Goal: Entertainment & Leisure: Browse casually

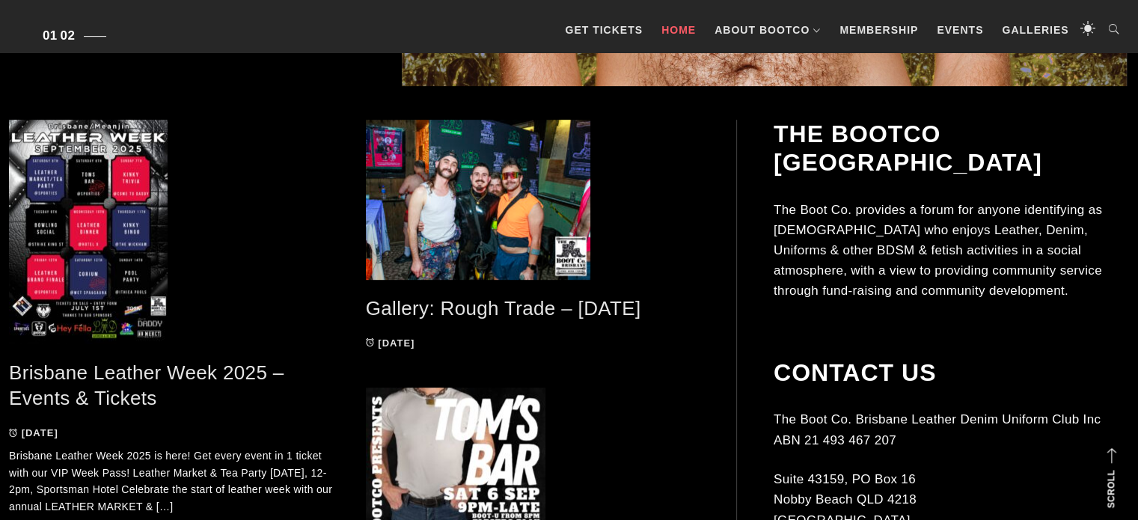
scroll to position [925, 0]
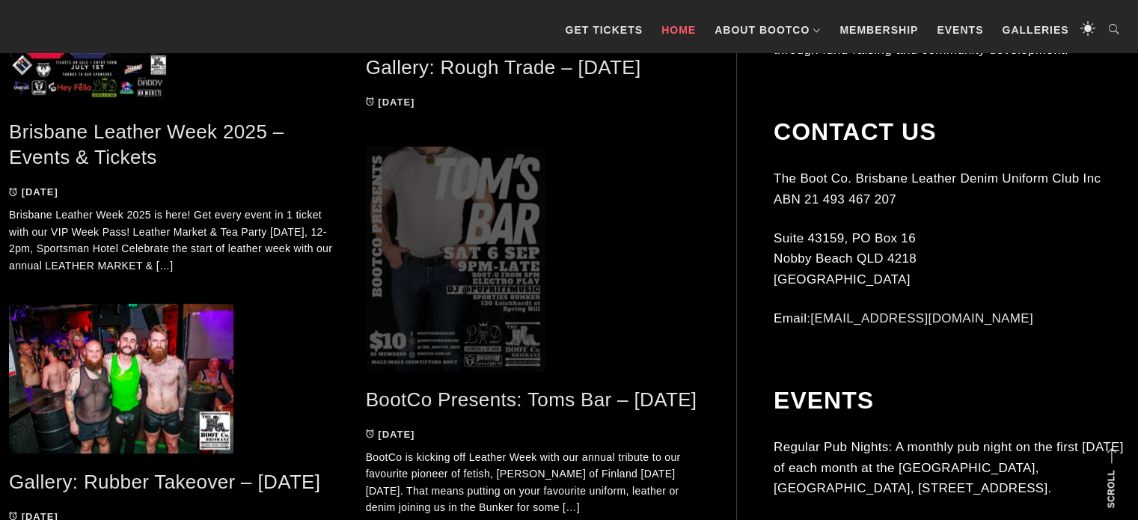
click at [507, 265] on span at bounding box center [533, 259] width 335 height 225
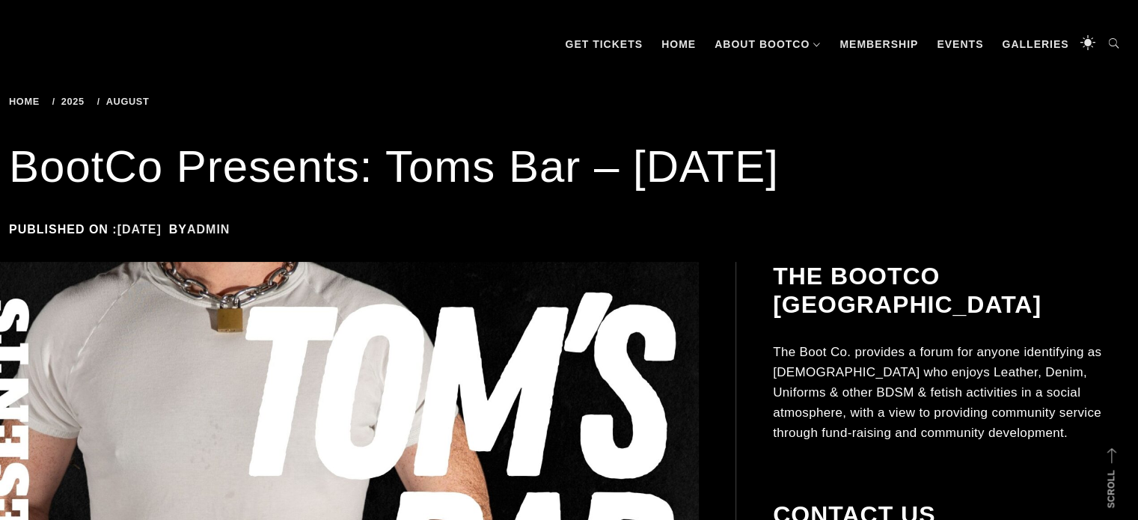
scroll to position [144, 0]
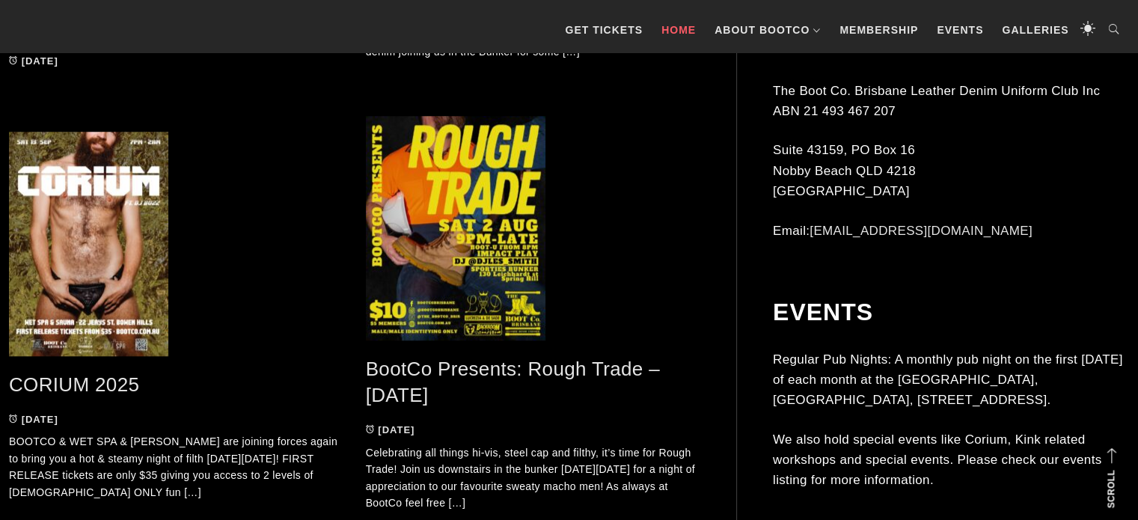
scroll to position [1382, 0]
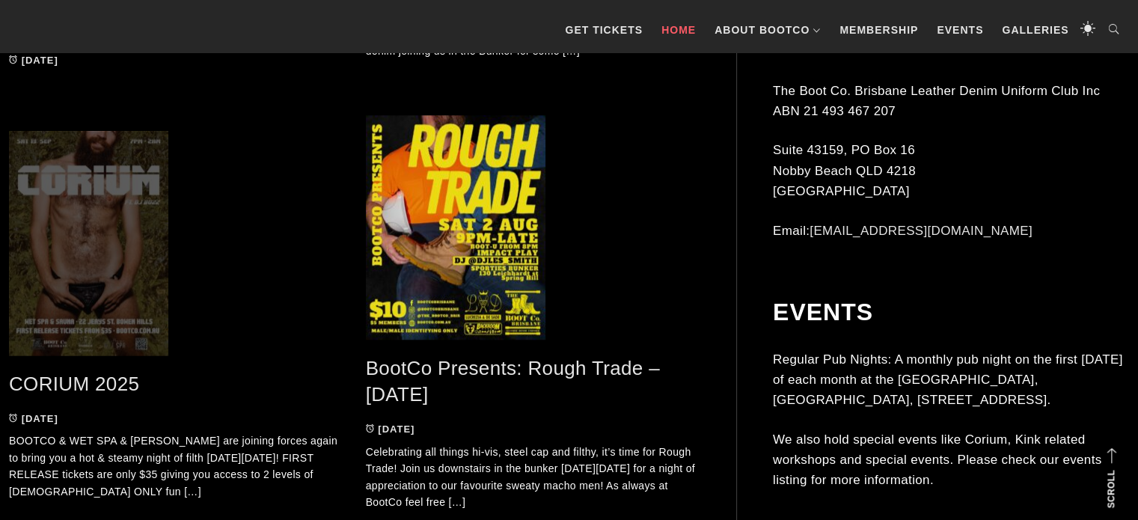
click at [75, 283] on span at bounding box center [176, 243] width 335 height 225
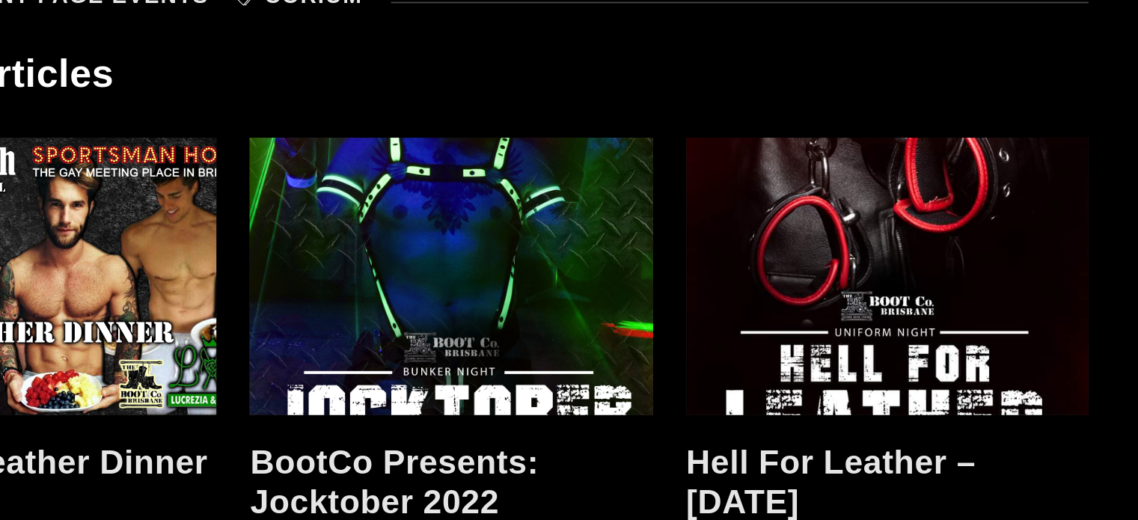
scroll to position [1515, 0]
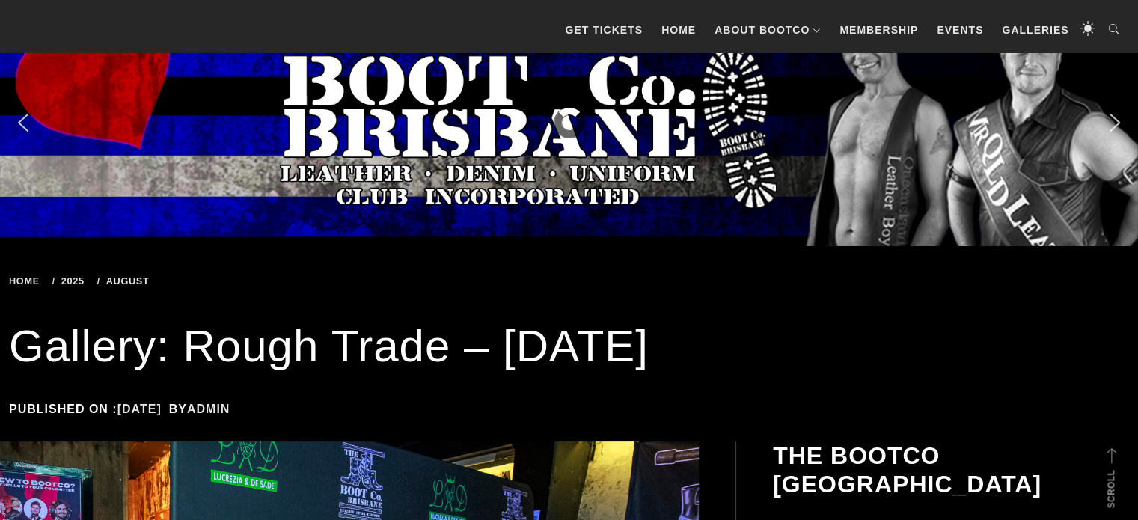
scroll to position [352, 0]
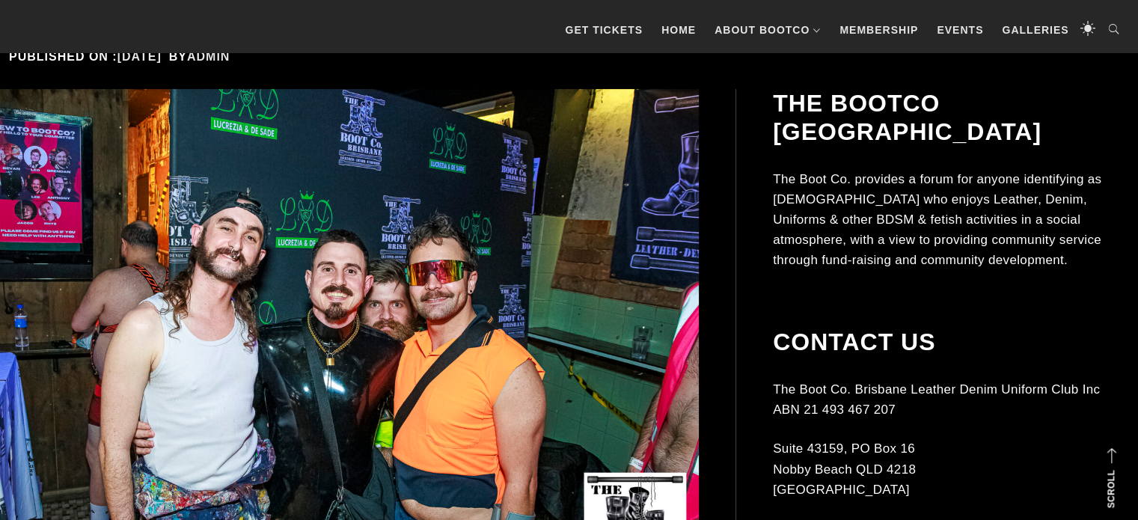
click at [360, 291] on img at bounding box center [331, 351] width 736 height 525
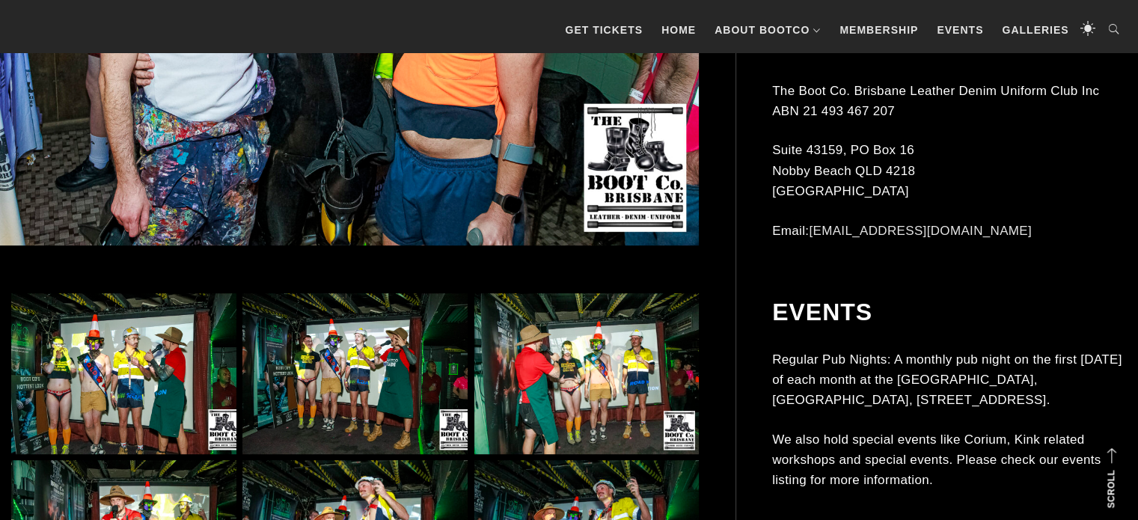
click at [177, 354] on img at bounding box center [123, 373] width 225 height 161
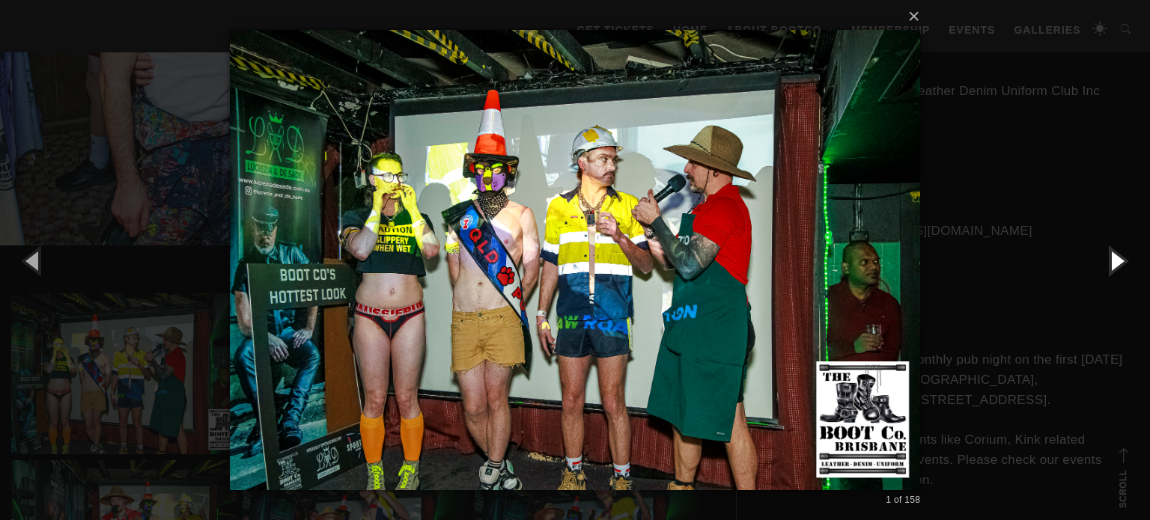
click at [1119, 262] on button "button" at bounding box center [1115, 260] width 67 height 82
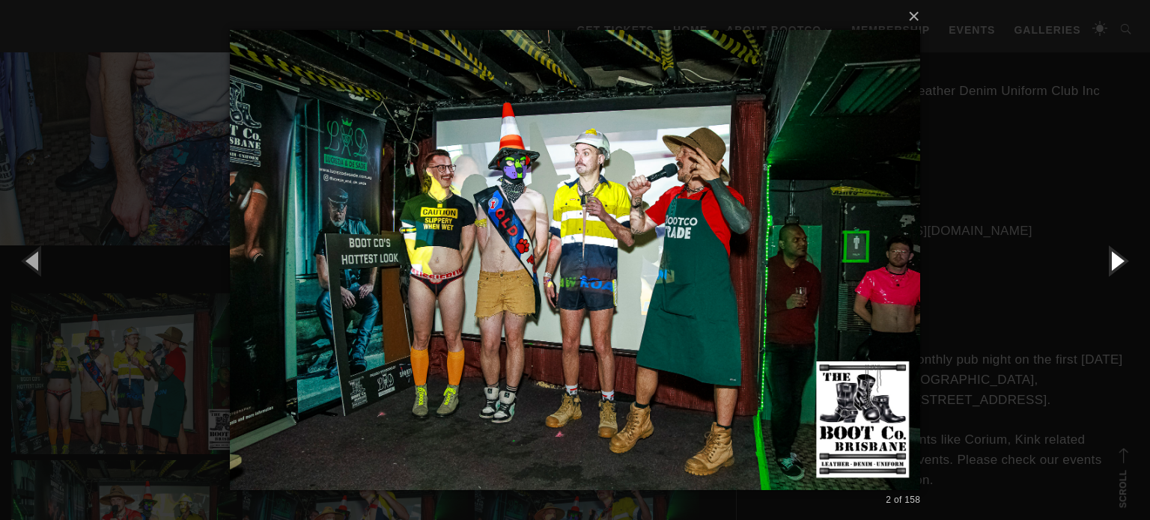
click at [1119, 262] on button "button" at bounding box center [1115, 260] width 67 height 82
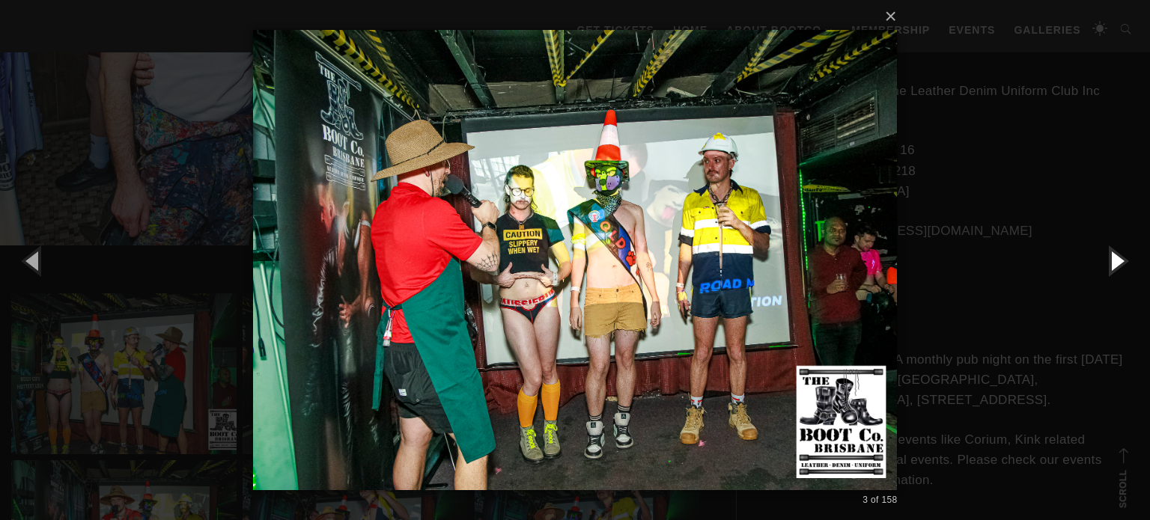
click at [1119, 262] on button "button" at bounding box center [1115, 260] width 67 height 82
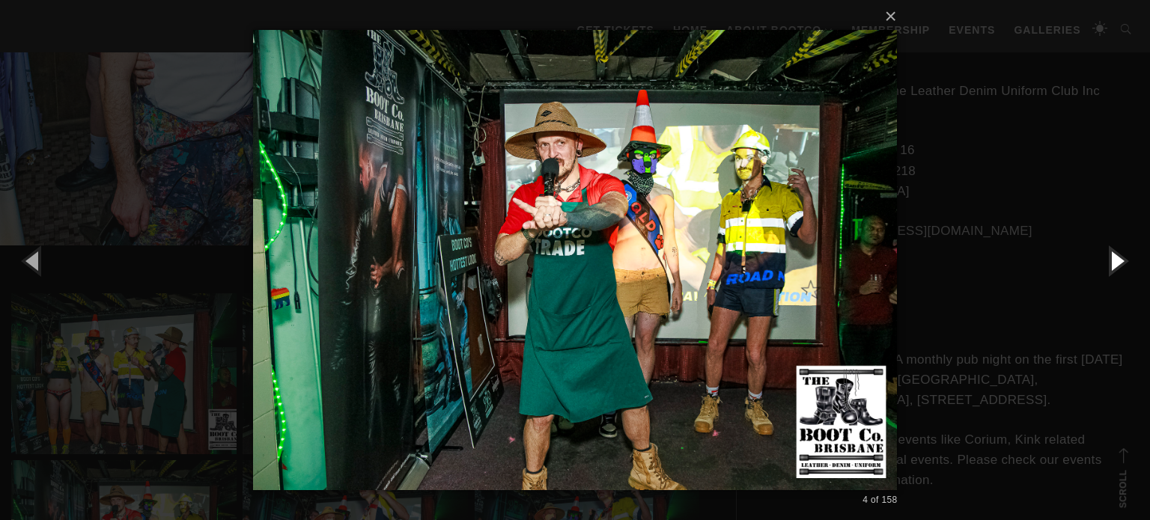
click at [1119, 262] on button "button" at bounding box center [1115, 260] width 67 height 82
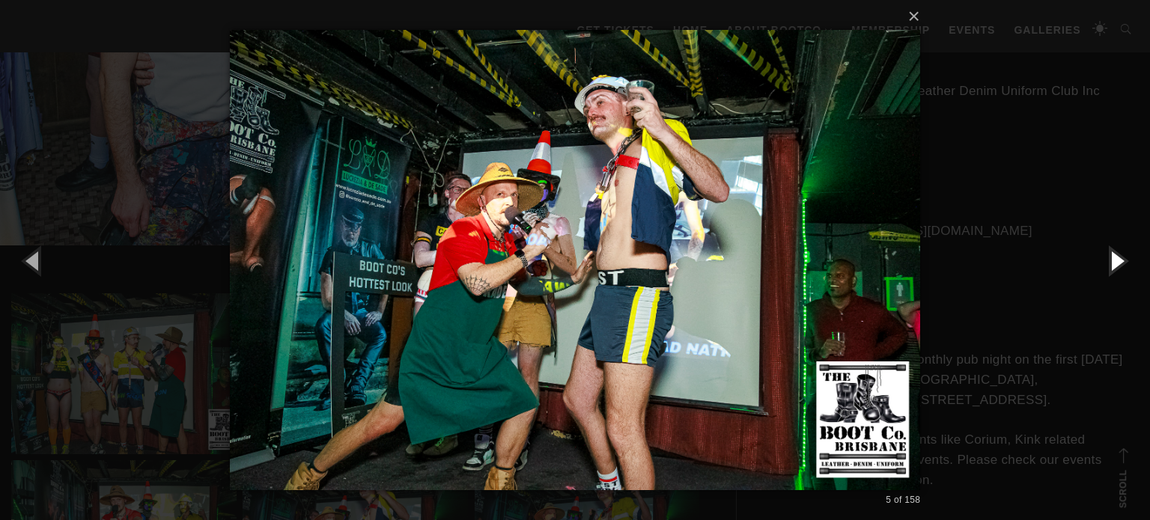
click at [1119, 262] on button "button" at bounding box center [1115, 260] width 67 height 82
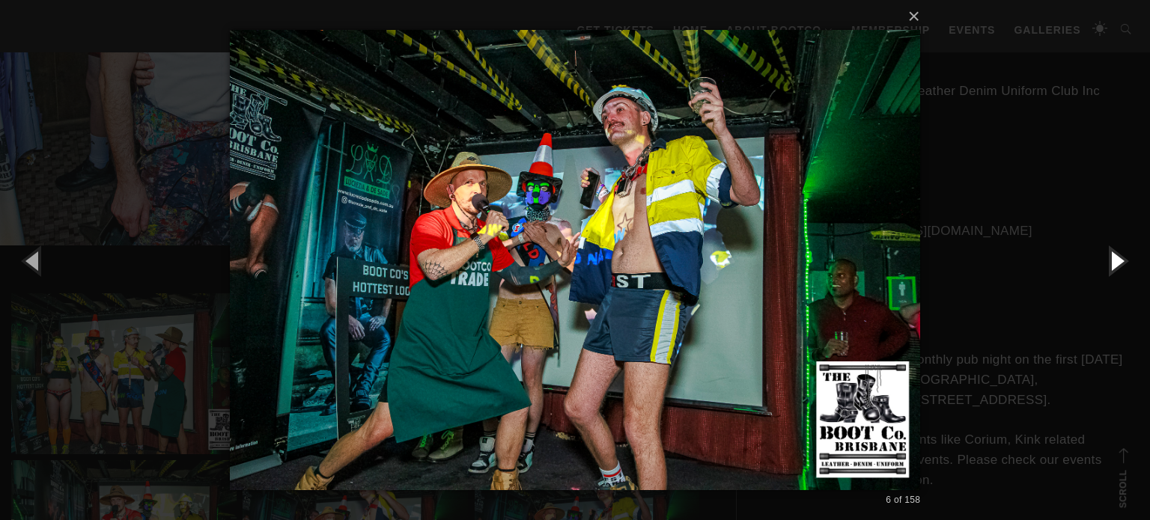
click at [1119, 262] on button "button" at bounding box center [1115, 260] width 67 height 82
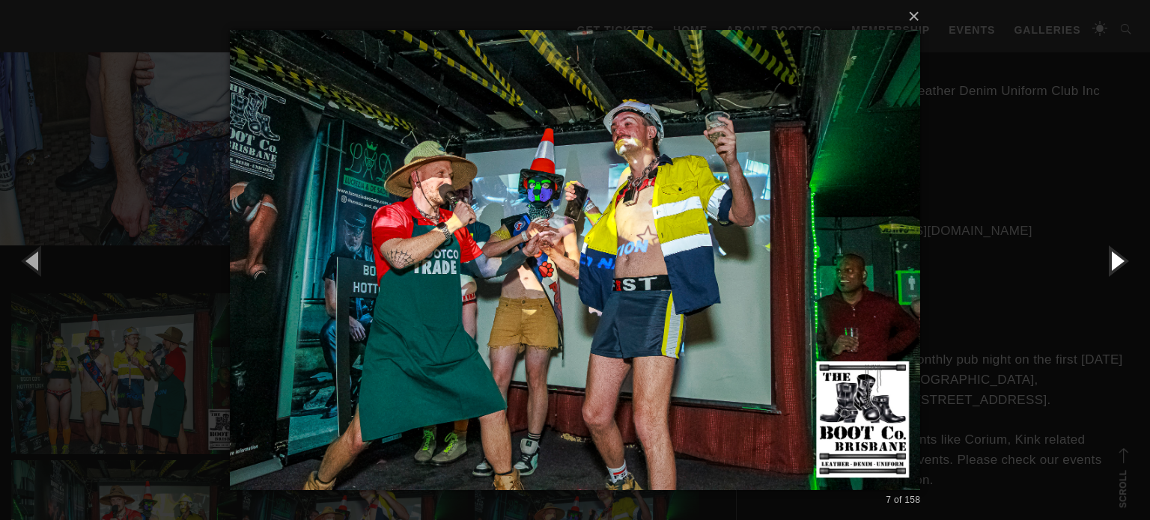
click at [1119, 262] on button "button" at bounding box center [1115, 260] width 67 height 82
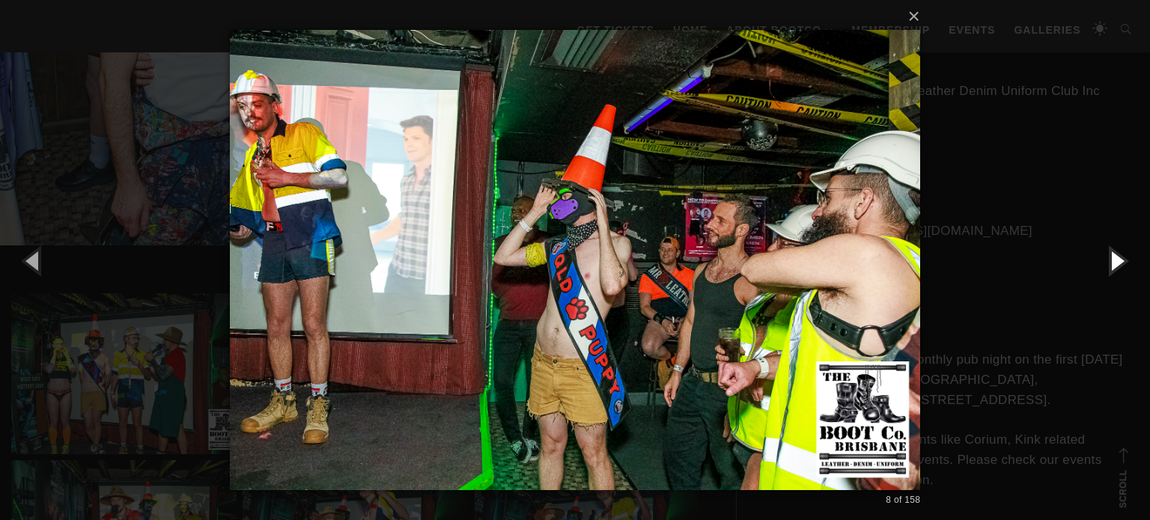
click at [1119, 262] on button "button" at bounding box center [1115, 260] width 67 height 82
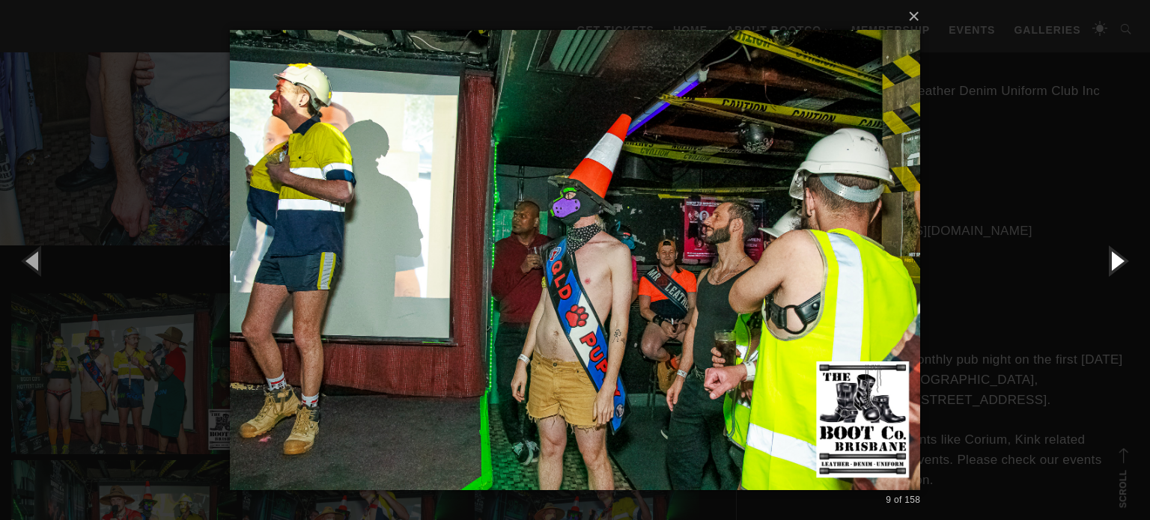
click at [1119, 262] on button "button" at bounding box center [1115, 260] width 67 height 82
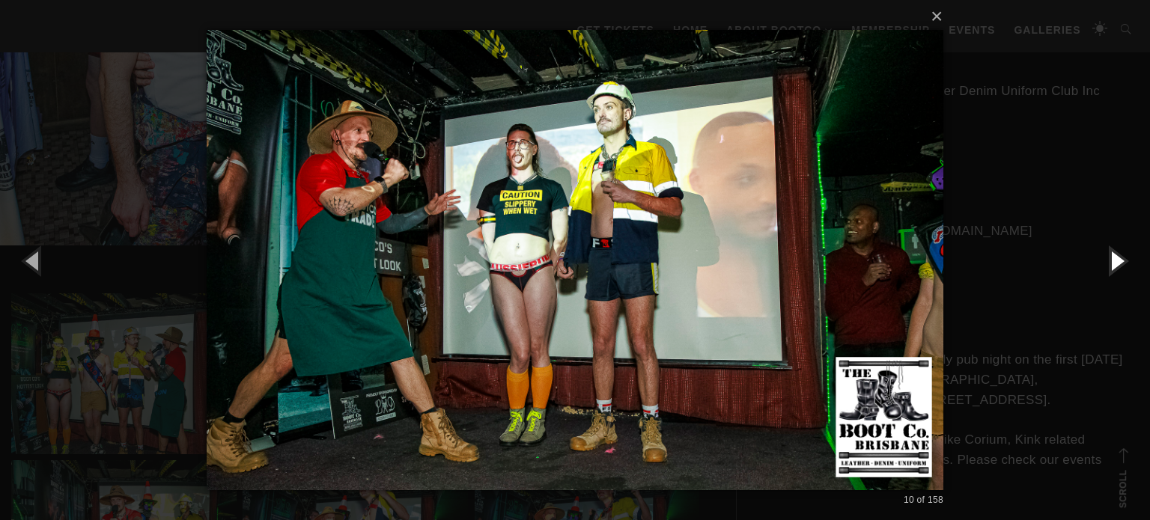
click at [1119, 262] on button "button" at bounding box center [1115, 260] width 67 height 82
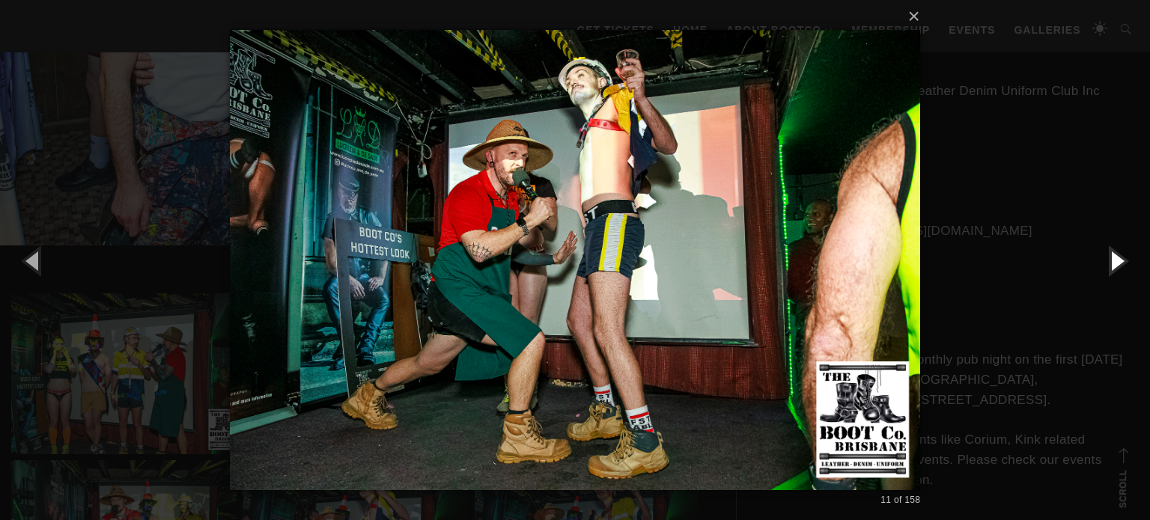
click at [1119, 262] on button "button" at bounding box center [1115, 260] width 67 height 82
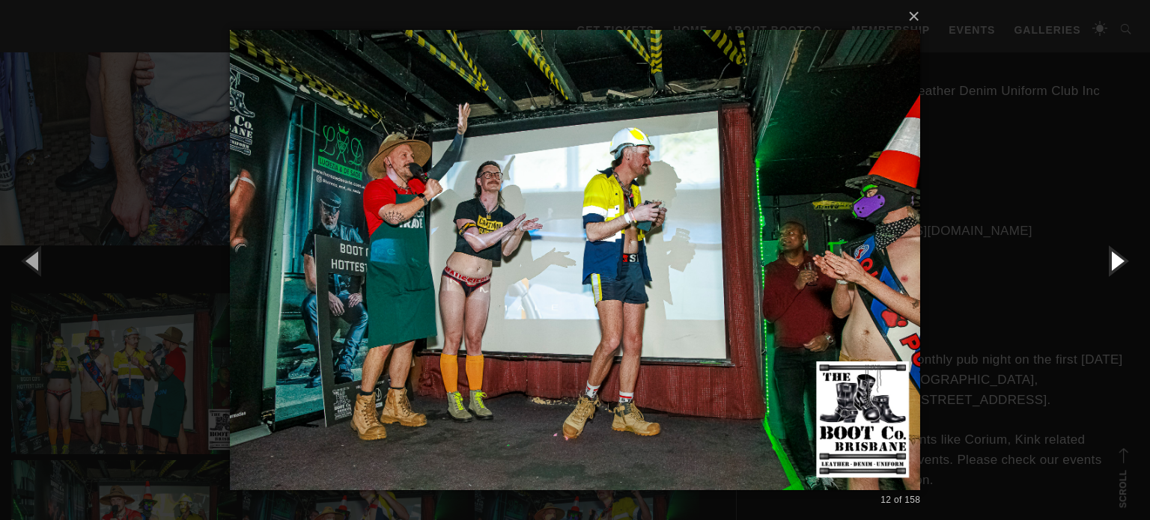
click at [1119, 262] on button "button" at bounding box center [1115, 260] width 67 height 82
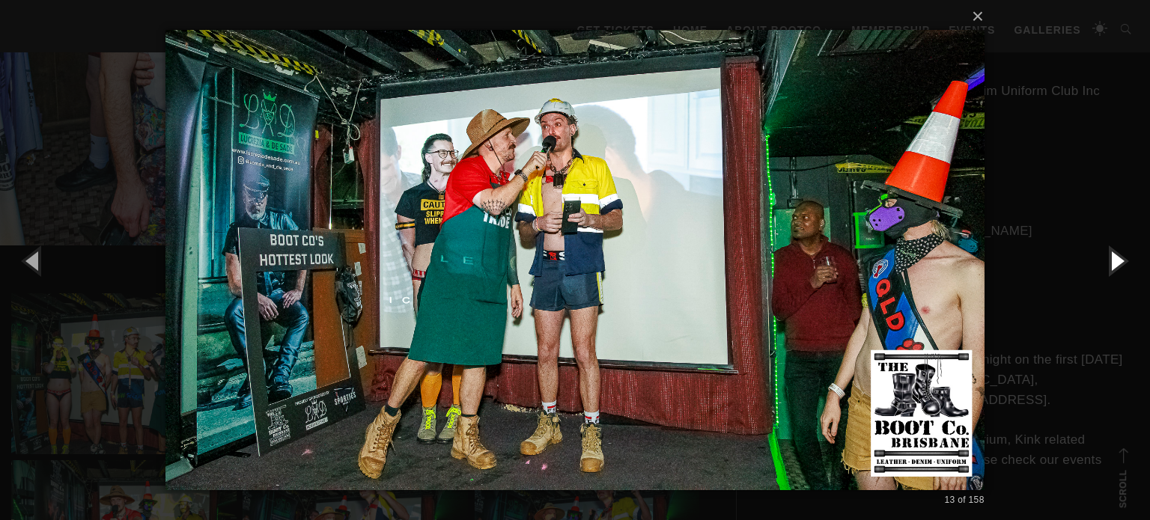
click at [1119, 262] on button "button" at bounding box center [1115, 260] width 67 height 82
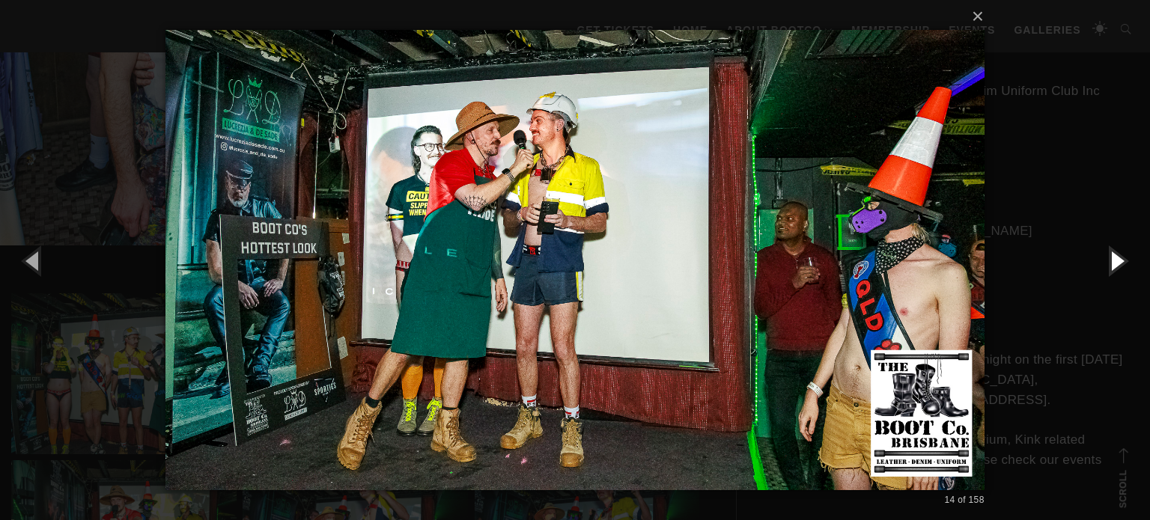
click at [1119, 262] on button "button" at bounding box center [1115, 260] width 67 height 82
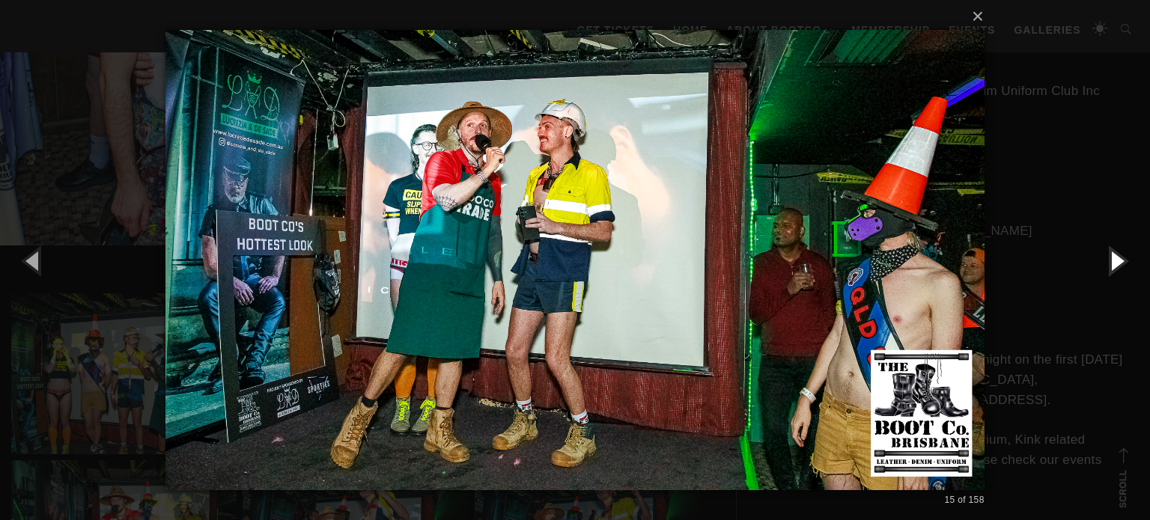
click at [1119, 262] on button "button" at bounding box center [1115, 260] width 67 height 82
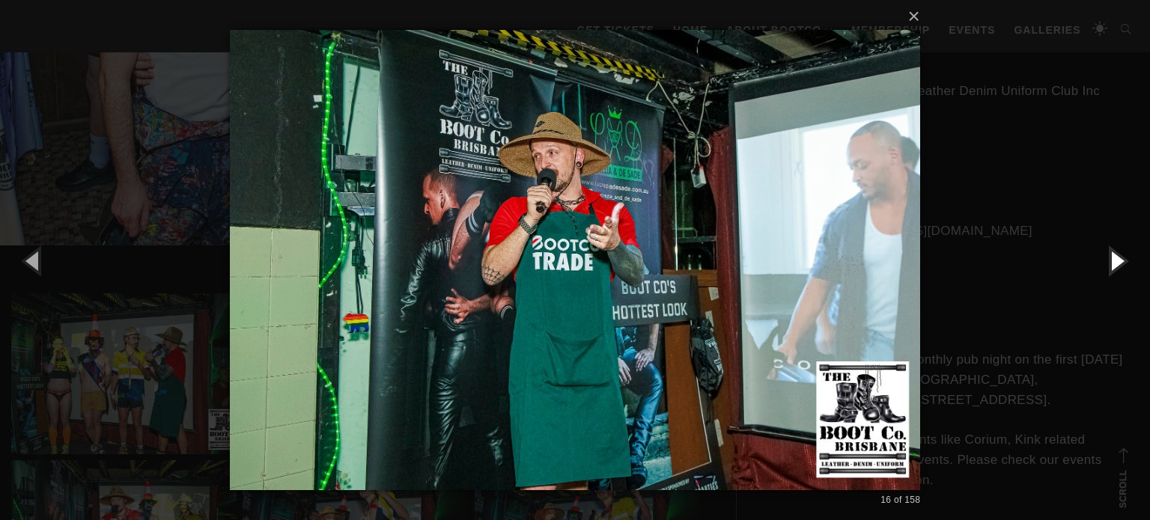
click at [1119, 262] on button "button" at bounding box center [1115, 260] width 67 height 82
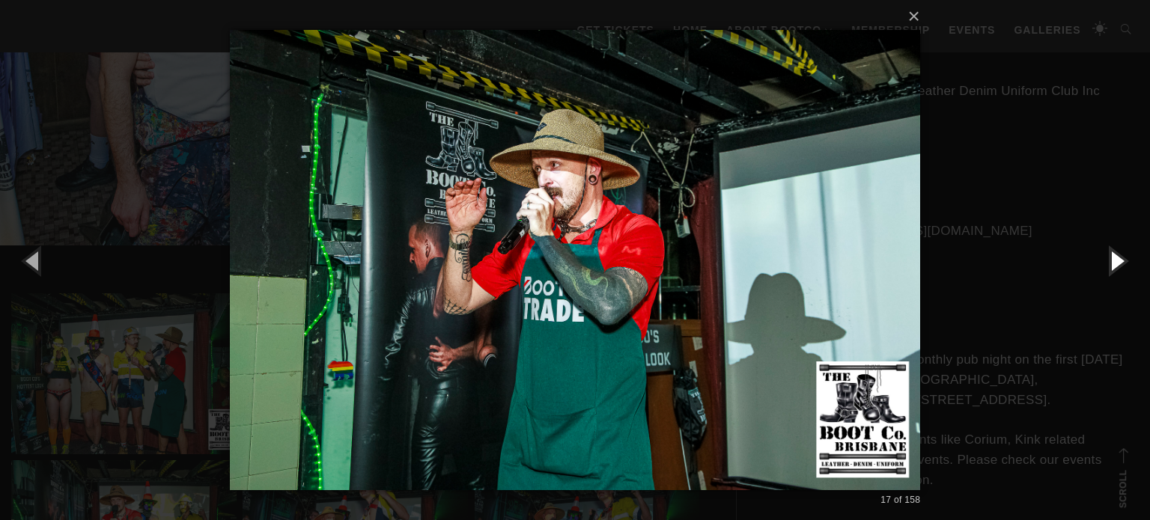
click at [1119, 262] on button "button" at bounding box center [1115, 260] width 67 height 82
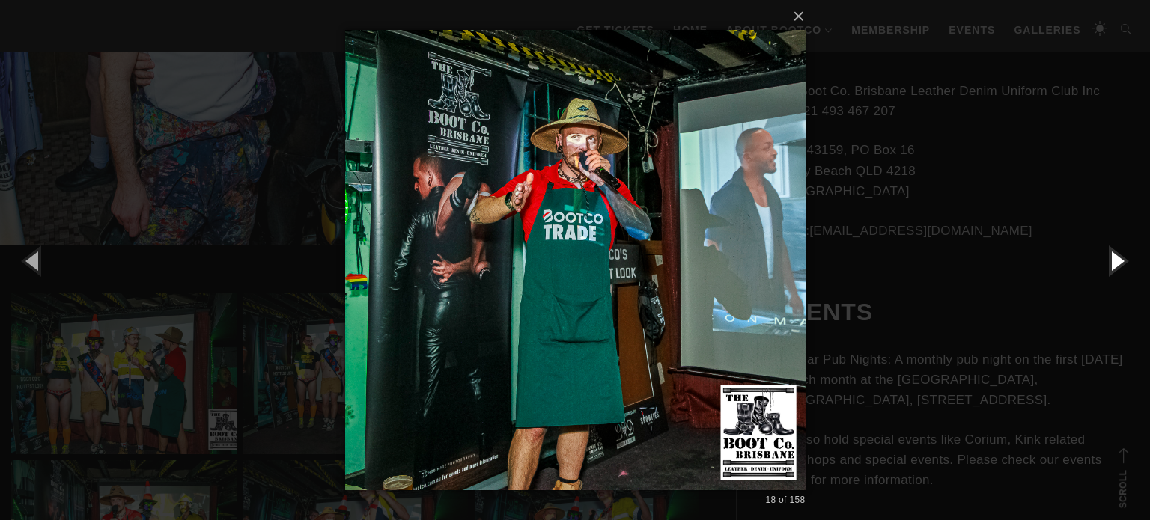
click at [1119, 262] on button "button" at bounding box center [1115, 260] width 67 height 82
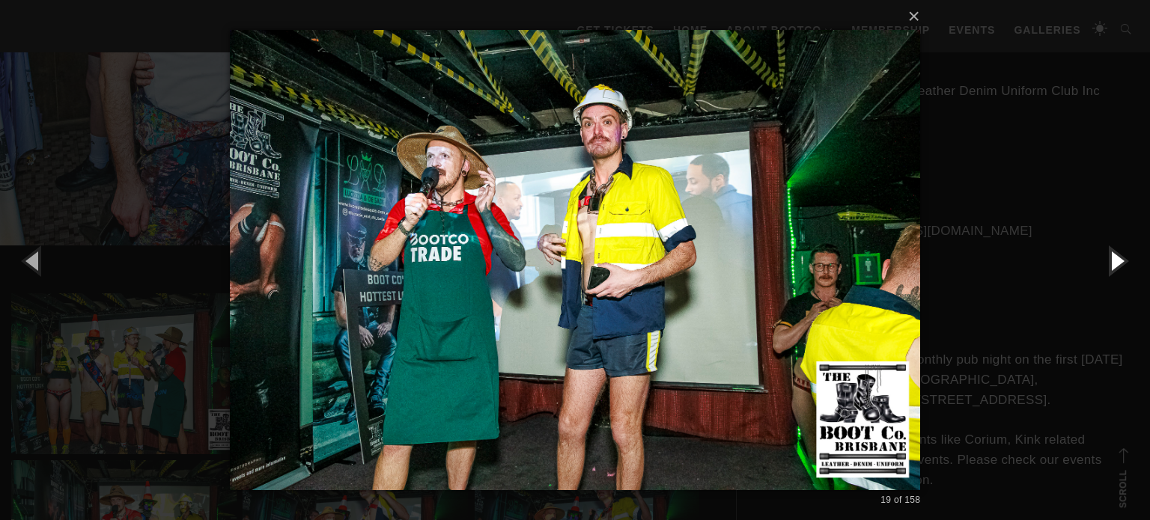
click at [1119, 262] on button "button" at bounding box center [1115, 260] width 67 height 82
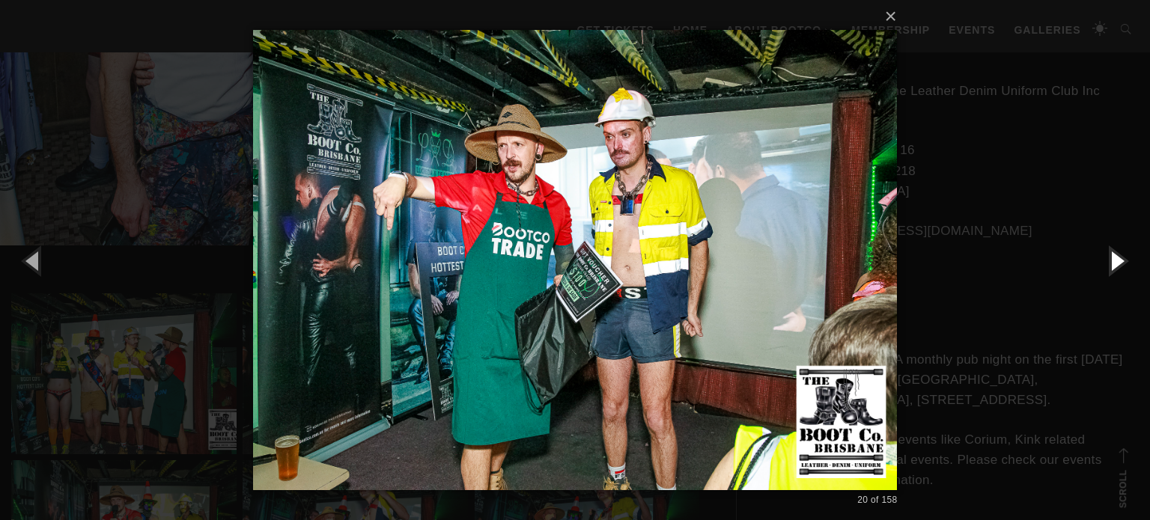
click at [1119, 262] on button "button" at bounding box center [1115, 260] width 67 height 82
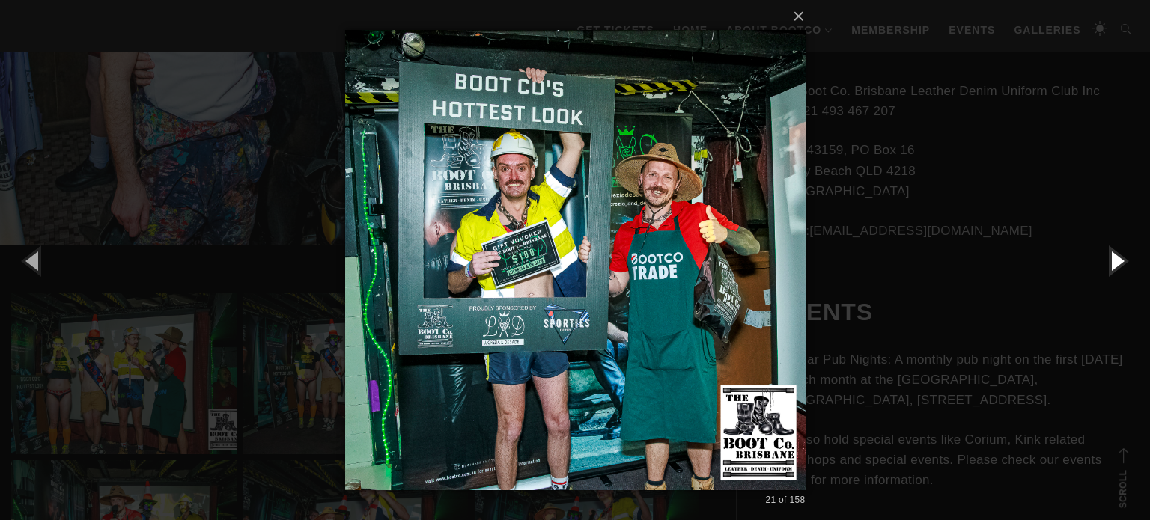
click at [1119, 262] on button "button" at bounding box center [1115, 260] width 67 height 82
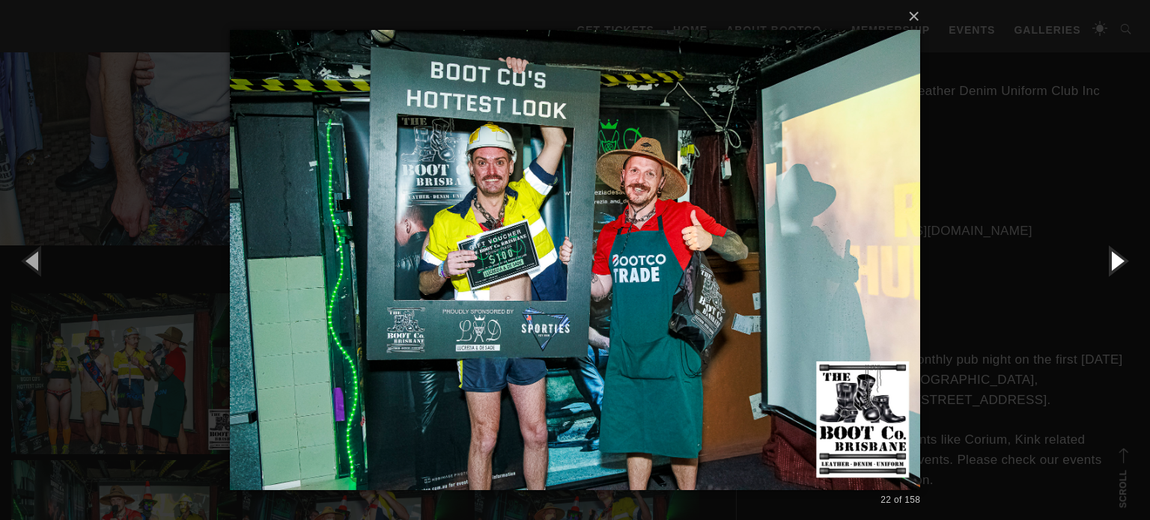
click at [1119, 262] on button "button" at bounding box center [1115, 260] width 67 height 82
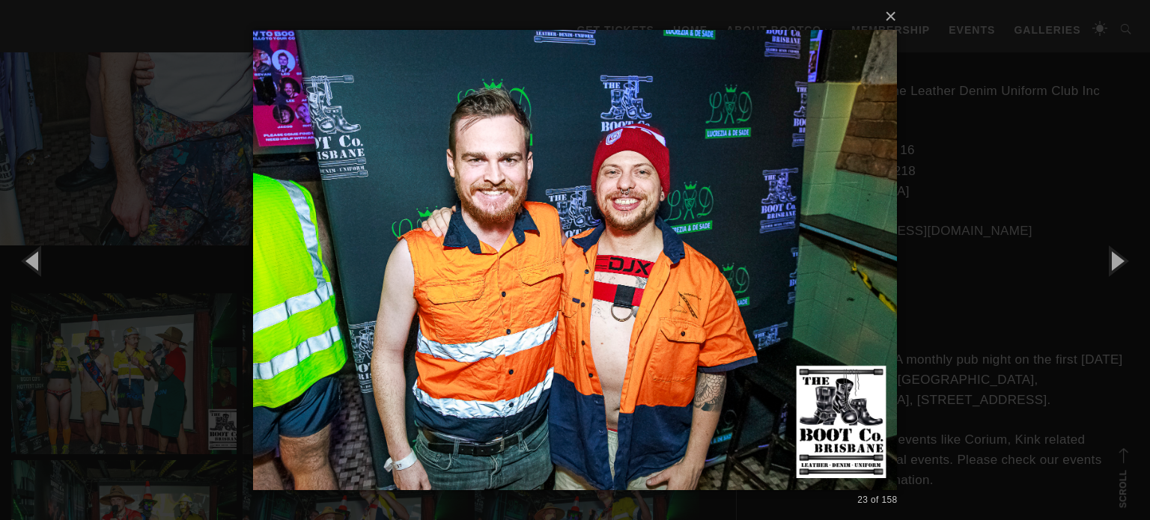
click at [1034, 257] on div "× 23 of 158 Loading..." at bounding box center [575, 260] width 1150 height 520
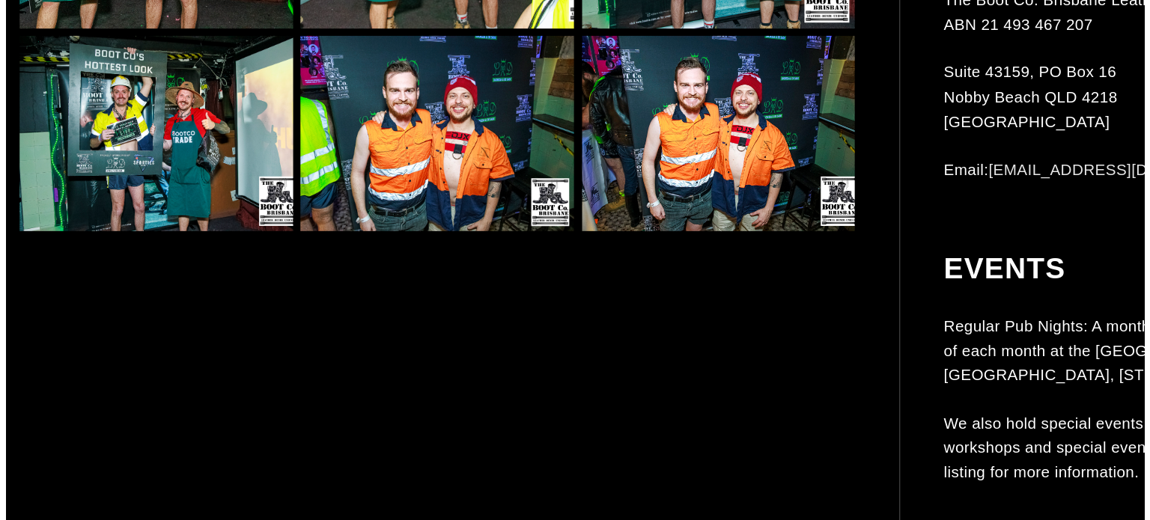
scroll to position [2141, 0]
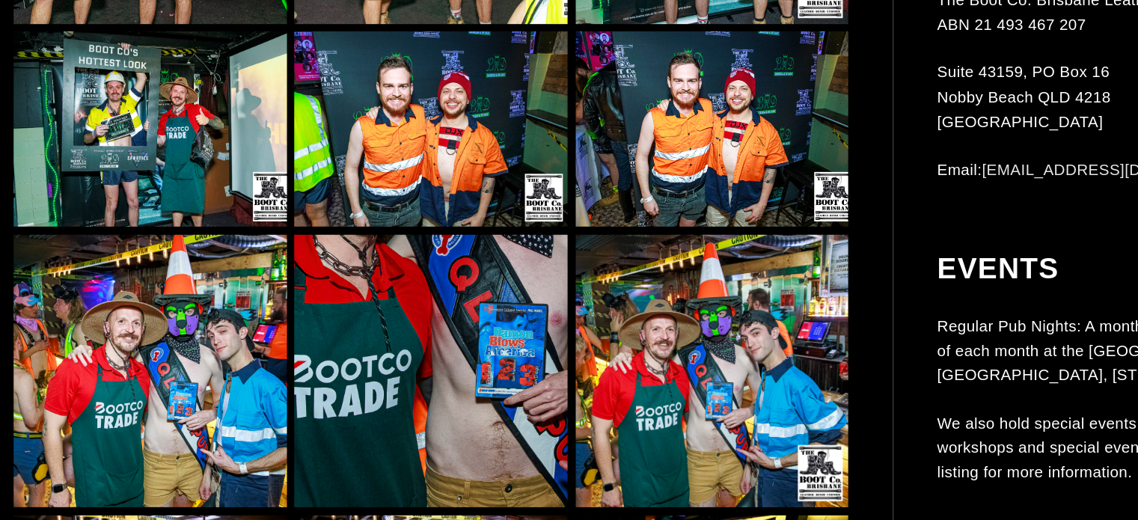
click at [127, 418] on img at bounding box center [123, 396] width 225 height 225
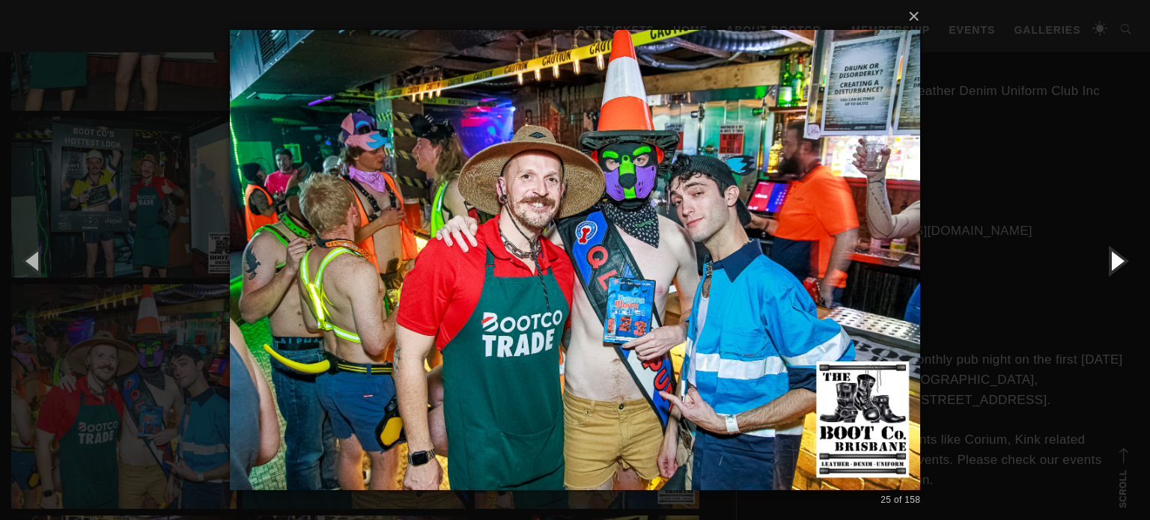
click at [1127, 278] on button "button" at bounding box center [1115, 260] width 67 height 82
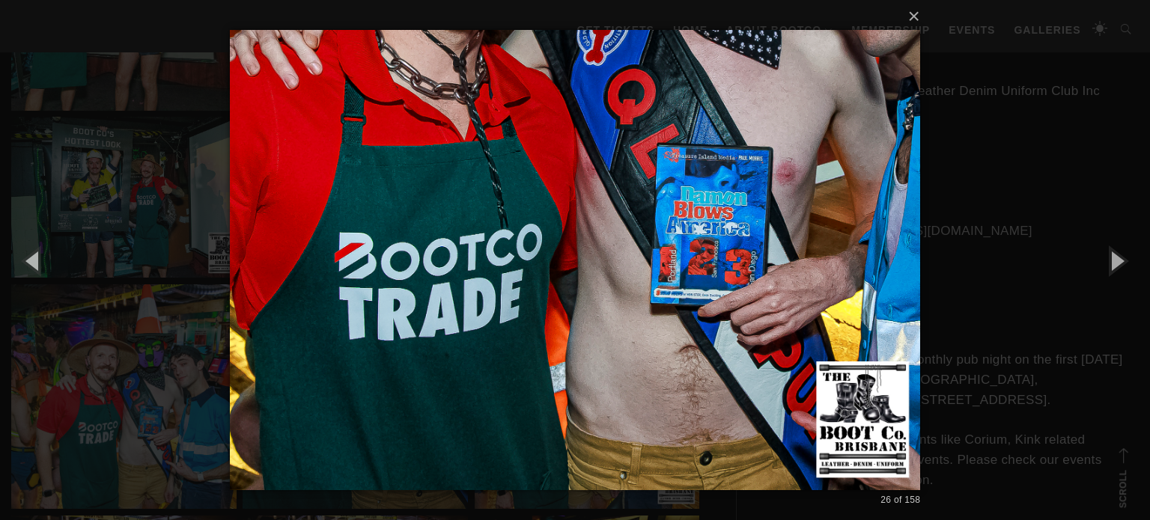
click at [984, 326] on div "× 26 of 158 Loading..." at bounding box center [575, 260] width 1150 height 520
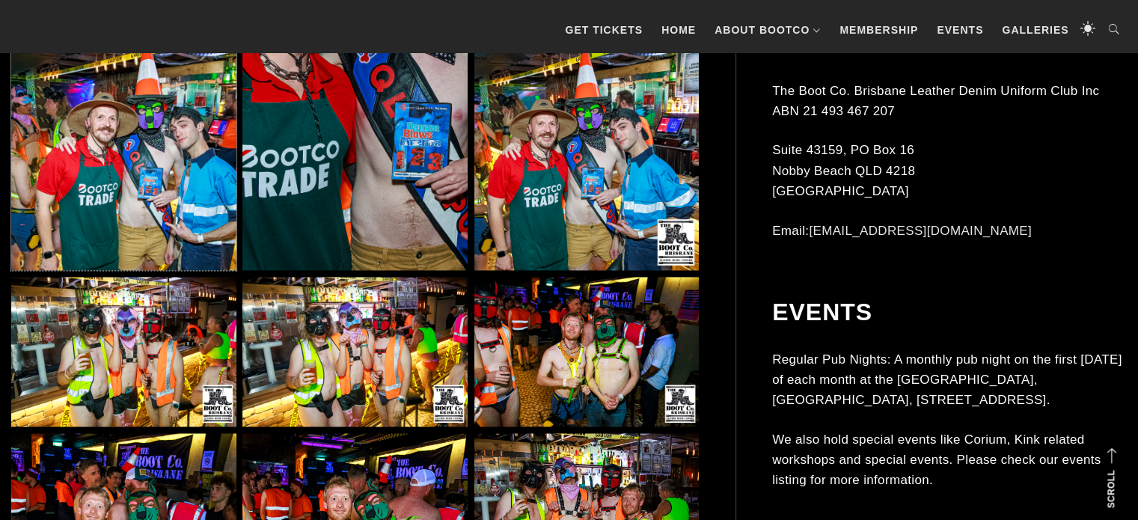
scroll to position [2381, 0]
click at [129, 306] on img at bounding box center [123, 351] width 225 height 150
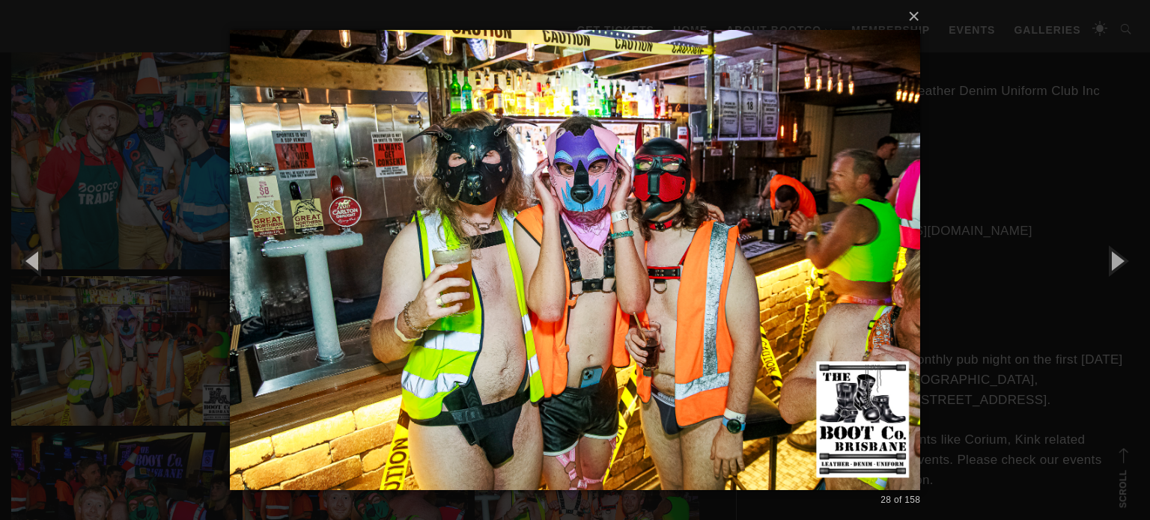
click at [997, 323] on div "× 28 of 158 Loading..." at bounding box center [575, 260] width 1150 height 520
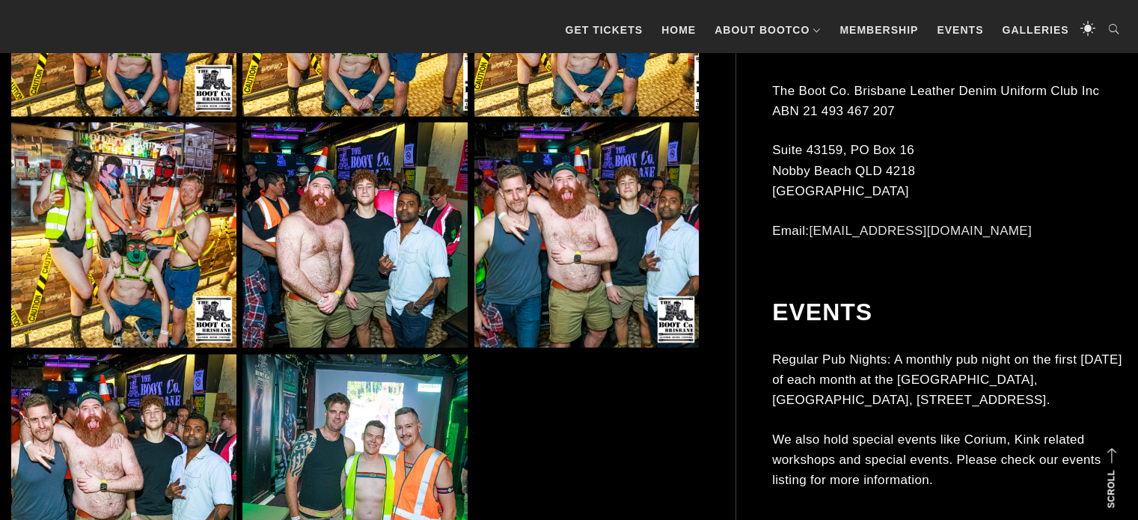
scroll to position [3442, 0]
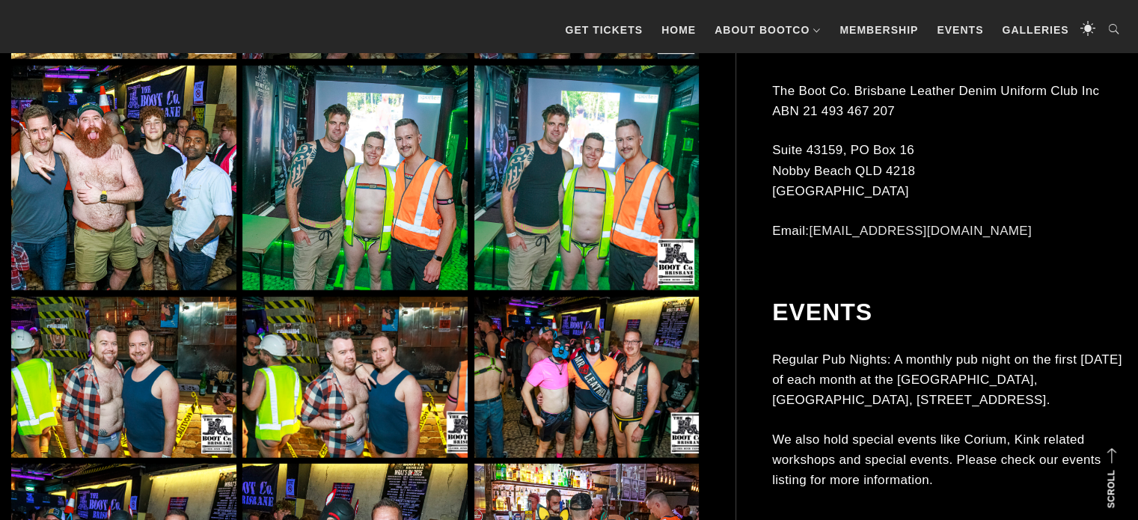
click at [123, 197] on img at bounding box center [123, 178] width 225 height 225
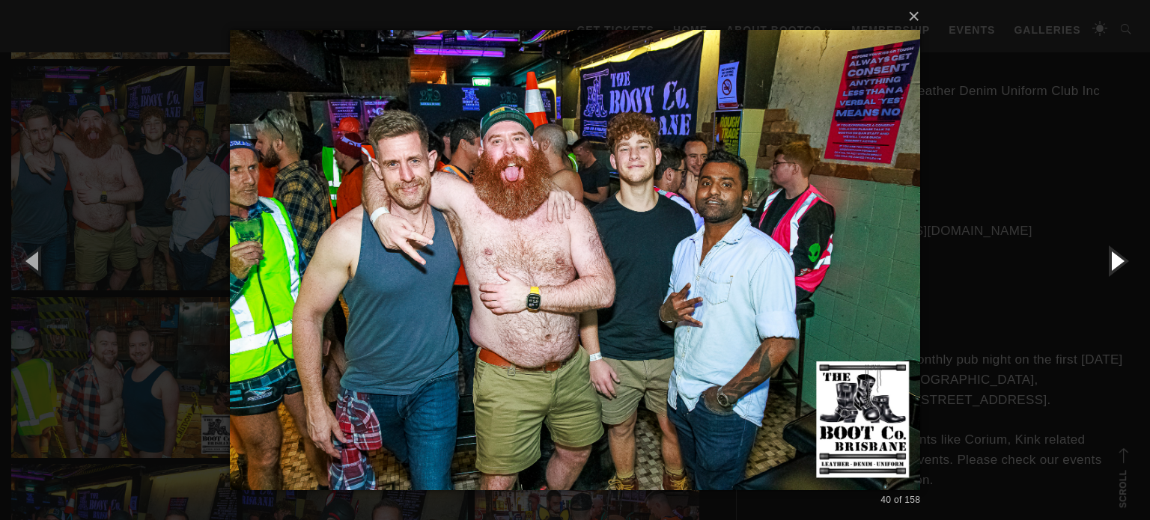
click at [1110, 257] on button "button" at bounding box center [1115, 260] width 67 height 82
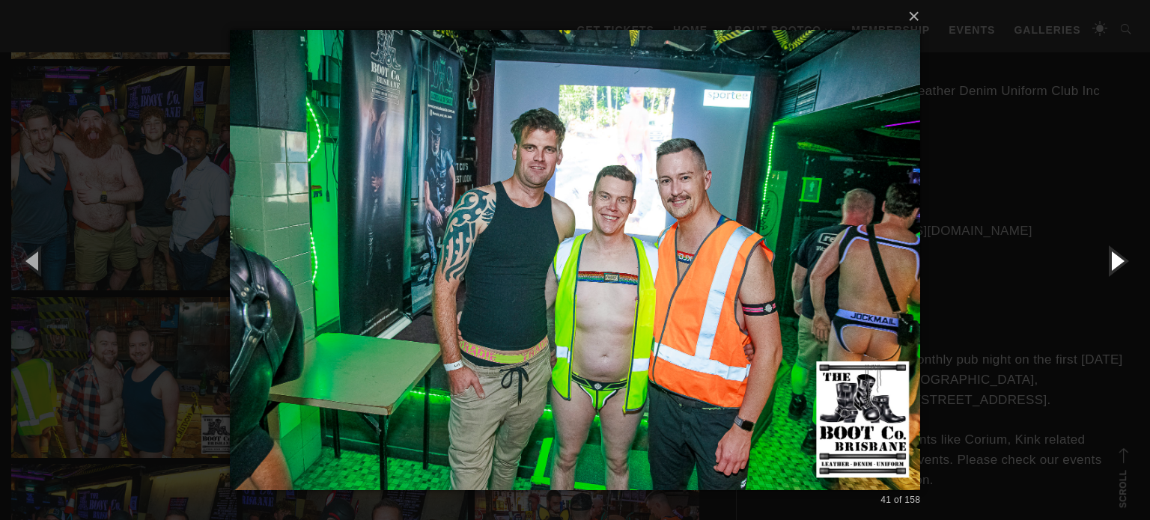
click at [1110, 257] on button "button" at bounding box center [1115, 260] width 67 height 82
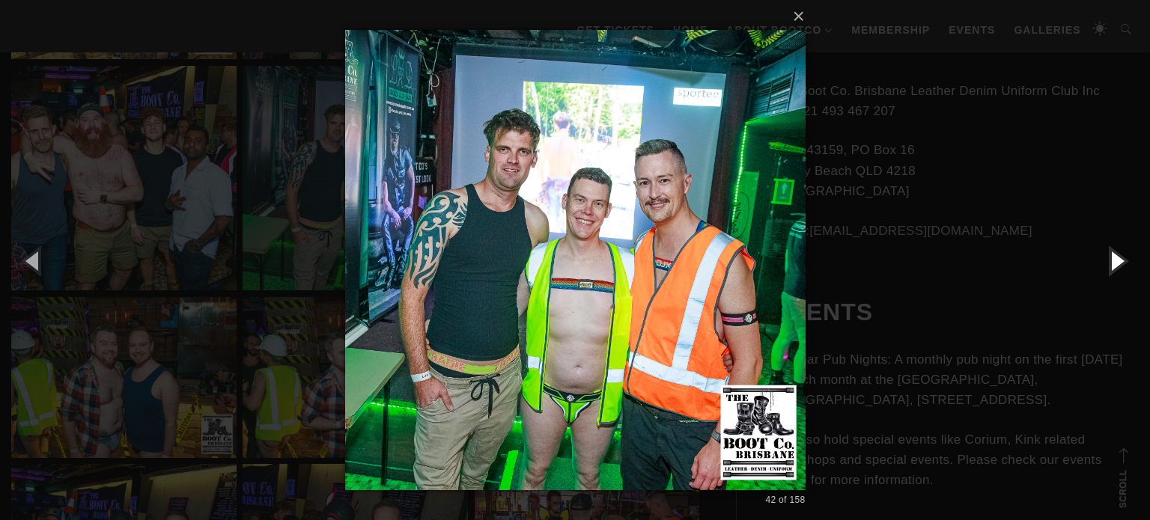
click at [1110, 257] on button "button" at bounding box center [1115, 260] width 67 height 82
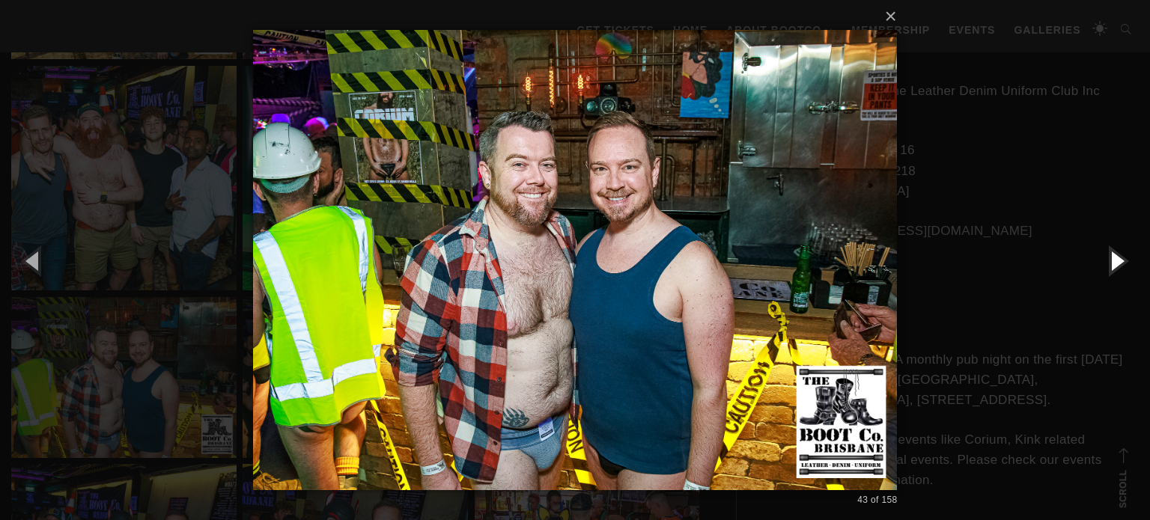
click at [1110, 257] on button "button" at bounding box center [1115, 260] width 67 height 82
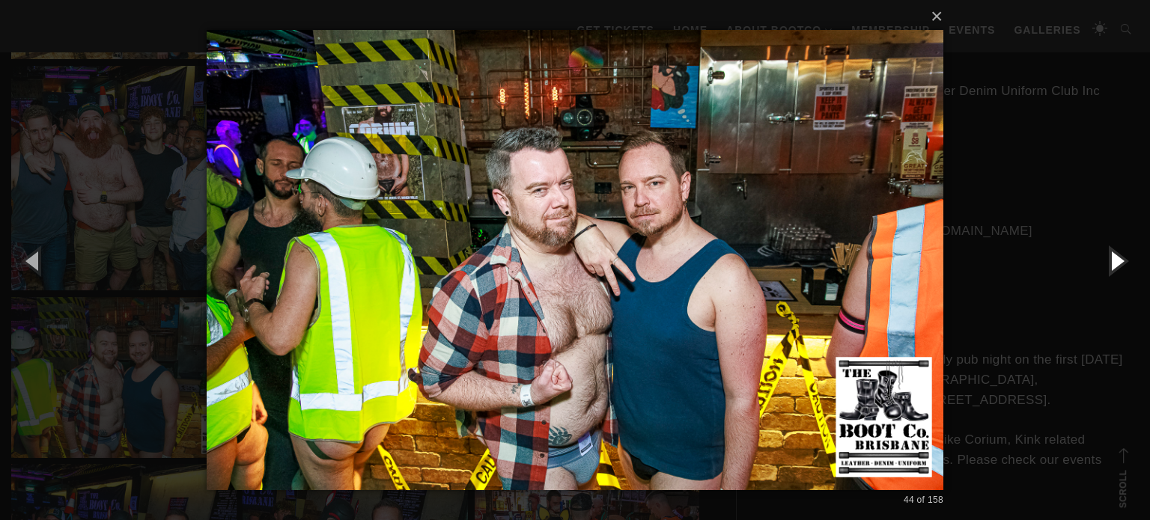
click at [1110, 257] on button "button" at bounding box center [1115, 260] width 67 height 82
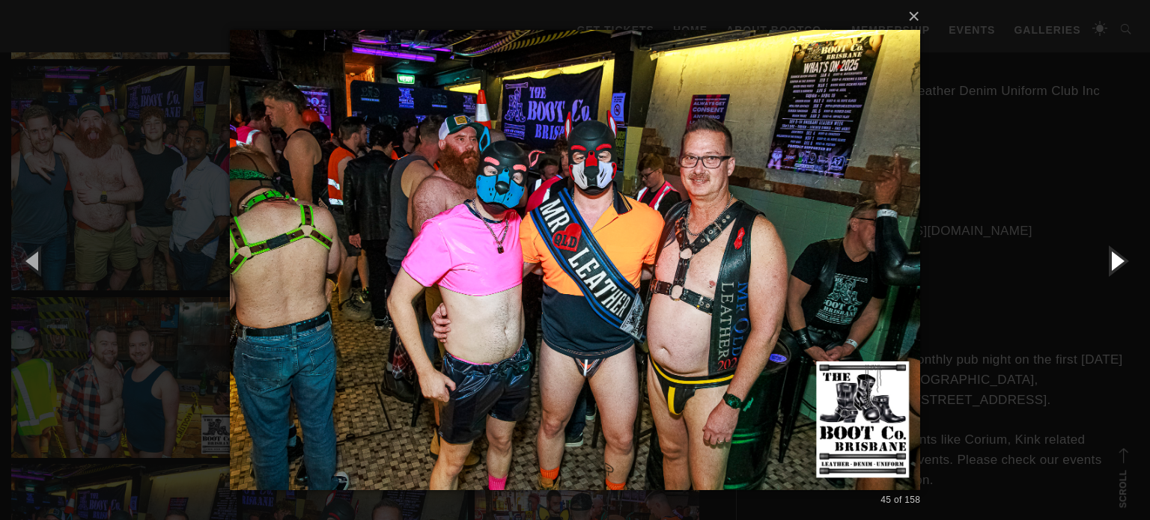
click at [1110, 257] on button "button" at bounding box center [1115, 260] width 67 height 82
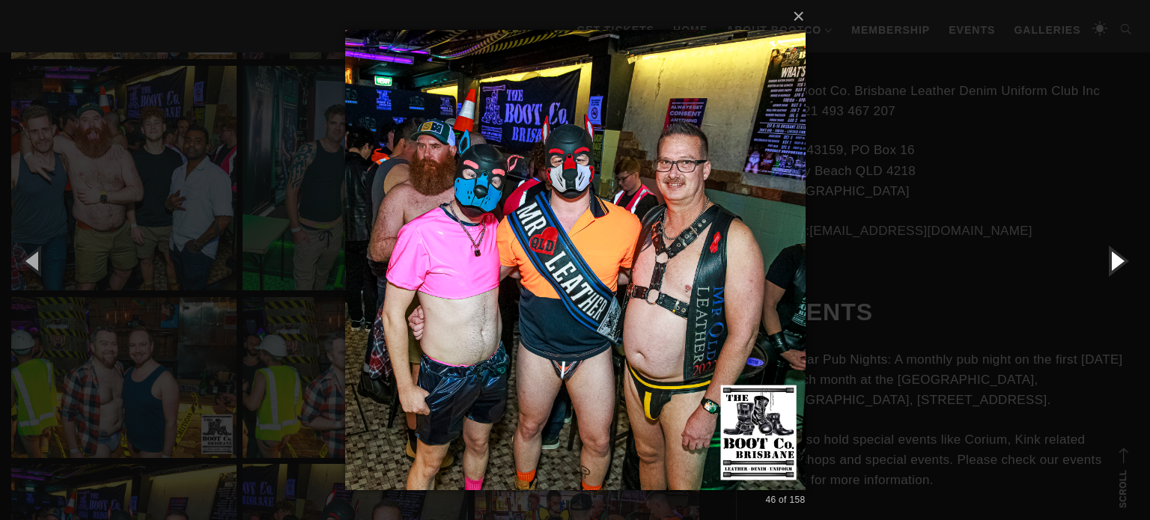
click at [1110, 257] on button "button" at bounding box center [1115, 260] width 67 height 82
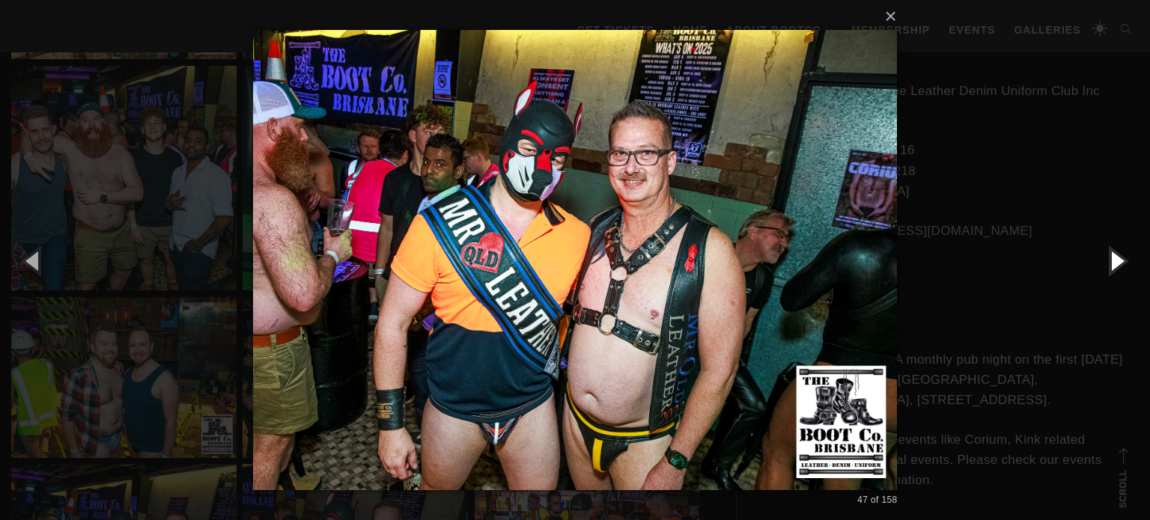
click at [1110, 257] on button "button" at bounding box center [1115, 260] width 67 height 82
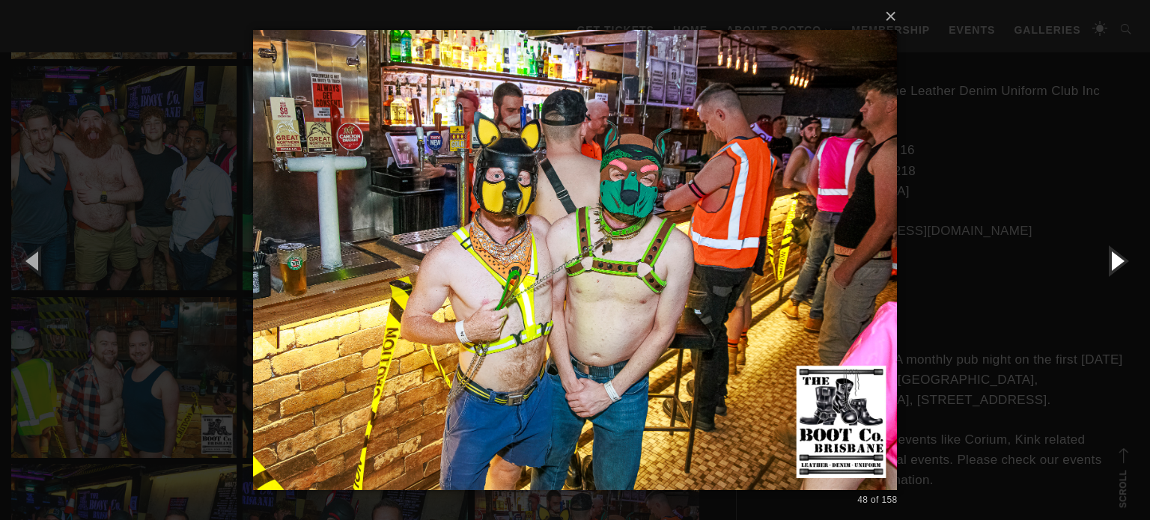
click at [1110, 257] on button "button" at bounding box center [1115, 260] width 67 height 82
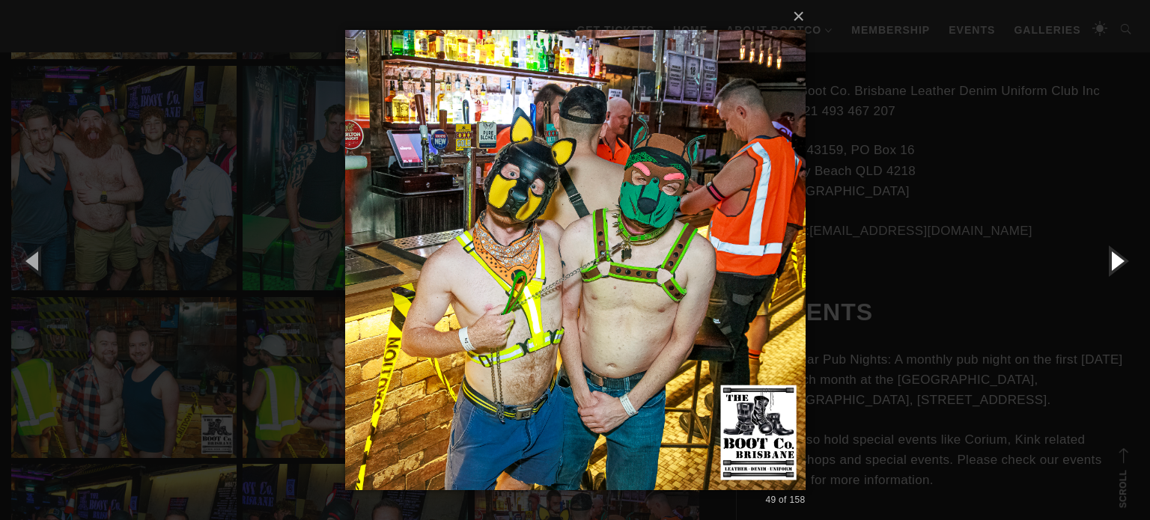
click at [1110, 257] on button "button" at bounding box center [1115, 260] width 67 height 82
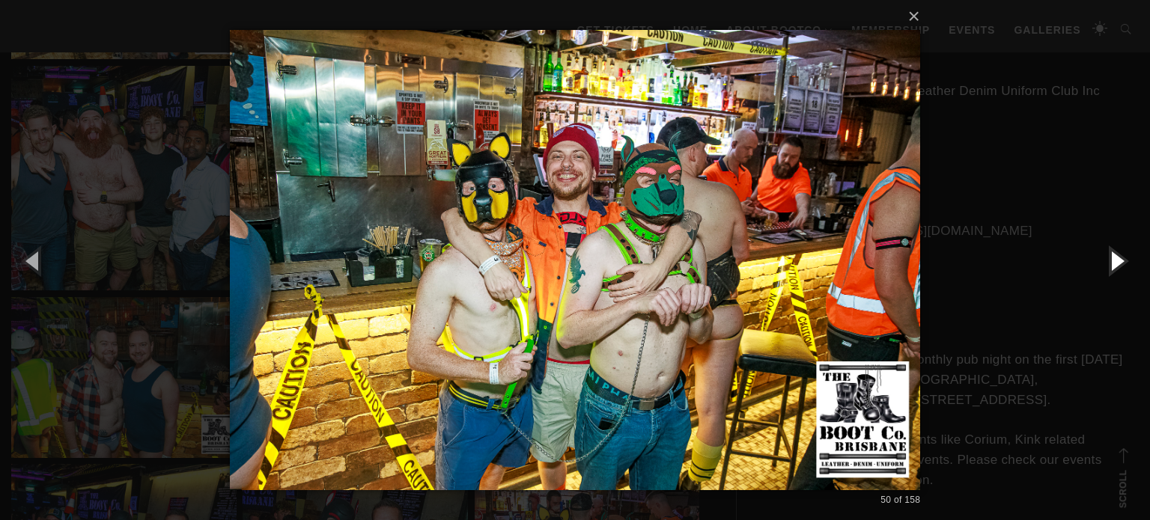
click at [1110, 257] on button "button" at bounding box center [1115, 260] width 67 height 82
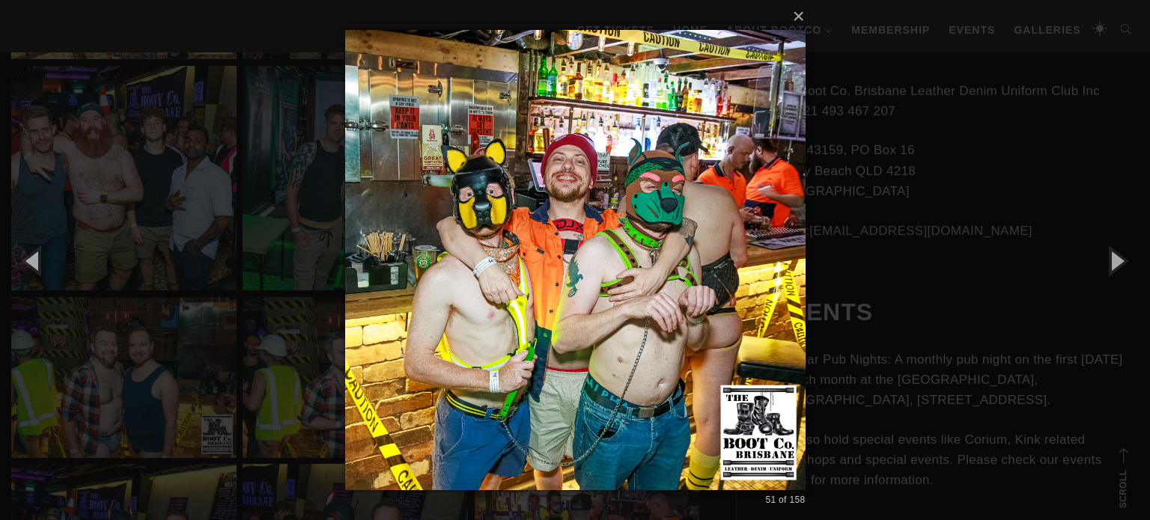
click at [994, 235] on div "× 51 of 158 Loading..." at bounding box center [575, 260] width 1150 height 520
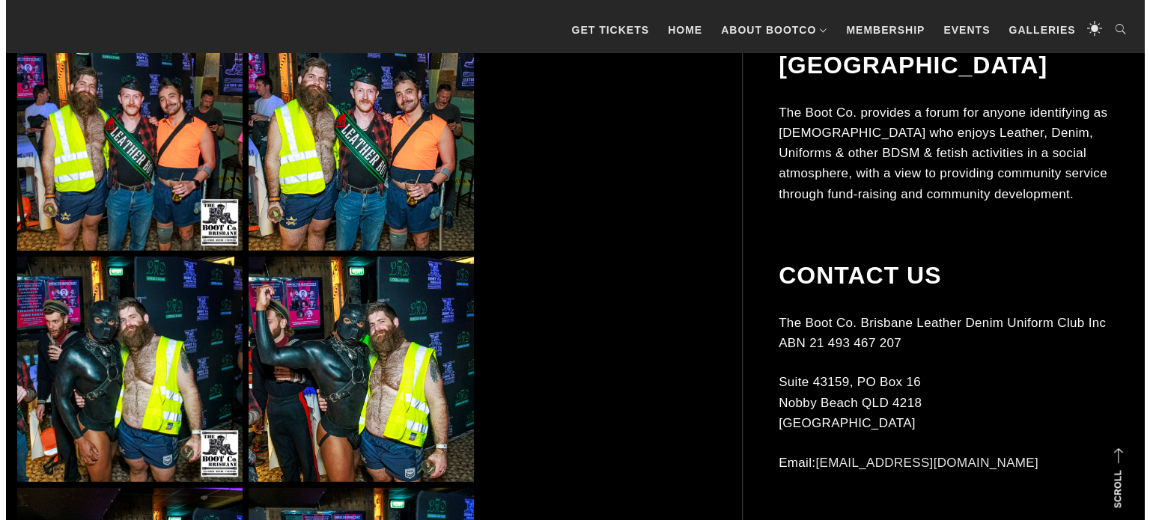
scroll to position [4286, 0]
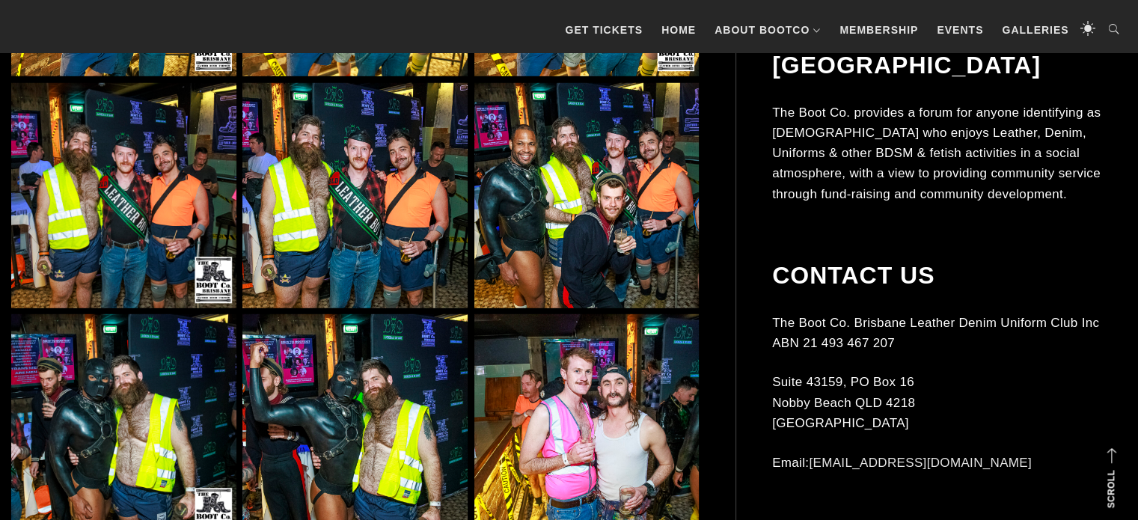
click at [126, 388] on img at bounding box center [123, 426] width 225 height 225
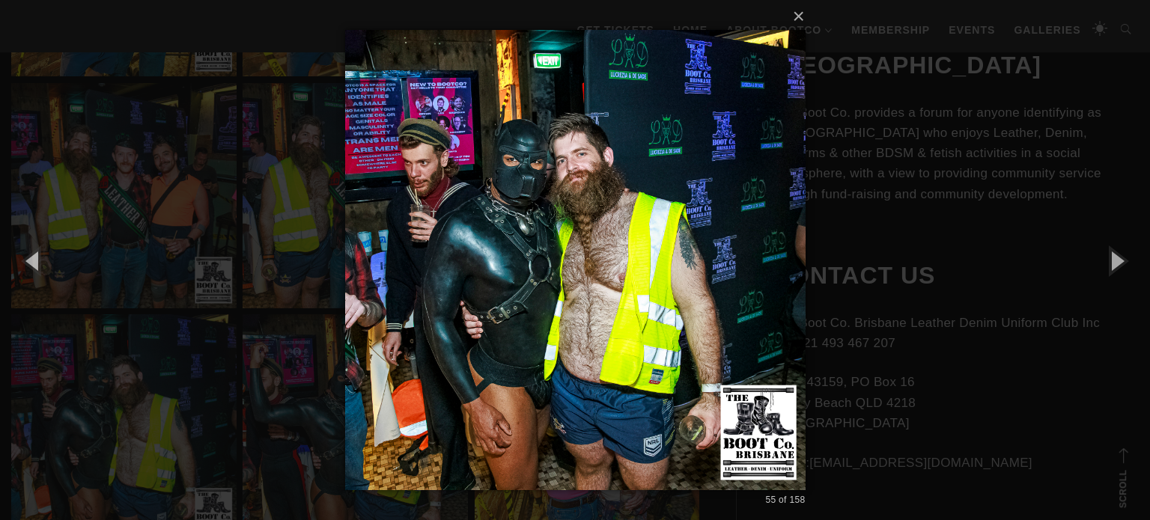
click at [907, 295] on div "× 55 of 158 Loading..." at bounding box center [575, 260] width 1150 height 520
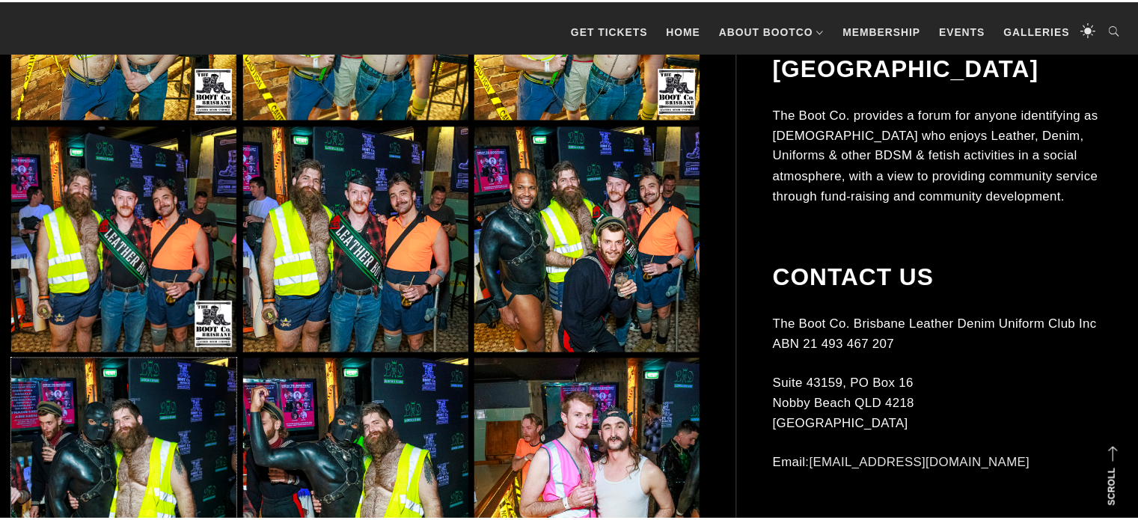
scroll to position [4305, 0]
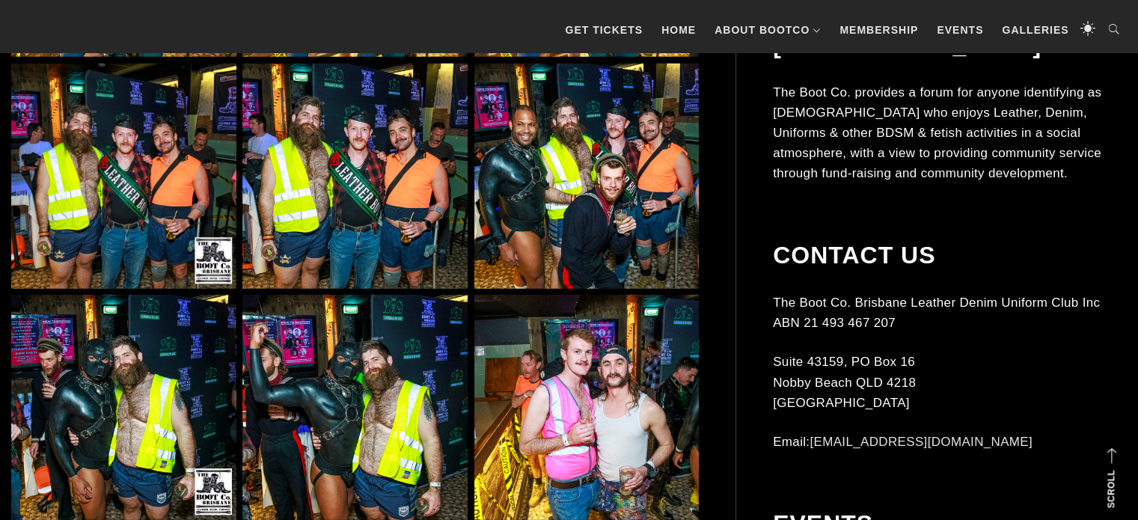
click at [602, 229] on img at bounding box center [586, 176] width 225 height 225
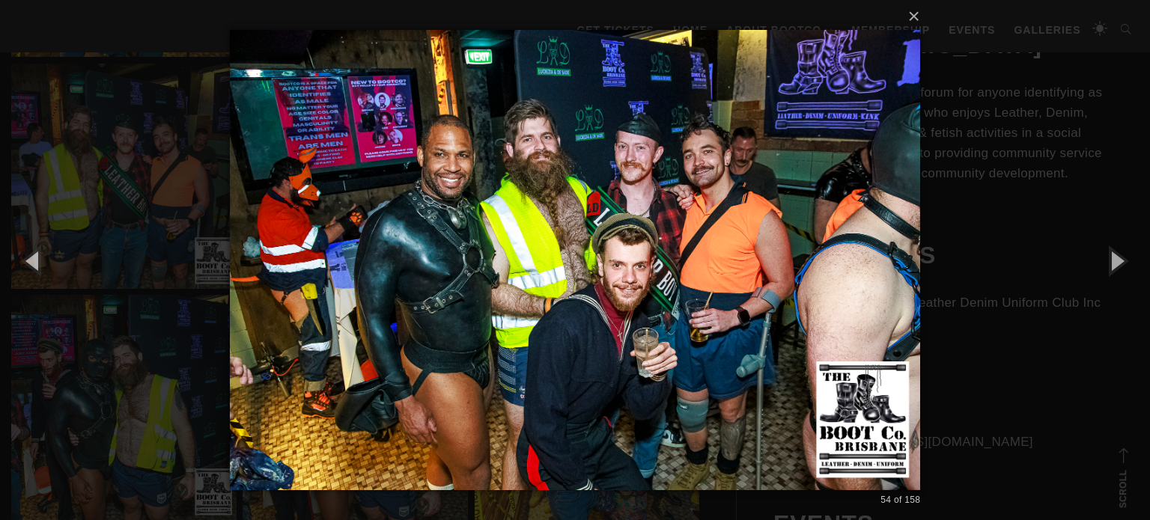
click at [995, 326] on div "× 54 of 158 Loading..." at bounding box center [575, 260] width 1150 height 520
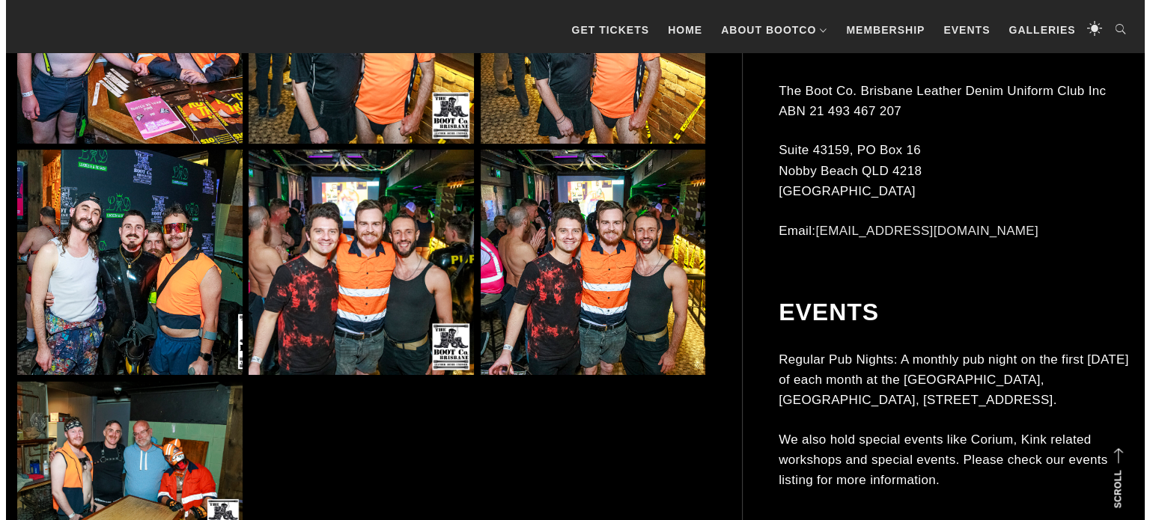
scroll to position [5853, 0]
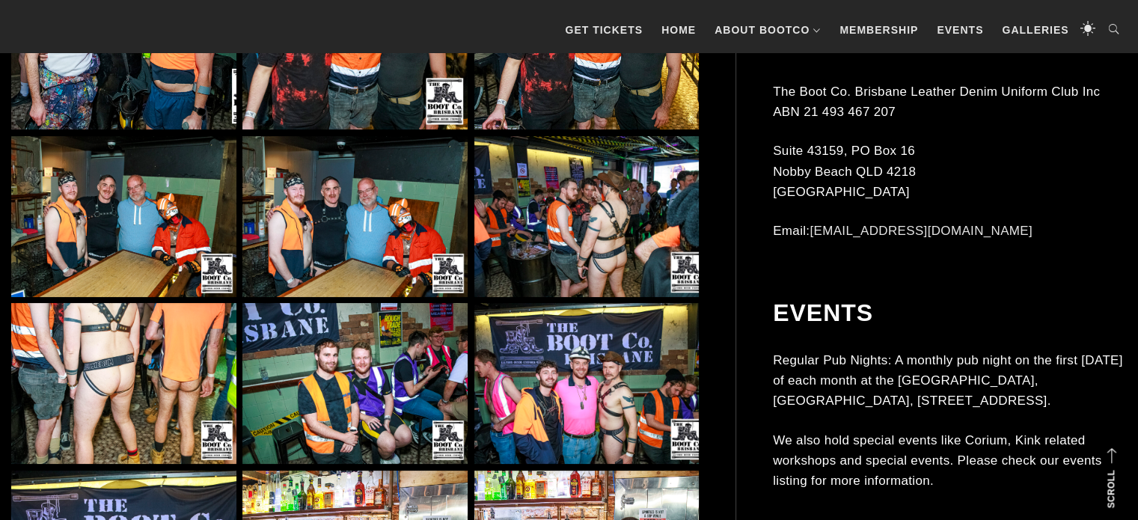
click at [565, 215] on img at bounding box center [586, 216] width 225 height 161
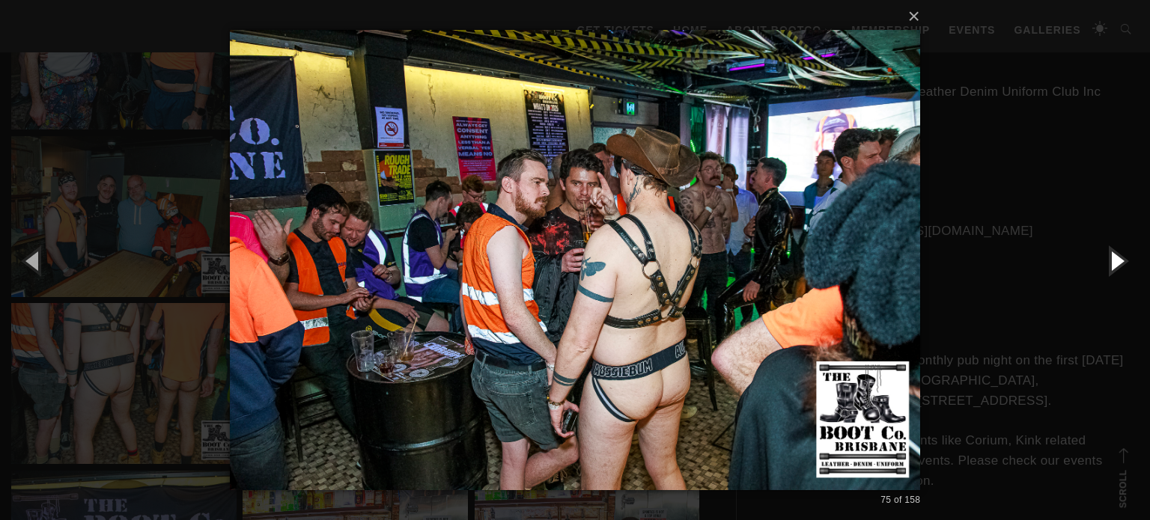
click at [1105, 266] on button "button" at bounding box center [1115, 260] width 67 height 82
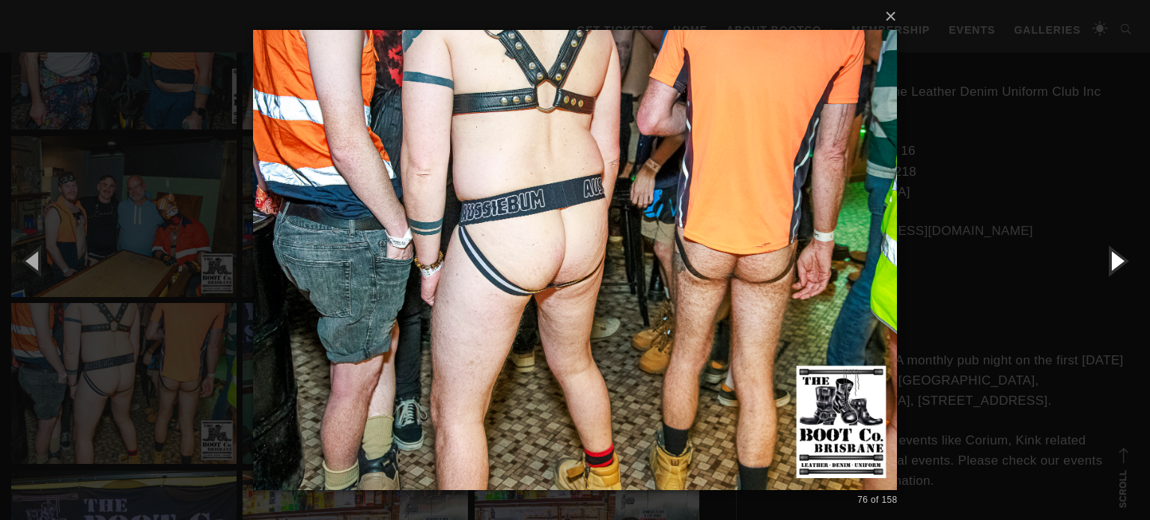
click at [1117, 261] on button "button" at bounding box center [1115, 260] width 67 height 82
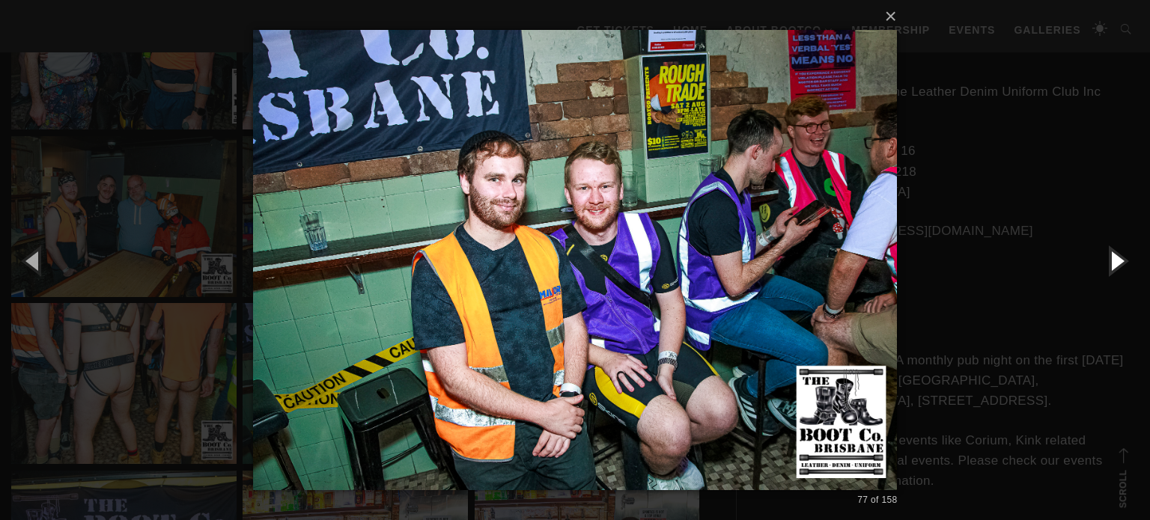
click at [1117, 261] on button "button" at bounding box center [1115, 260] width 67 height 82
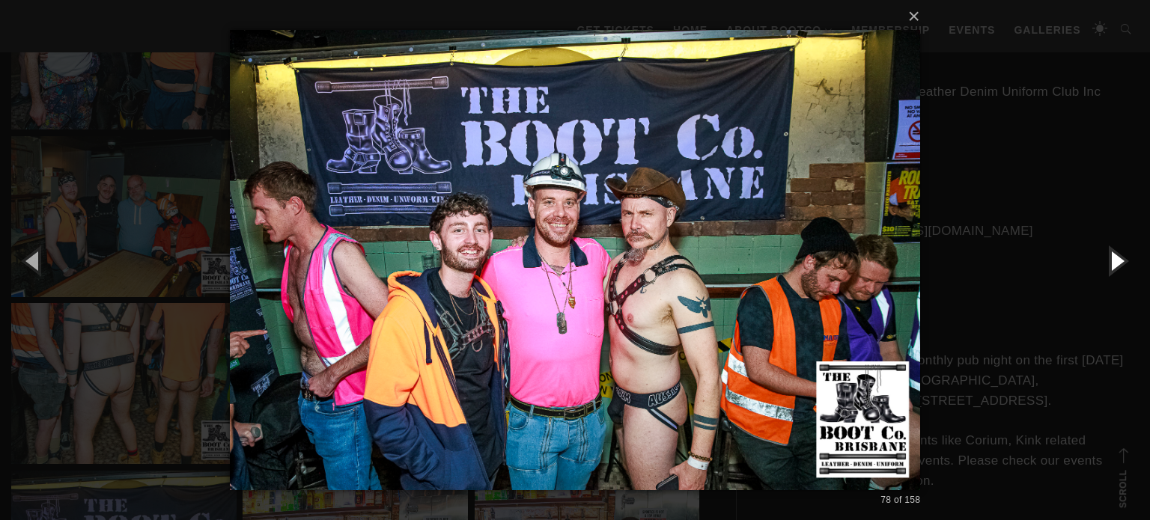
click at [1117, 260] on button "button" at bounding box center [1115, 260] width 67 height 82
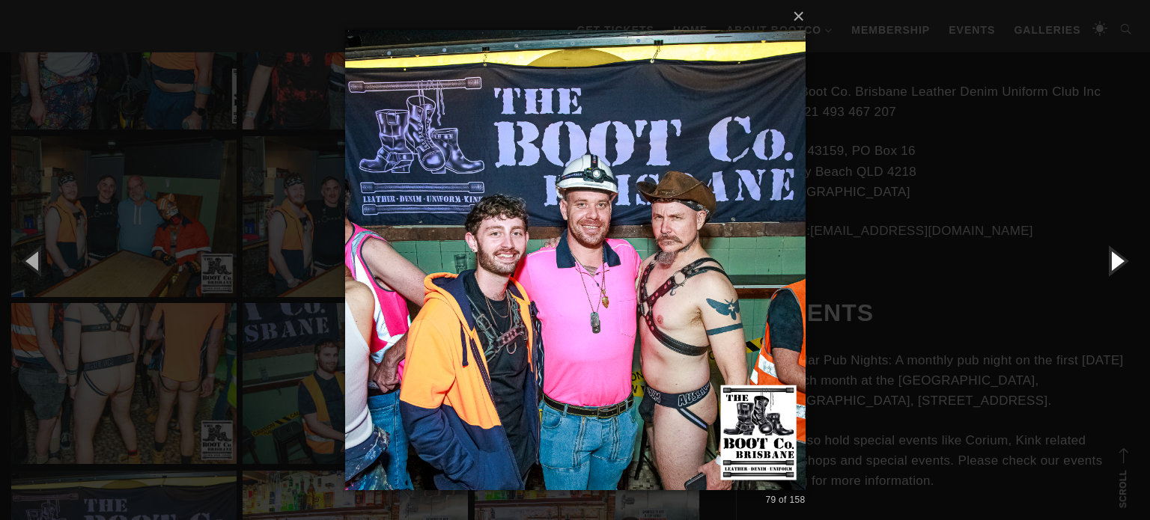
click at [1117, 260] on button "button" at bounding box center [1115, 260] width 67 height 82
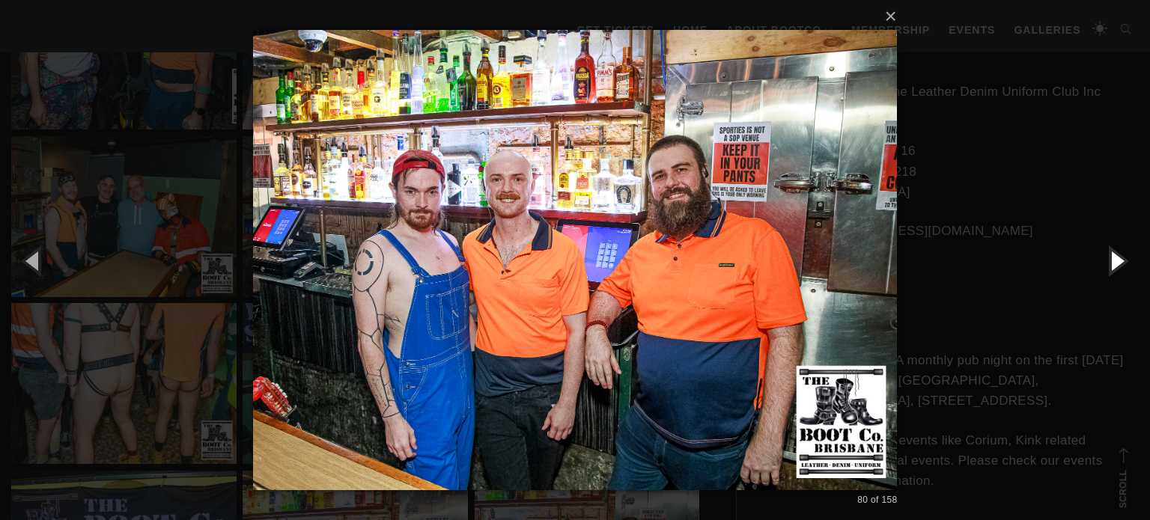
click at [1117, 260] on button "button" at bounding box center [1115, 260] width 67 height 82
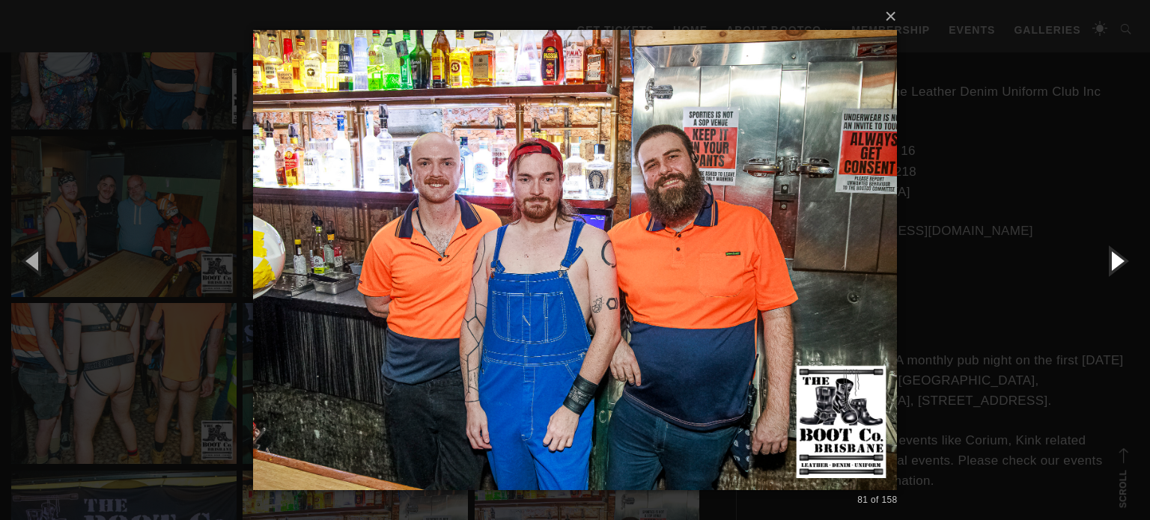
click at [1117, 260] on button "button" at bounding box center [1115, 260] width 67 height 82
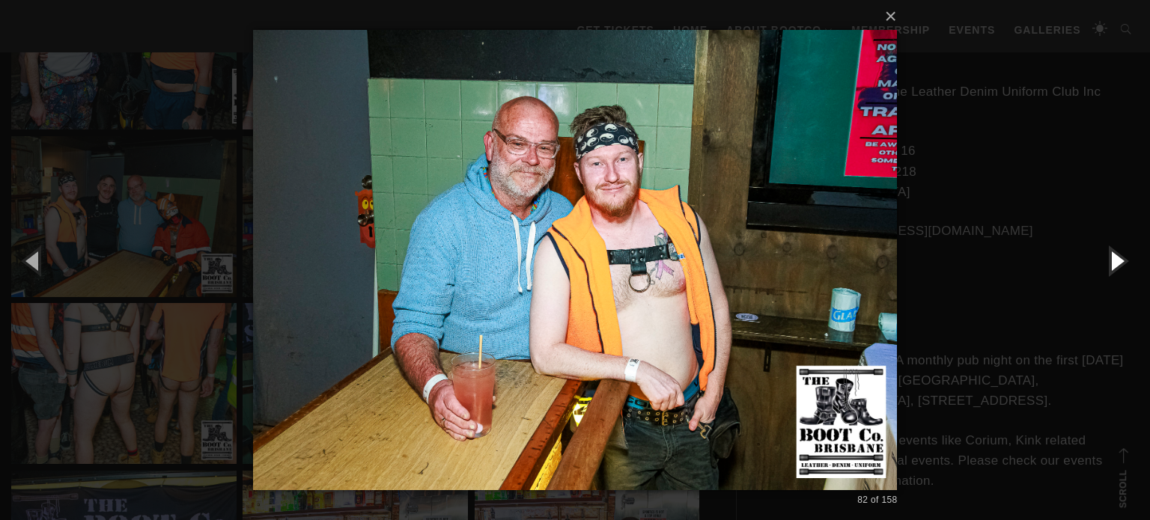
click at [1117, 260] on button "button" at bounding box center [1115, 260] width 67 height 82
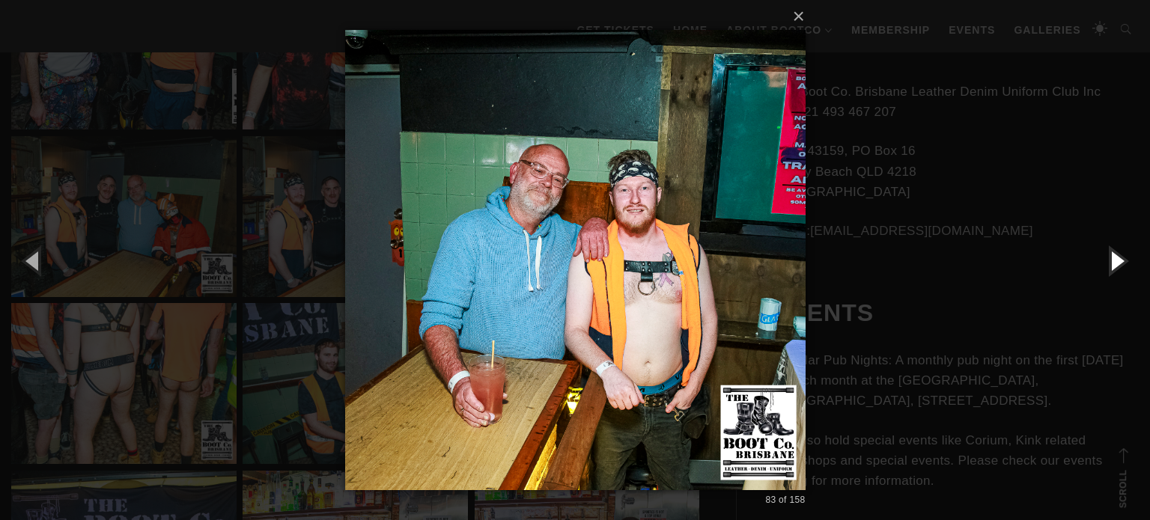
click at [1117, 260] on button "button" at bounding box center [1115, 260] width 67 height 82
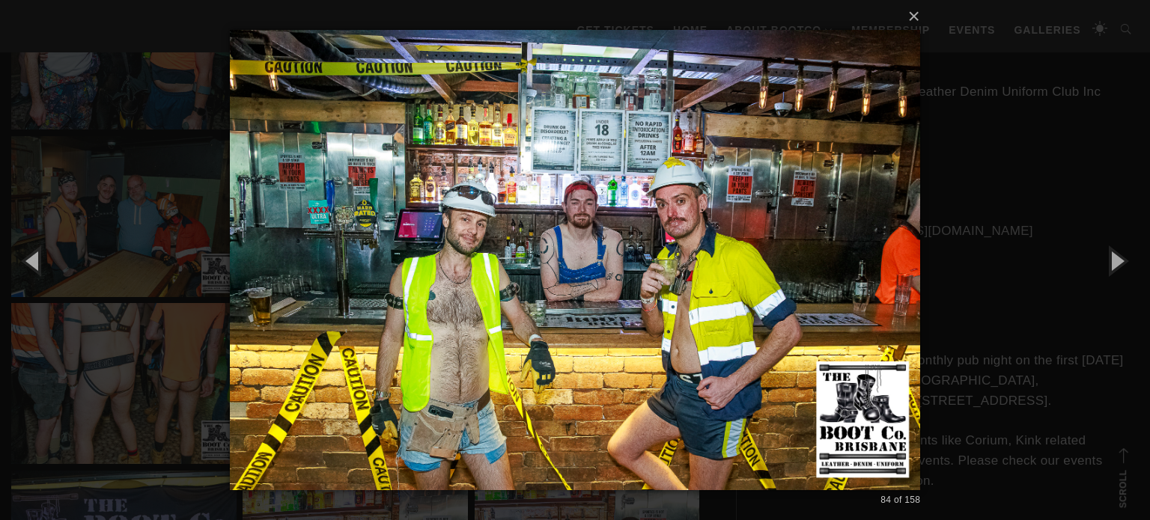
click at [962, 267] on div "× 84 of 158 Loading..." at bounding box center [575, 260] width 1150 height 520
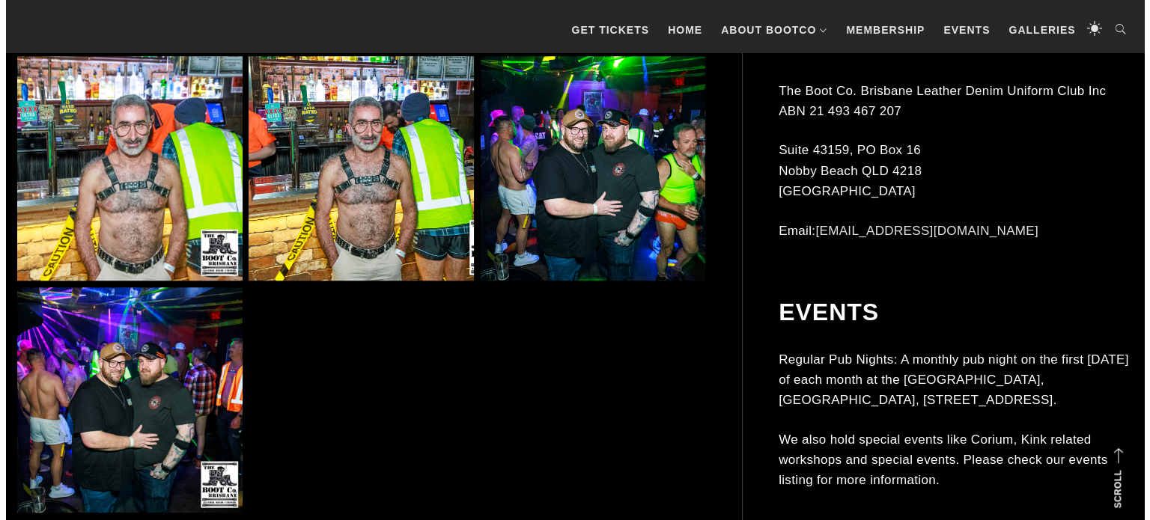
scroll to position [7177, 0]
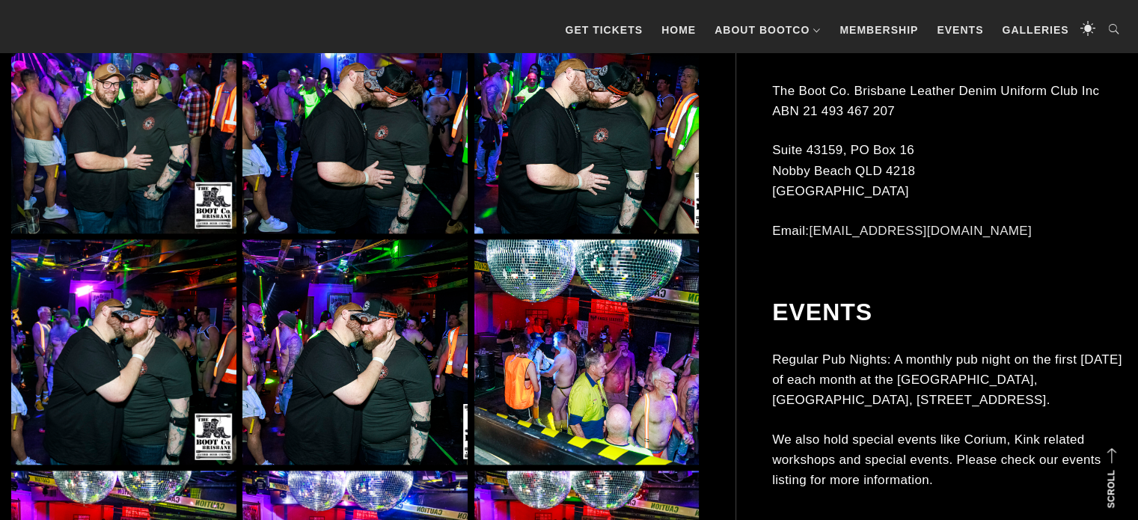
click at [126, 290] on img at bounding box center [123, 351] width 225 height 225
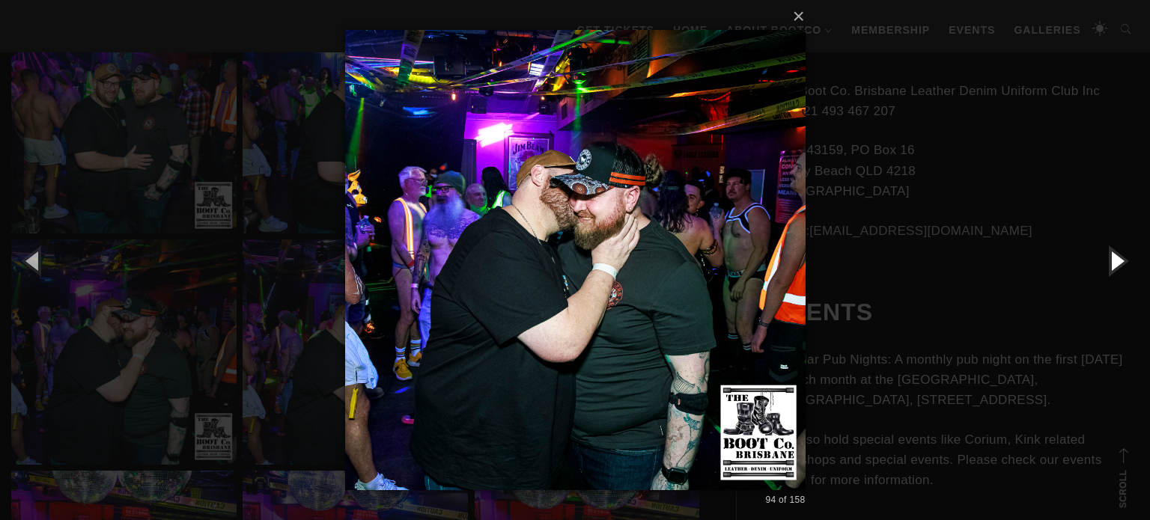
click at [1105, 269] on button "button" at bounding box center [1115, 260] width 67 height 82
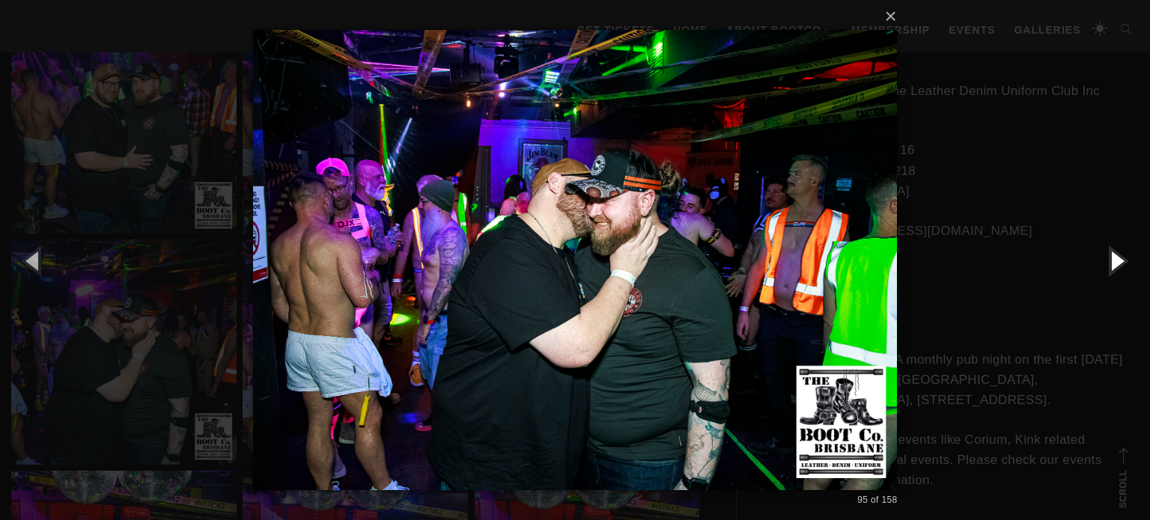
click at [1105, 269] on button "button" at bounding box center [1115, 260] width 67 height 82
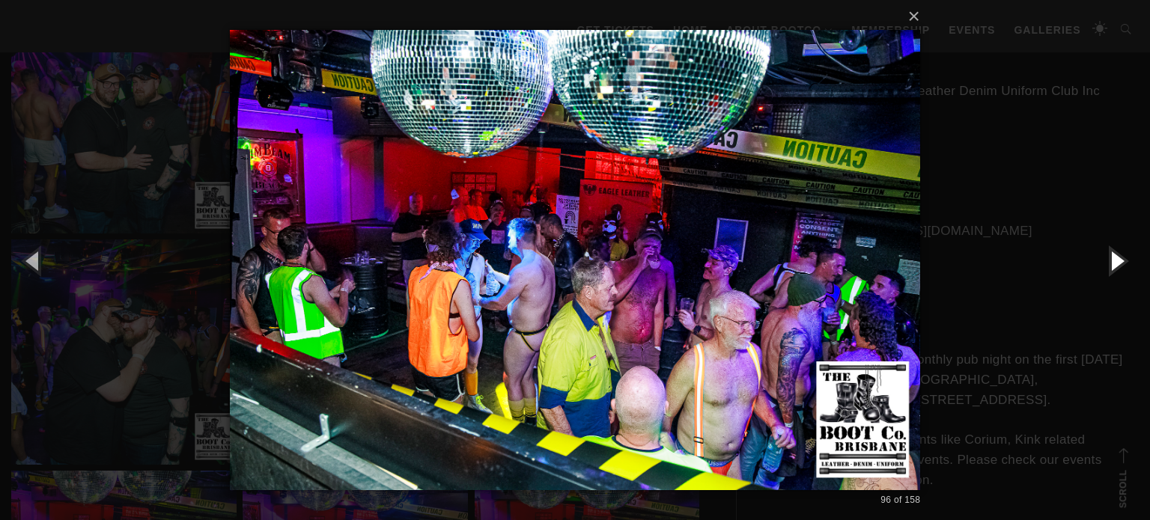
click at [1105, 269] on button "button" at bounding box center [1115, 260] width 67 height 82
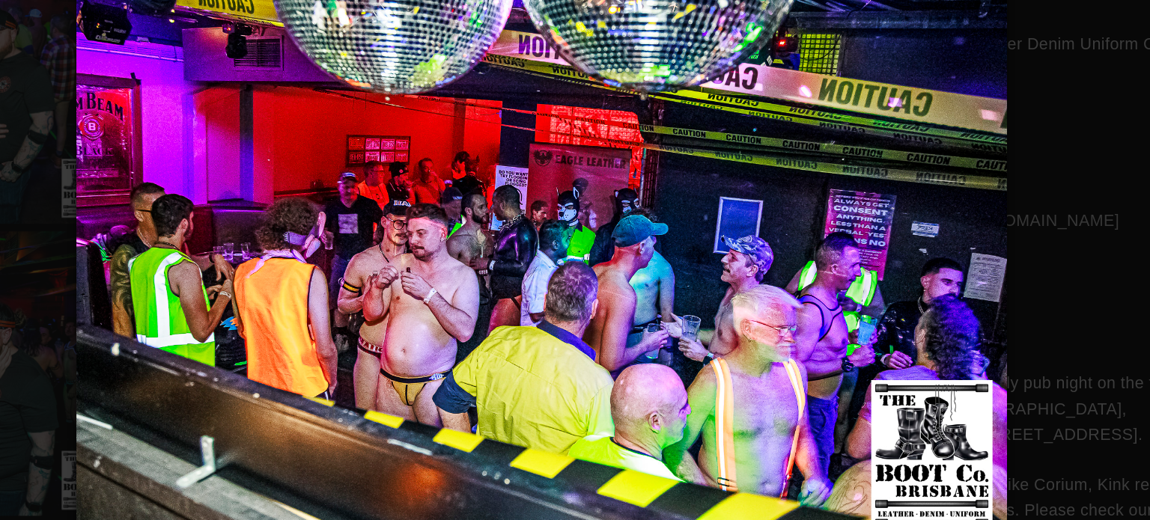
click at [1020, 332] on div "× 97 of 158 Loading..." at bounding box center [575, 260] width 1150 height 520
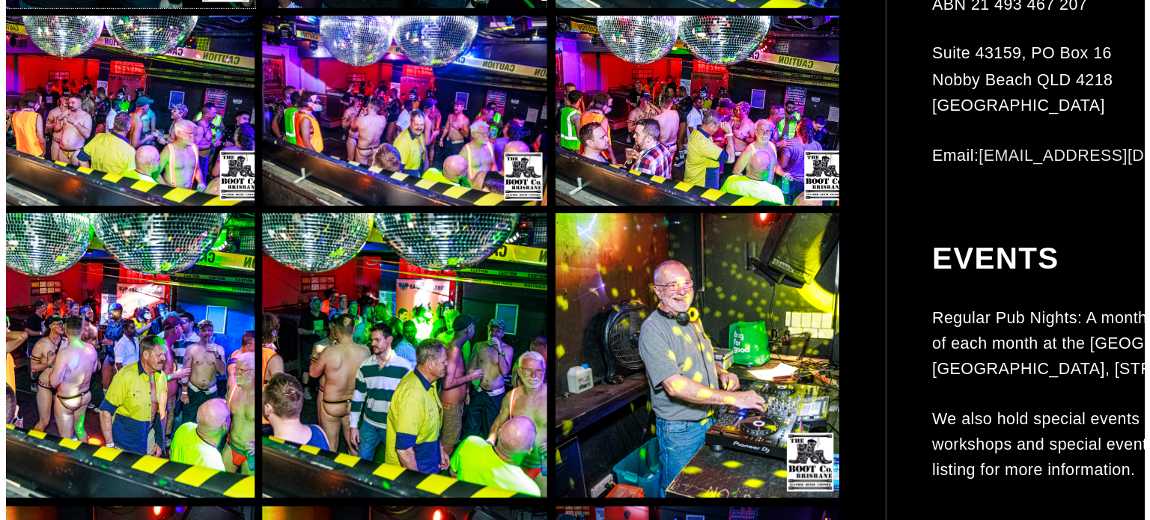
scroll to position [7530, 0]
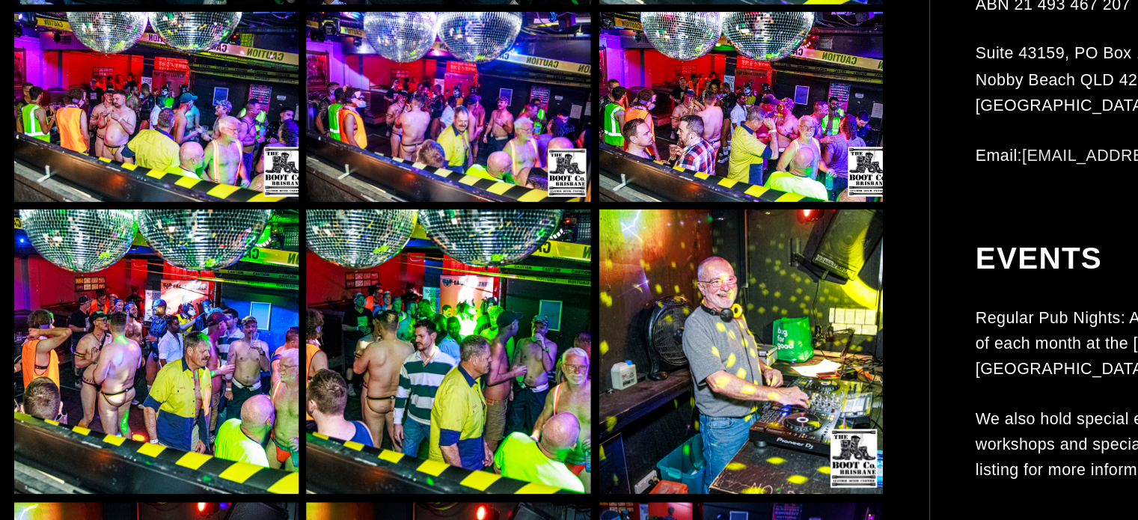
click at [314, 187] on img at bounding box center [354, 192] width 225 height 150
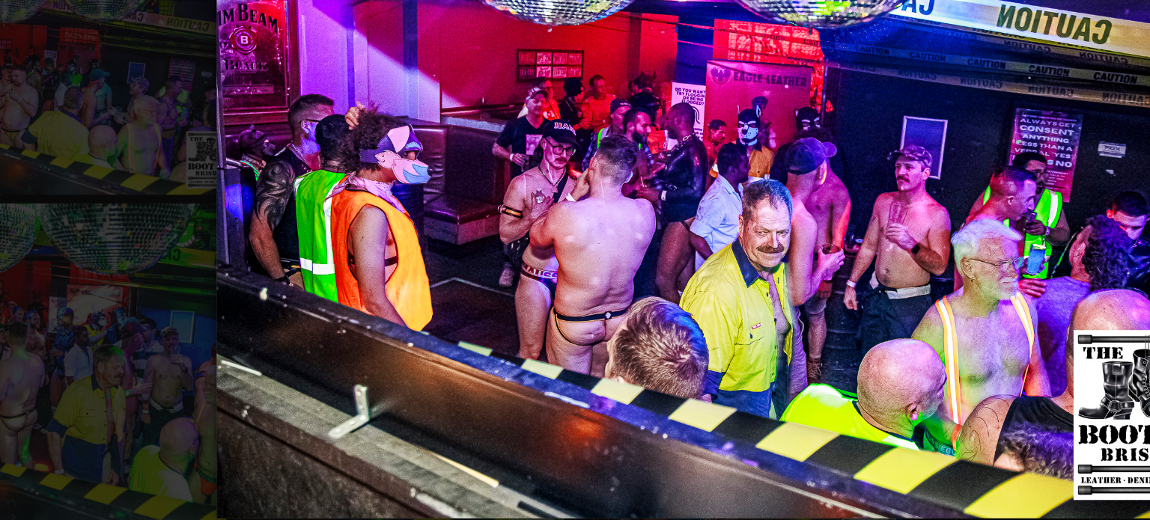
scroll to position [7529, 0]
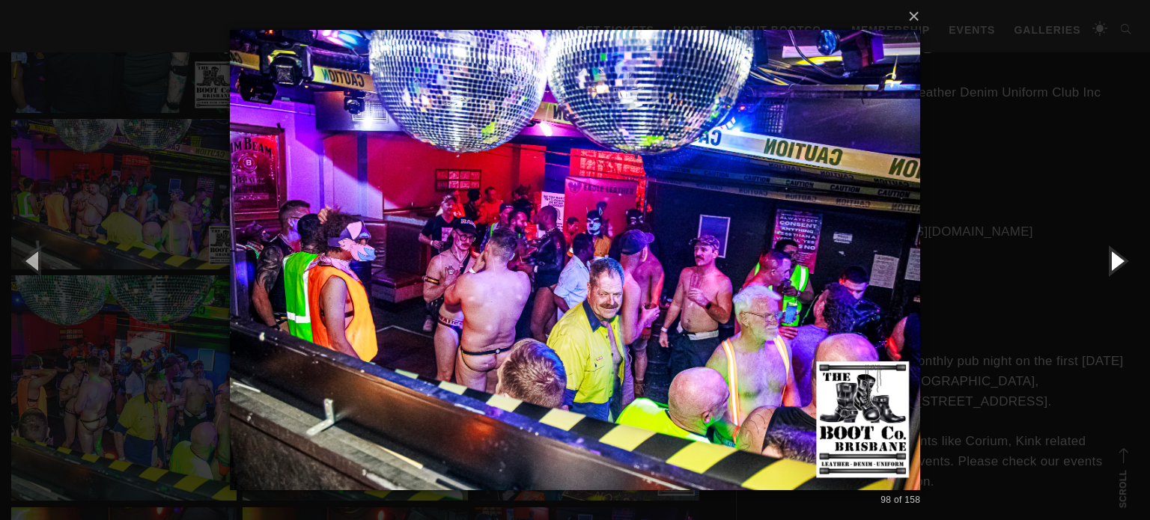
click at [1110, 265] on button "button" at bounding box center [1115, 260] width 67 height 82
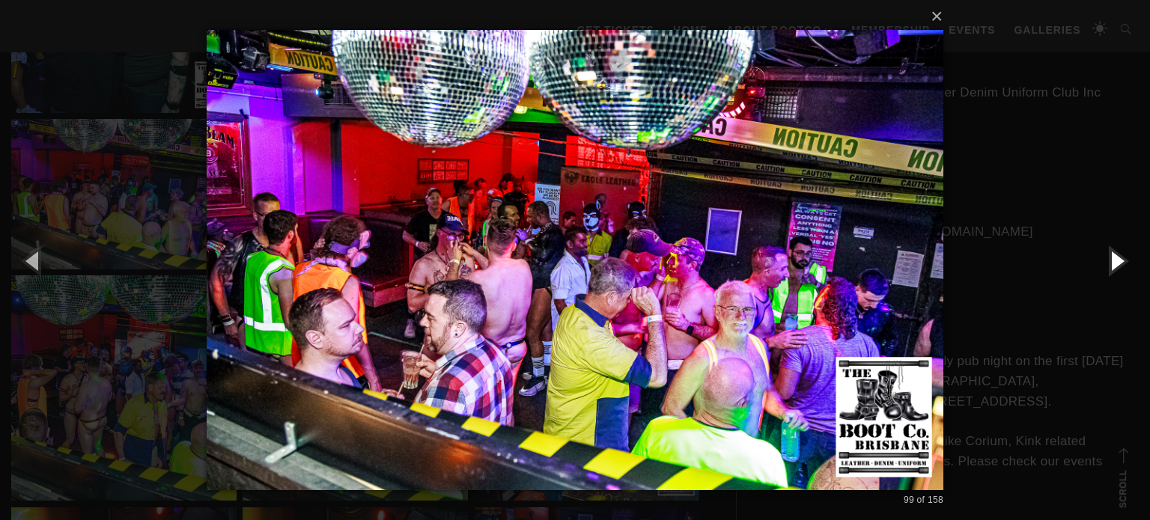
click at [1111, 266] on button "button" at bounding box center [1115, 260] width 67 height 82
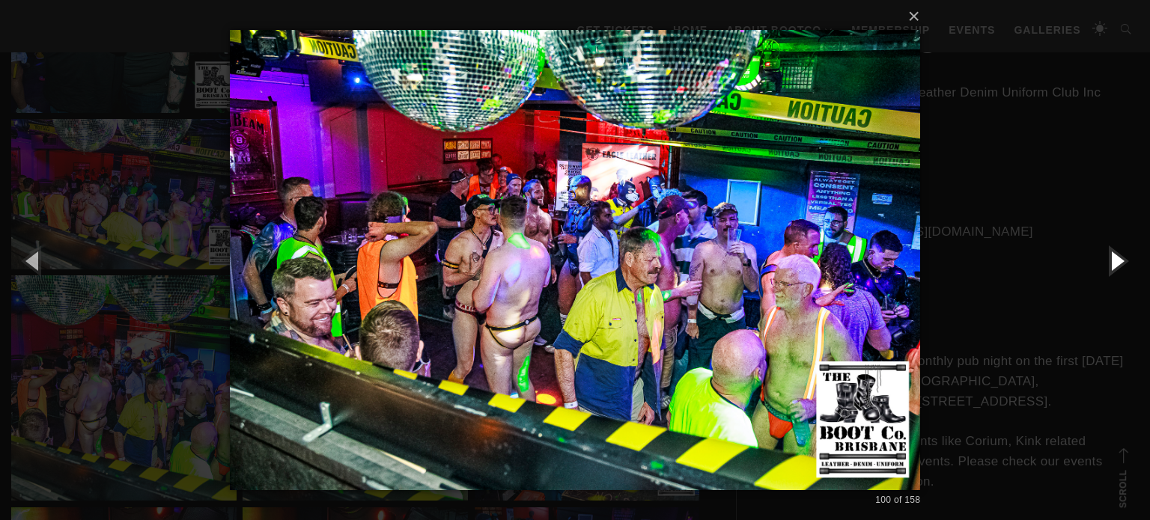
click at [1116, 256] on button "button" at bounding box center [1115, 260] width 67 height 82
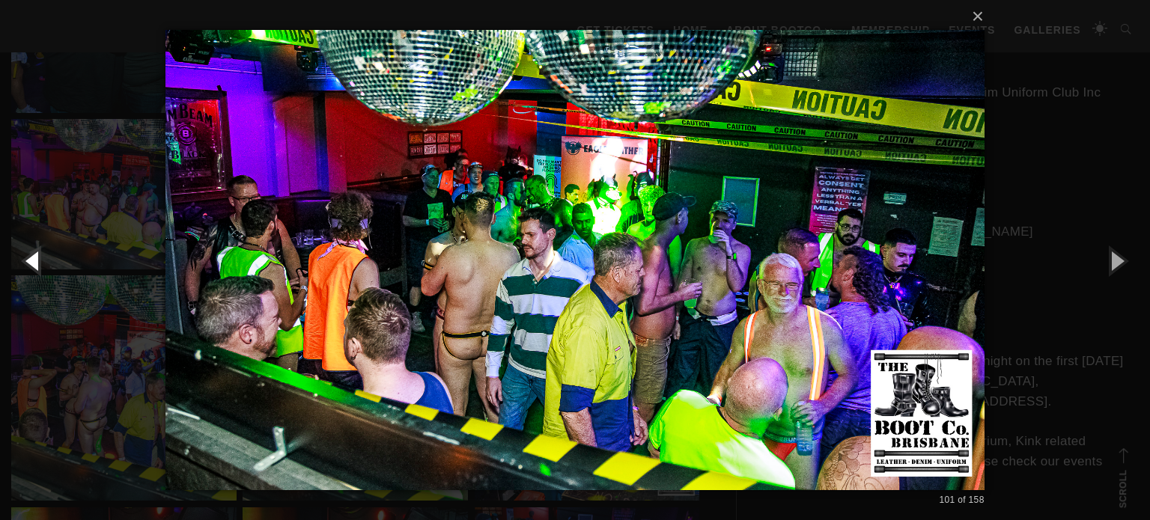
click at [57, 269] on button "button" at bounding box center [33, 260] width 67 height 82
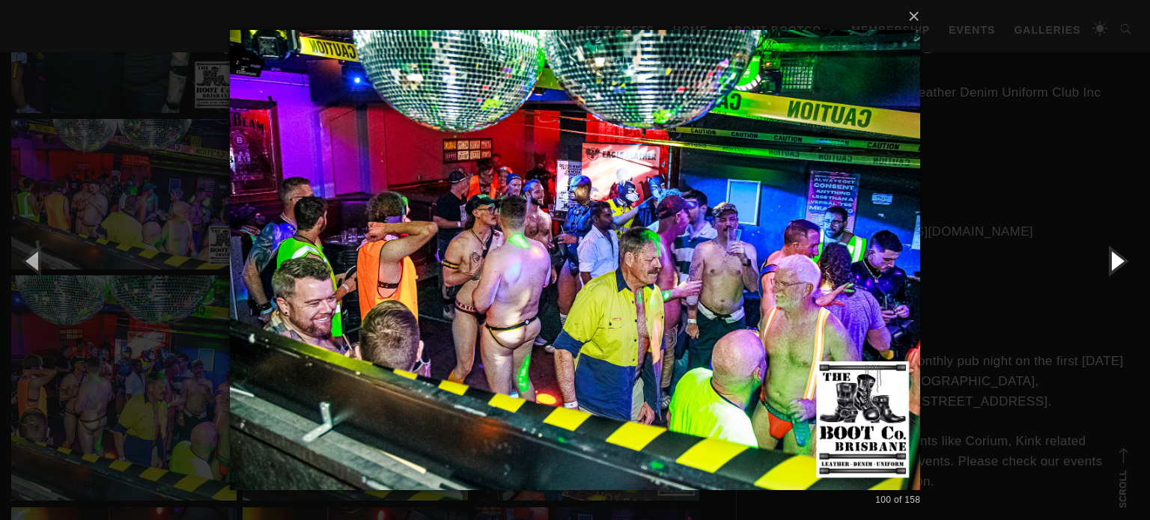
click at [1130, 265] on button "button" at bounding box center [1115, 260] width 67 height 82
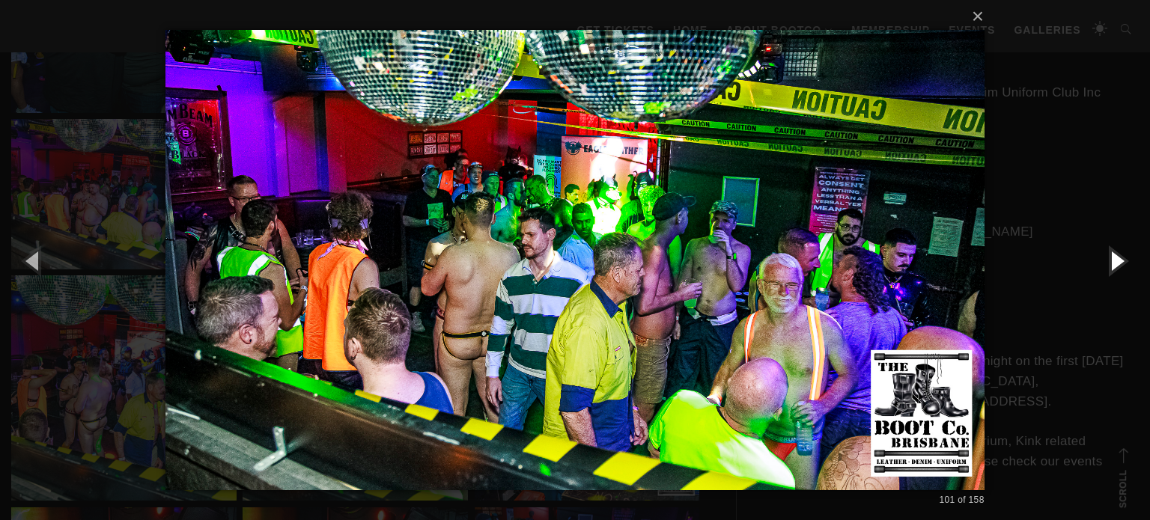
click at [1131, 265] on button "button" at bounding box center [1115, 260] width 67 height 82
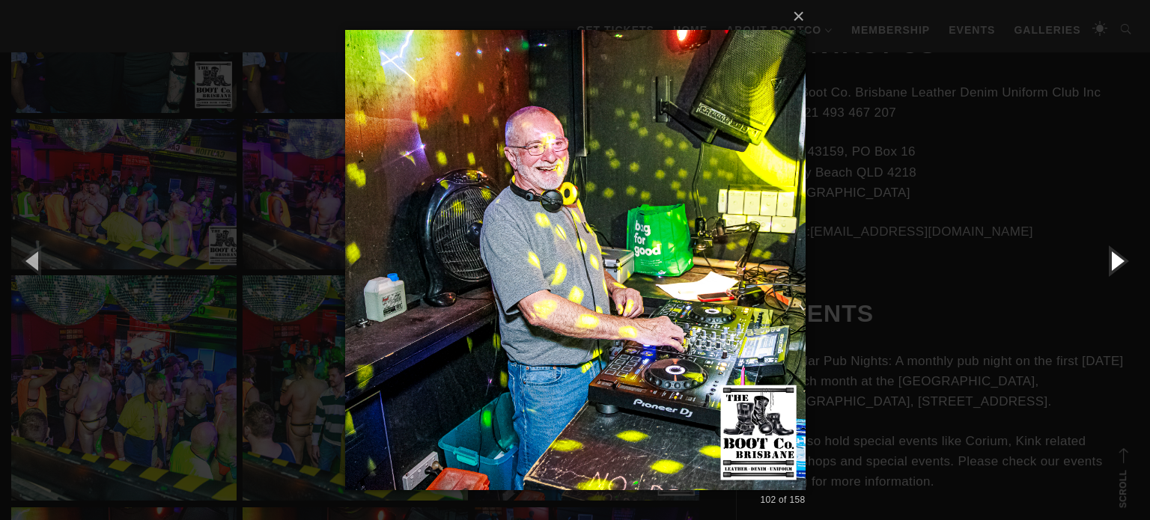
click at [1131, 265] on button "button" at bounding box center [1115, 260] width 67 height 82
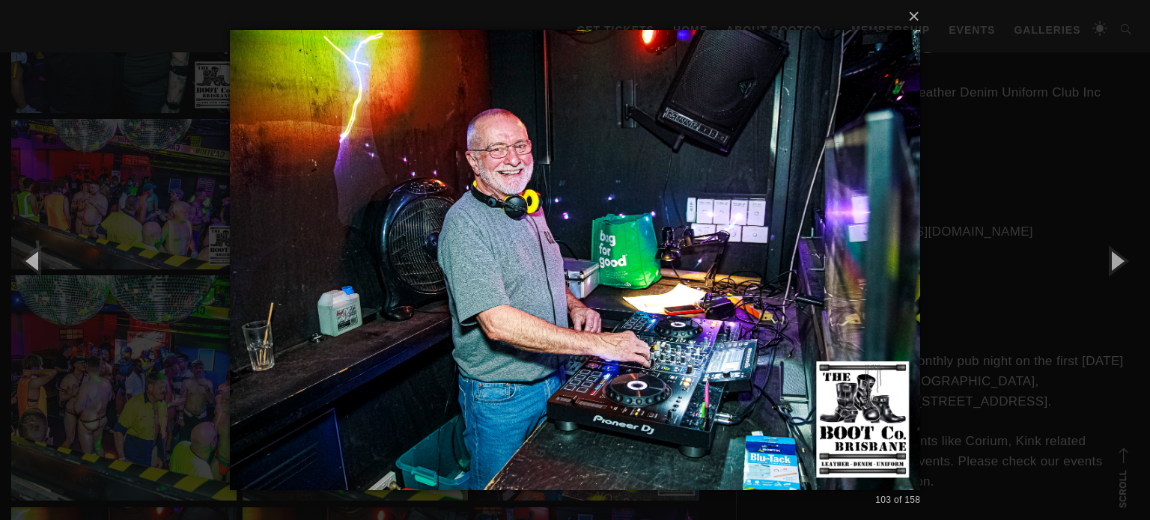
click at [997, 284] on div "× 103 of 158 Loading..." at bounding box center [575, 260] width 1150 height 520
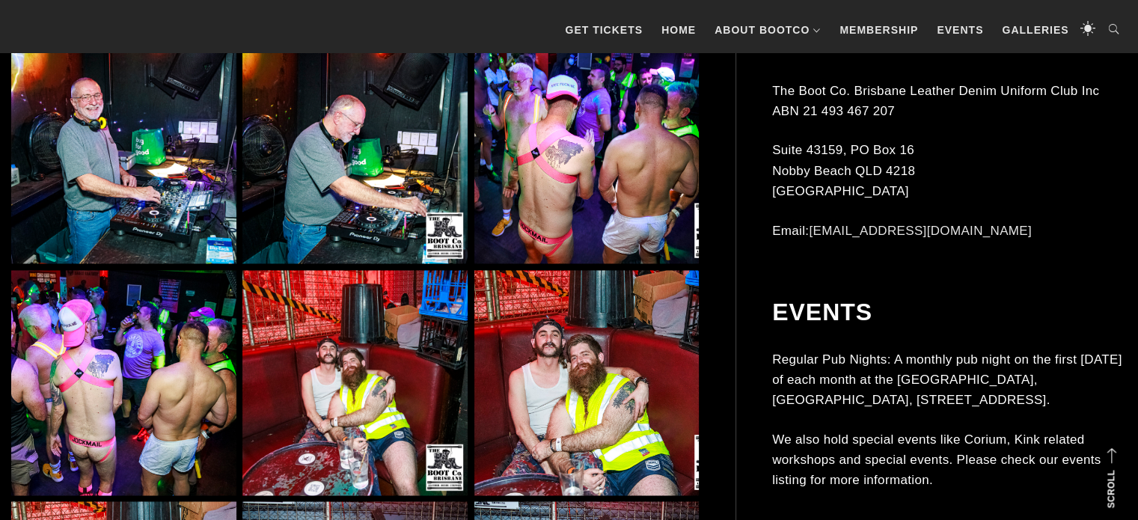
scroll to position [8001, 0]
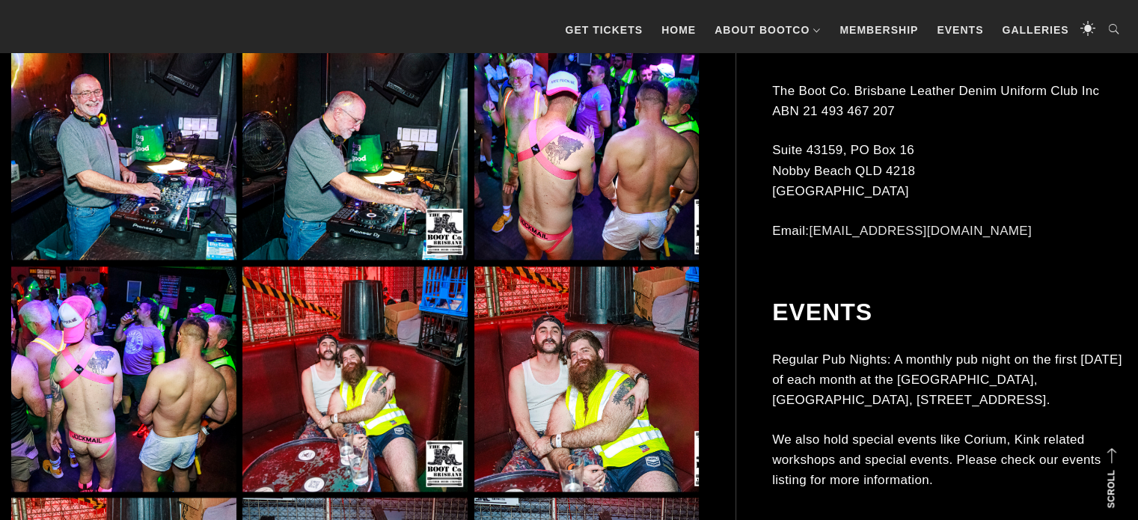
click at [621, 178] on img at bounding box center [586, 147] width 225 height 225
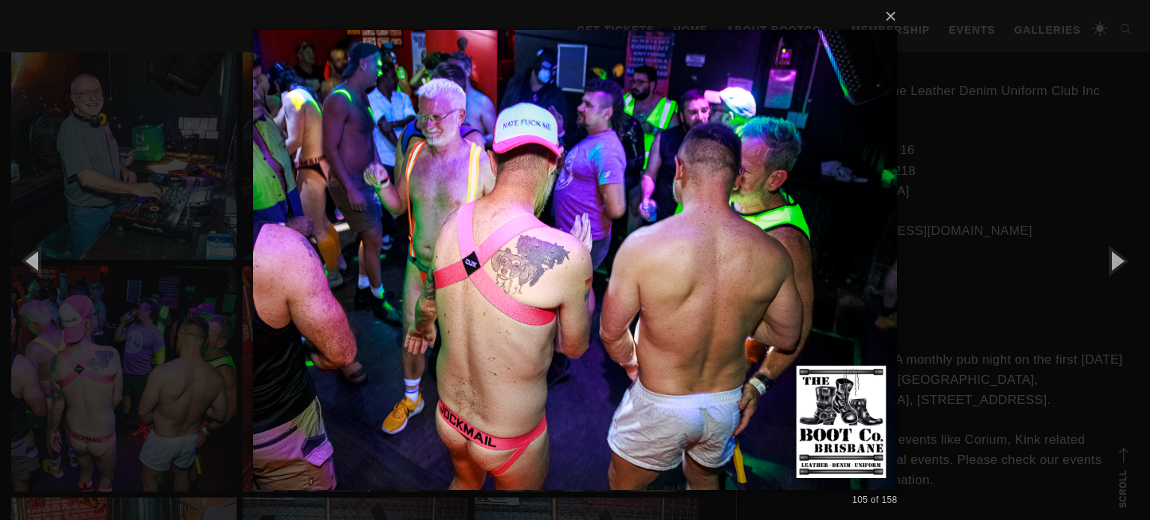
click at [1049, 237] on div "× 105 of 158 Loading..." at bounding box center [575, 260] width 1150 height 520
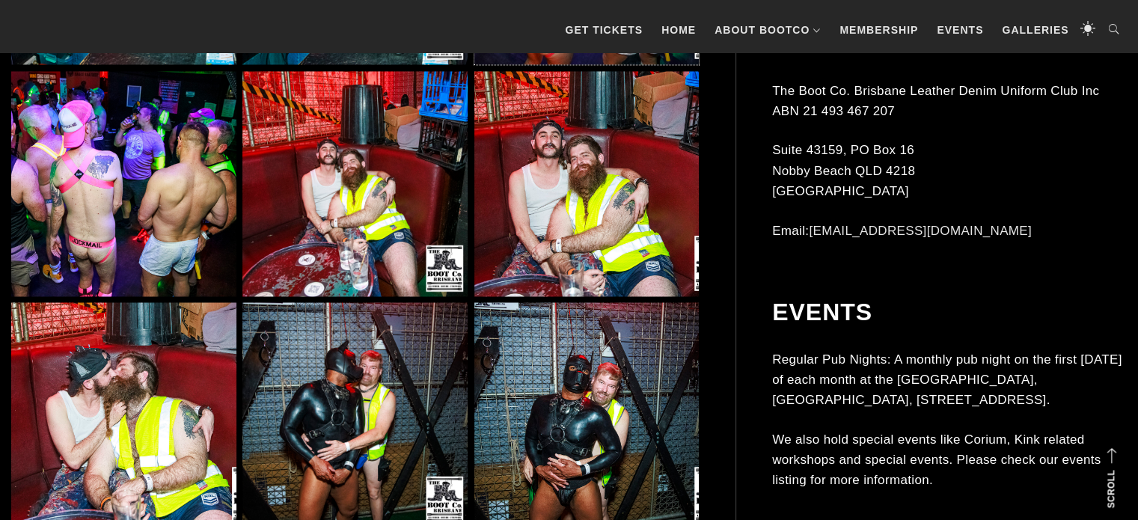
scroll to position [8395, 0]
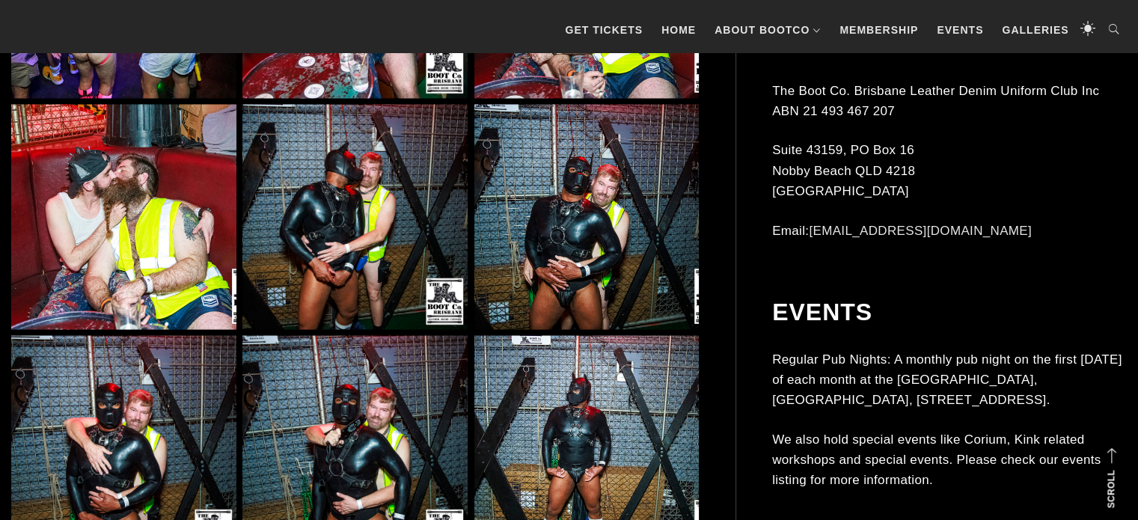
click at [351, 207] on img at bounding box center [354, 216] width 225 height 225
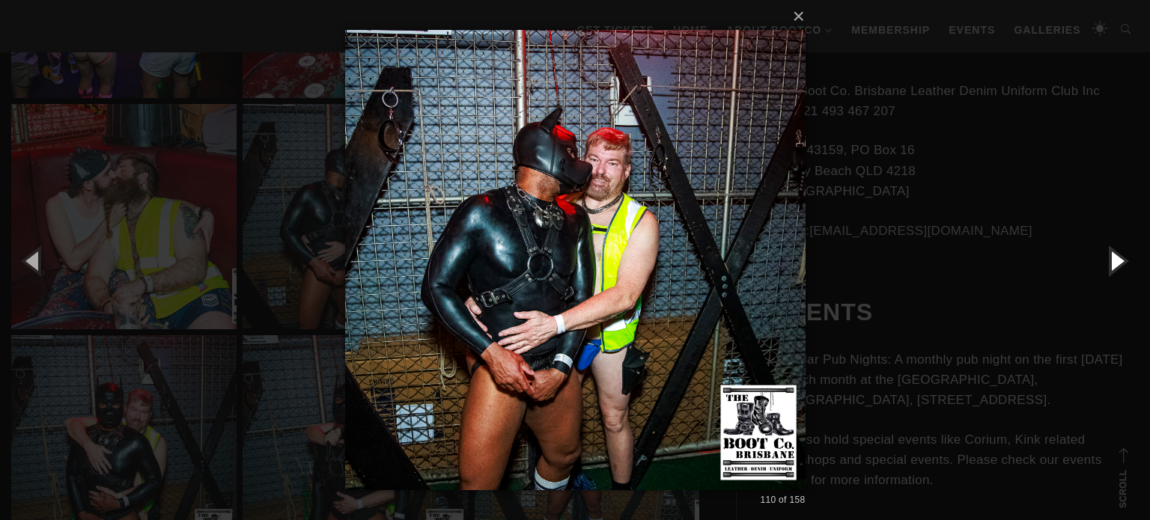
click at [1119, 268] on button "button" at bounding box center [1115, 260] width 67 height 82
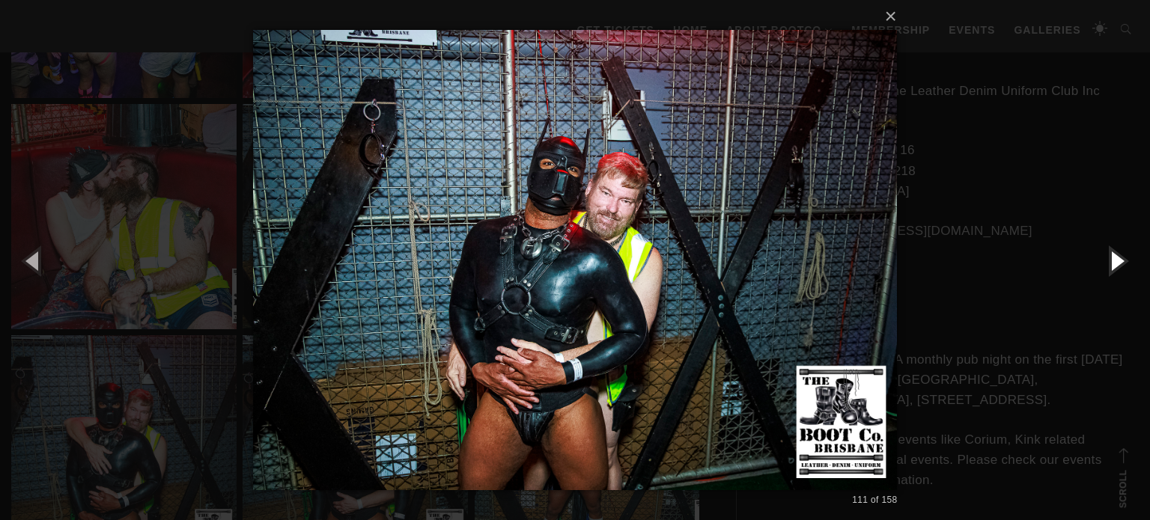
click at [1119, 268] on button "button" at bounding box center [1115, 260] width 67 height 82
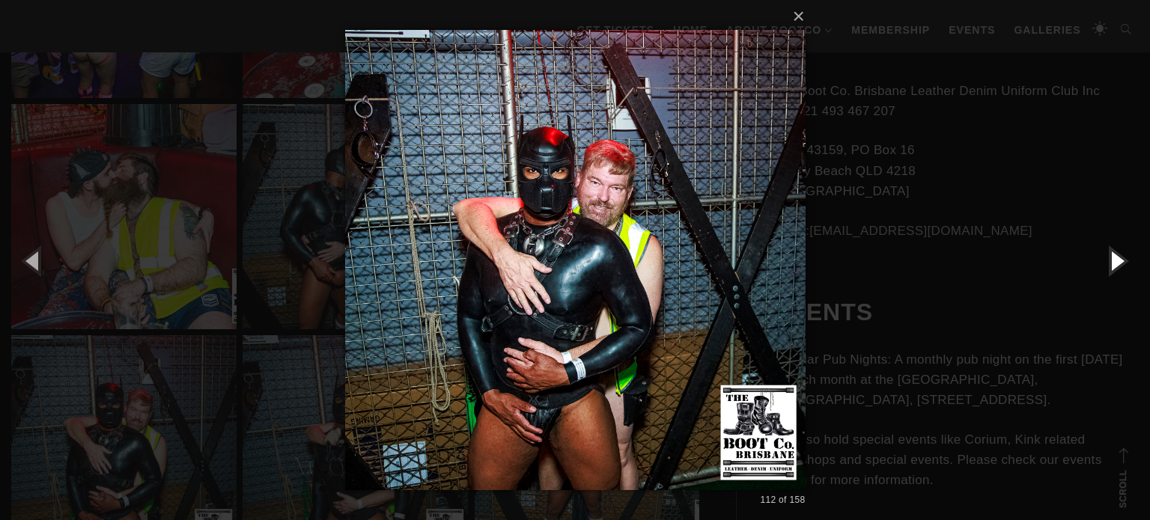
click at [1119, 268] on button "button" at bounding box center [1115, 260] width 67 height 82
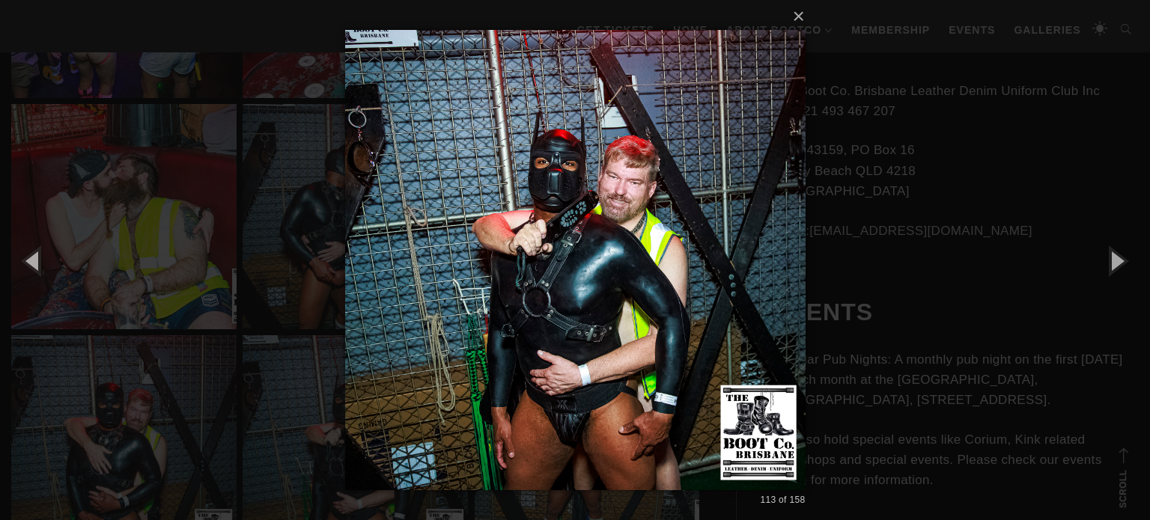
click at [978, 251] on div "× 113 of 158 Loading..." at bounding box center [575, 260] width 1150 height 520
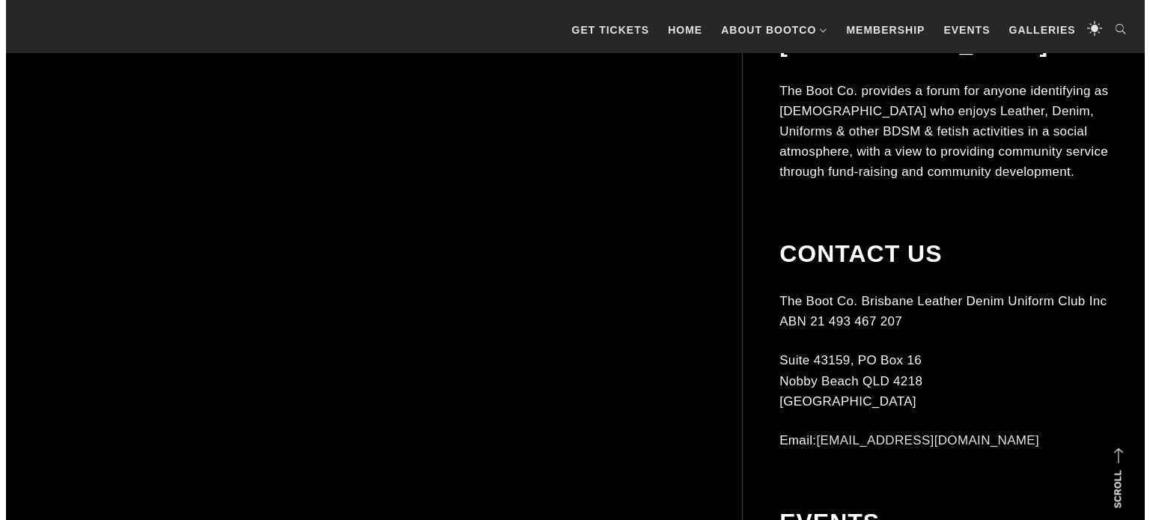
scroll to position [9786, 0]
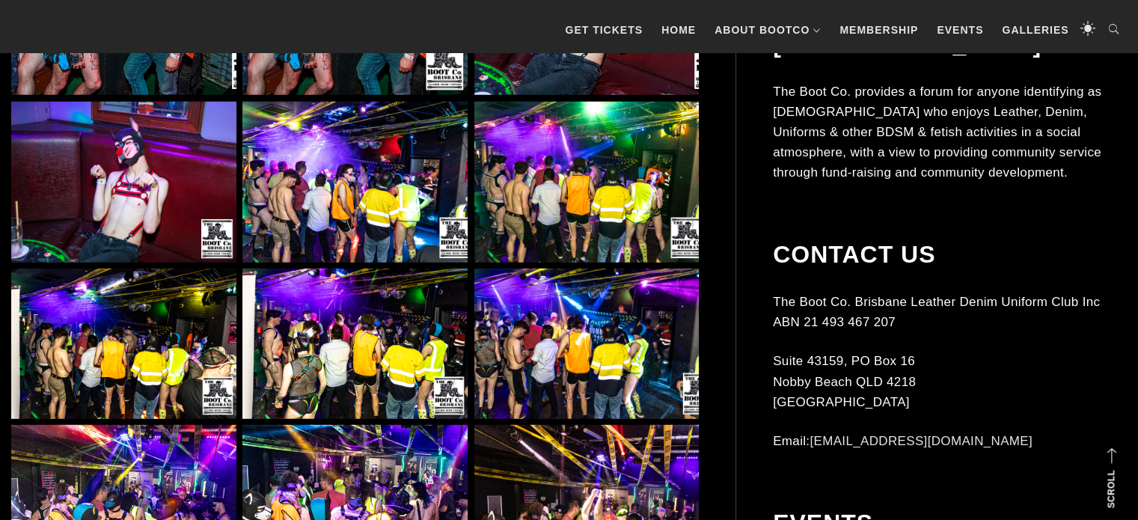
click at [304, 177] on img at bounding box center [354, 182] width 225 height 161
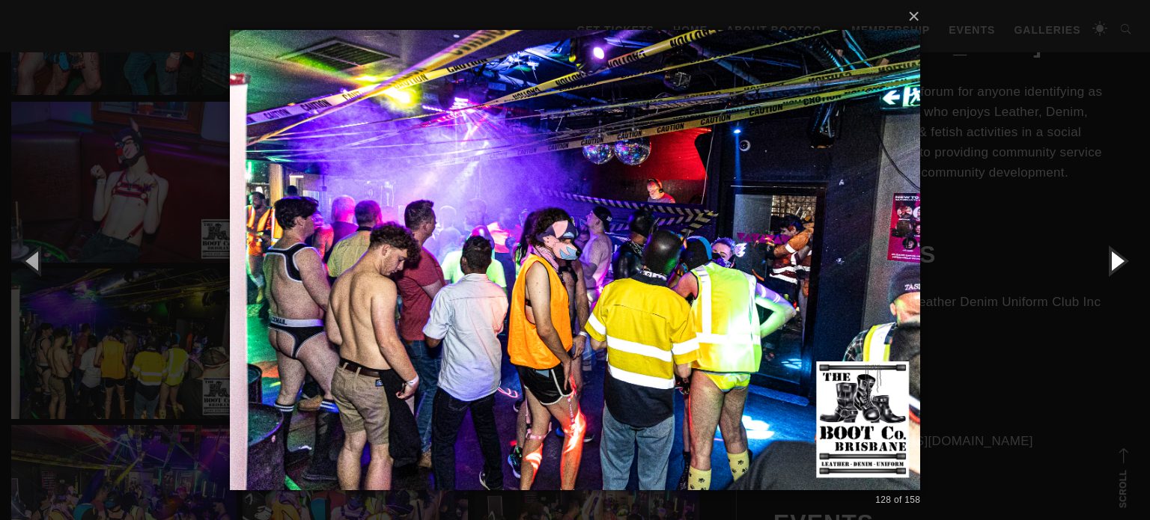
click at [1117, 258] on button "button" at bounding box center [1115, 260] width 67 height 82
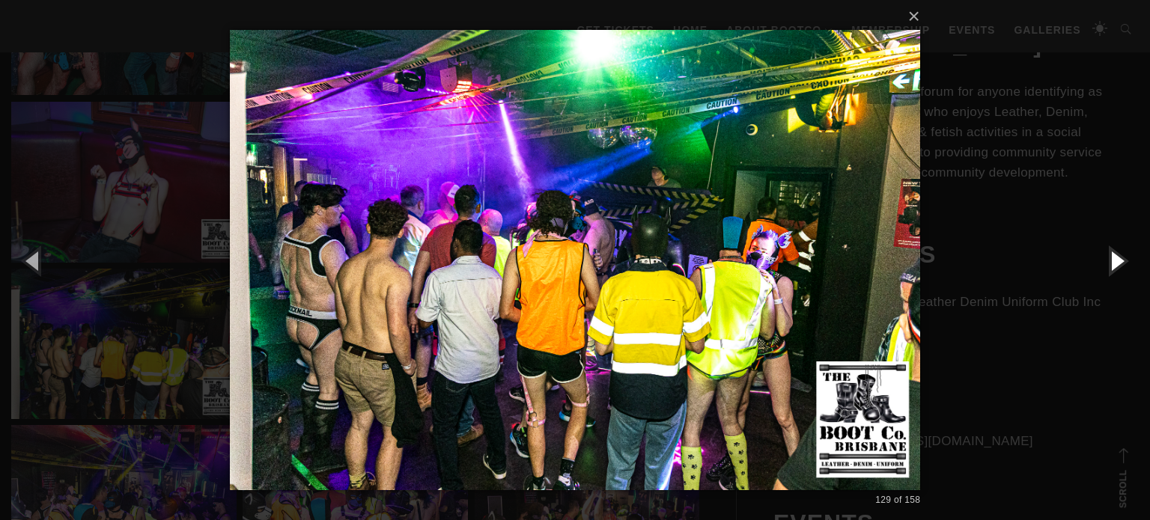
click at [1117, 258] on button "button" at bounding box center [1115, 260] width 67 height 82
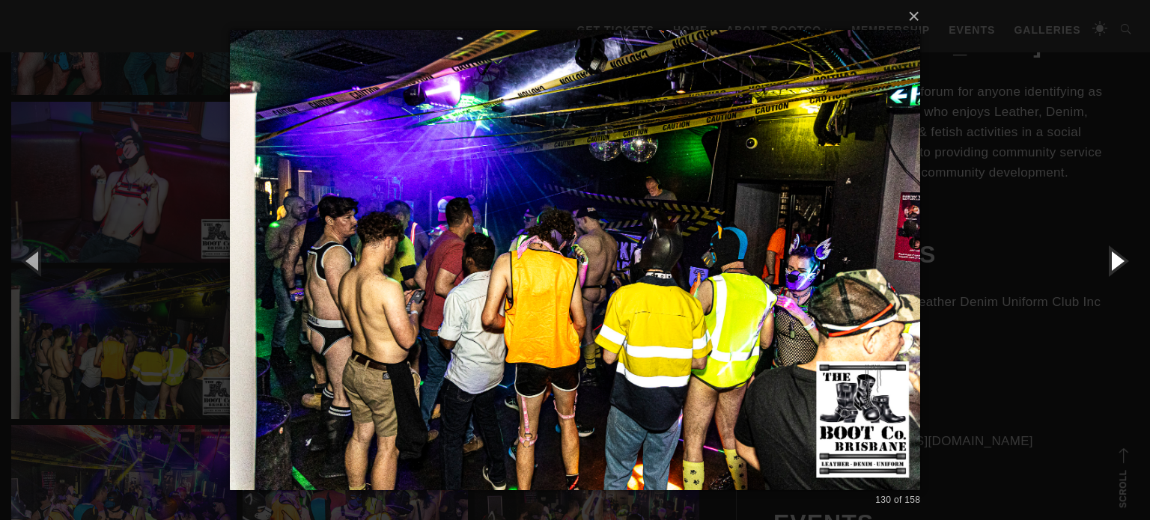
click at [1117, 258] on button "button" at bounding box center [1115, 260] width 67 height 82
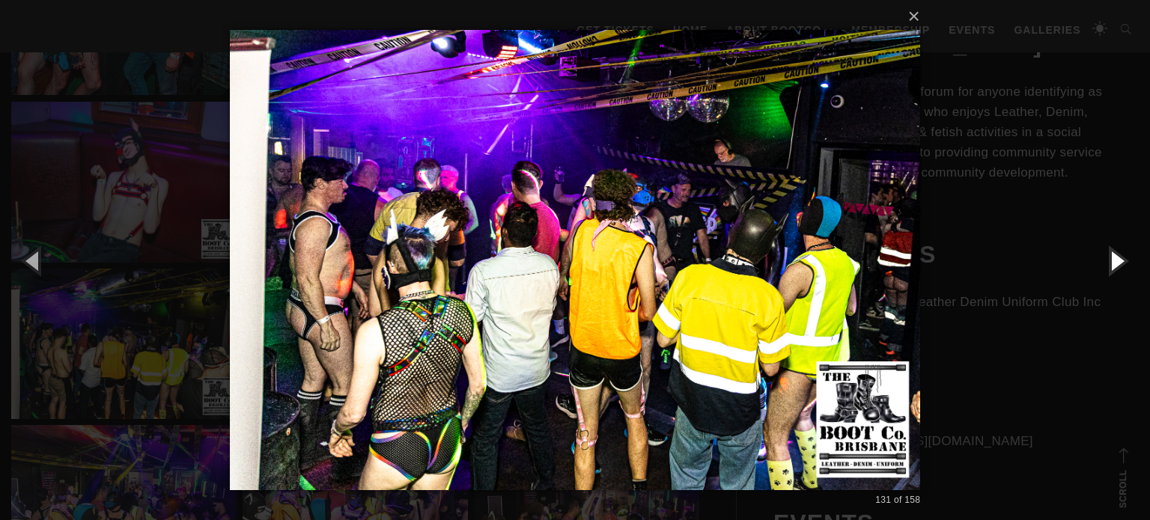
click at [1117, 258] on button "button" at bounding box center [1115, 260] width 67 height 82
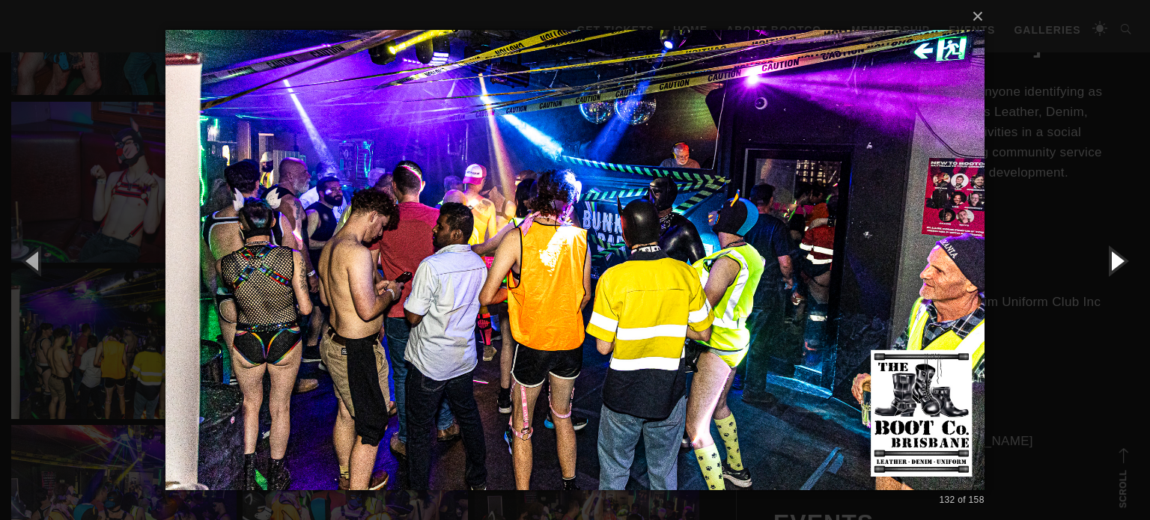
click at [1117, 258] on button "button" at bounding box center [1115, 260] width 67 height 82
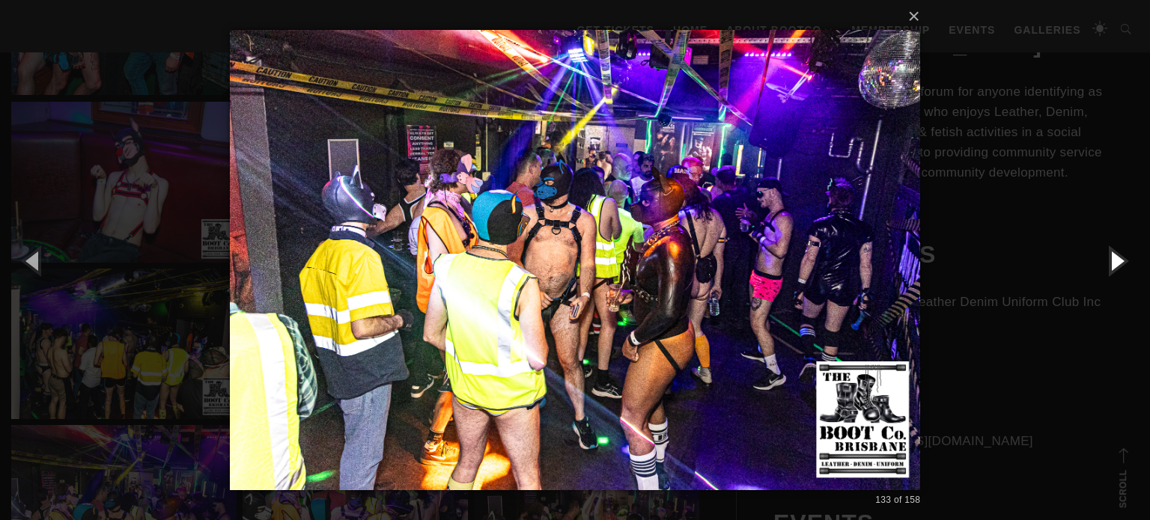
click at [1117, 258] on button "button" at bounding box center [1115, 260] width 67 height 82
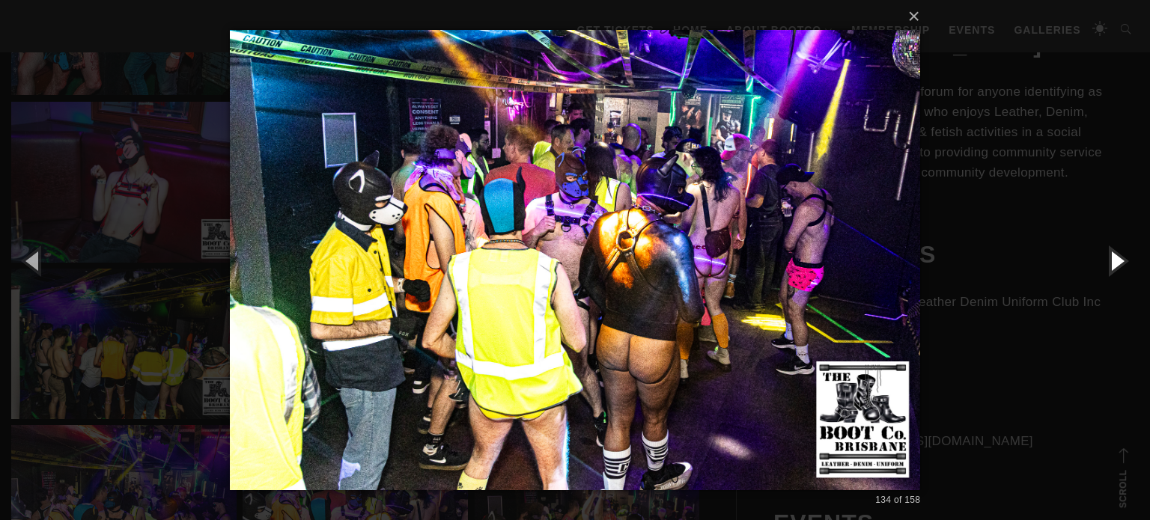
click at [1117, 258] on button "button" at bounding box center [1115, 260] width 67 height 82
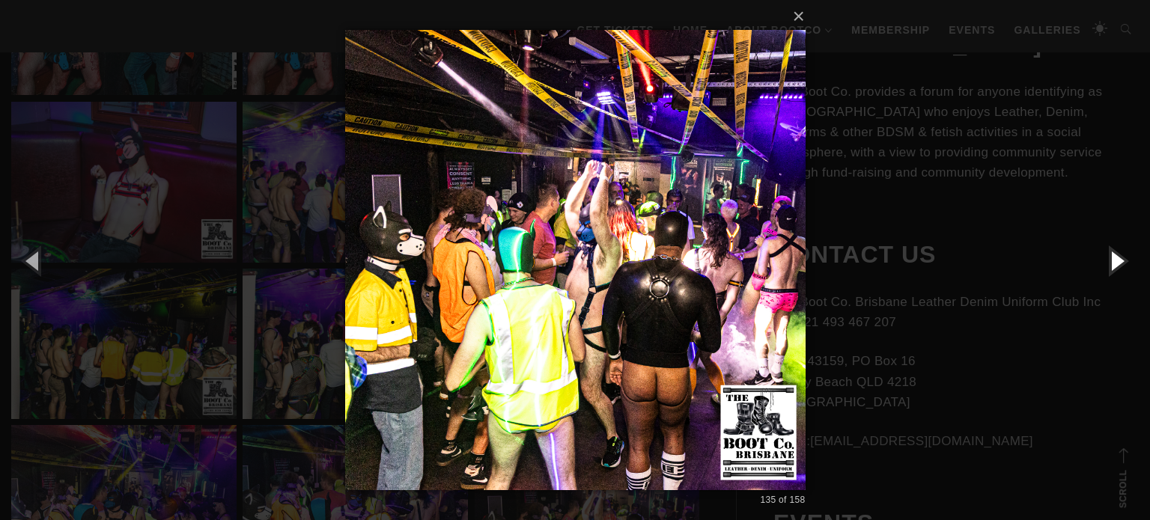
click at [1117, 258] on button "button" at bounding box center [1115, 260] width 67 height 82
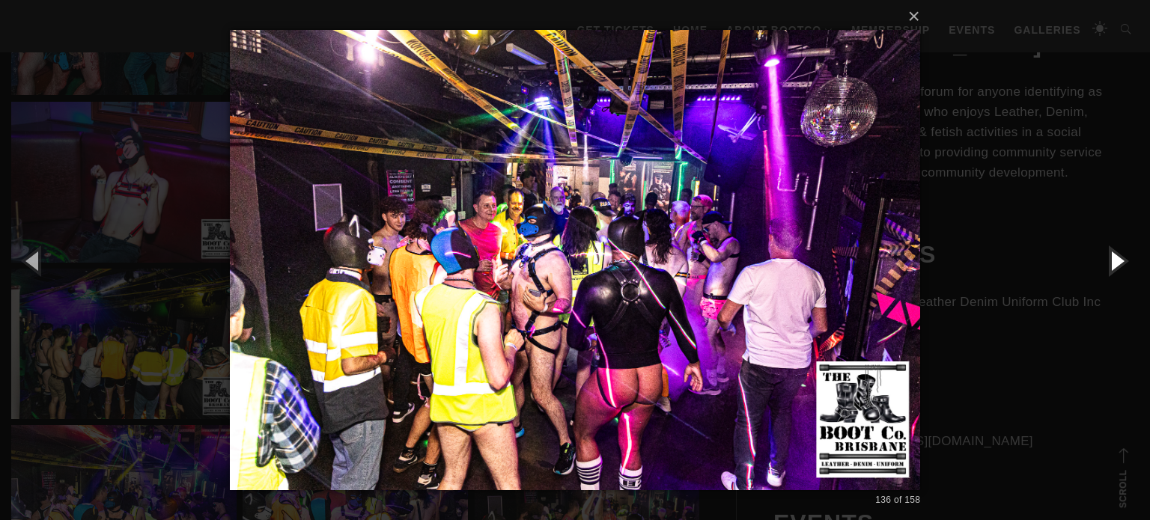
click at [1117, 258] on button "button" at bounding box center [1115, 260] width 67 height 82
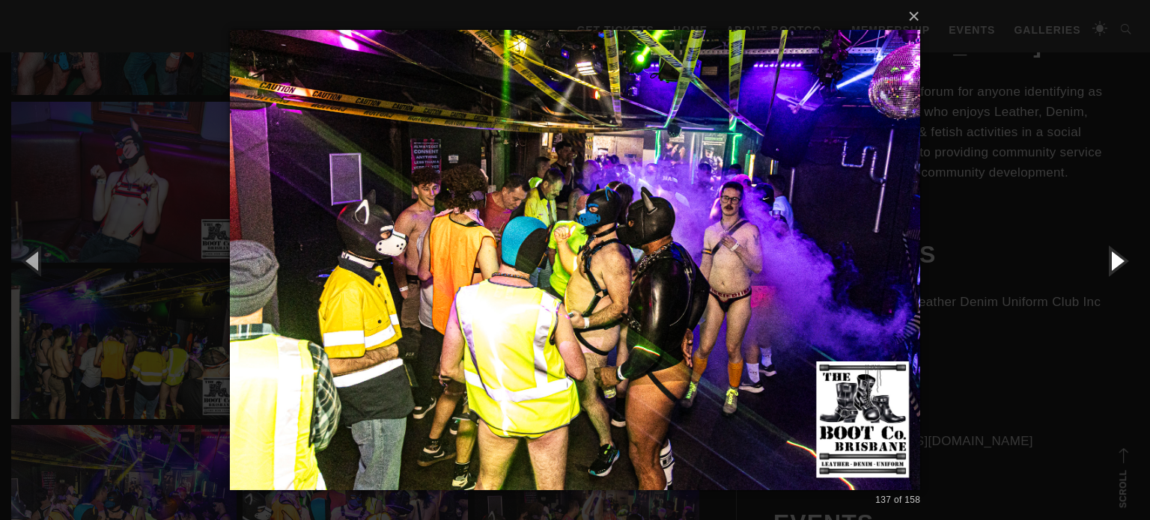
click at [1117, 258] on button "button" at bounding box center [1115, 260] width 67 height 82
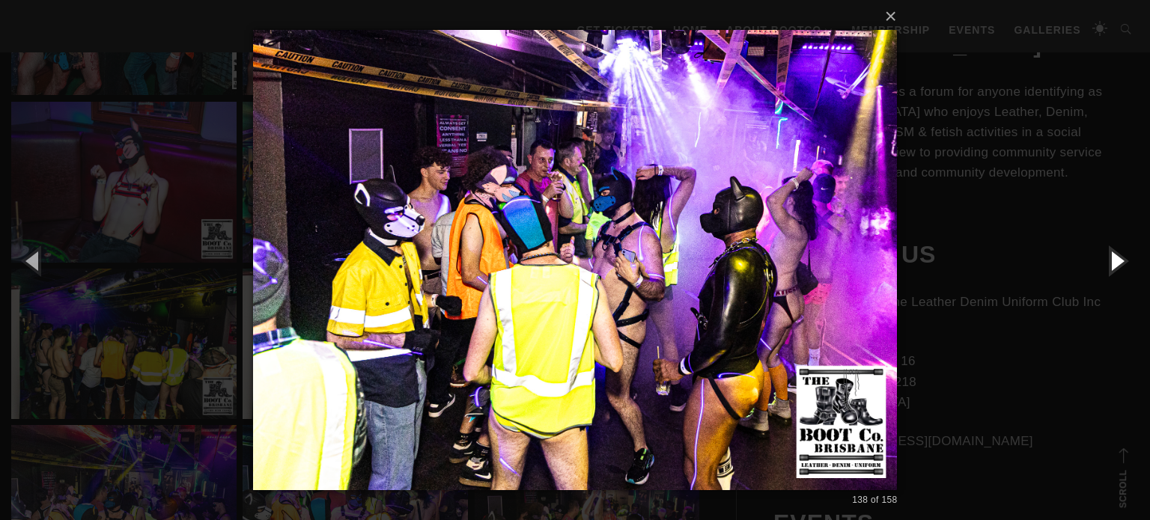
click at [1117, 258] on button "button" at bounding box center [1115, 260] width 67 height 82
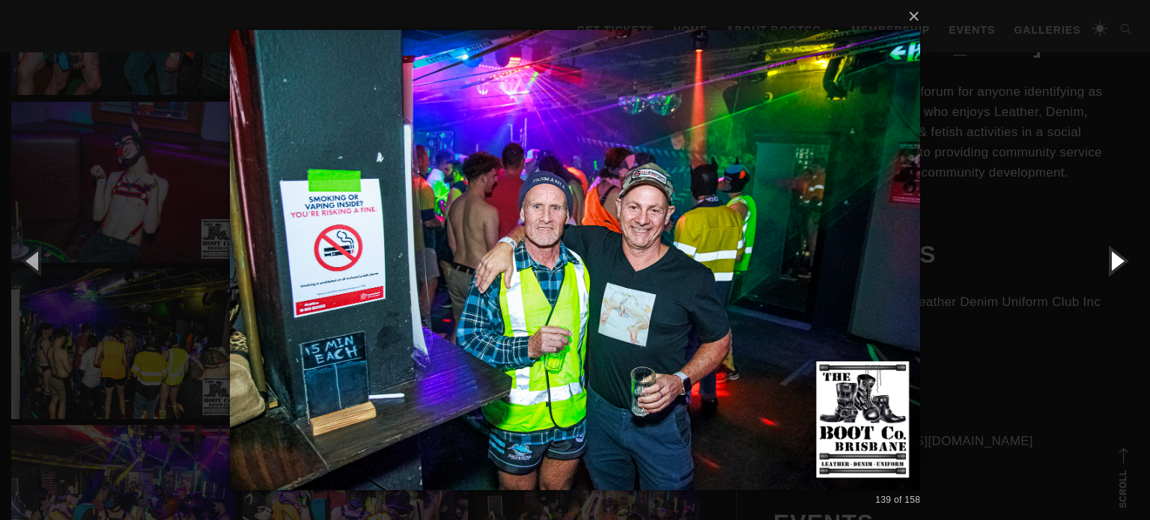
click at [1117, 258] on button "button" at bounding box center [1115, 260] width 67 height 82
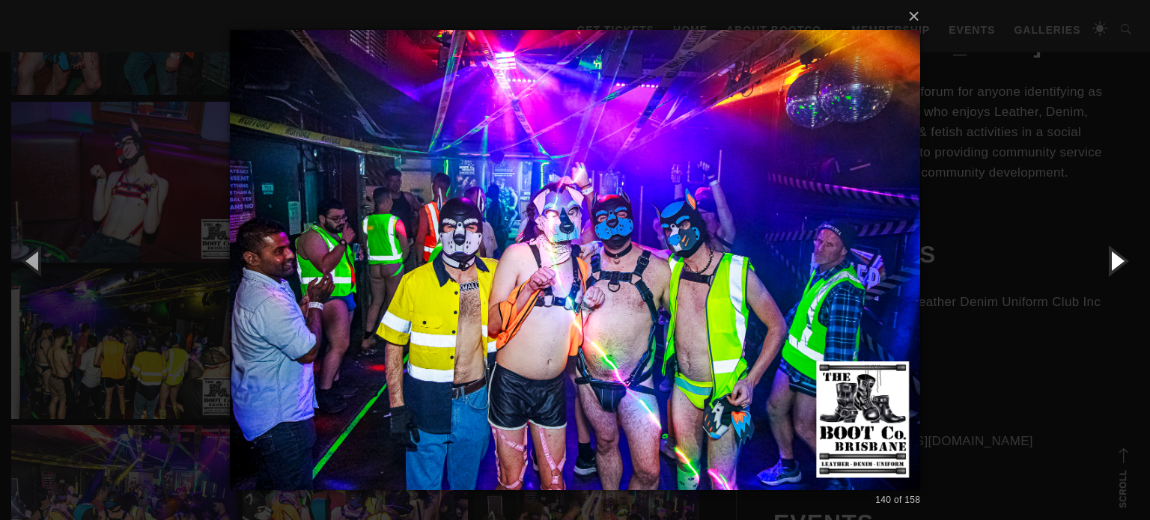
click at [1117, 258] on button "button" at bounding box center [1115, 260] width 67 height 82
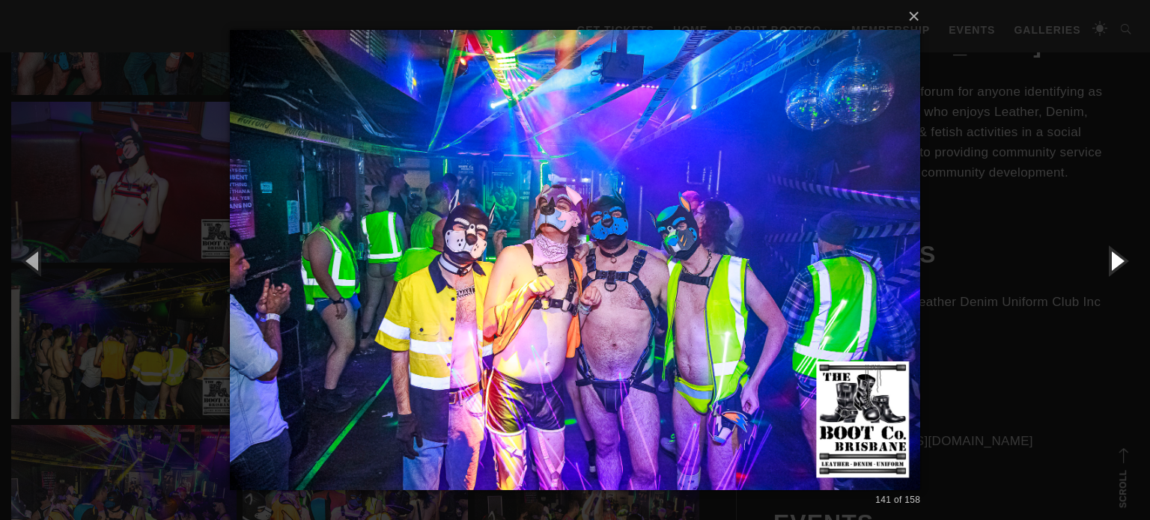
click at [1117, 258] on button "button" at bounding box center [1115, 260] width 67 height 82
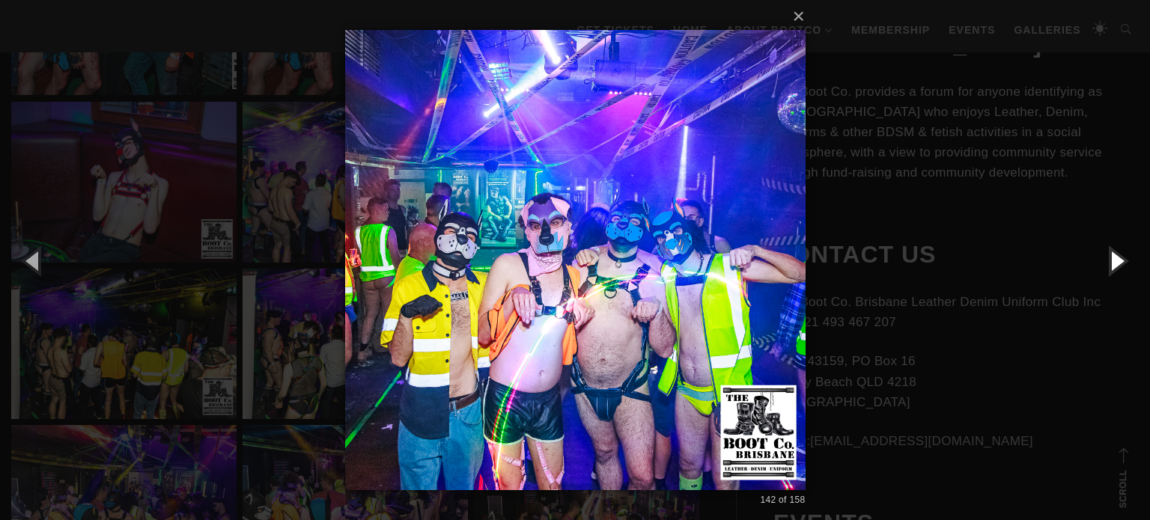
click at [1117, 258] on button "button" at bounding box center [1115, 260] width 67 height 82
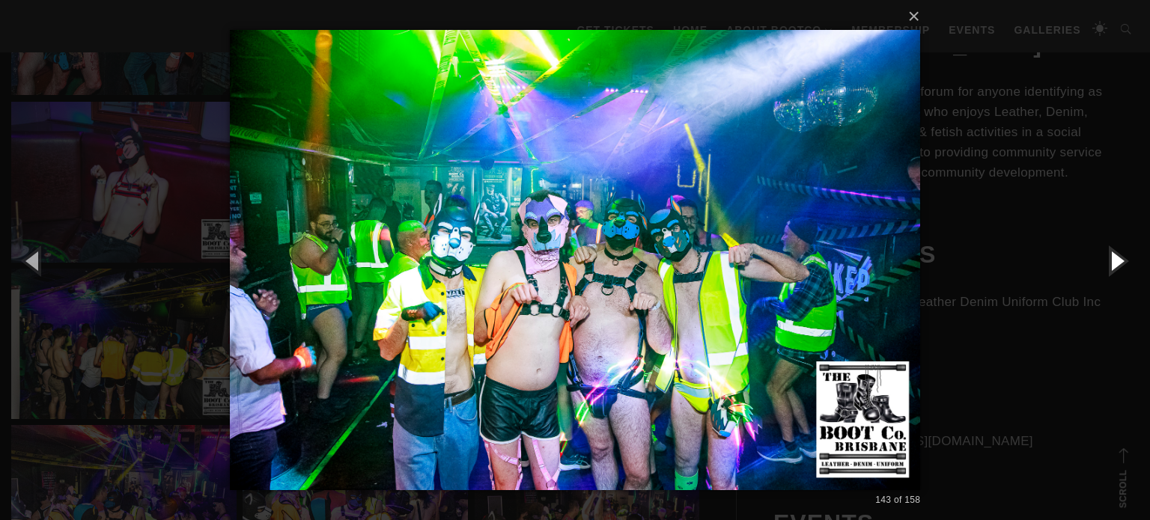
click at [1117, 258] on button "button" at bounding box center [1115, 260] width 67 height 82
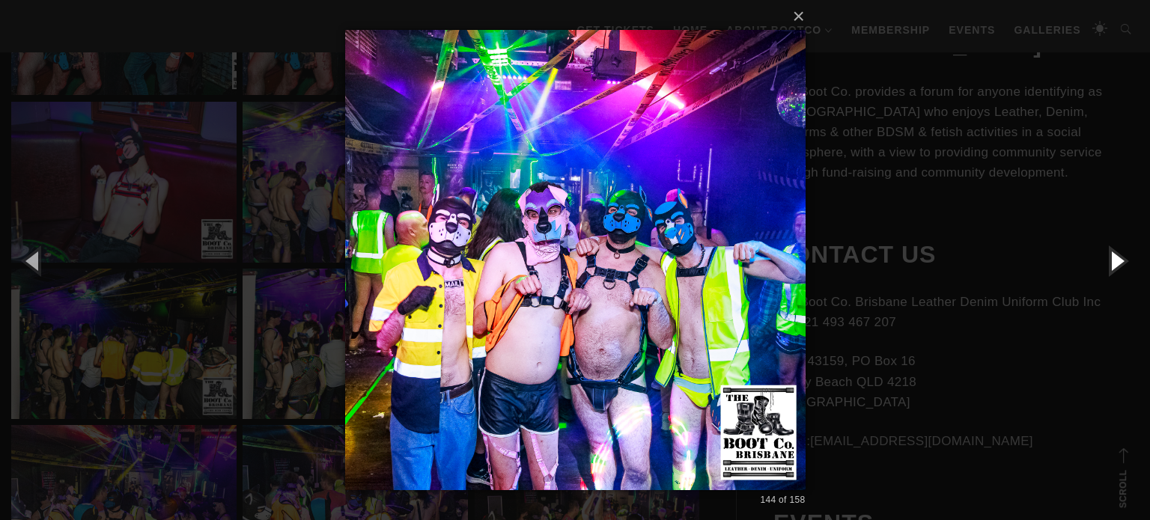
click at [1117, 258] on button "button" at bounding box center [1115, 260] width 67 height 82
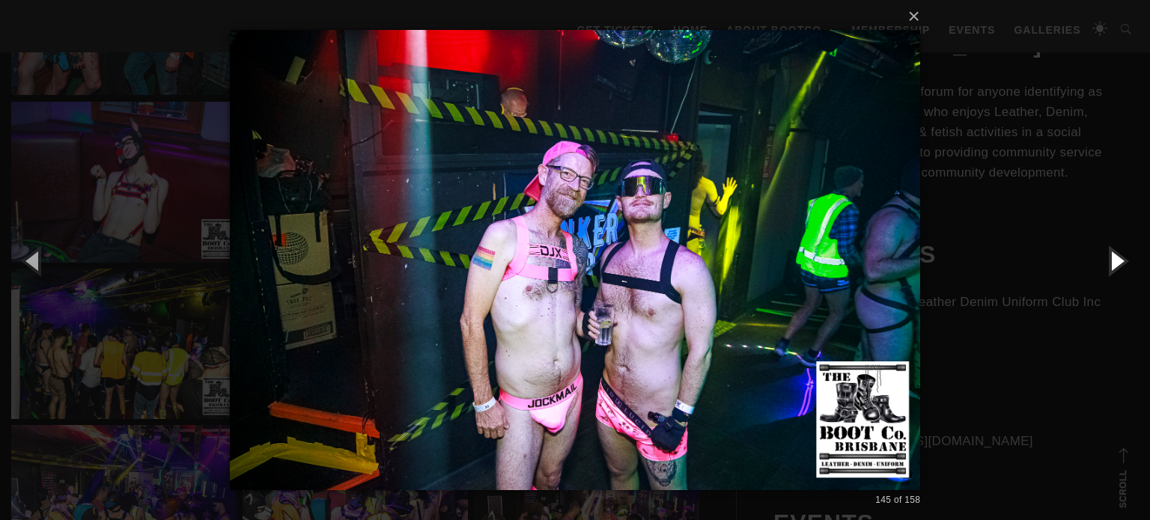
click at [1117, 258] on button "button" at bounding box center [1115, 260] width 67 height 82
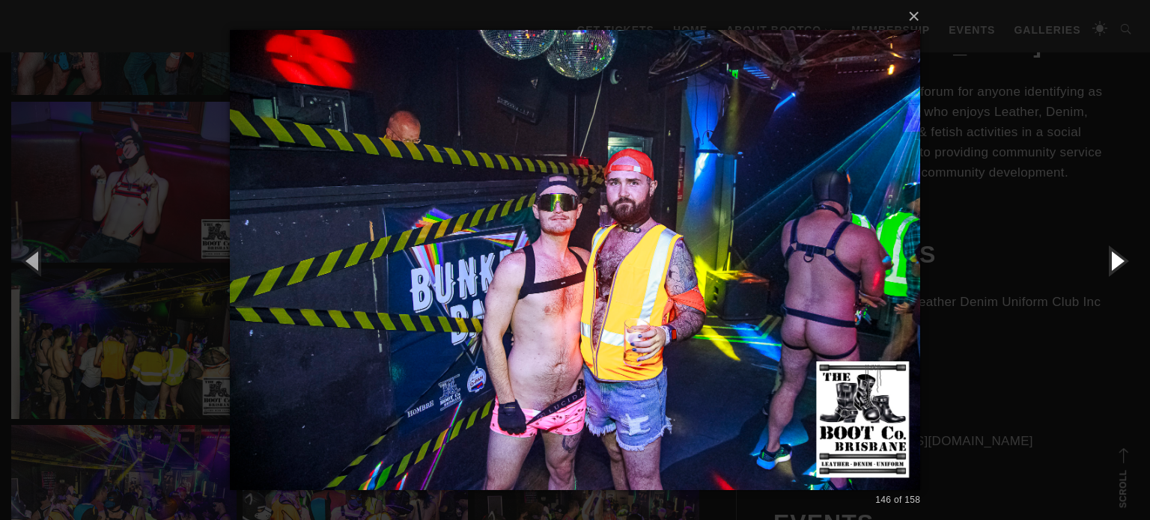
click at [1117, 258] on button "button" at bounding box center [1115, 260] width 67 height 82
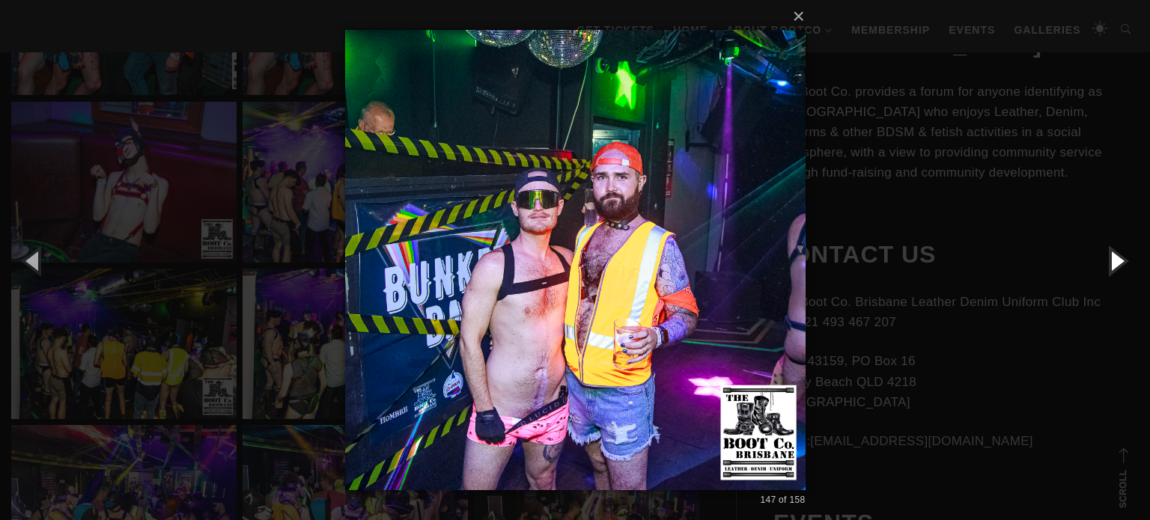
click at [1117, 258] on button "button" at bounding box center [1115, 260] width 67 height 82
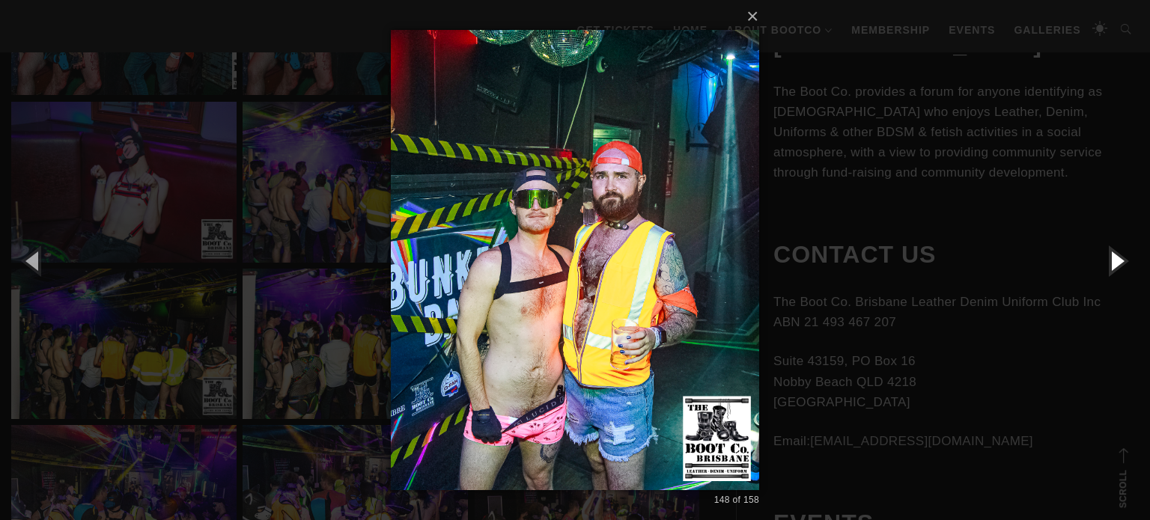
click at [1117, 258] on button "button" at bounding box center [1115, 260] width 67 height 82
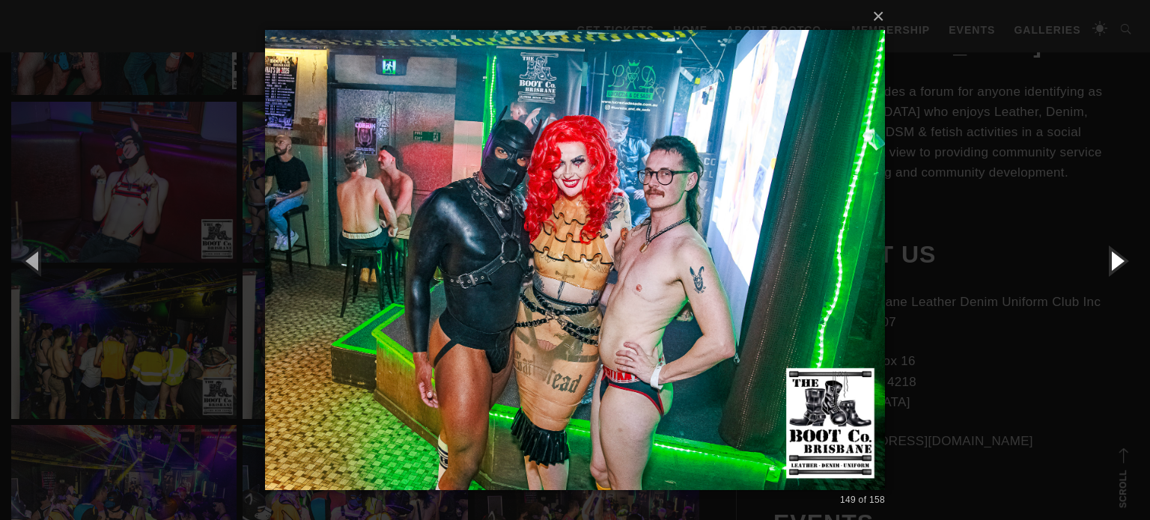
click at [1114, 266] on button "button" at bounding box center [1115, 260] width 67 height 82
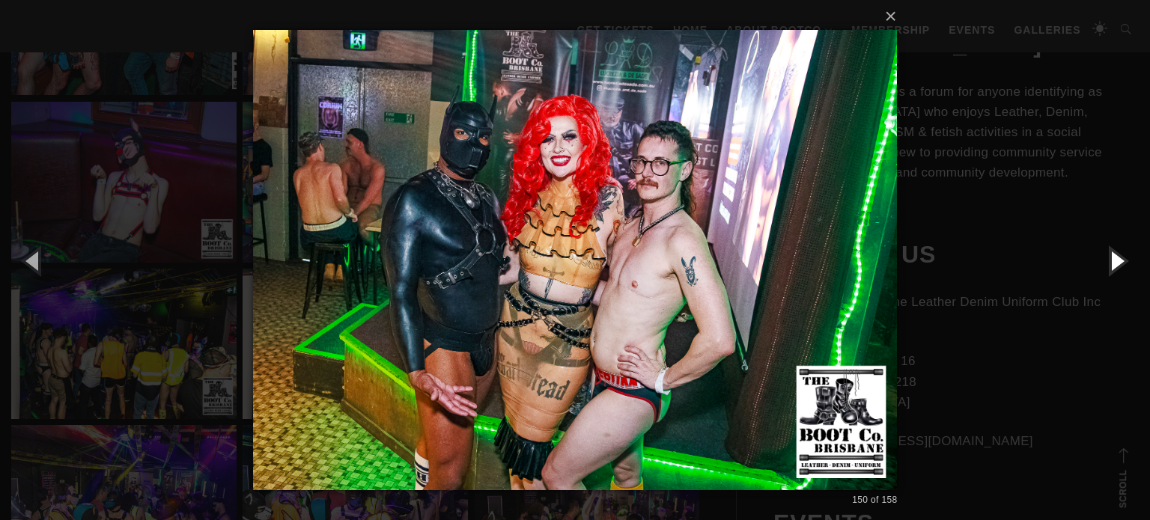
click at [1114, 266] on button "button" at bounding box center [1115, 260] width 67 height 82
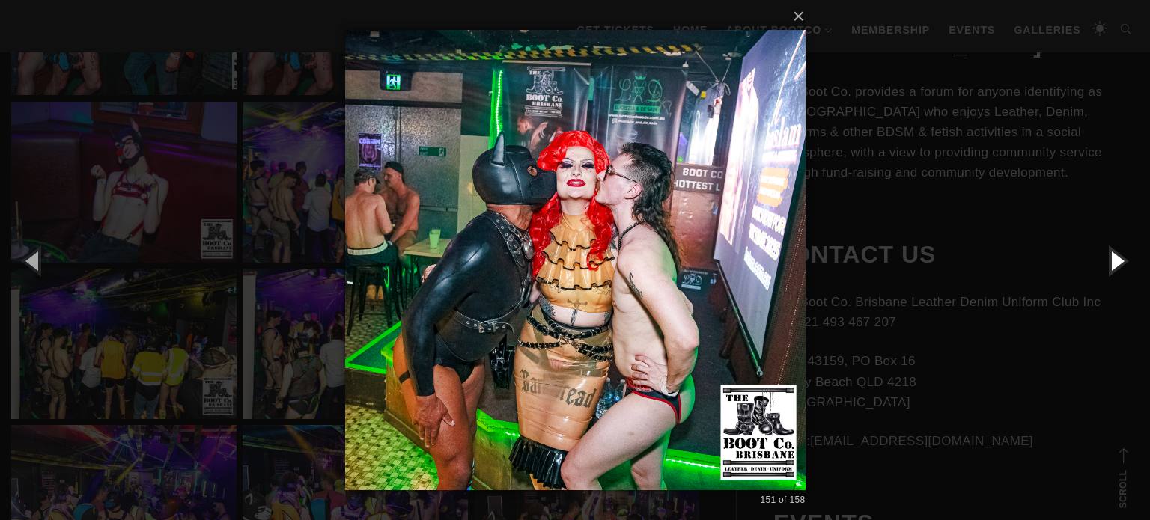
click at [1114, 266] on button "button" at bounding box center [1115, 260] width 67 height 82
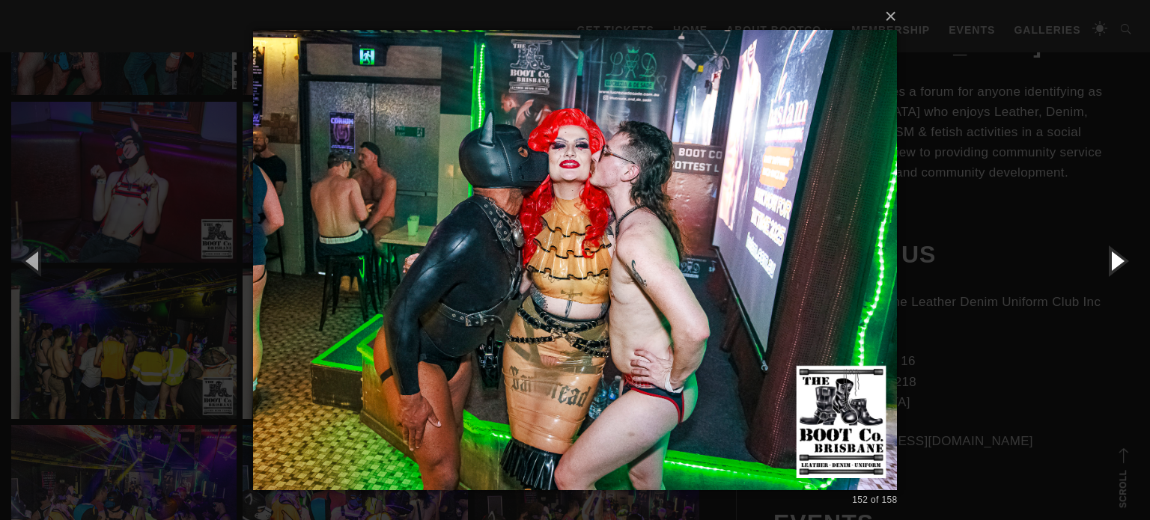
click at [1114, 266] on button "button" at bounding box center [1115, 260] width 67 height 82
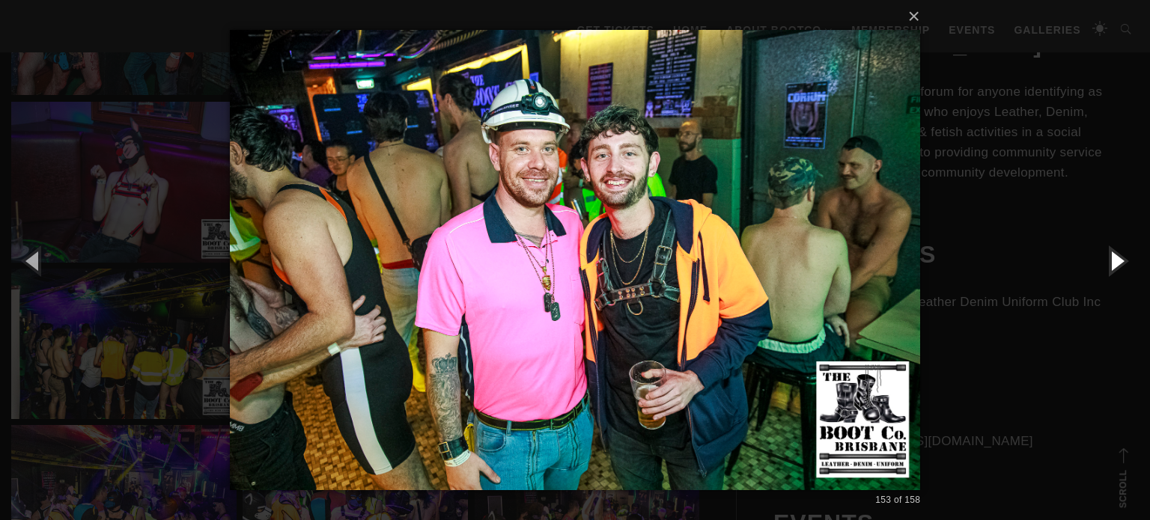
click at [1114, 266] on button "button" at bounding box center [1115, 260] width 67 height 82
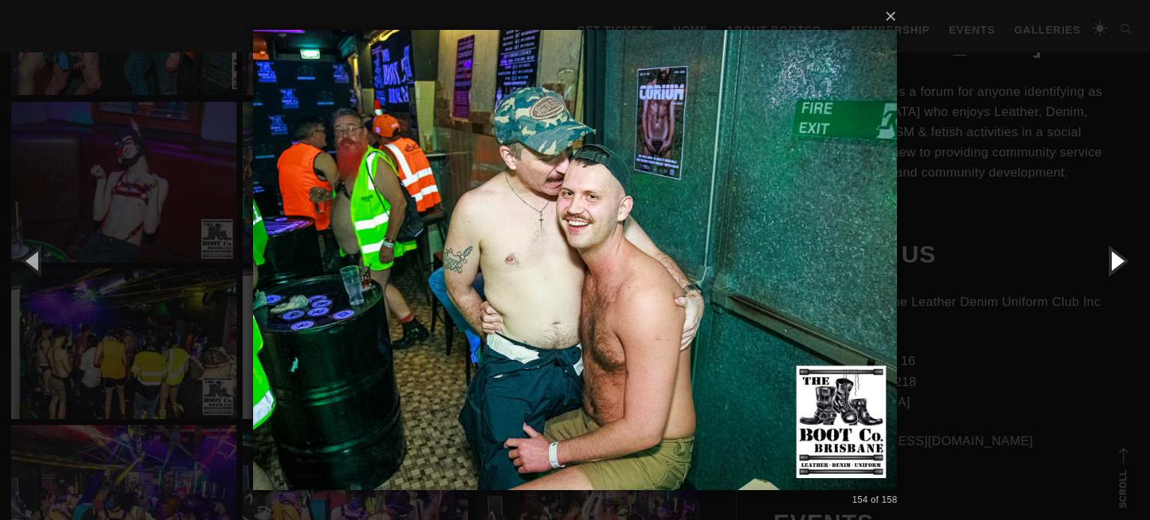
click at [1114, 266] on button "button" at bounding box center [1115, 260] width 67 height 82
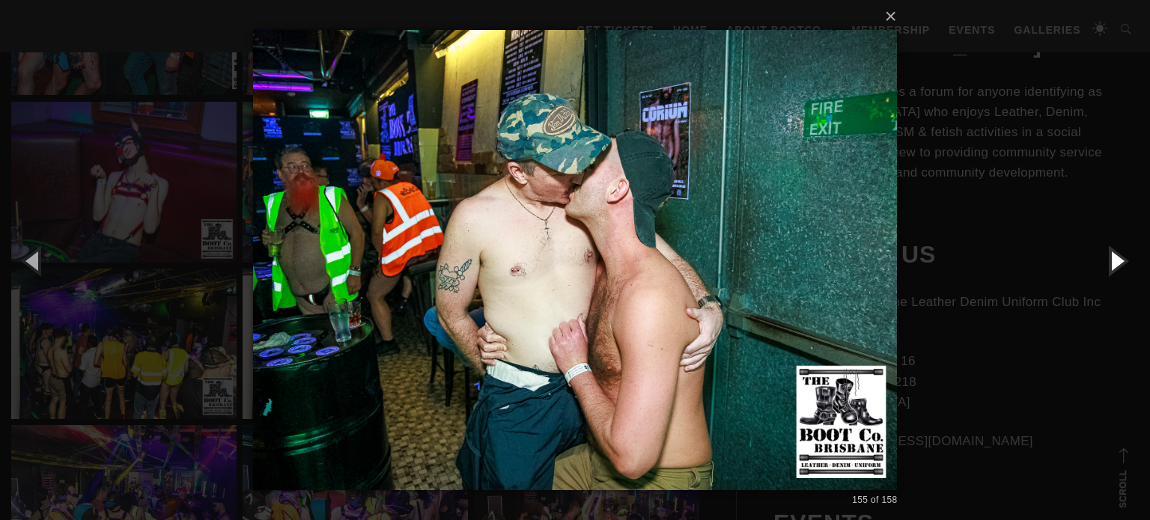
click at [1114, 266] on button "button" at bounding box center [1115, 260] width 67 height 82
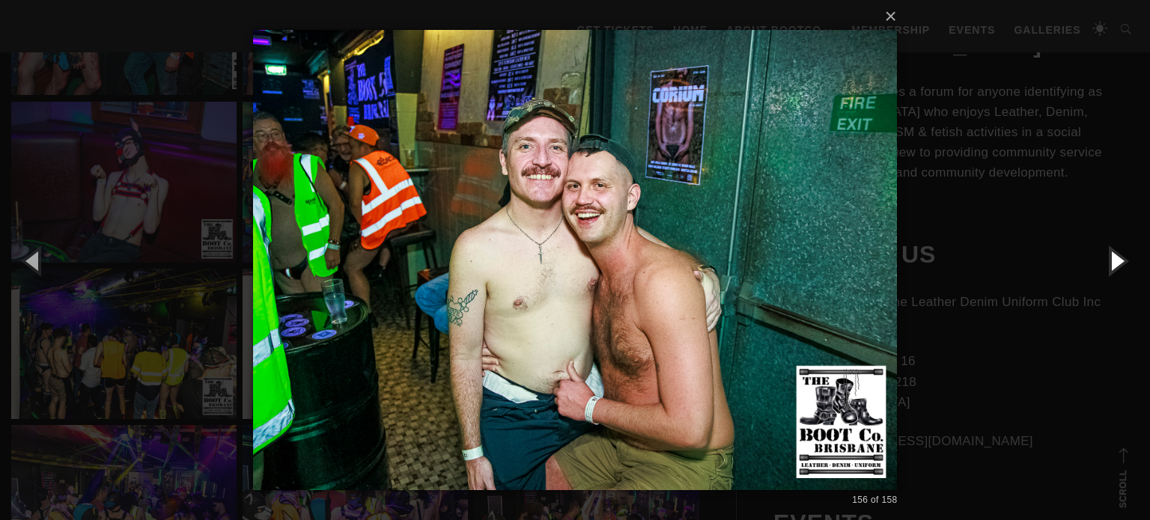
click at [1114, 266] on button "button" at bounding box center [1115, 260] width 67 height 82
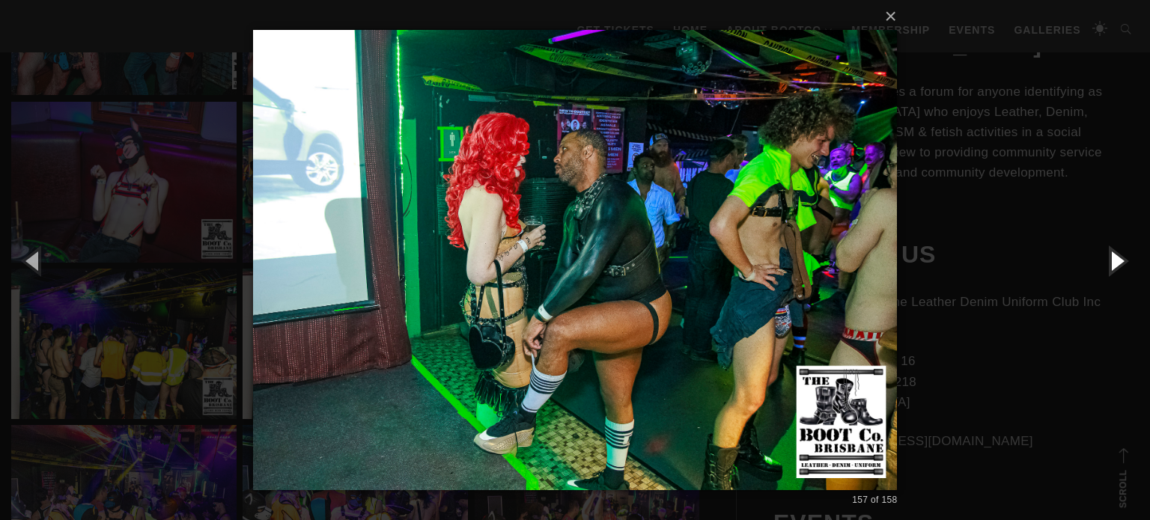
click at [1114, 266] on button "button" at bounding box center [1115, 260] width 67 height 82
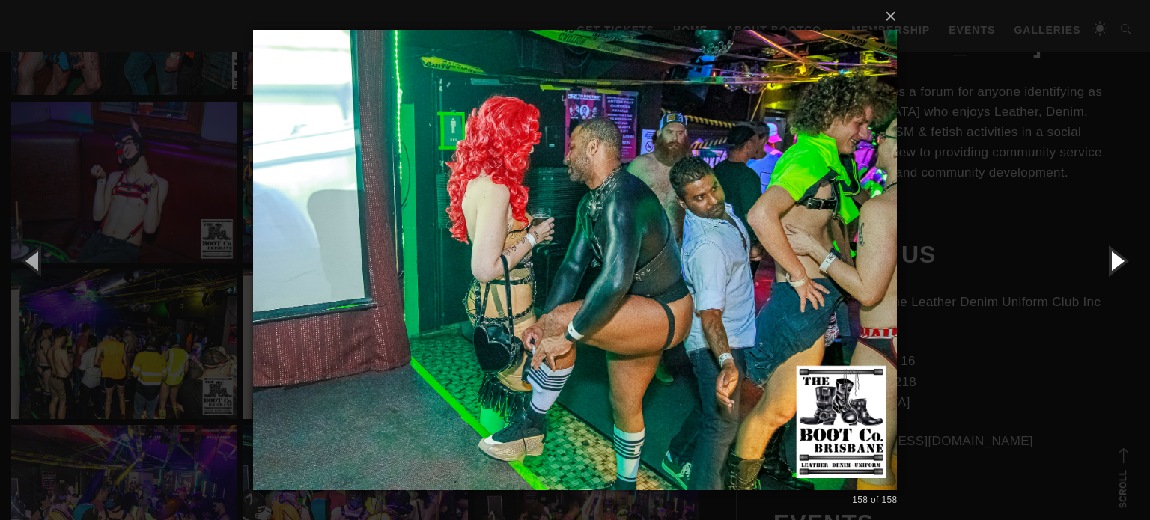
click at [1114, 266] on button "button" at bounding box center [1115, 260] width 67 height 82
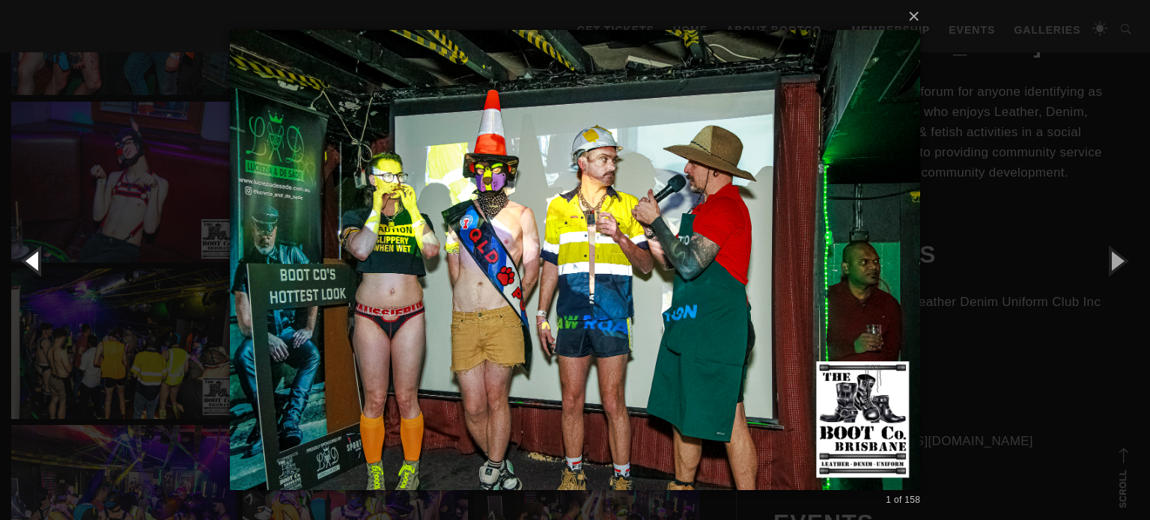
click at [19, 246] on button "button" at bounding box center [33, 260] width 67 height 82
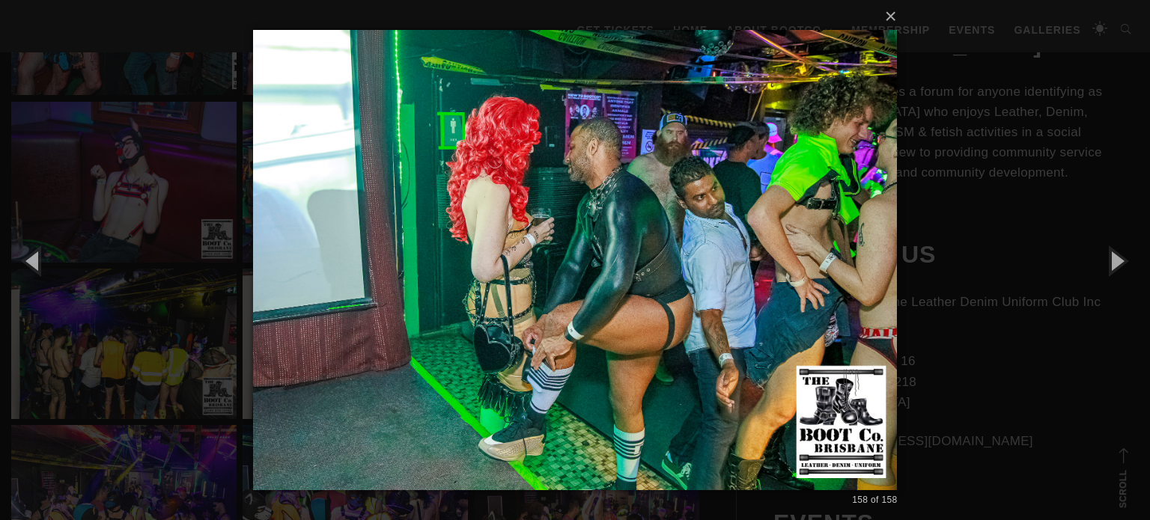
click at [1078, 332] on div "× 158 of 158 Loading..." at bounding box center [575, 260] width 1150 height 520
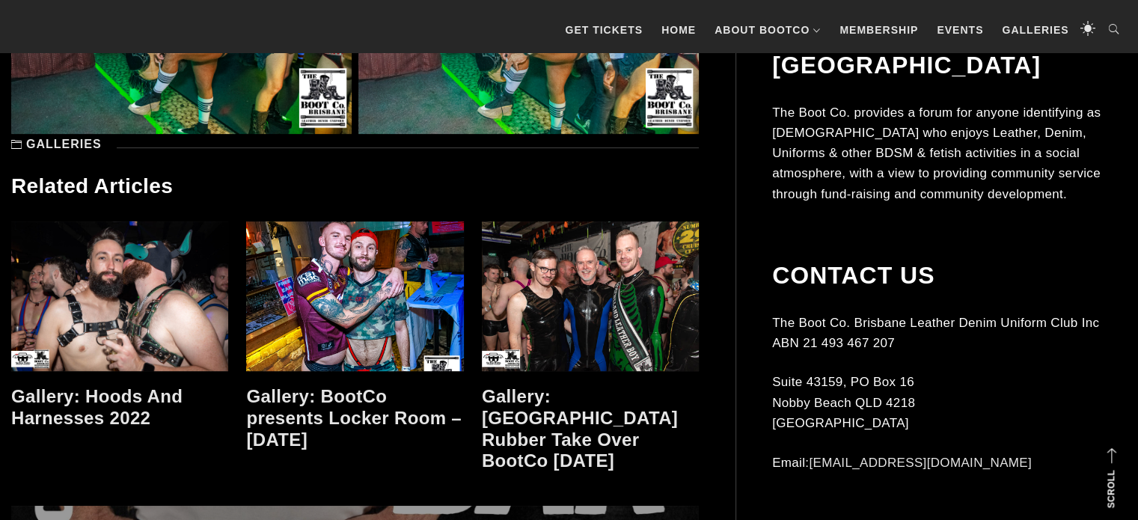
scroll to position [12024, 0]
click at [141, 277] on link at bounding box center [119, 297] width 217 height 150
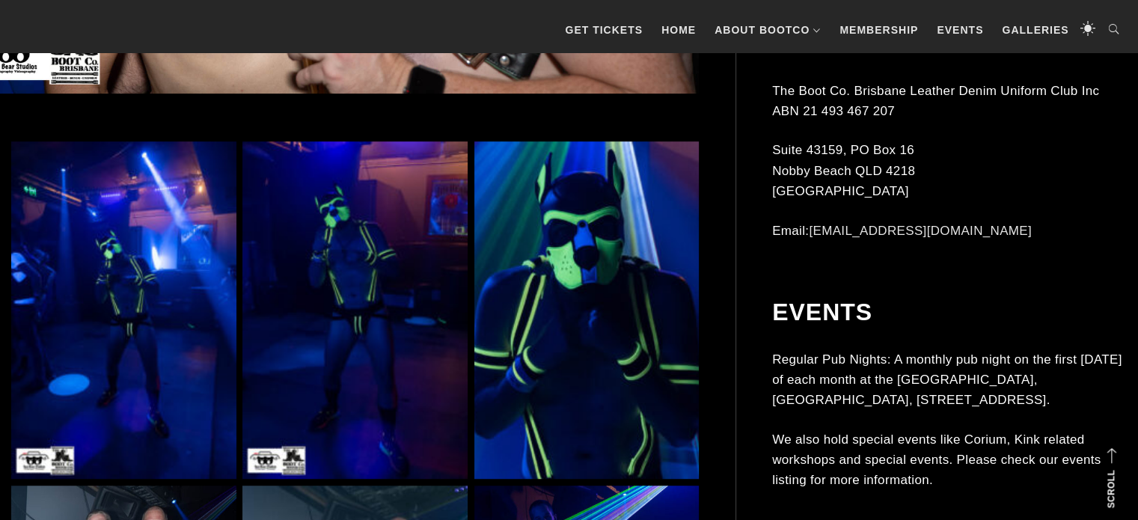
scroll to position [1161, 0]
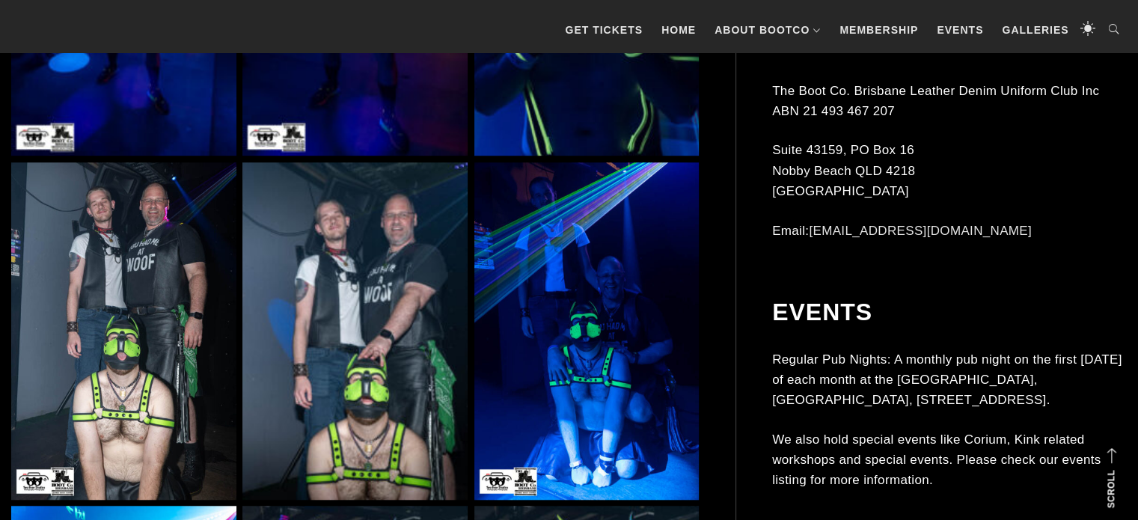
click at [141, 278] on img at bounding box center [123, 331] width 225 height 338
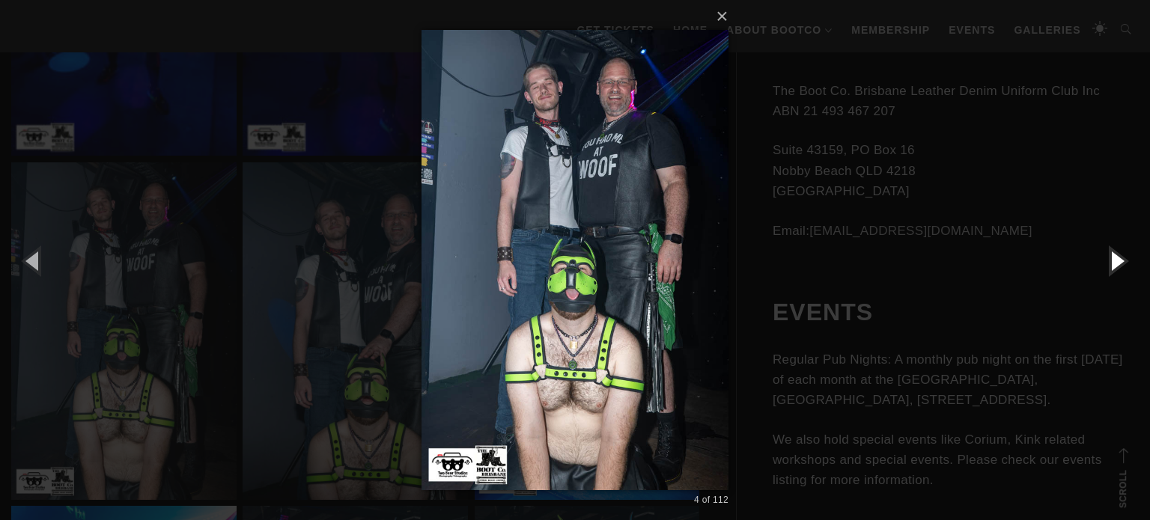
click at [1116, 266] on button "button" at bounding box center [1115, 260] width 67 height 82
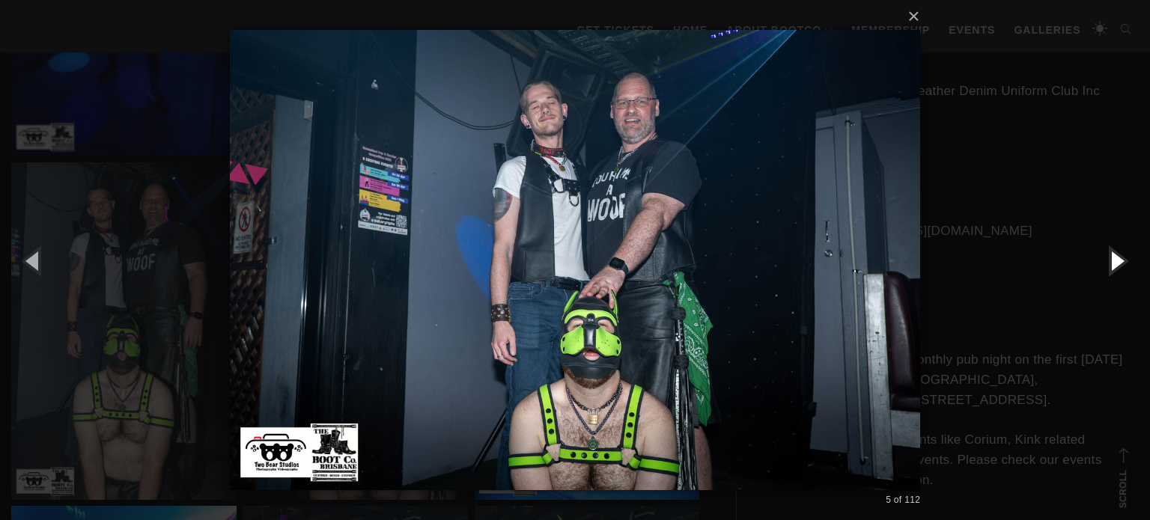
click at [1109, 260] on button "button" at bounding box center [1115, 260] width 67 height 82
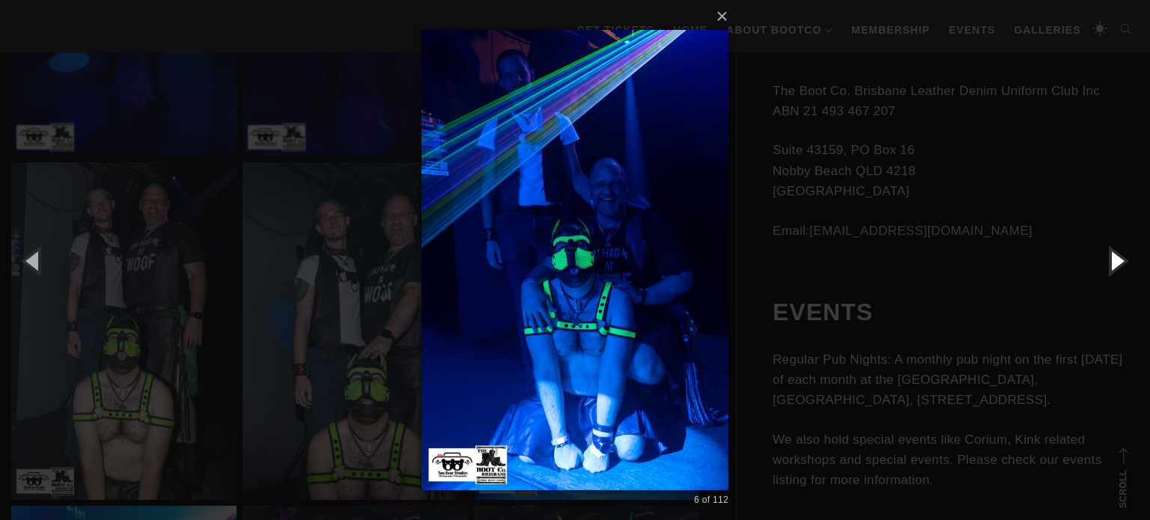
click at [1109, 260] on button "button" at bounding box center [1115, 260] width 67 height 82
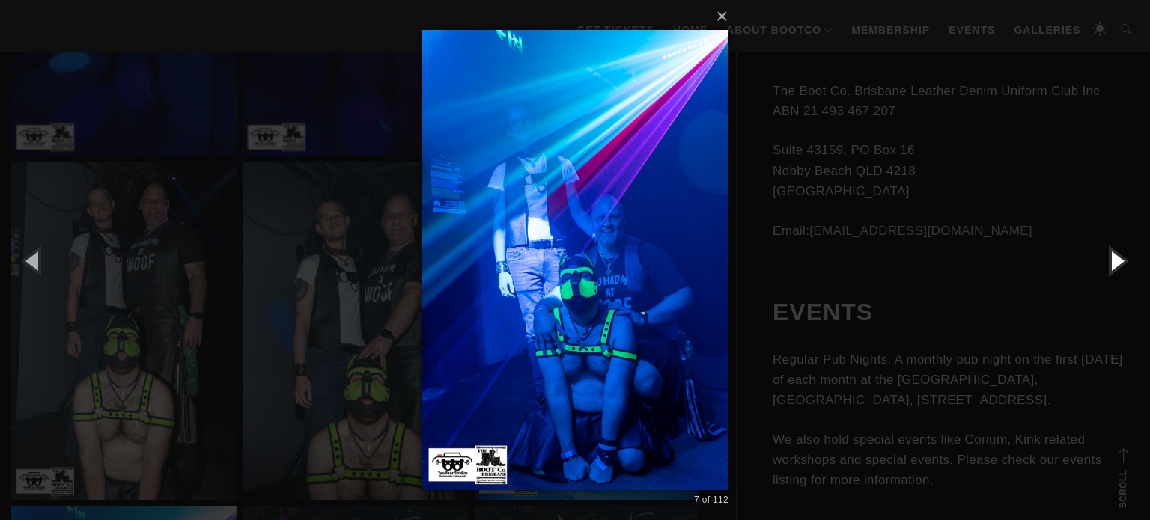
click at [1109, 260] on button "button" at bounding box center [1115, 260] width 67 height 82
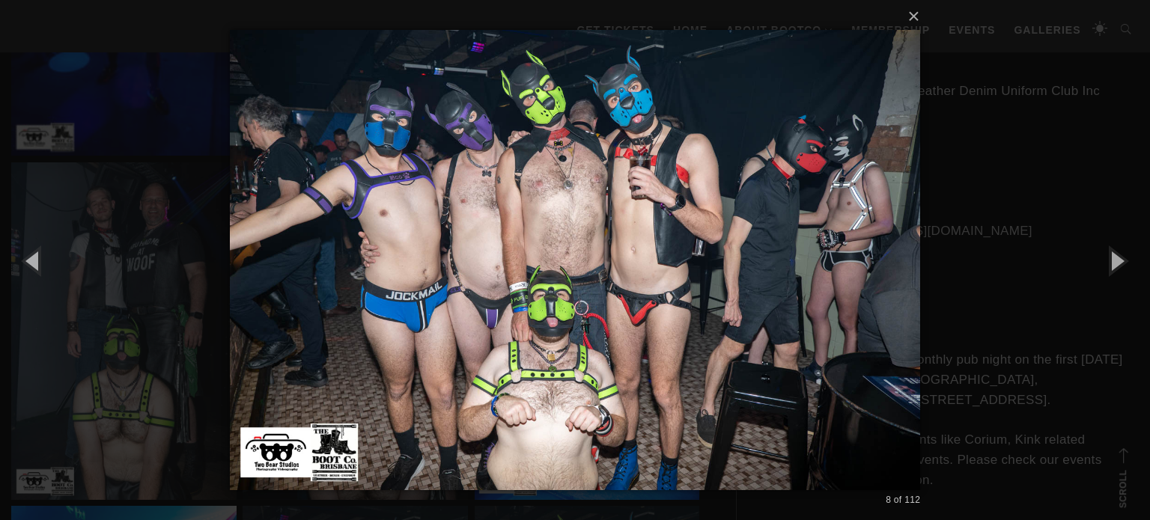
click at [985, 260] on div "× 8 of 112 Loading..." at bounding box center [575, 260] width 1150 height 520
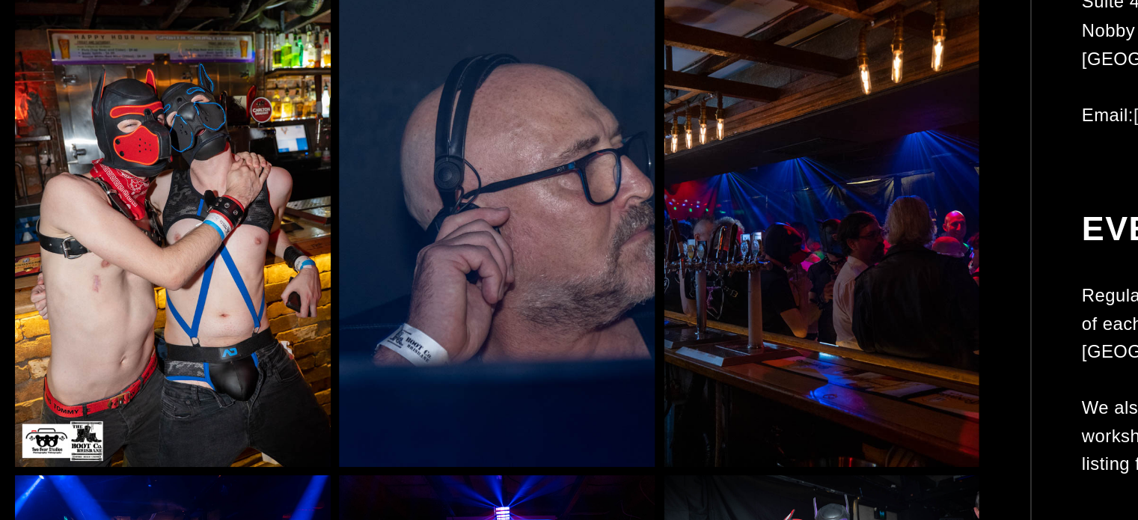
scroll to position [2631, 0]
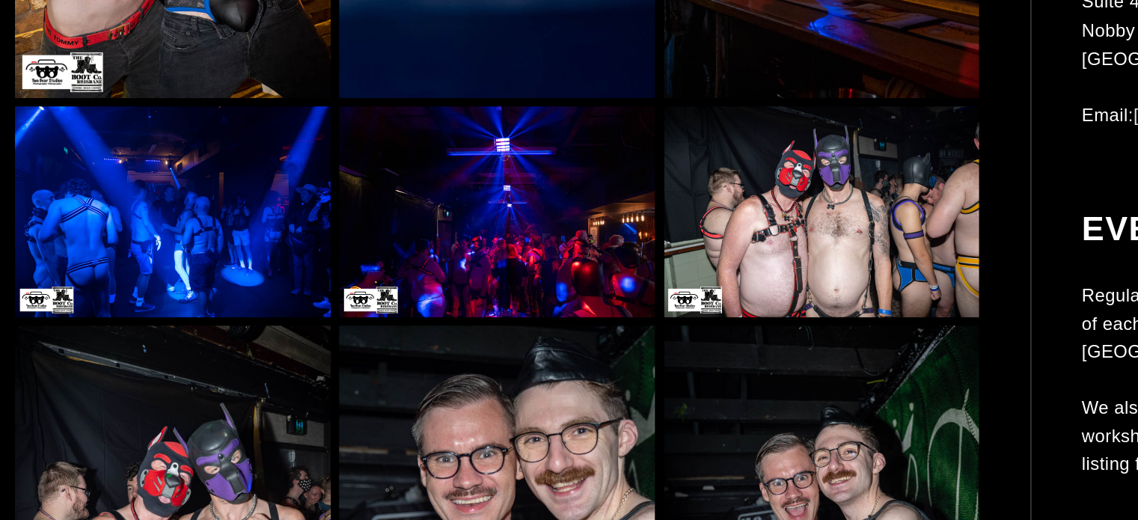
click at [79, 274] on img at bounding box center [123, 300] width 225 height 150
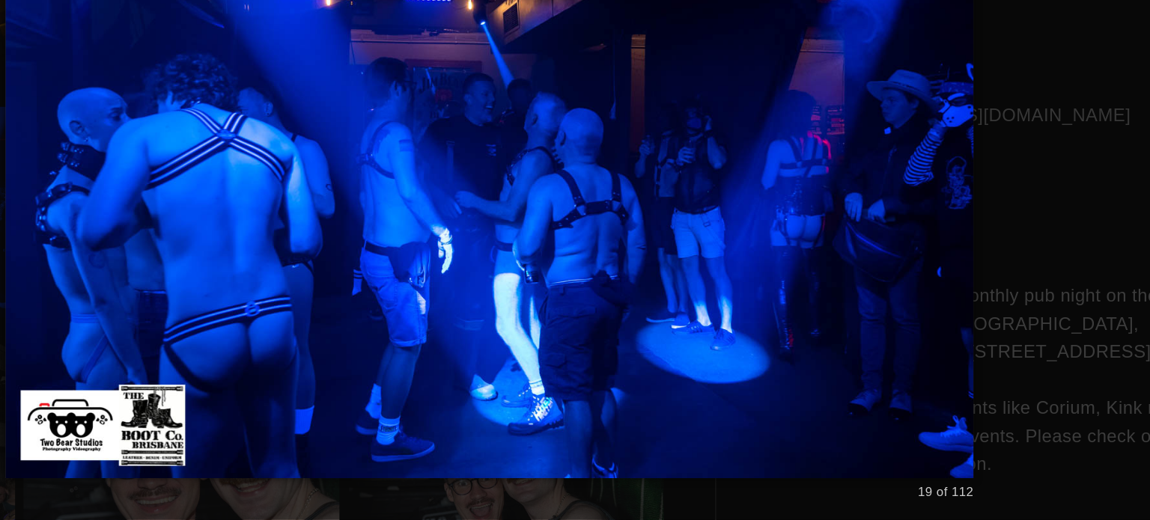
click at [1008, 379] on div "× 19 of 112 Loading..." at bounding box center [575, 260] width 1150 height 520
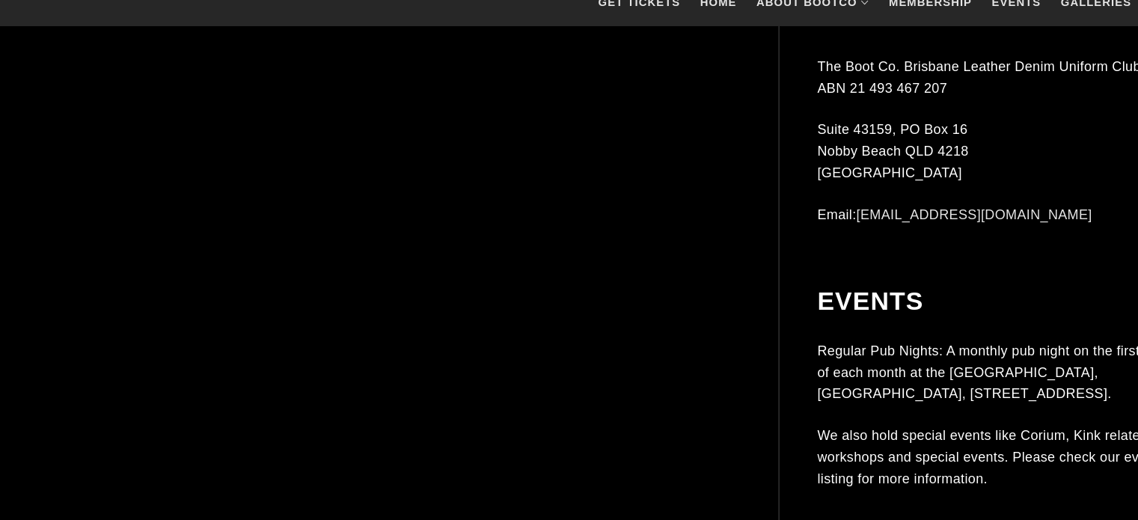
scroll to position [4879, 0]
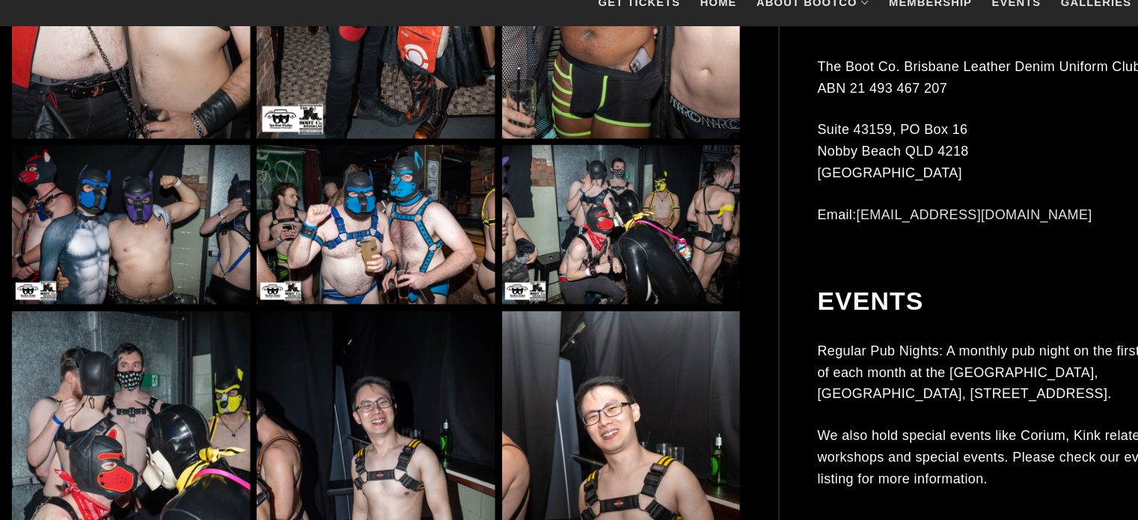
click at [588, 228] on img at bounding box center [586, 240] width 225 height 150
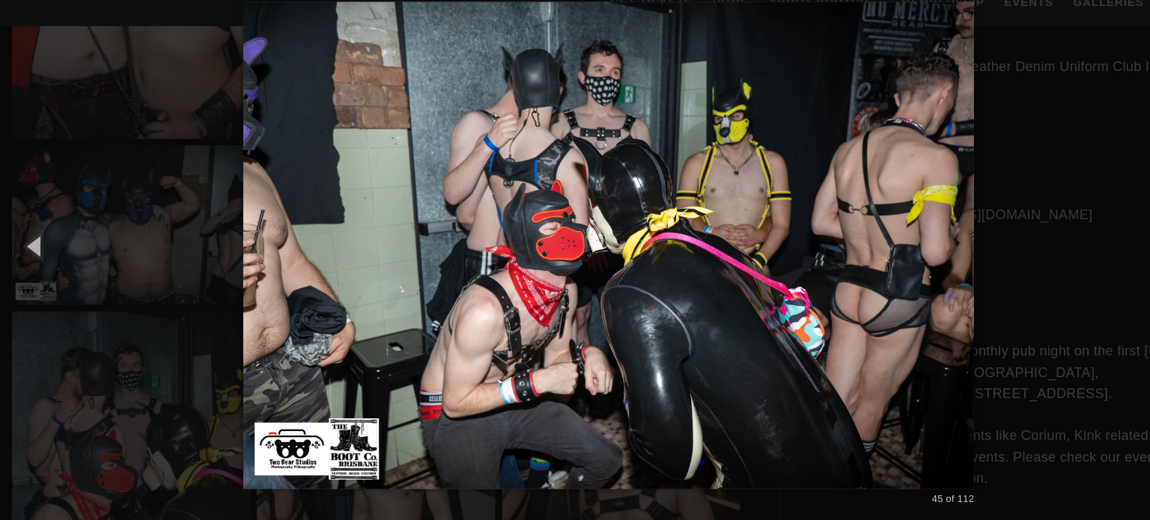
click at [966, 294] on div "× 45 of 112 Loading..." at bounding box center [575, 260] width 1150 height 520
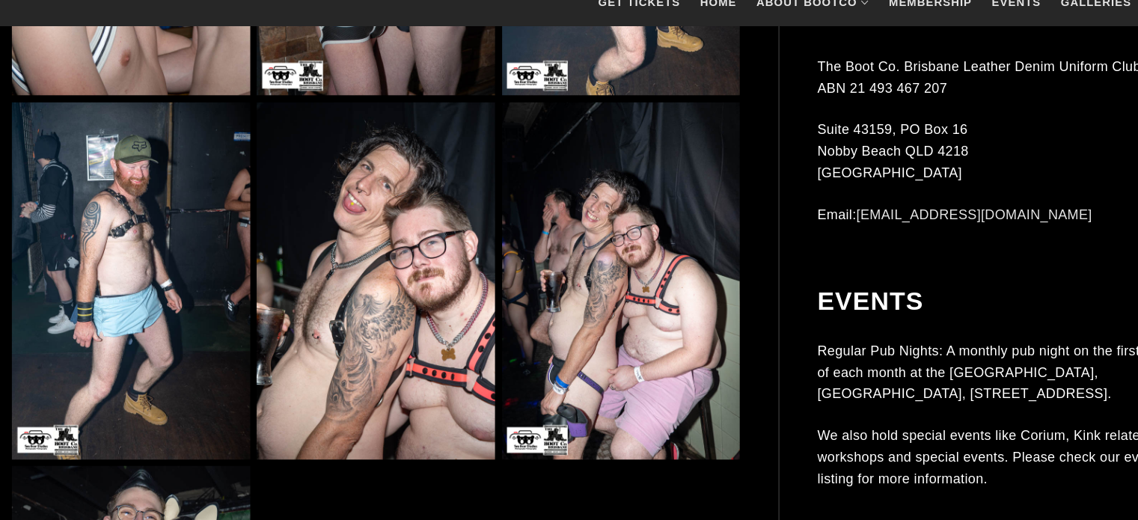
scroll to position [5765, 0]
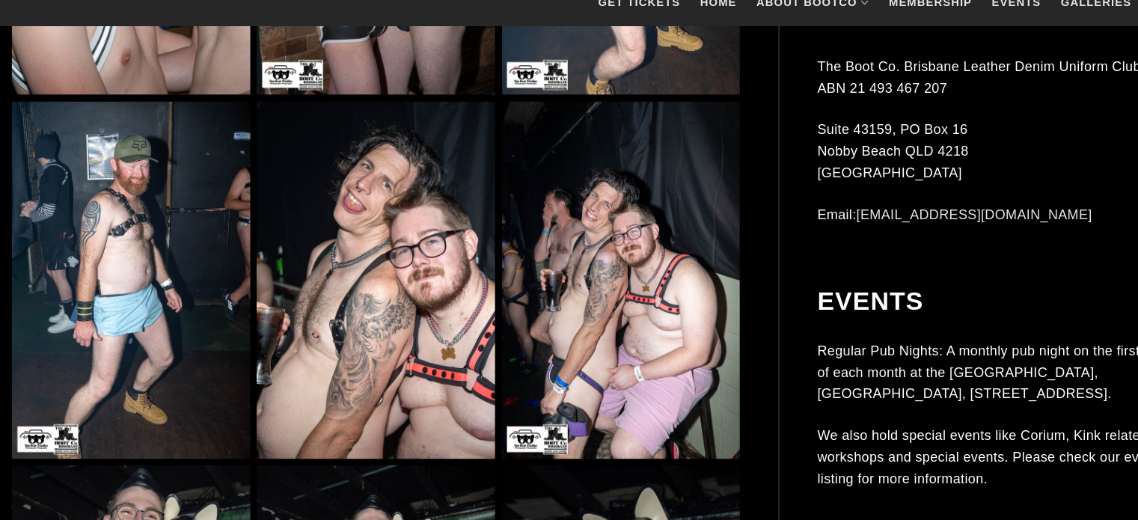
click at [658, 314] on img at bounding box center [586, 293] width 225 height 338
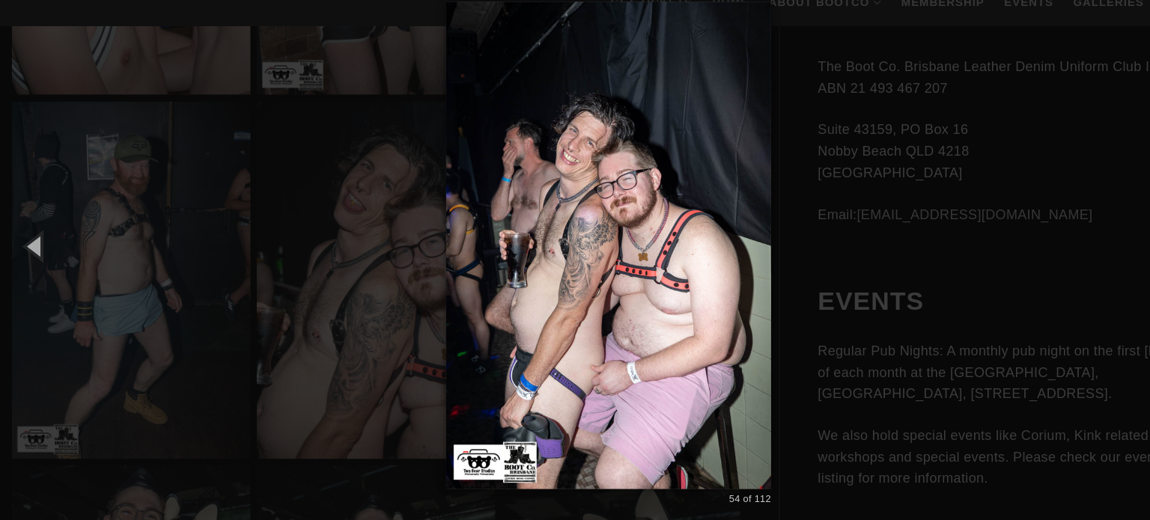
click at [945, 308] on div "× 54 of 112 Loading..." at bounding box center [575, 260] width 1150 height 520
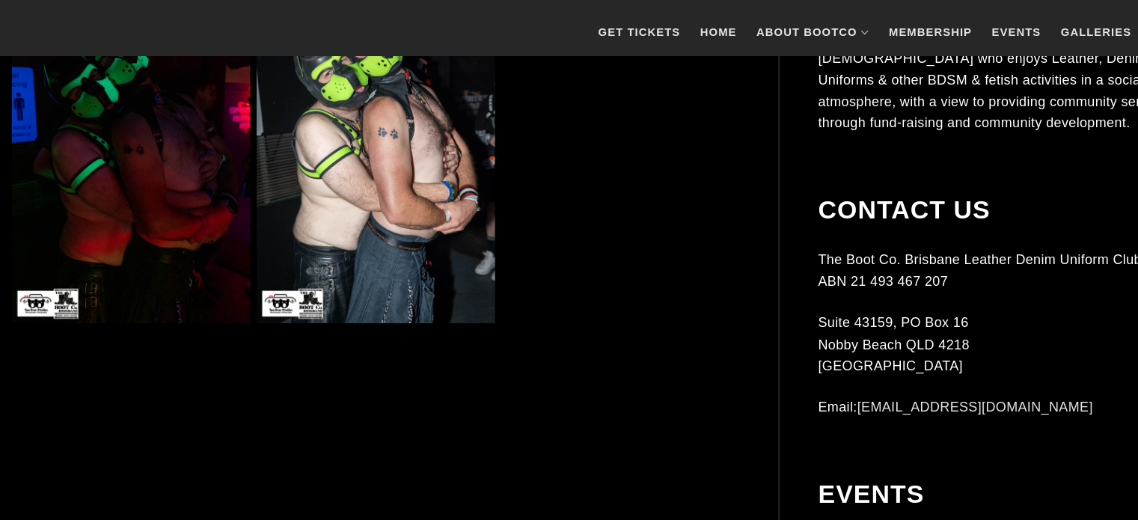
scroll to position [6945, 0]
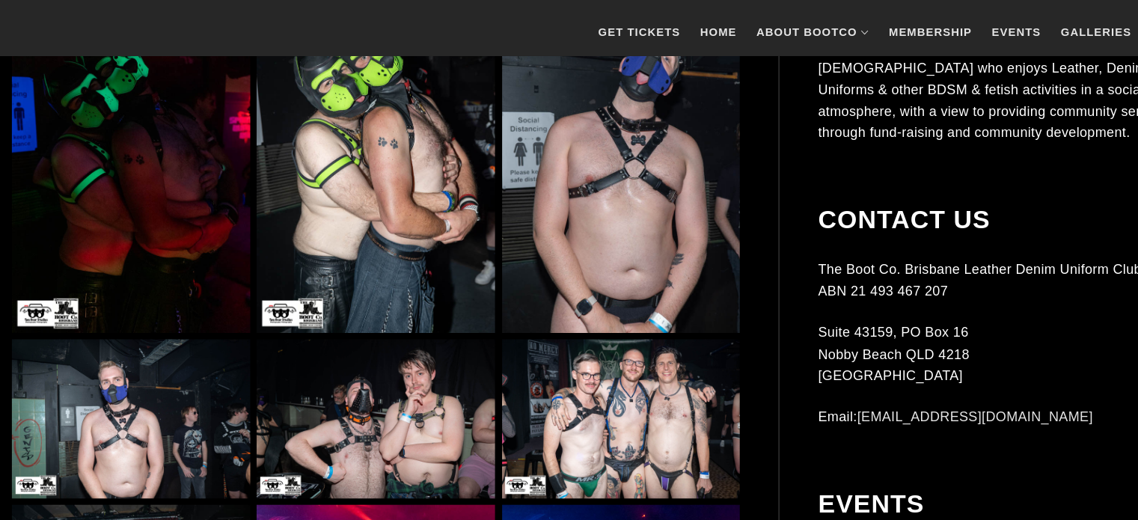
click at [512, 254] on img at bounding box center [586, 146] width 225 height 338
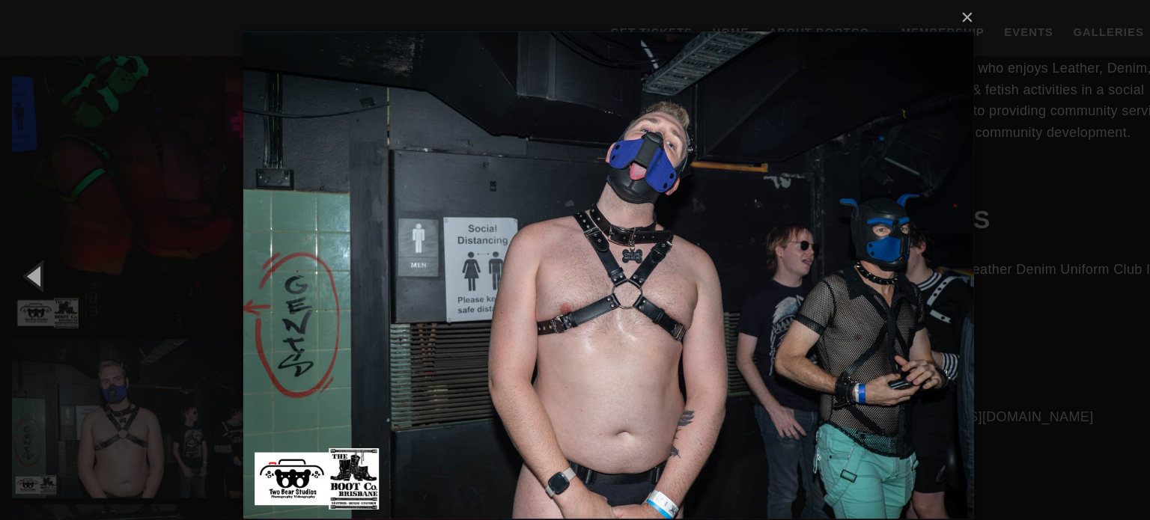
click at [1039, 333] on div "× 63 of 112 Loading..." at bounding box center [575, 260] width 1150 height 520
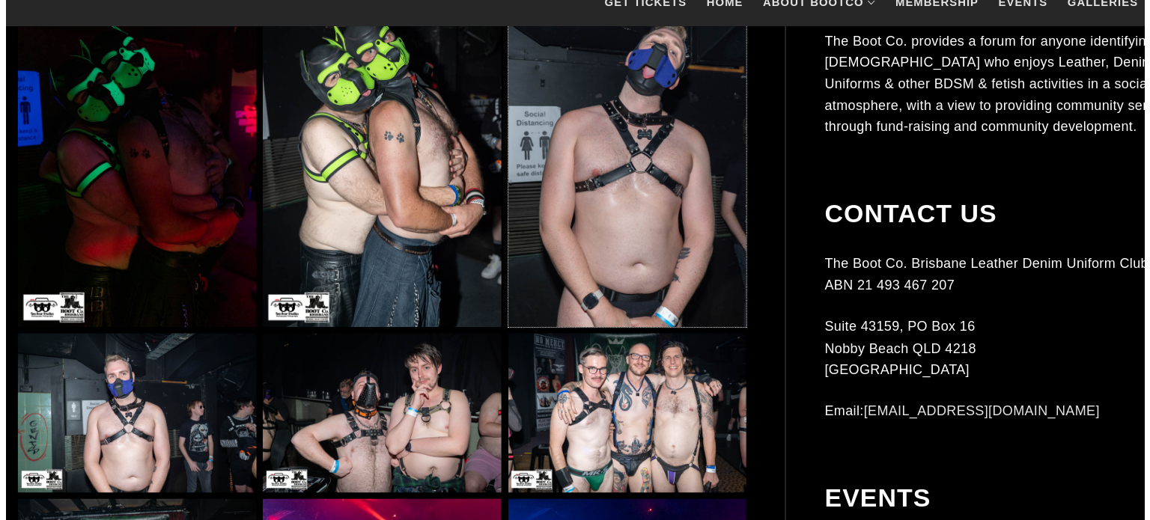
scroll to position [7188, 0]
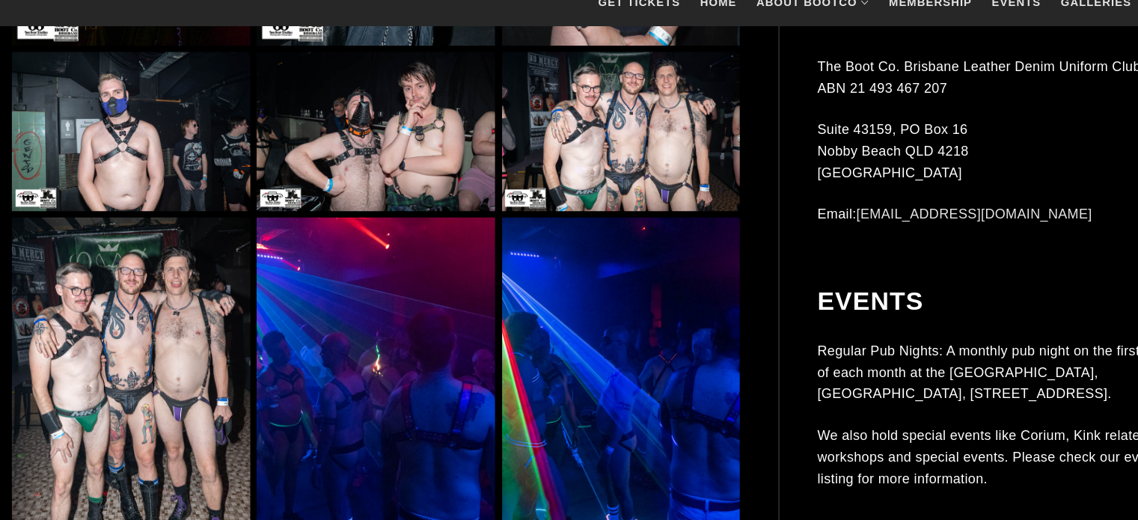
click at [398, 311] on img at bounding box center [354, 402] width 225 height 338
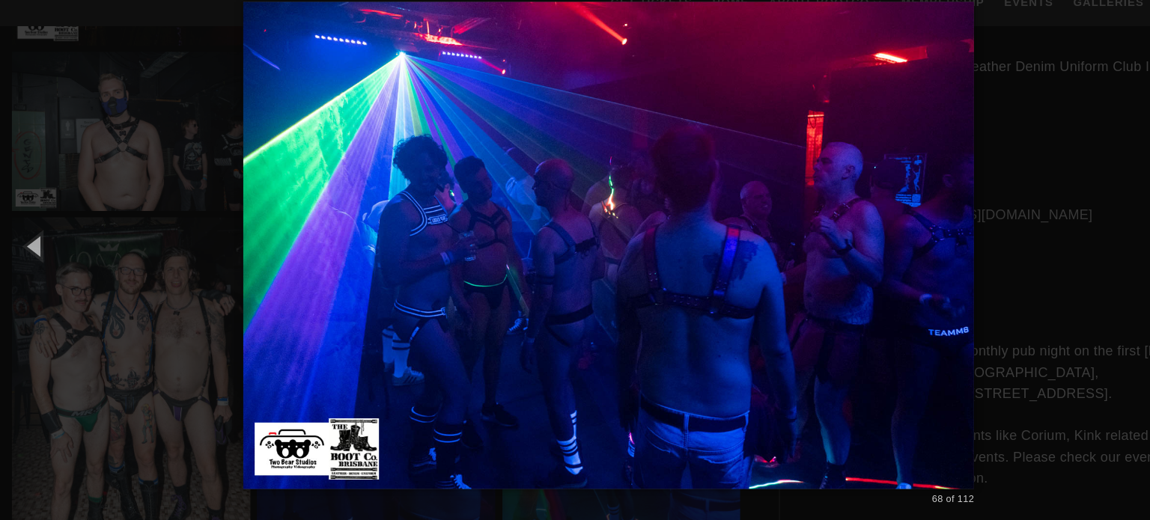
click at [891, 269] on img at bounding box center [575, 260] width 691 height 520
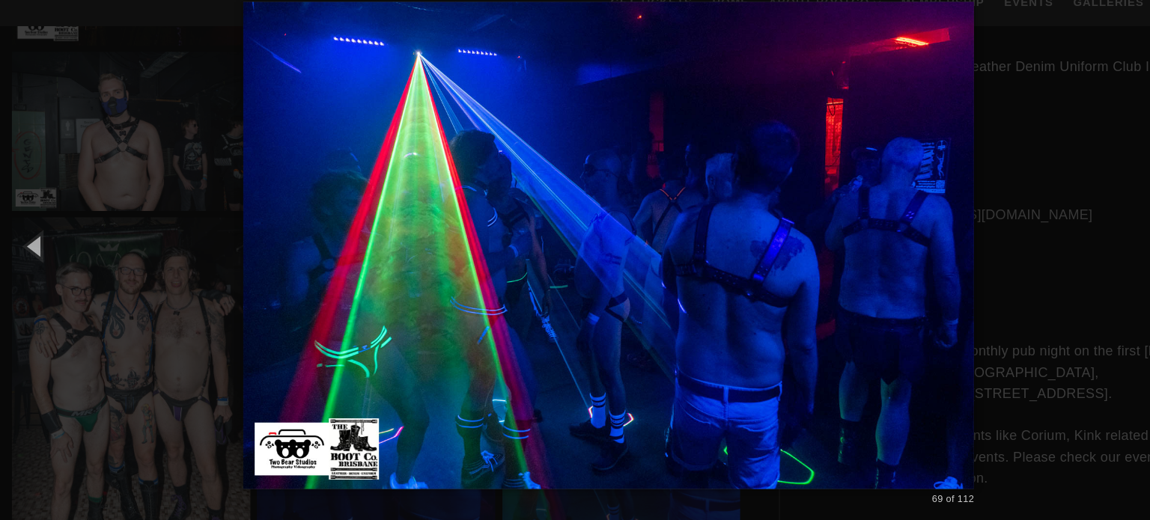
click at [891, 269] on img at bounding box center [575, 260] width 691 height 520
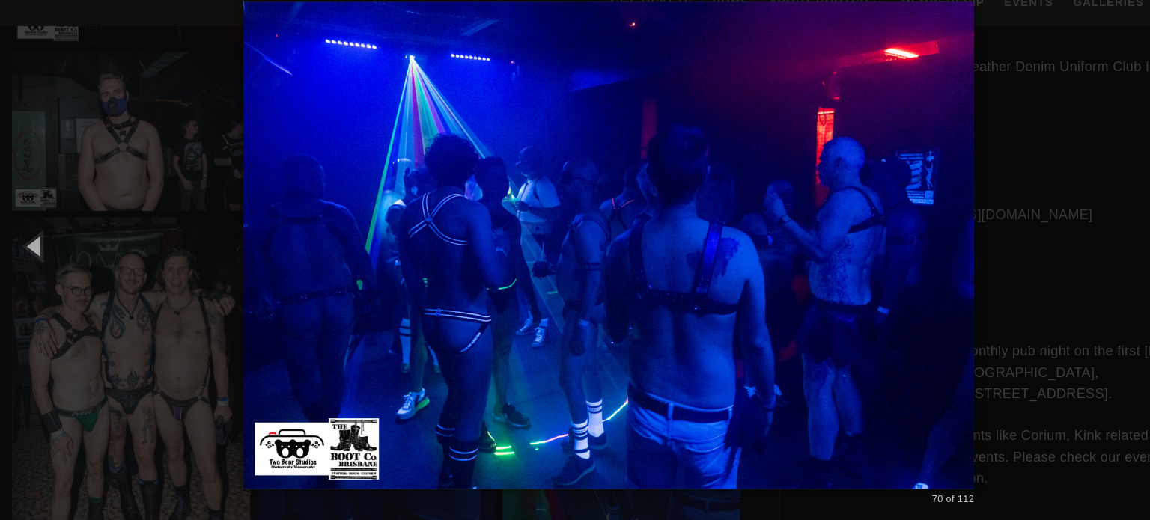
click at [1003, 282] on div "× 70 of 112 Loading..." at bounding box center [575, 260] width 1150 height 520
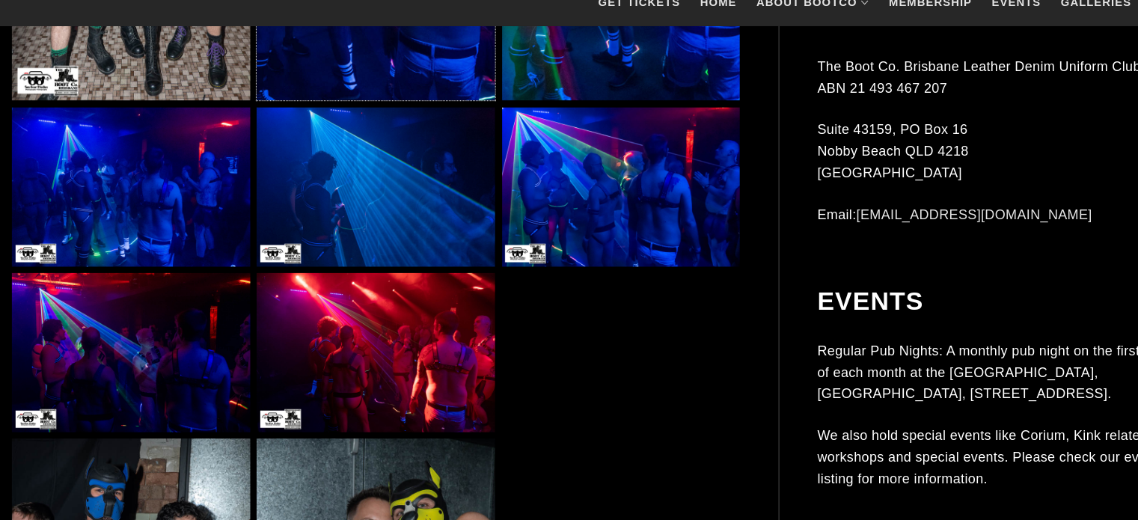
scroll to position [7782, 0]
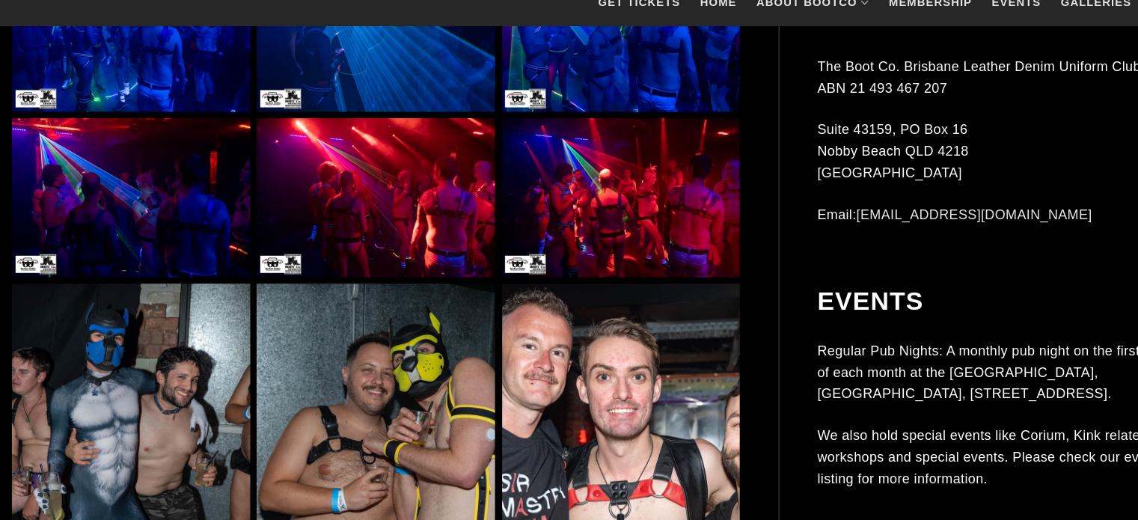
click at [641, 206] on img at bounding box center [586, 215] width 225 height 150
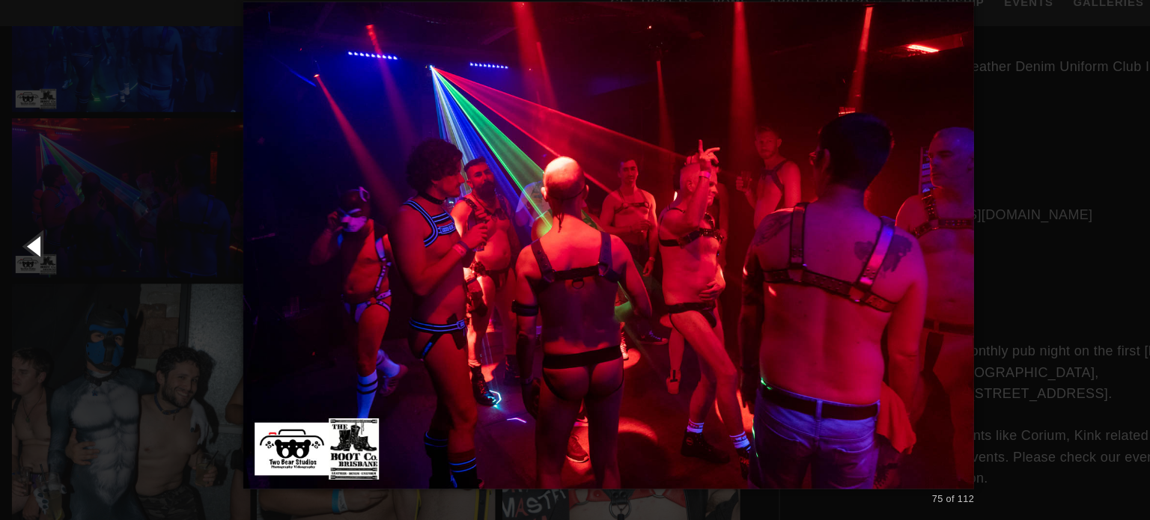
click at [28, 256] on button "button" at bounding box center [33, 260] width 67 height 82
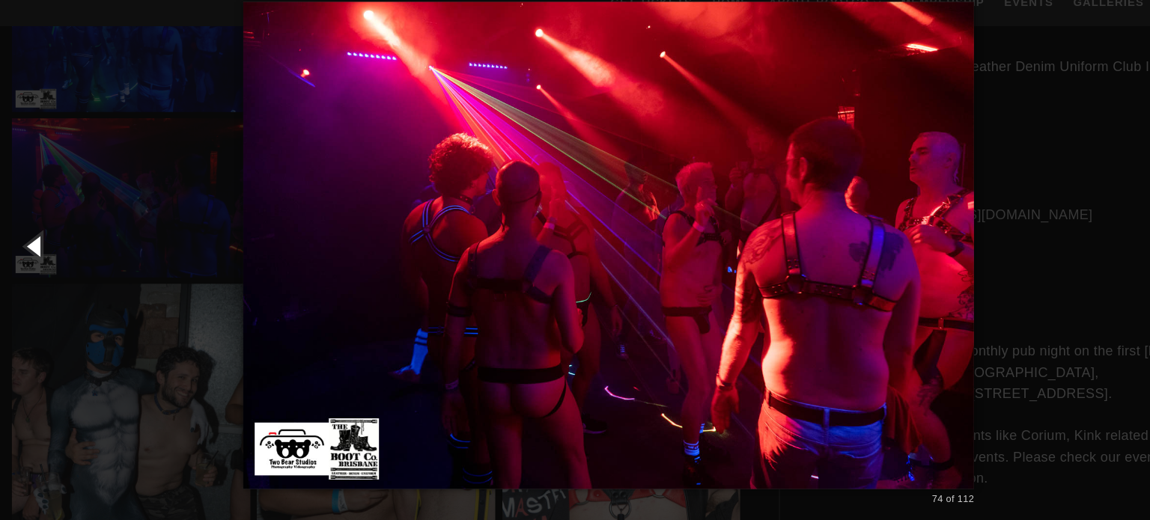
click at [28, 256] on button "button" at bounding box center [33, 260] width 67 height 82
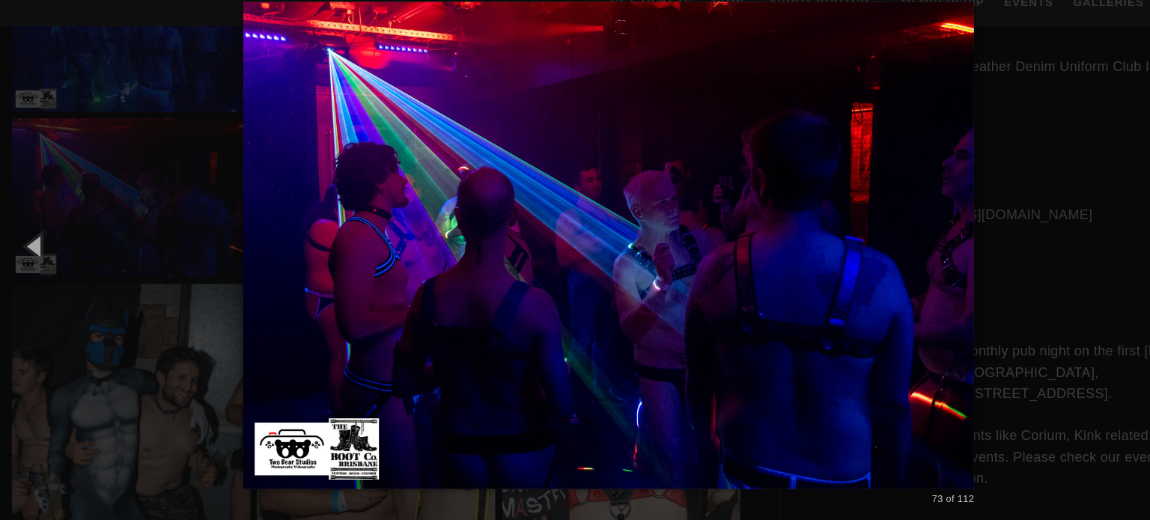
click at [130, 287] on div "× 73 of 112 Loading..." at bounding box center [575, 260] width 1150 height 520
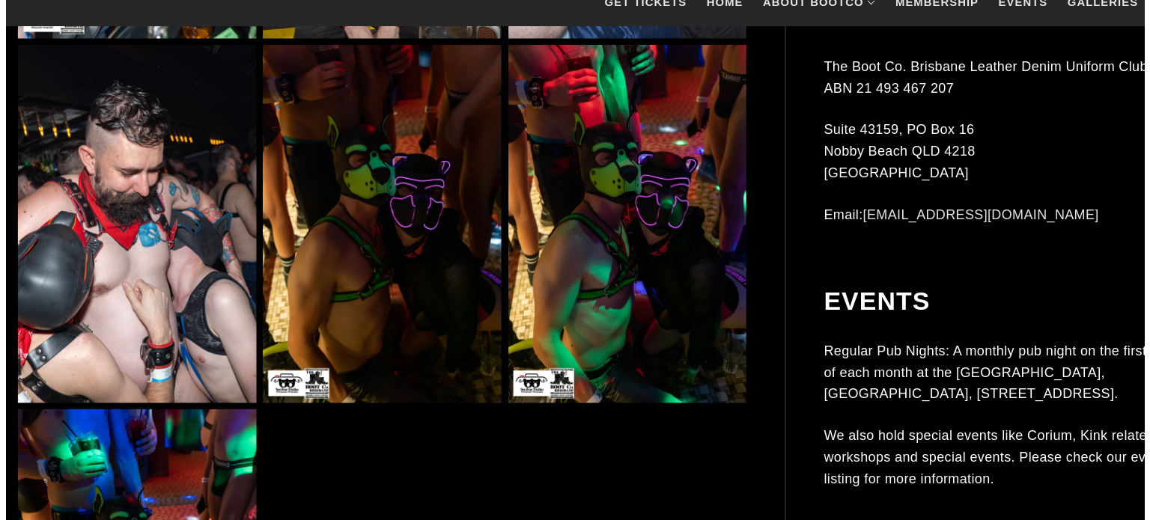
scroll to position [8705, 0]
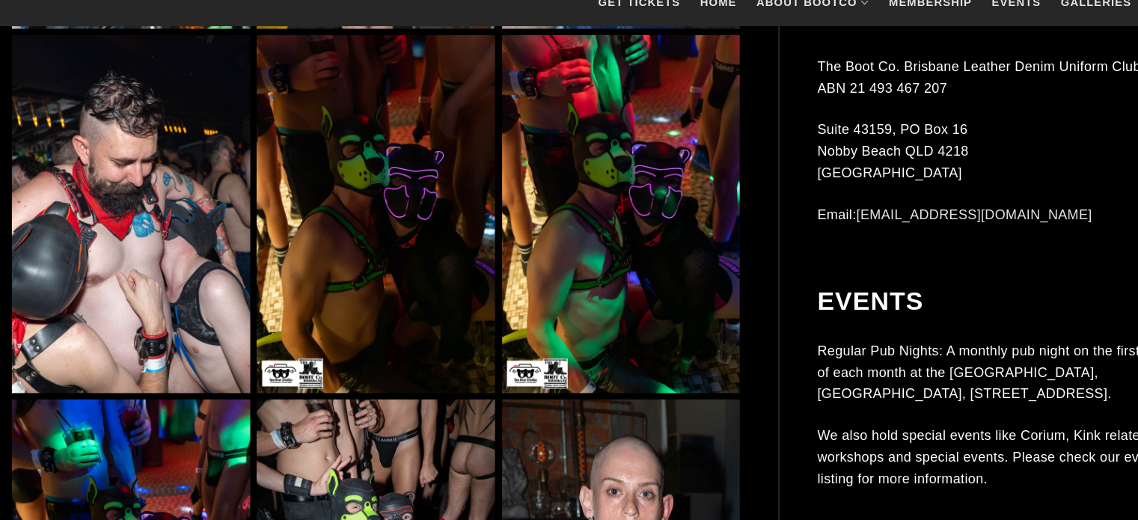
click at [164, 252] on img at bounding box center [123, 230] width 225 height 338
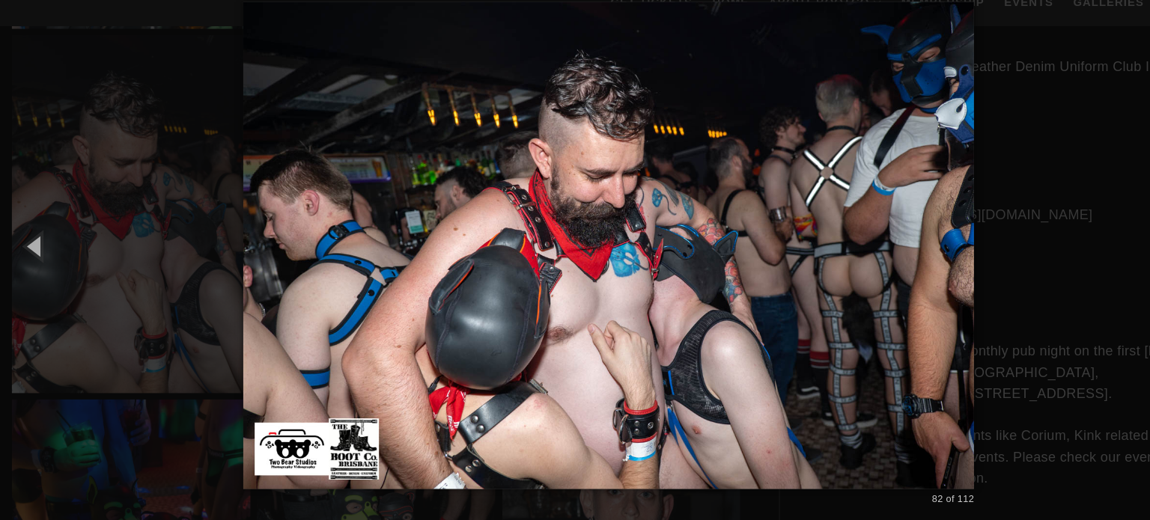
click at [891, 274] on img at bounding box center [575, 260] width 691 height 520
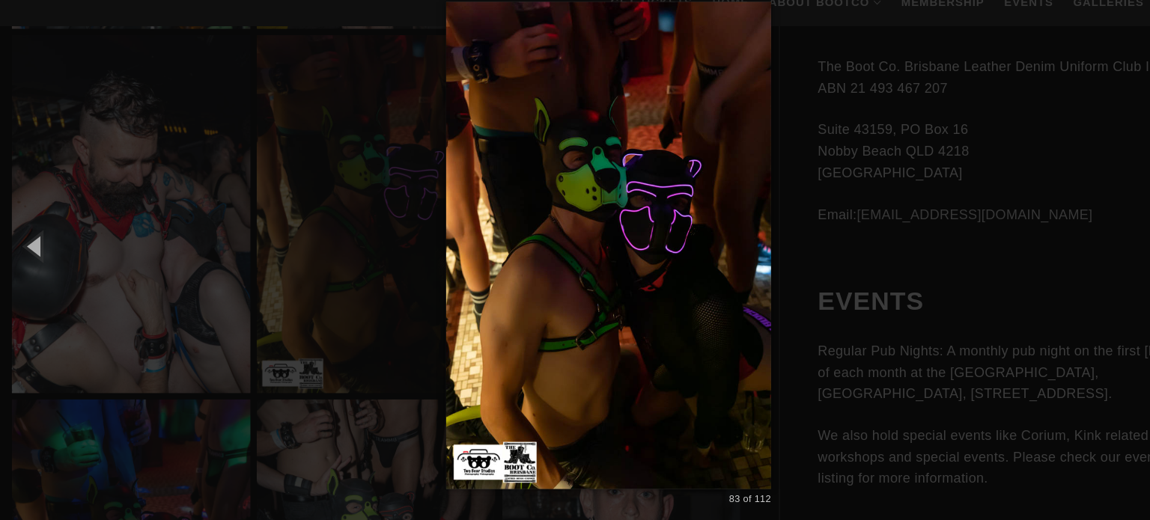
click at [720, 257] on img at bounding box center [574, 260] width 307 height 520
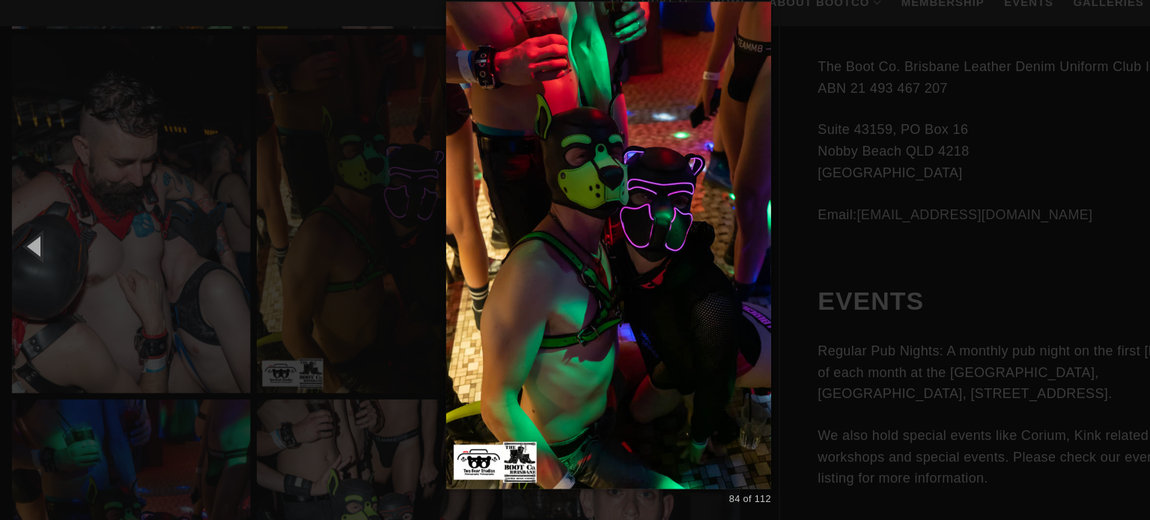
click at [720, 257] on img at bounding box center [574, 260] width 307 height 520
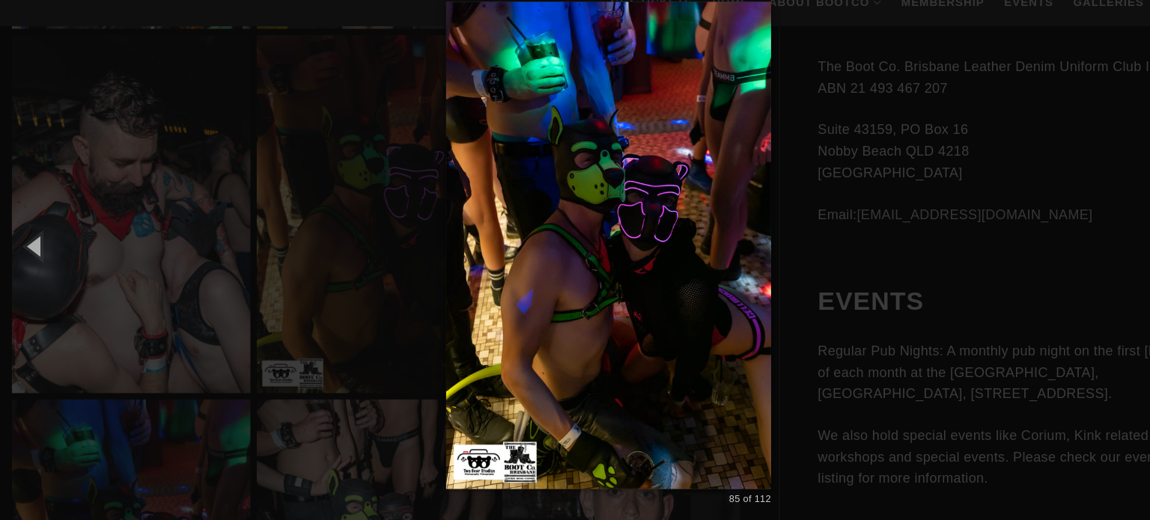
click at [720, 257] on img at bounding box center [574, 260] width 307 height 520
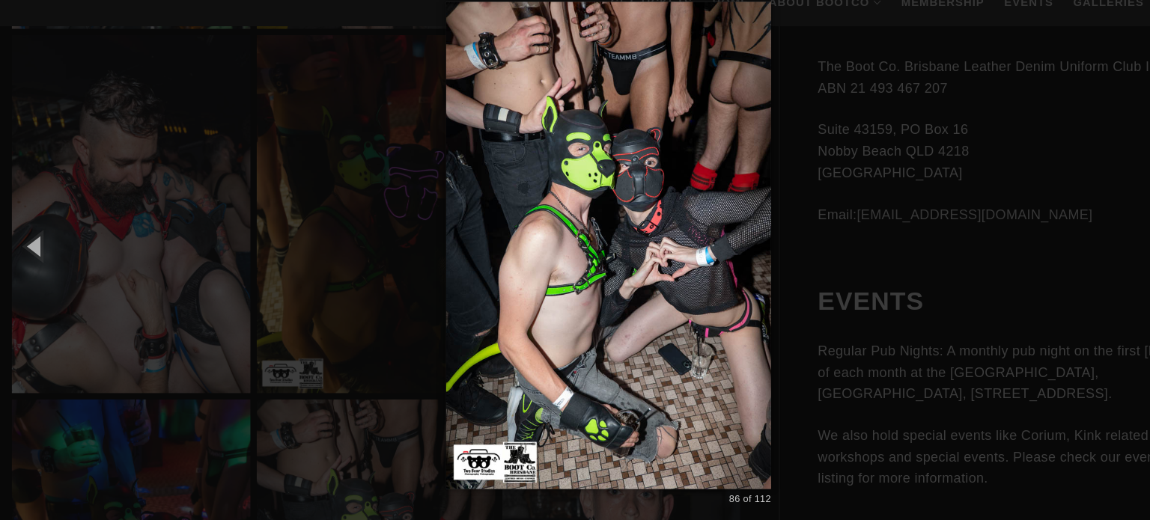
click at [720, 257] on img at bounding box center [574, 260] width 307 height 520
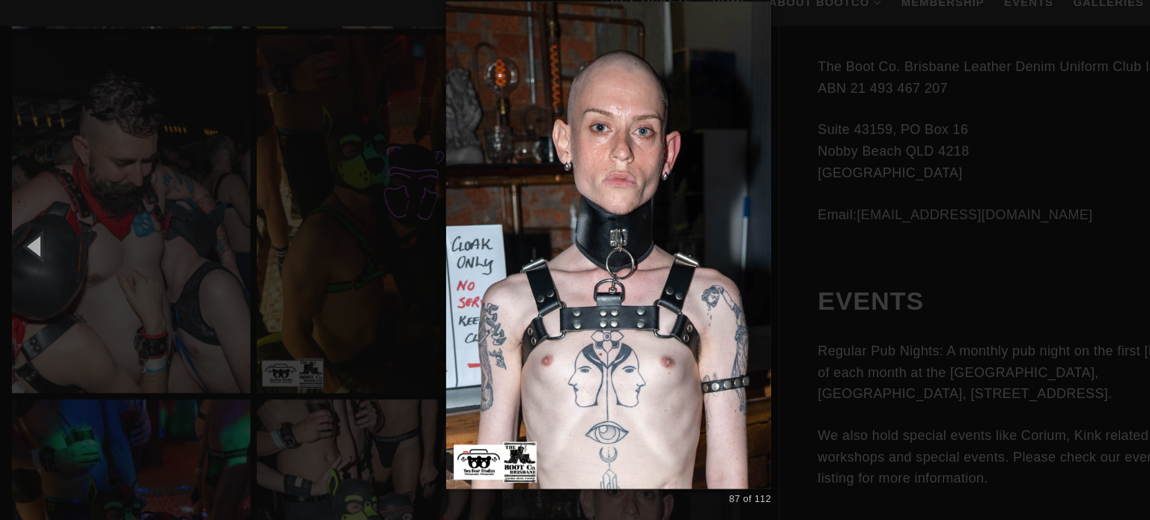
click at [720, 257] on img at bounding box center [574, 260] width 307 height 520
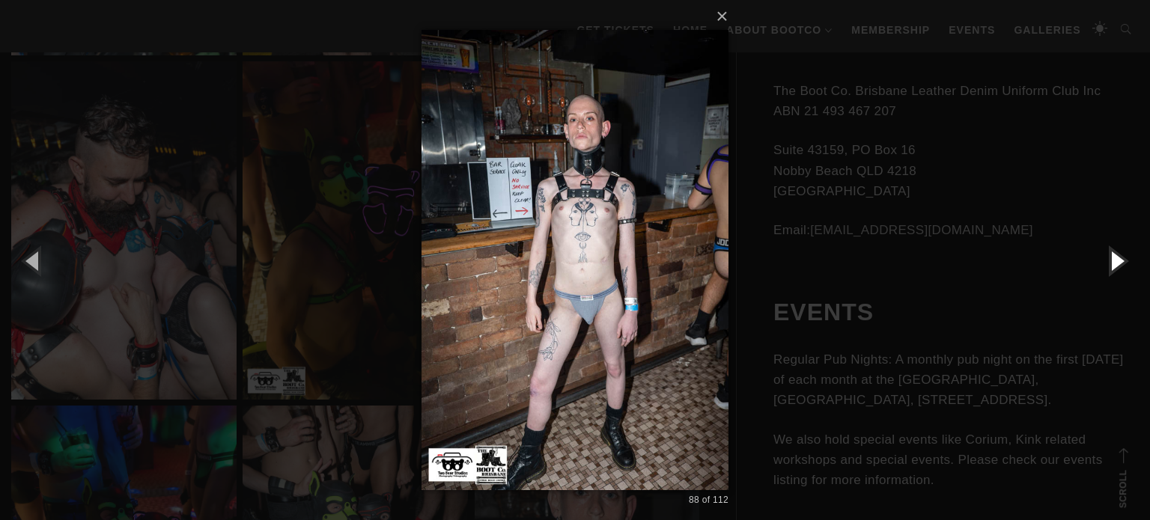
click at [1105, 273] on button "button" at bounding box center [1115, 260] width 67 height 82
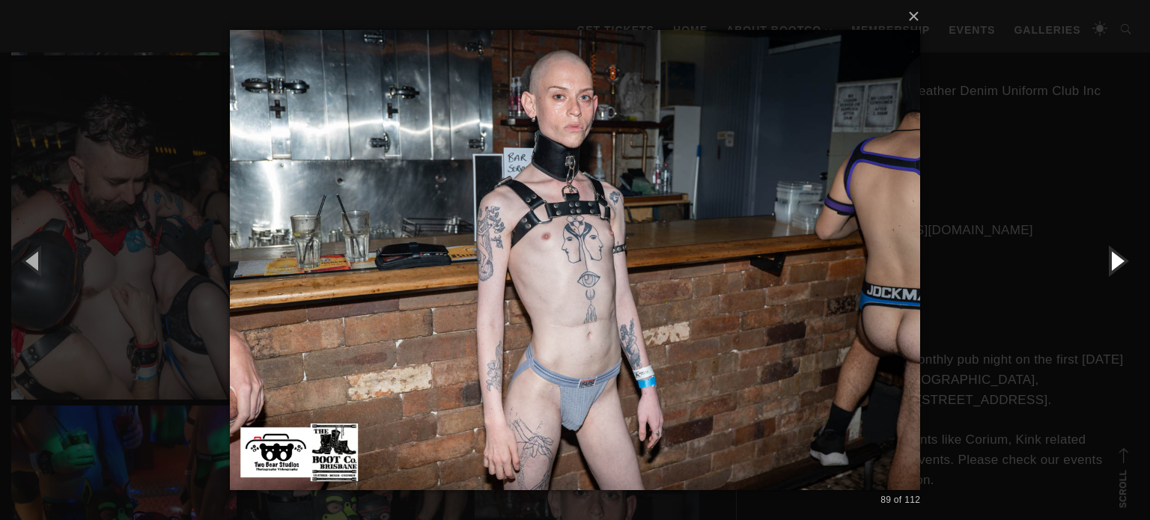
click at [1105, 273] on button "button" at bounding box center [1115, 260] width 67 height 82
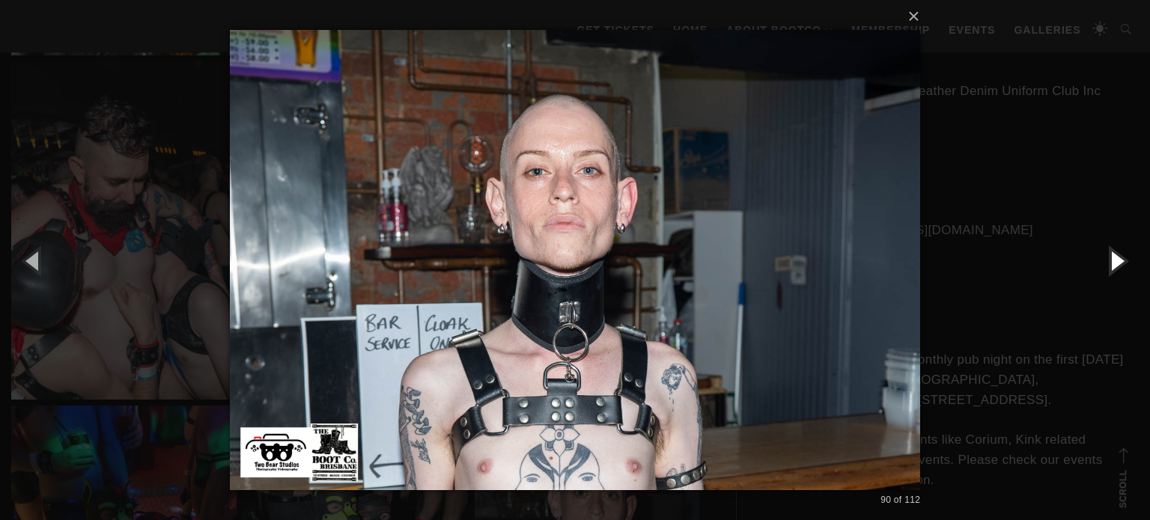
click at [1105, 273] on button "button" at bounding box center [1115, 260] width 67 height 82
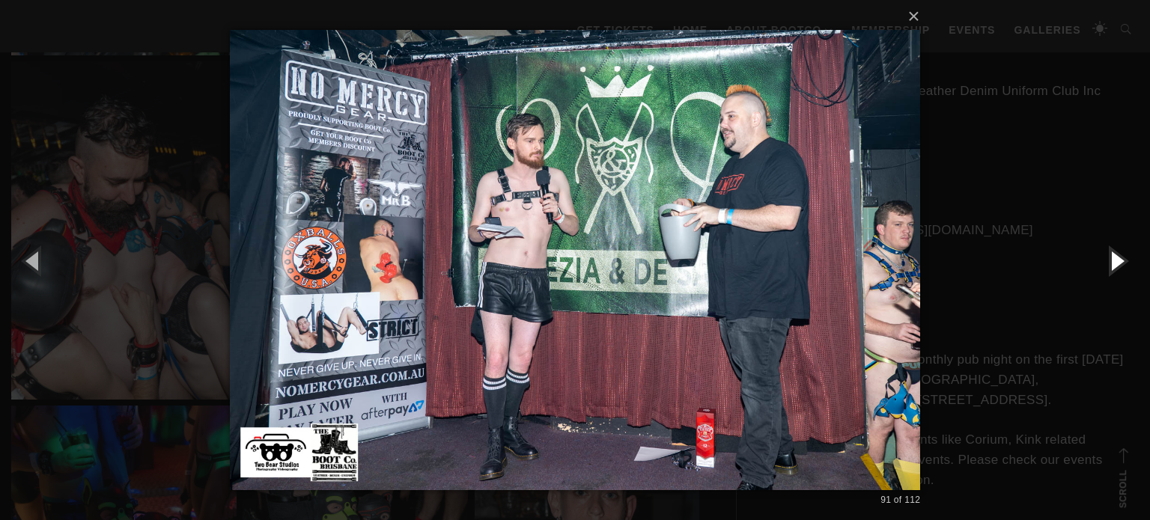
click at [1105, 273] on button "button" at bounding box center [1115, 260] width 67 height 82
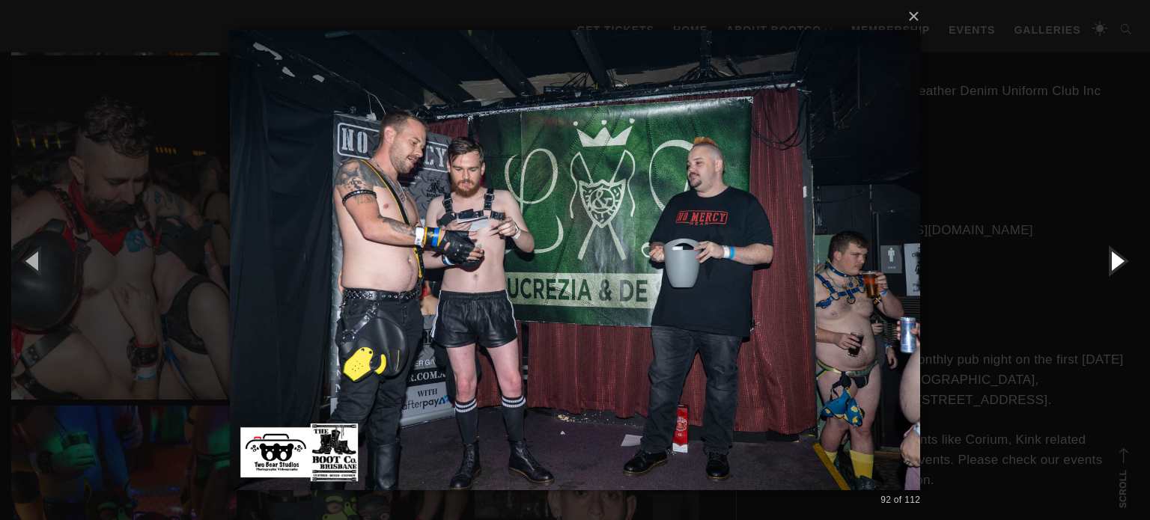
click at [1105, 273] on button "button" at bounding box center [1115, 260] width 67 height 82
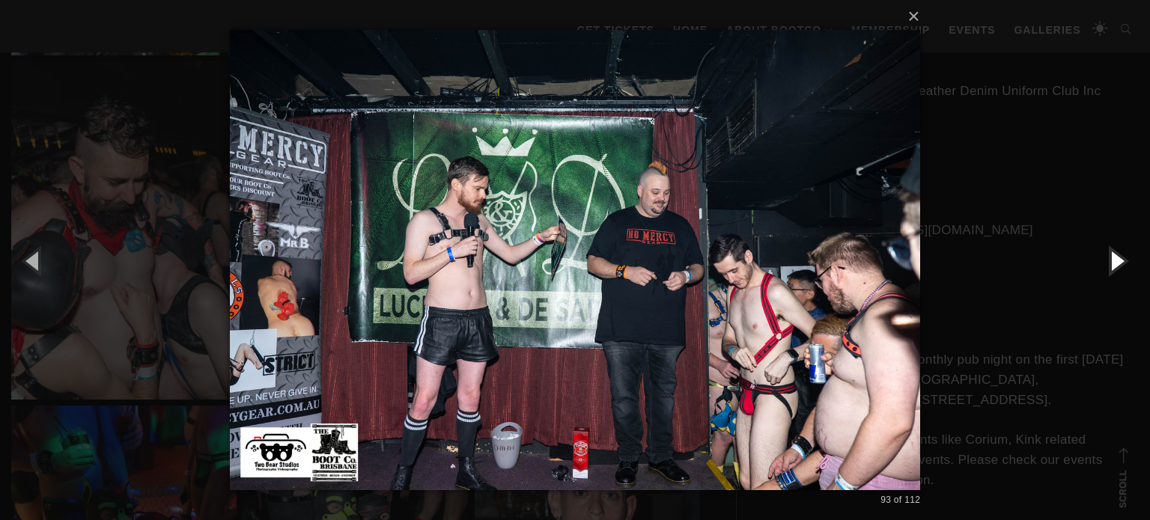
click at [1105, 273] on button "button" at bounding box center [1115, 260] width 67 height 82
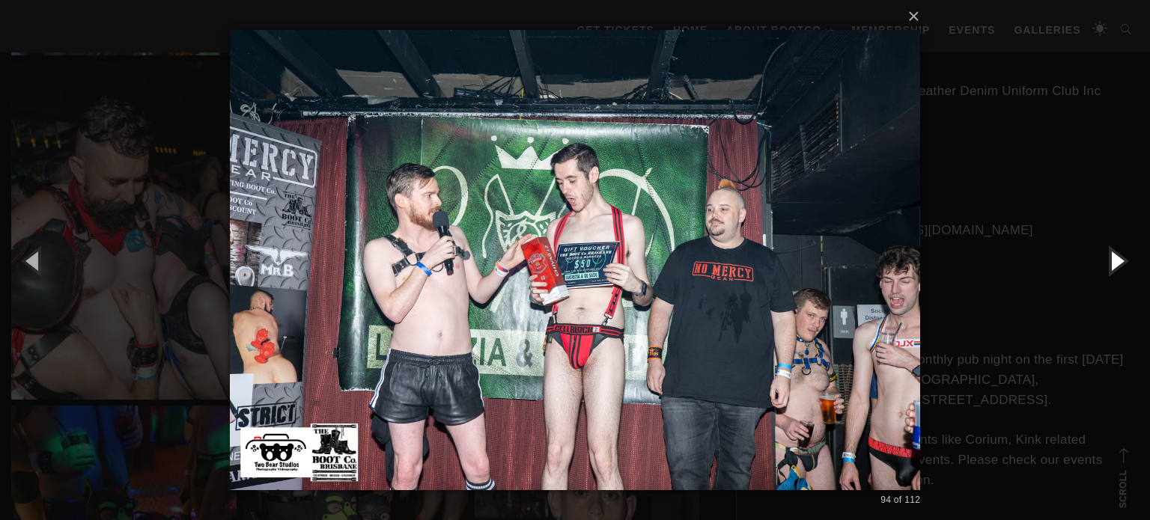
click at [1116, 281] on button "button" at bounding box center [1115, 260] width 67 height 82
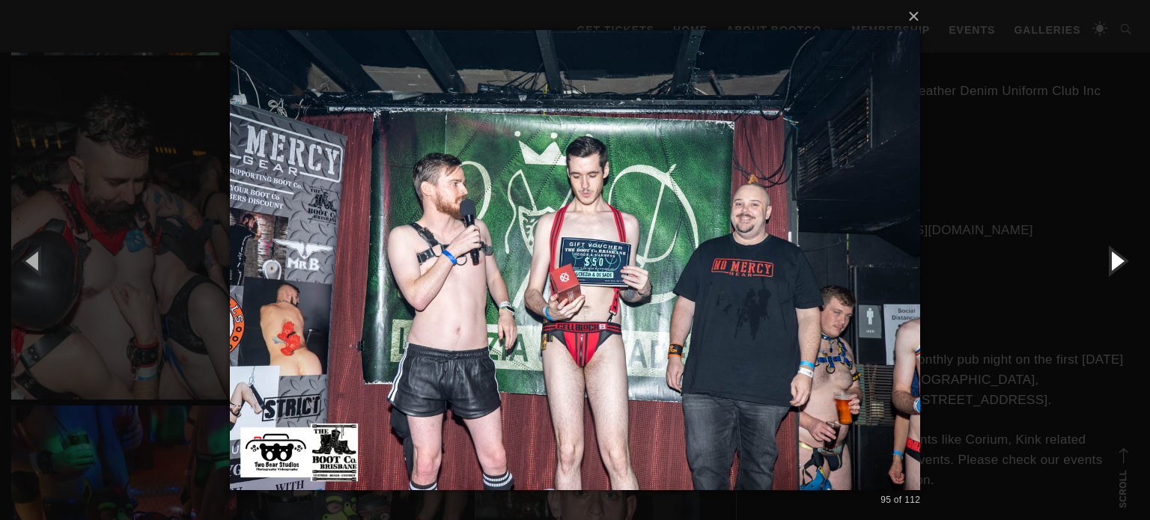
click at [1116, 281] on button "button" at bounding box center [1115, 260] width 67 height 82
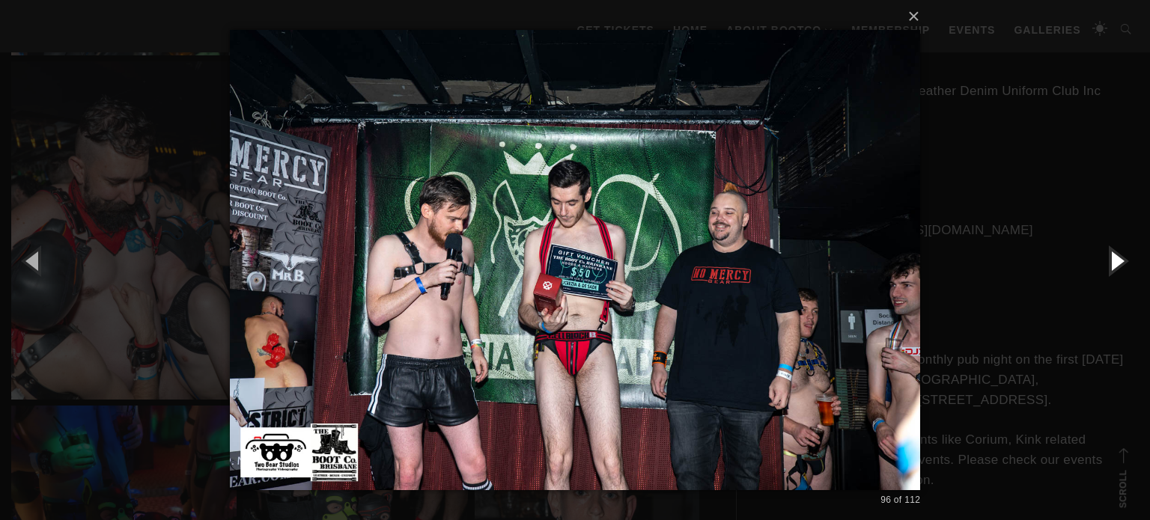
click at [1116, 281] on button "button" at bounding box center [1115, 260] width 67 height 82
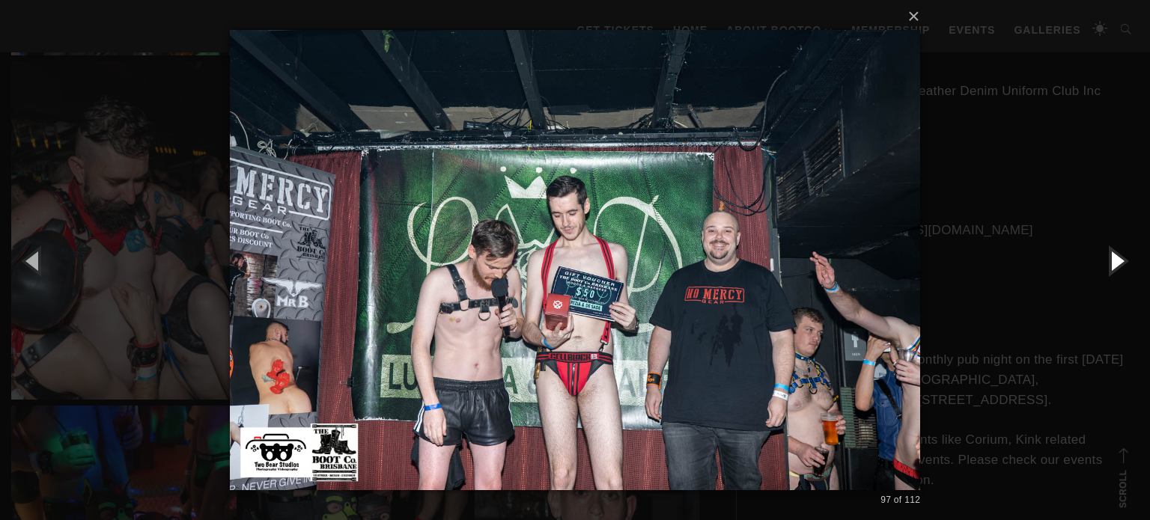
click at [1116, 281] on button "button" at bounding box center [1115, 260] width 67 height 82
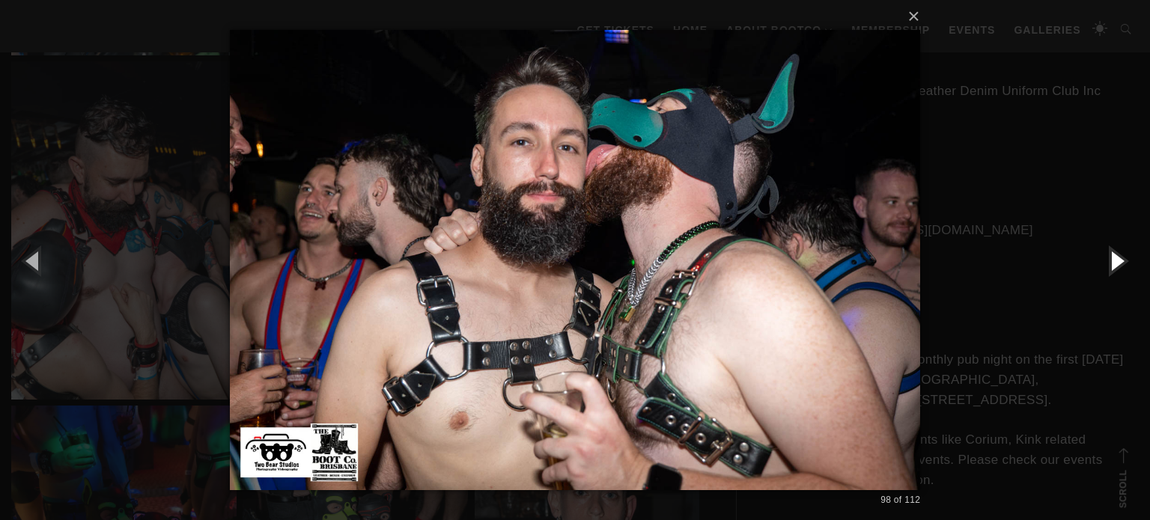
click at [1116, 281] on button "button" at bounding box center [1115, 260] width 67 height 82
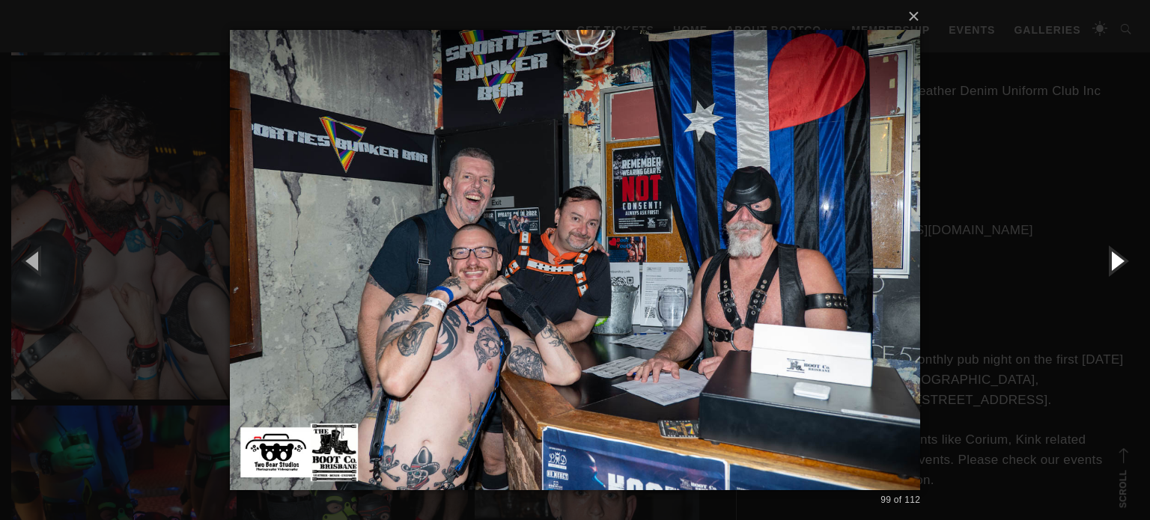
click at [1117, 269] on button "button" at bounding box center [1115, 260] width 67 height 82
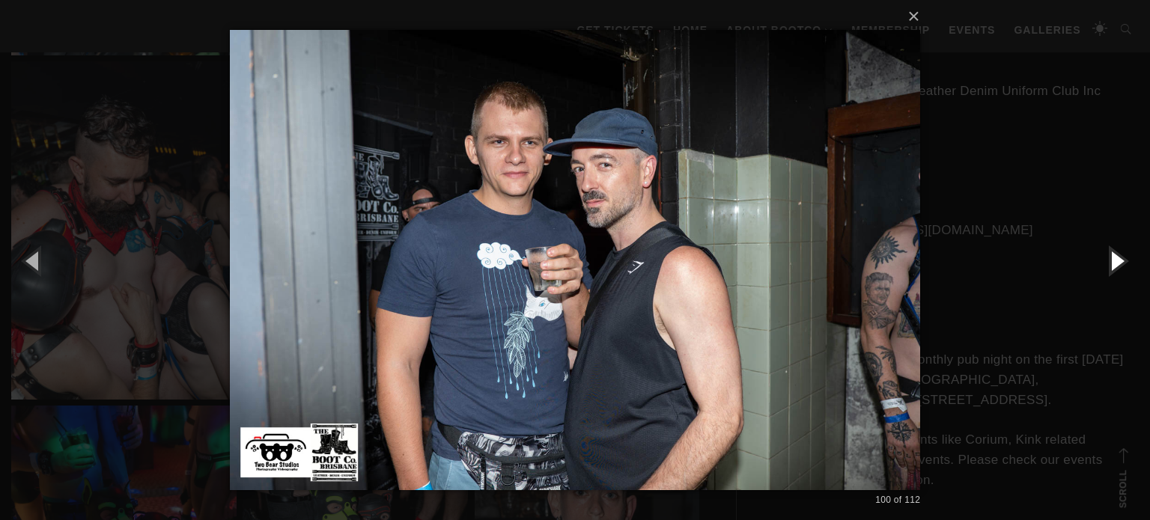
click at [1117, 269] on button "button" at bounding box center [1115, 260] width 67 height 82
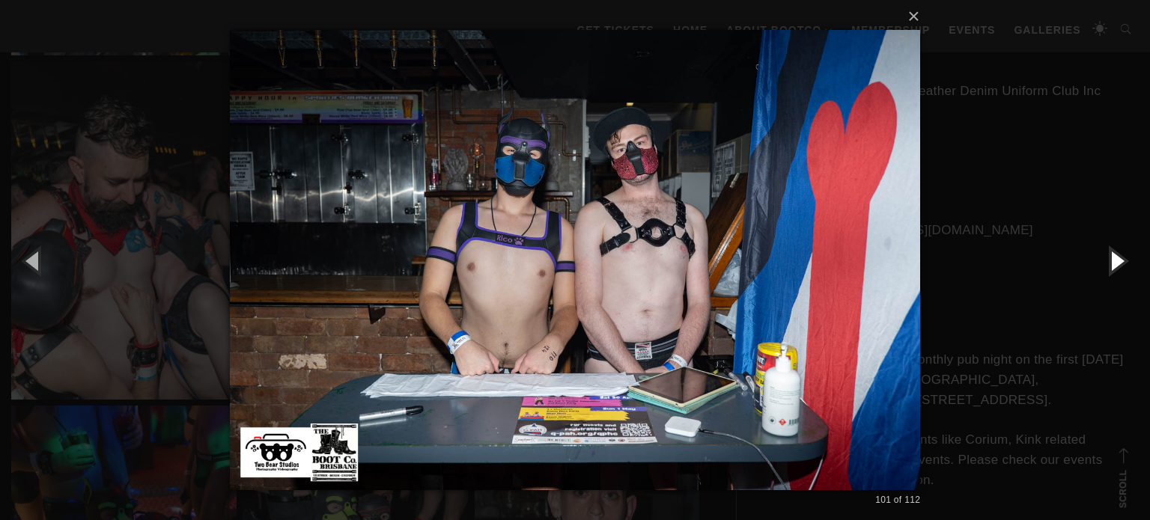
click at [1117, 269] on button "button" at bounding box center [1115, 260] width 67 height 82
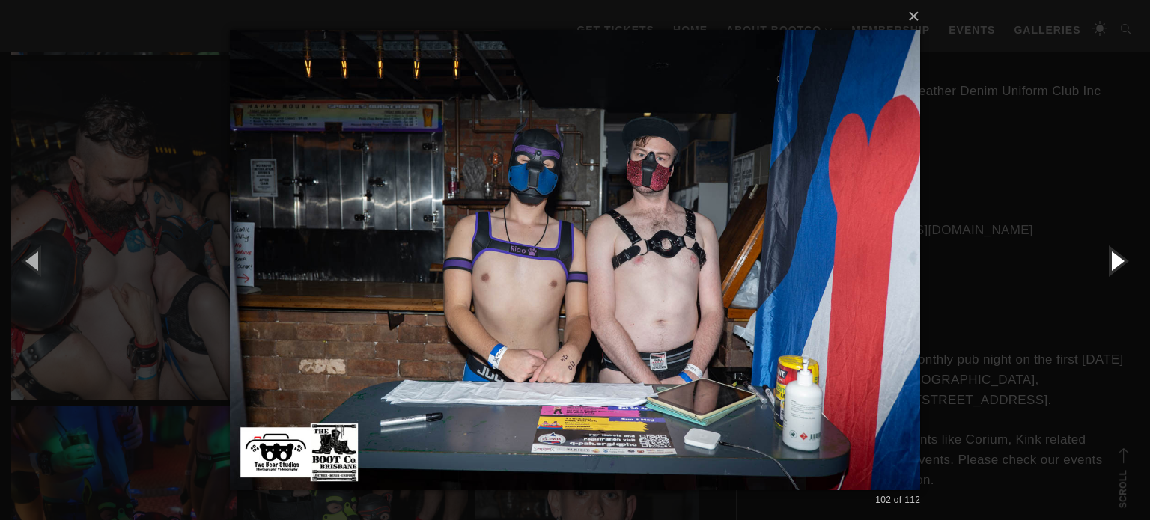
click at [1117, 269] on button "button" at bounding box center [1115, 260] width 67 height 82
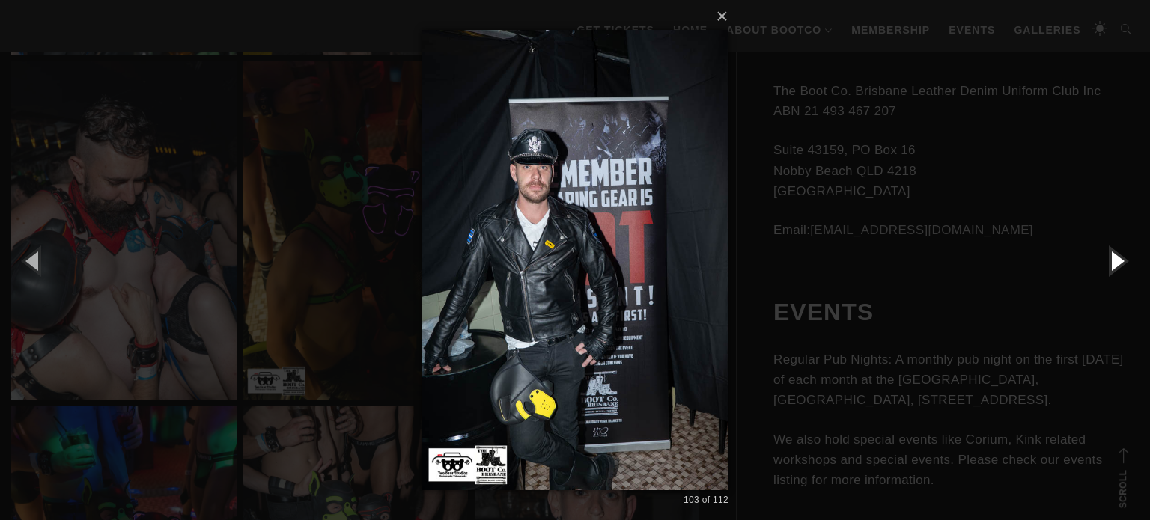
click at [1117, 269] on button "button" at bounding box center [1115, 260] width 67 height 82
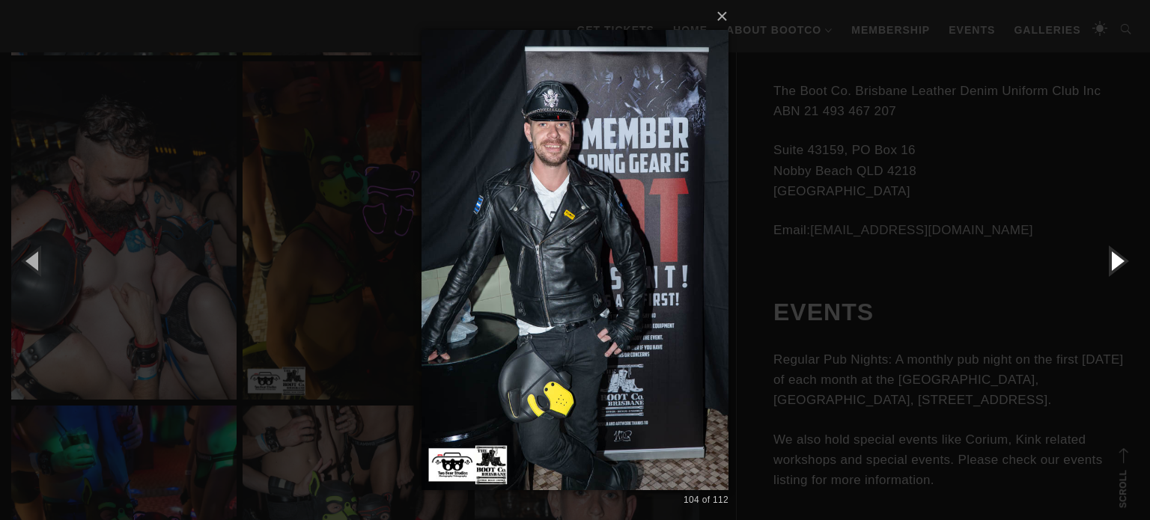
click at [1117, 269] on button "button" at bounding box center [1115, 260] width 67 height 82
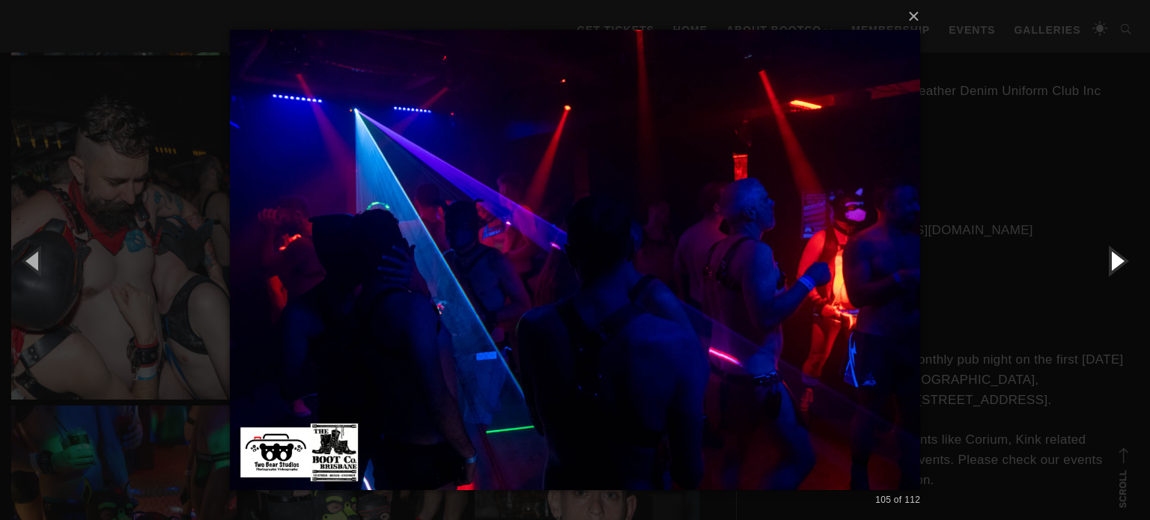
click at [1117, 269] on button "button" at bounding box center [1115, 260] width 67 height 82
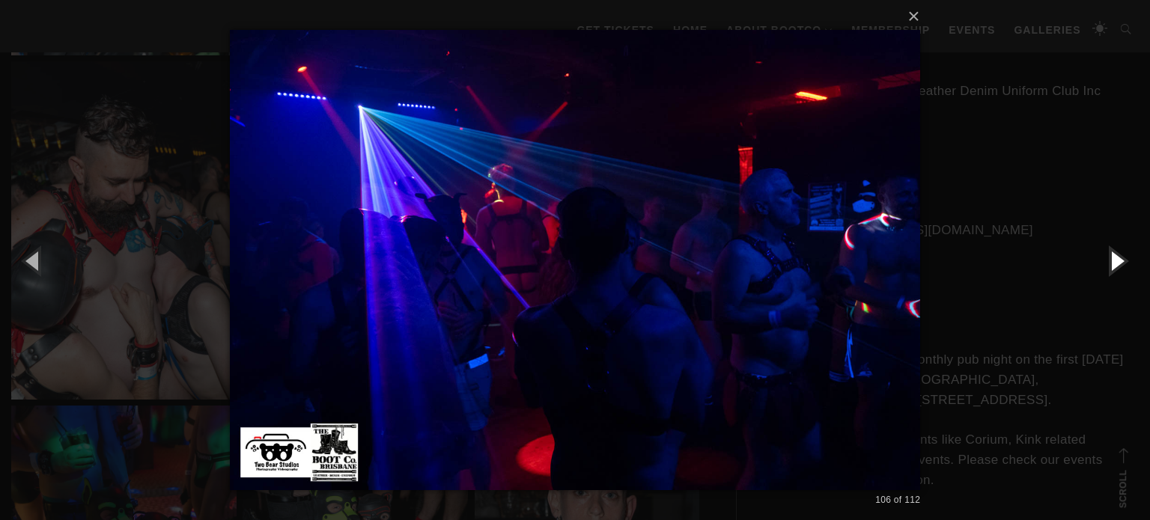
click at [1117, 269] on button "button" at bounding box center [1115, 260] width 67 height 82
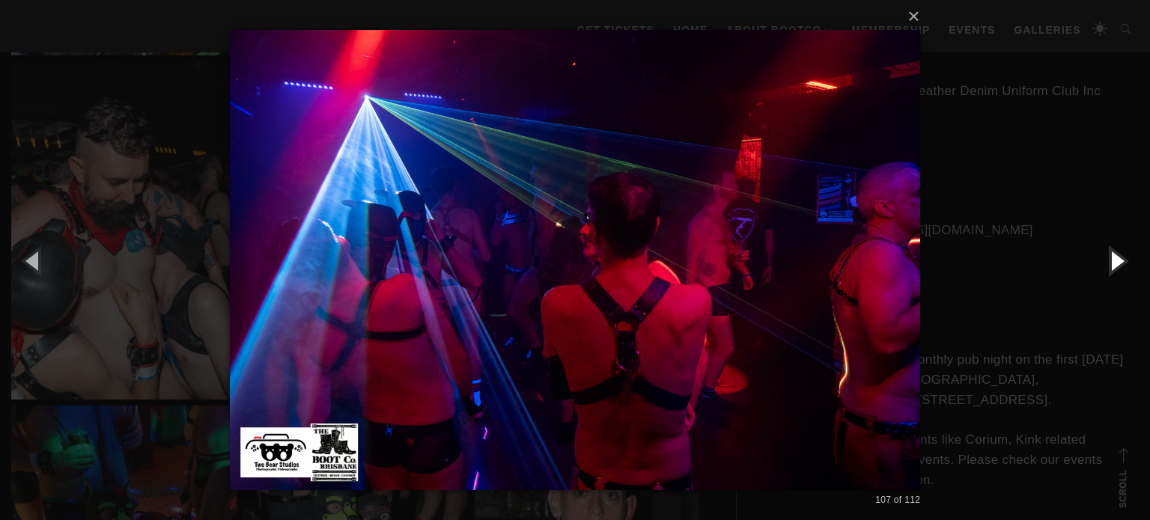
click at [1117, 269] on button "button" at bounding box center [1115, 260] width 67 height 82
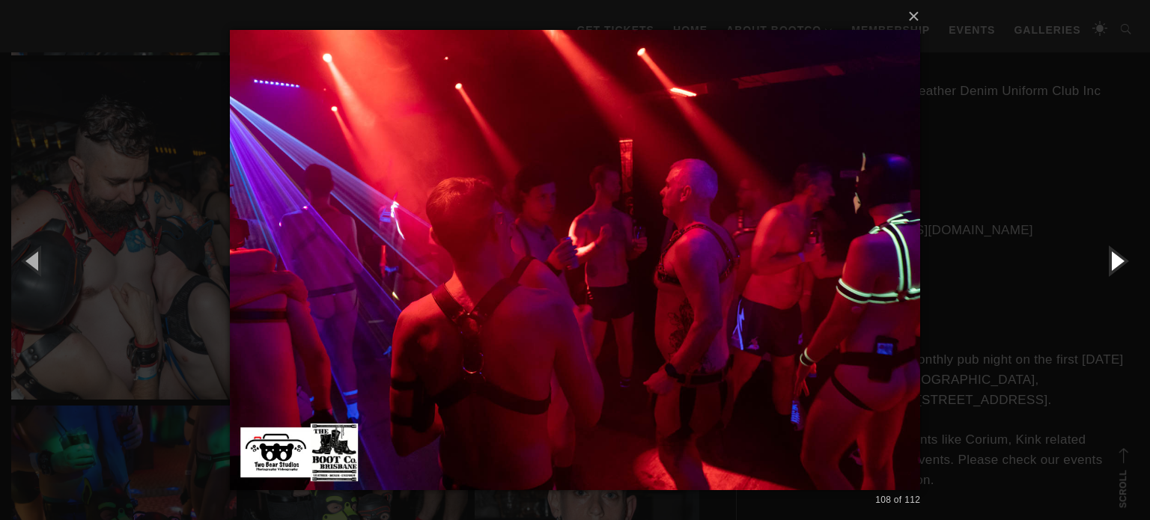
click at [1117, 269] on button "button" at bounding box center [1115, 260] width 67 height 82
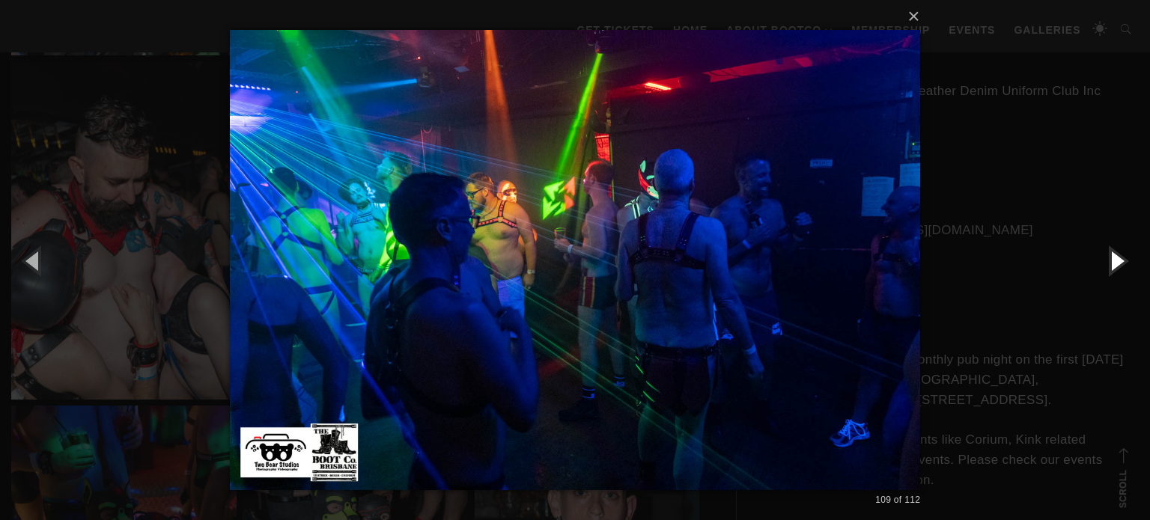
click at [1117, 269] on button "button" at bounding box center [1115, 260] width 67 height 82
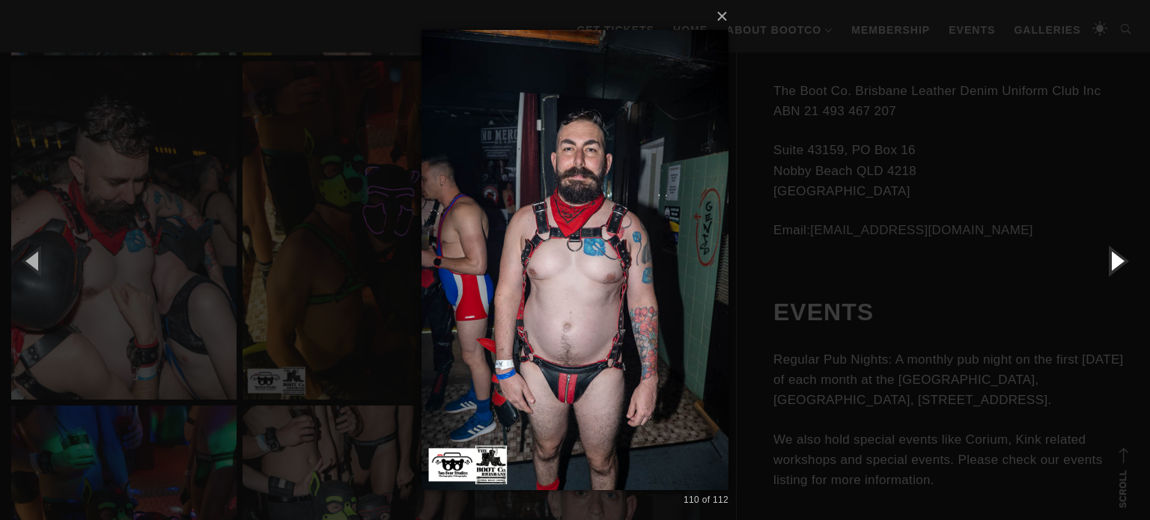
click at [1117, 269] on button "button" at bounding box center [1115, 260] width 67 height 82
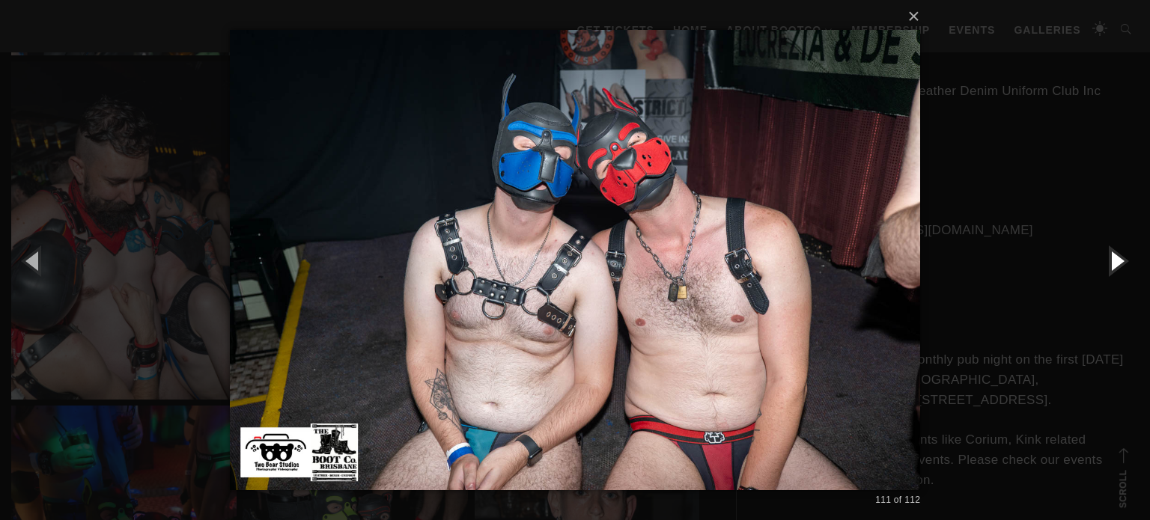
click at [1117, 269] on button "button" at bounding box center [1115, 260] width 67 height 82
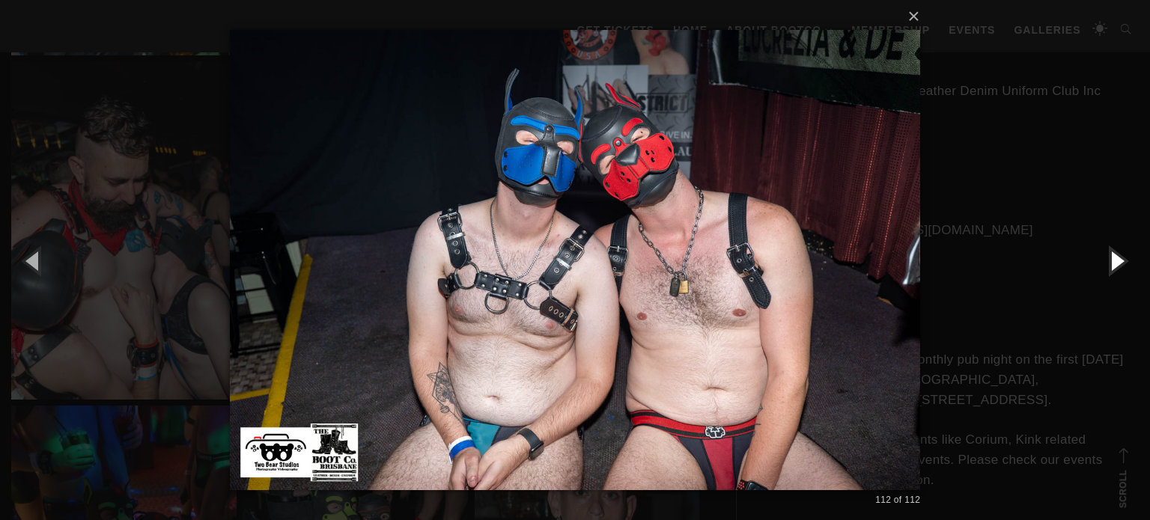
click at [1117, 269] on button "button" at bounding box center [1115, 260] width 67 height 82
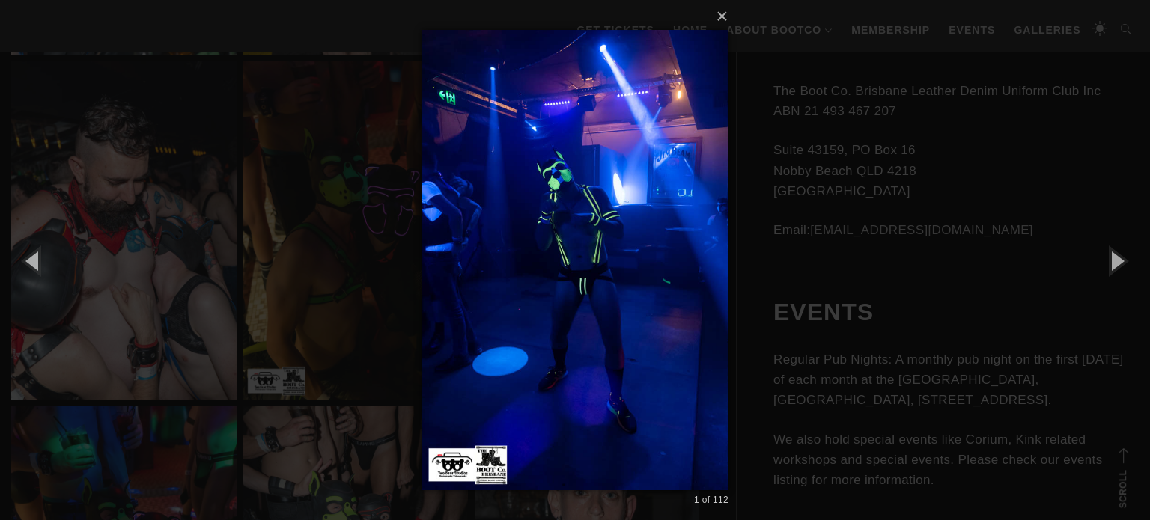
click at [849, 213] on div "× 1 of 112 Loading..." at bounding box center [575, 260] width 1150 height 520
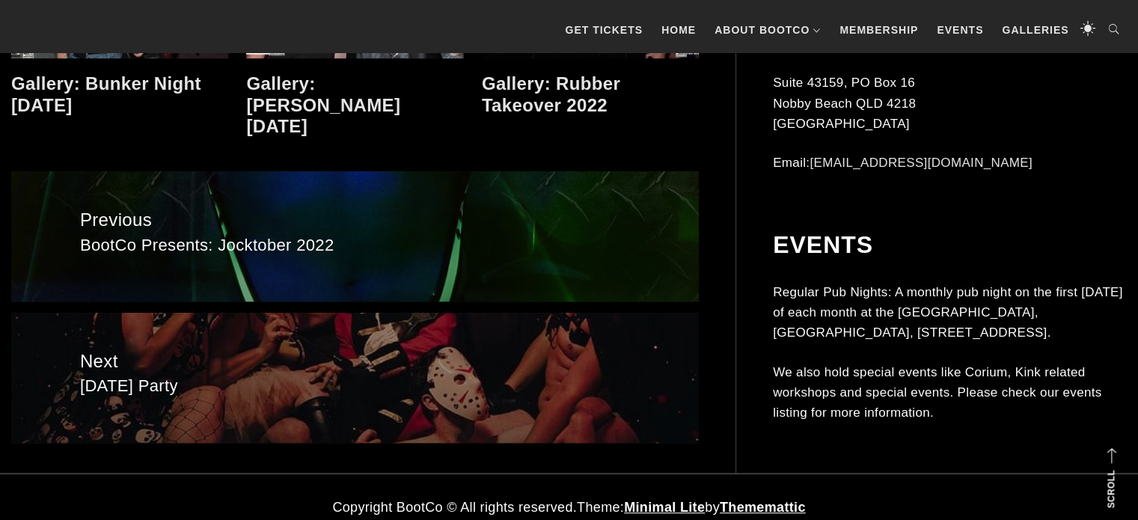
scroll to position [11906, 0]
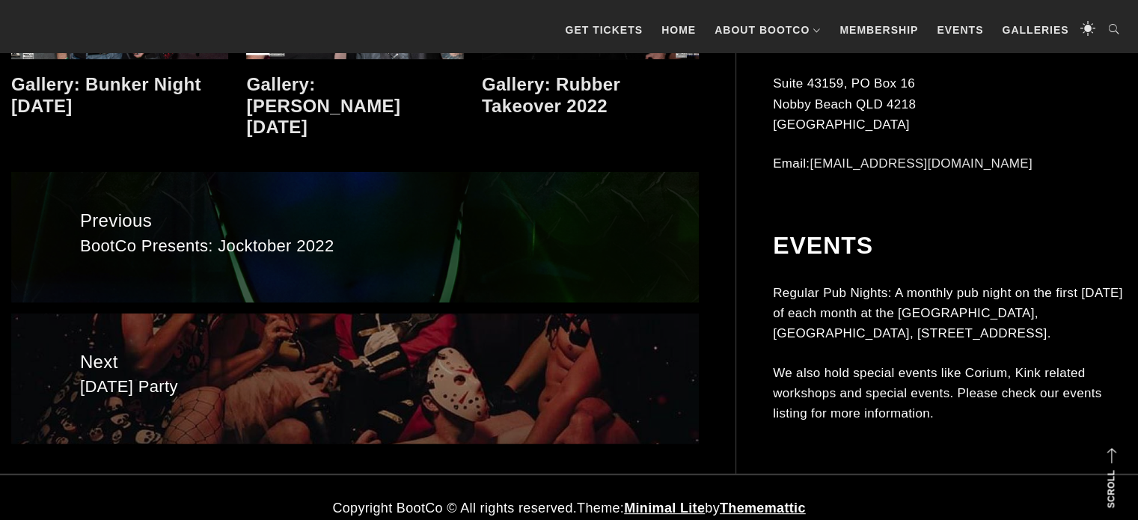
click at [399, 212] on span "Previous" at bounding box center [355, 221] width 550 height 28
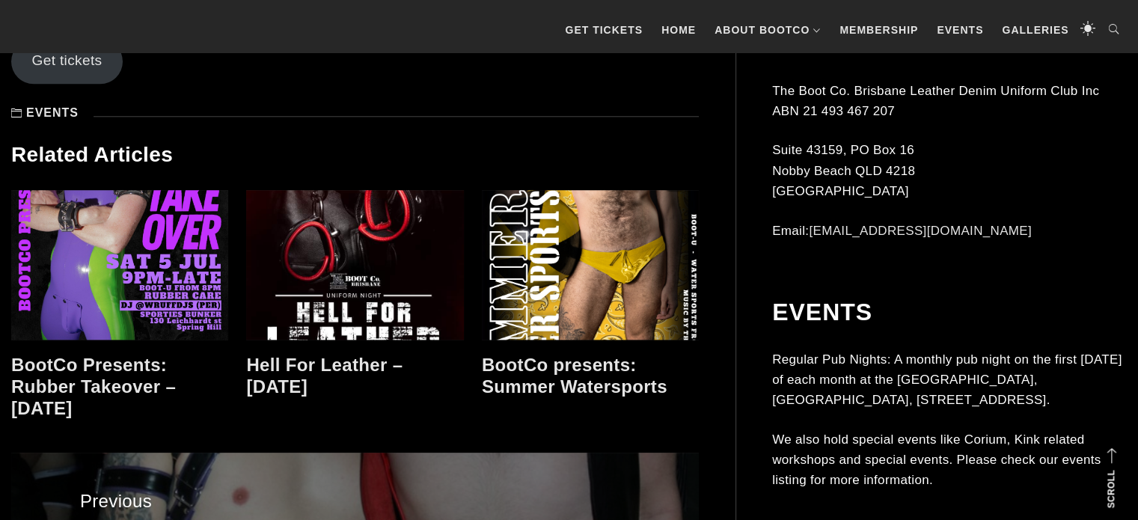
scroll to position [1934, 0]
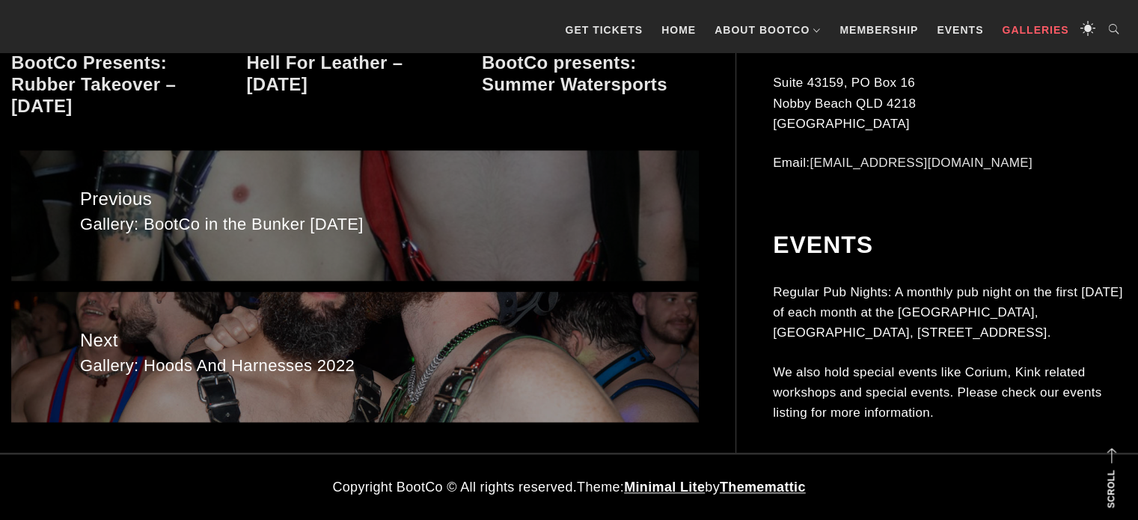
click at [1013, 22] on link "Galleries" at bounding box center [1036, 29] width 82 height 45
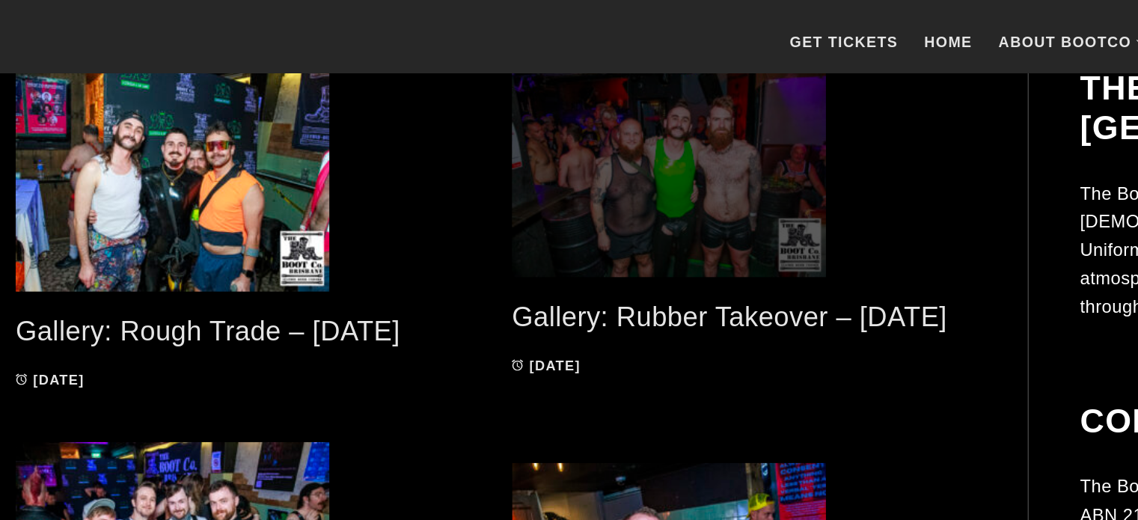
scroll to position [378, 0]
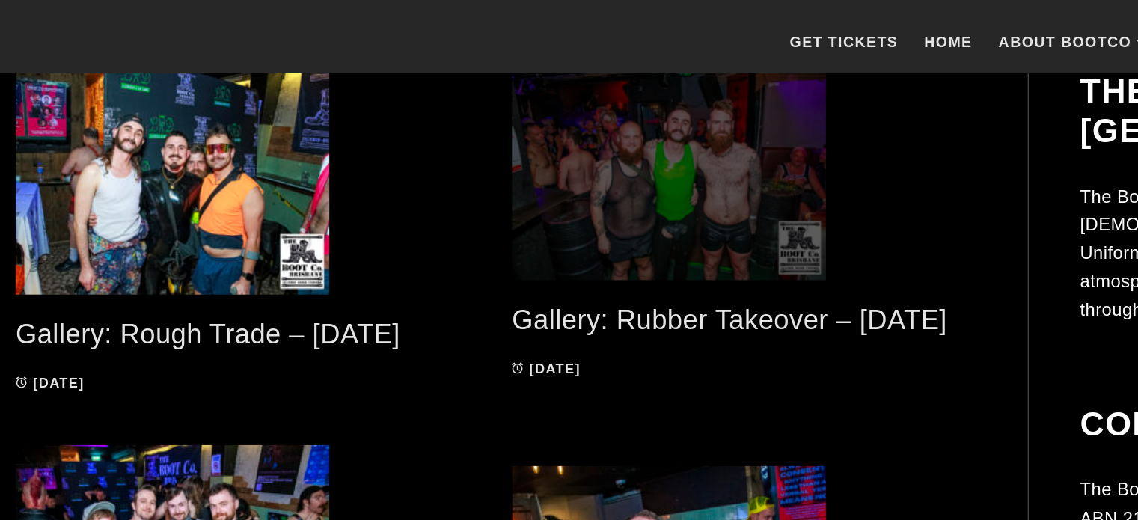
click at [483, 177] on span at bounding box center [533, 126] width 333 height 150
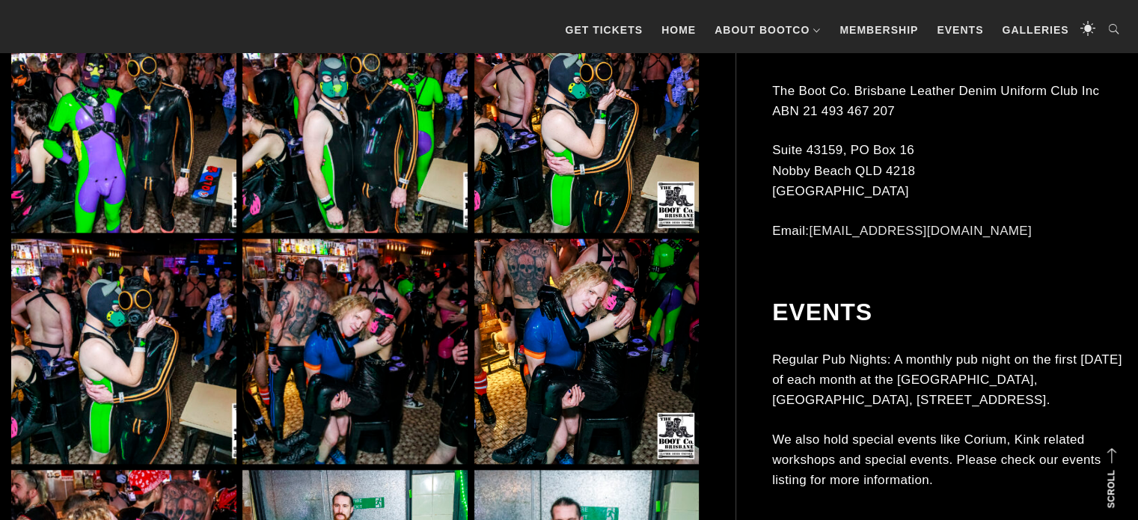
scroll to position [1667, 0]
click at [208, 331] on img at bounding box center [123, 350] width 225 height 225
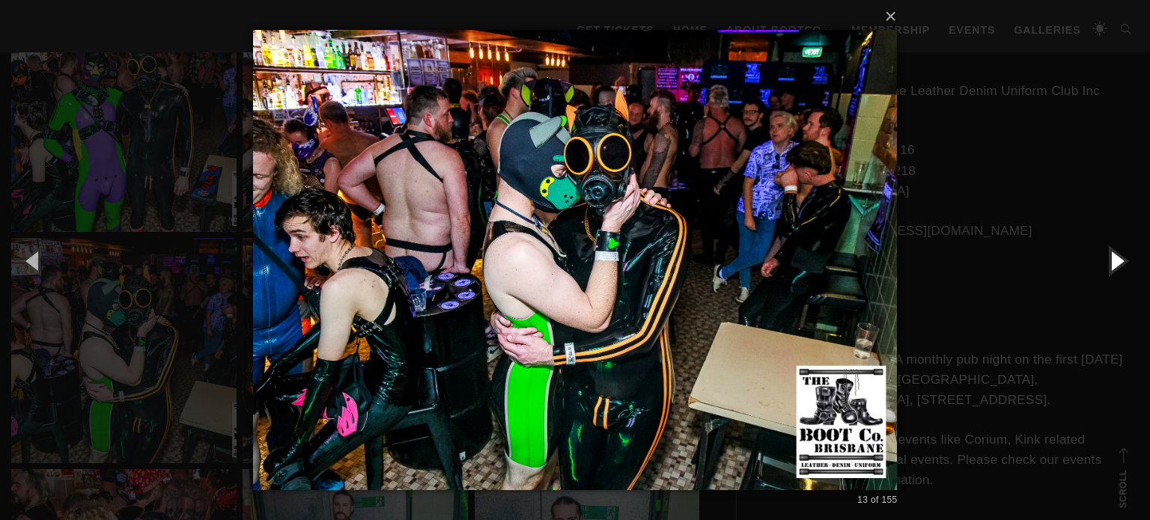
click at [1102, 257] on button "button" at bounding box center [1115, 260] width 67 height 82
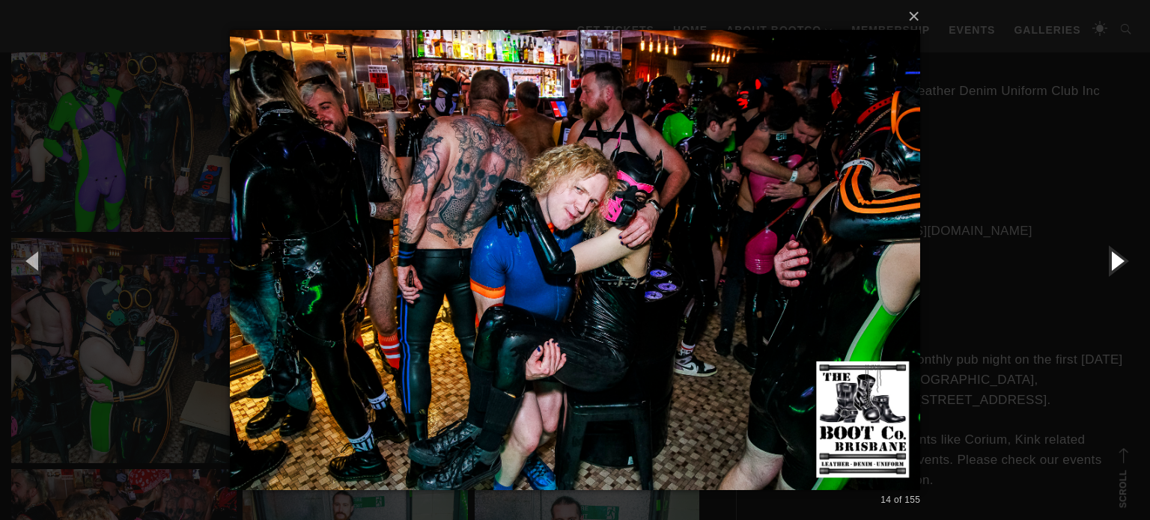
click at [1102, 257] on button "button" at bounding box center [1115, 260] width 67 height 82
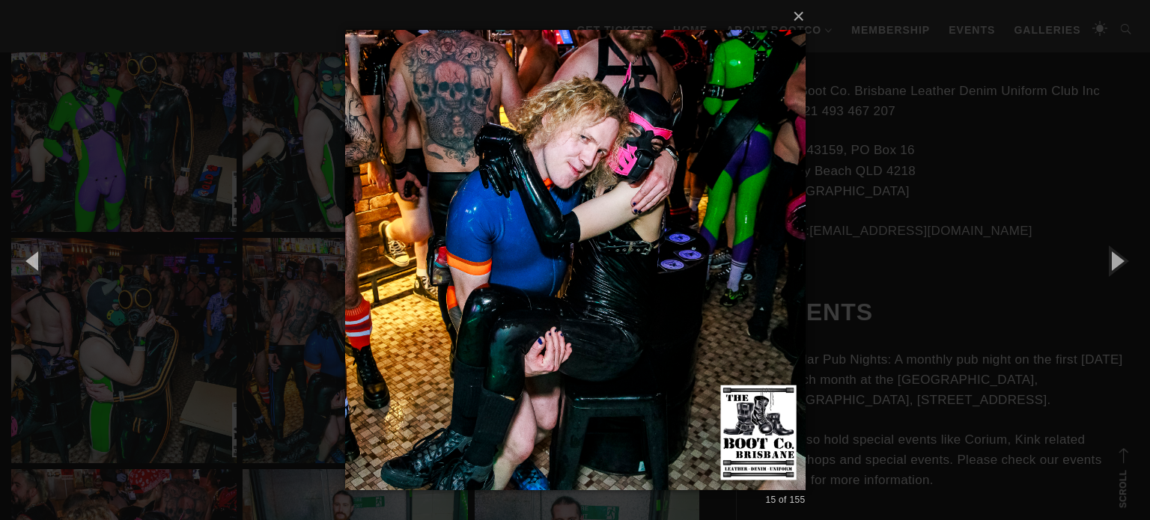
click at [955, 269] on div "× 15 of 155 Loading..." at bounding box center [575, 260] width 1150 height 520
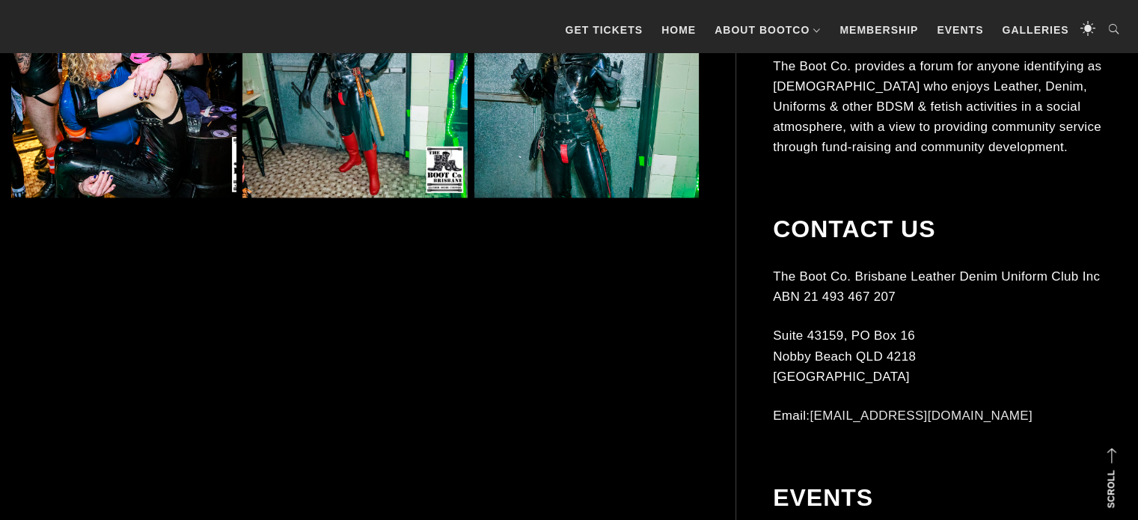
scroll to position [2164, 0]
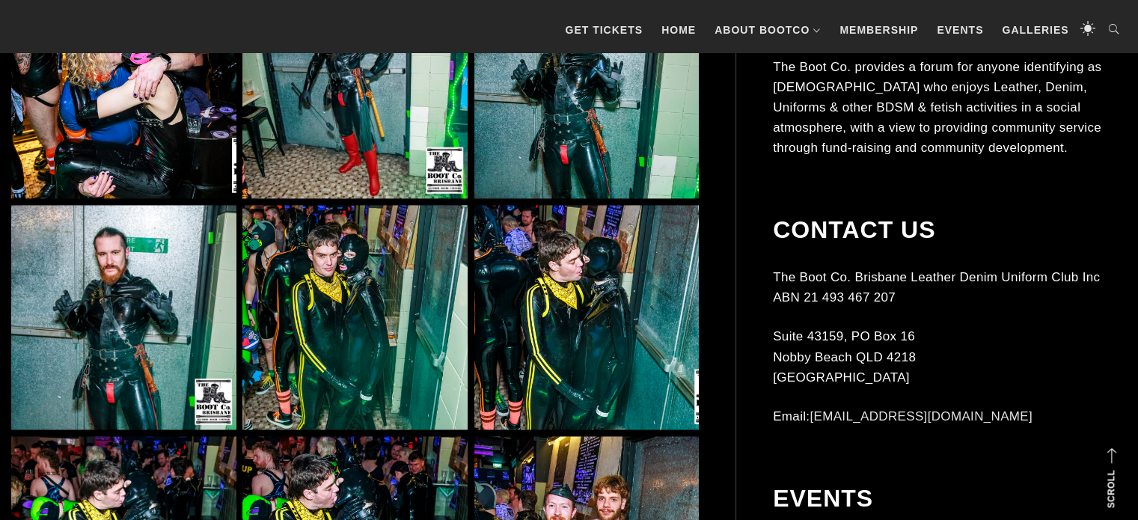
click at [363, 230] on img at bounding box center [354, 317] width 225 height 225
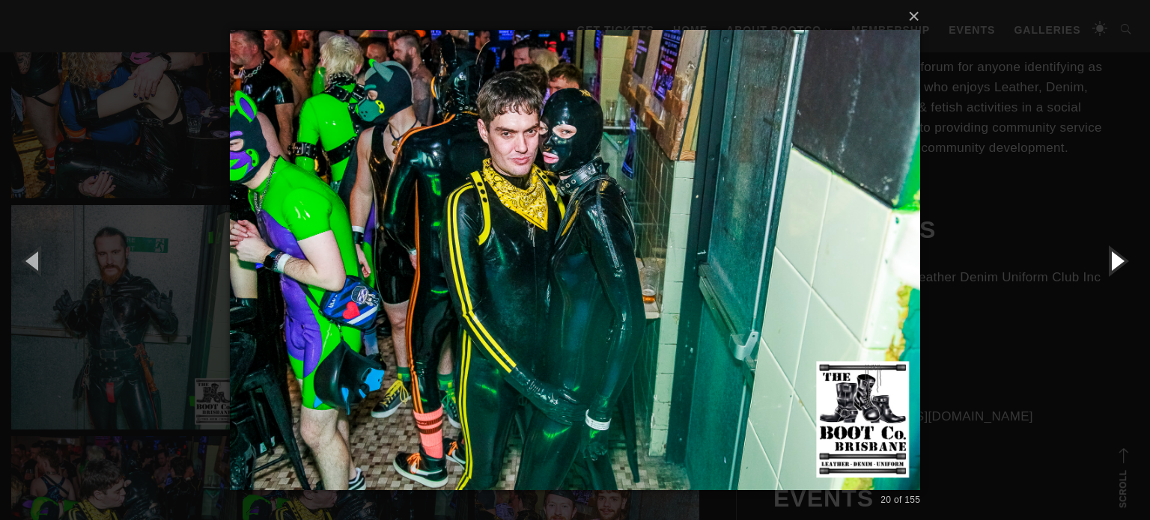
click at [1111, 254] on button "button" at bounding box center [1115, 260] width 67 height 82
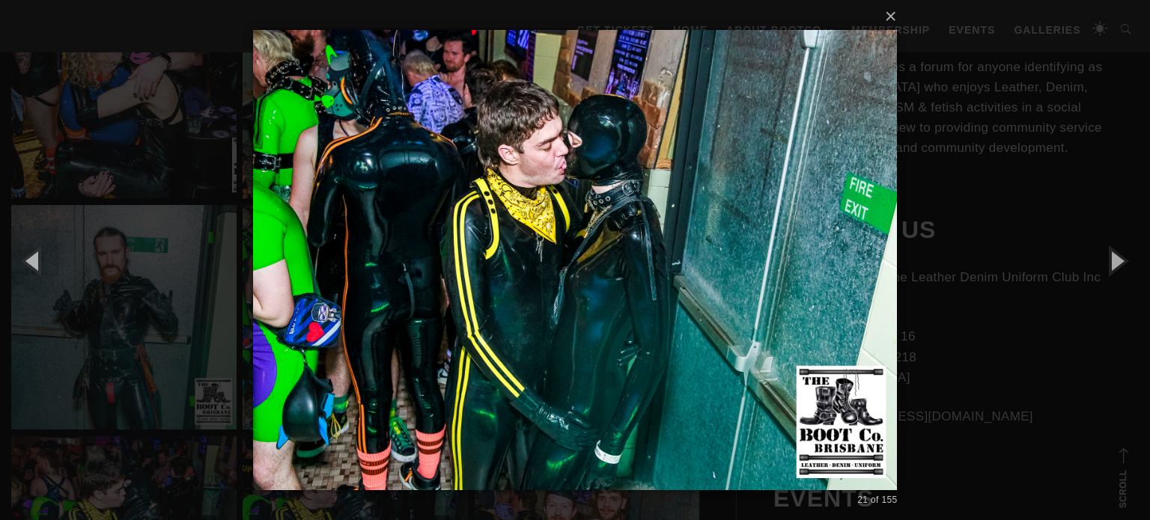
click at [937, 294] on div "× 21 of 155 Loading..." at bounding box center [575, 260] width 1150 height 520
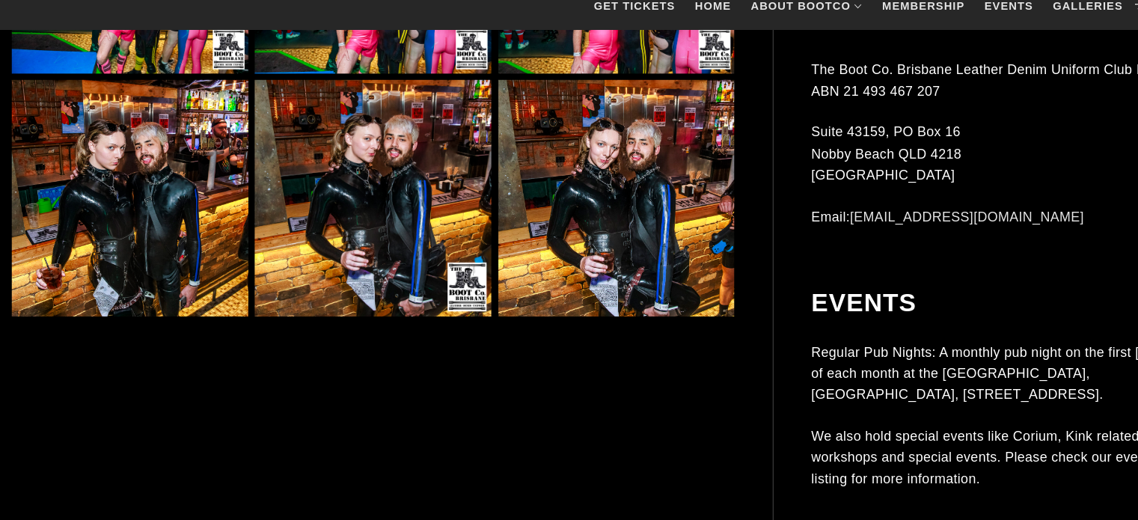
scroll to position [3124, 0]
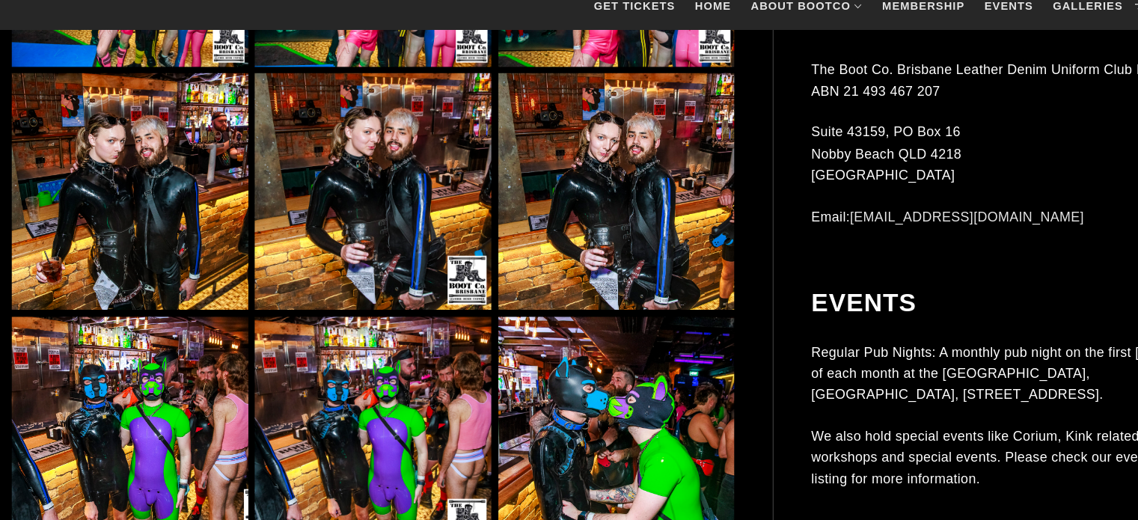
click at [152, 189] on img at bounding box center [123, 206] width 225 height 225
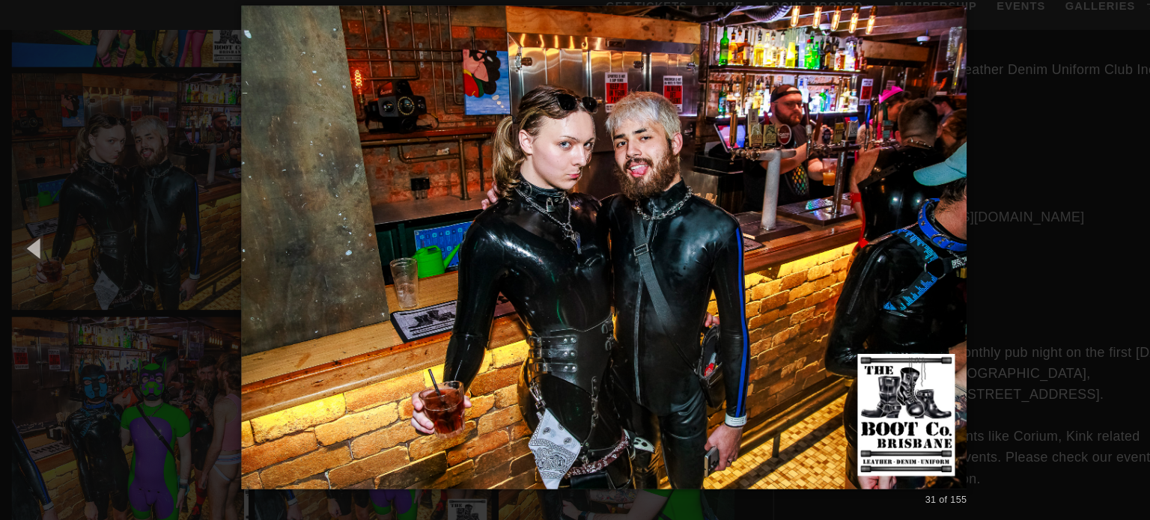
click at [837, 260] on img at bounding box center [575, 260] width 691 height 520
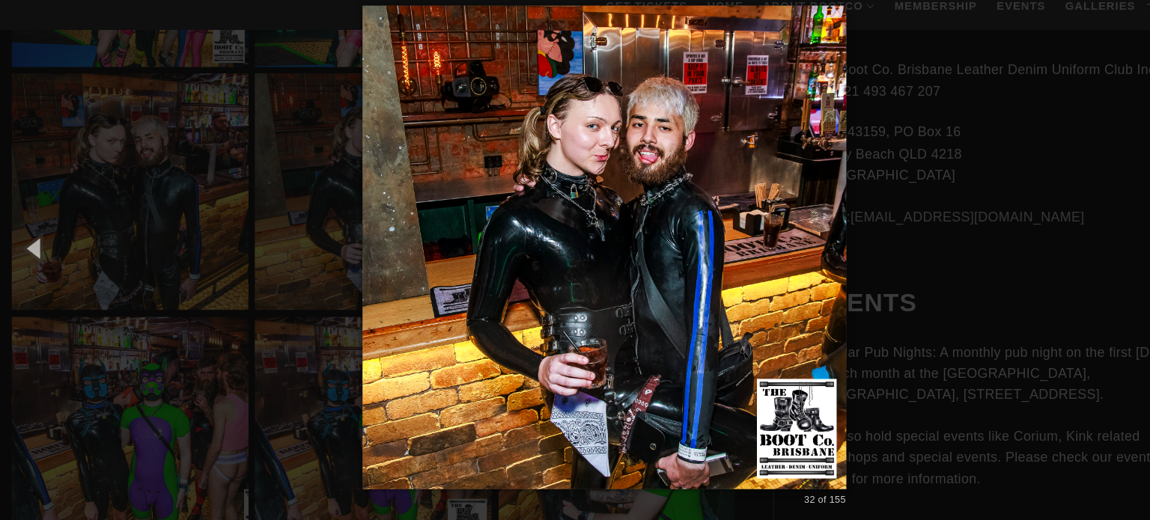
click at [843, 260] on div "× 32 of 155 Loading..." at bounding box center [575, 260] width 1150 height 520
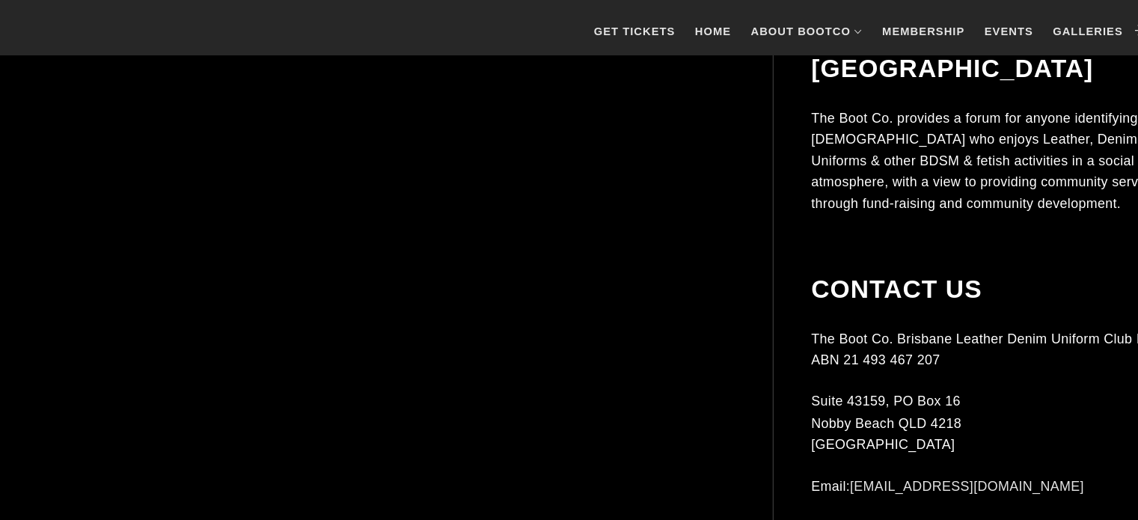
scroll to position [4965, 0]
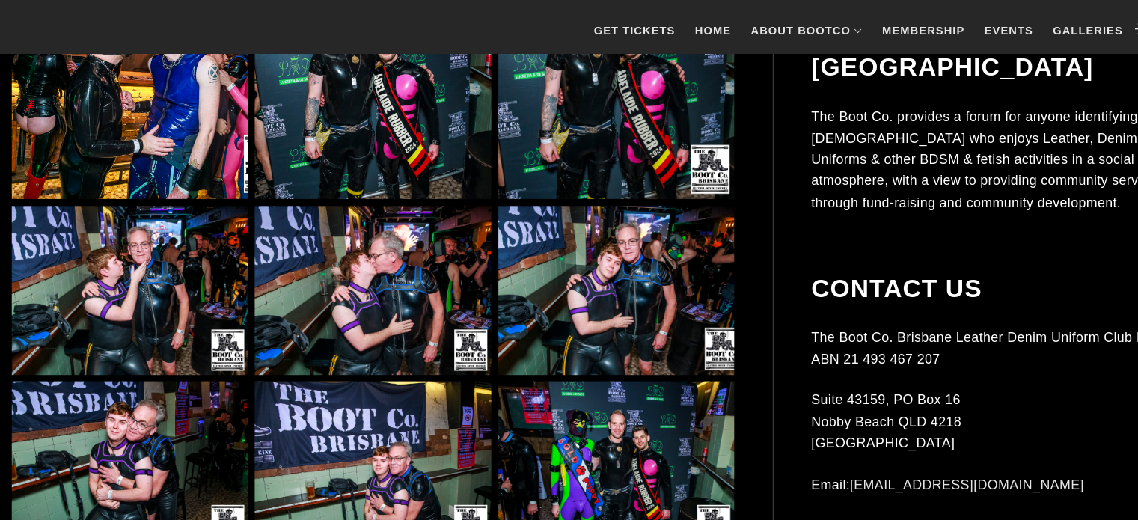
click at [155, 257] on img at bounding box center [123, 278] width 225 height 161
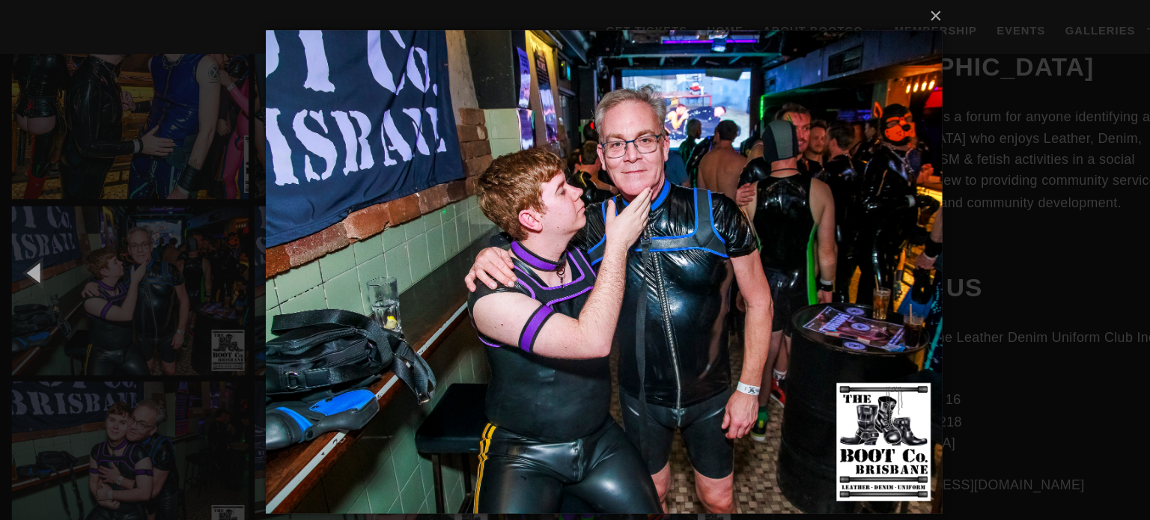
click at [879, 278] on img at bounding box center [575, 260] width 644 height 520
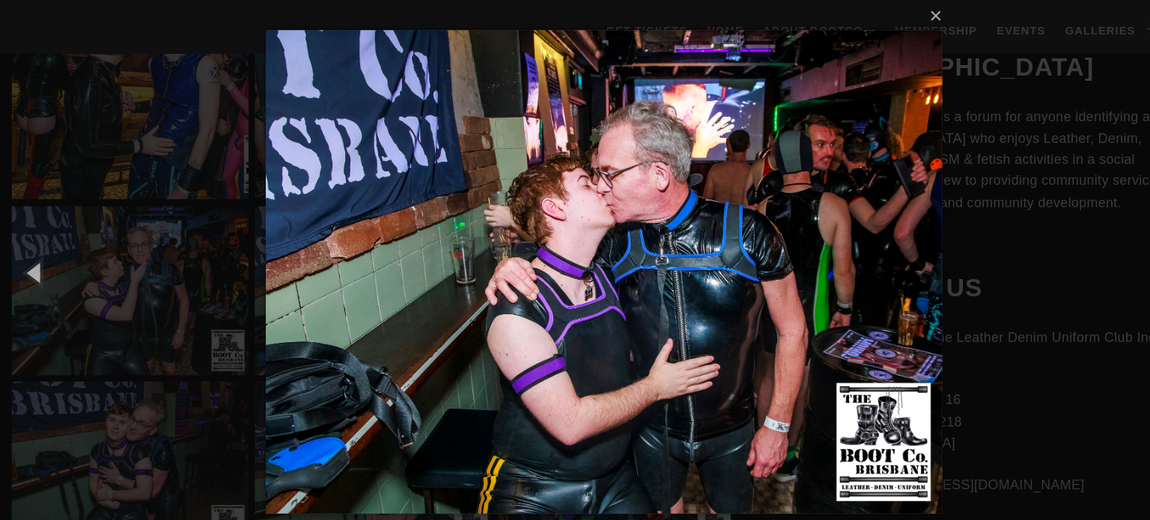
click at [879, 278] on img at bounding box center [575, 260] width 644 height 520
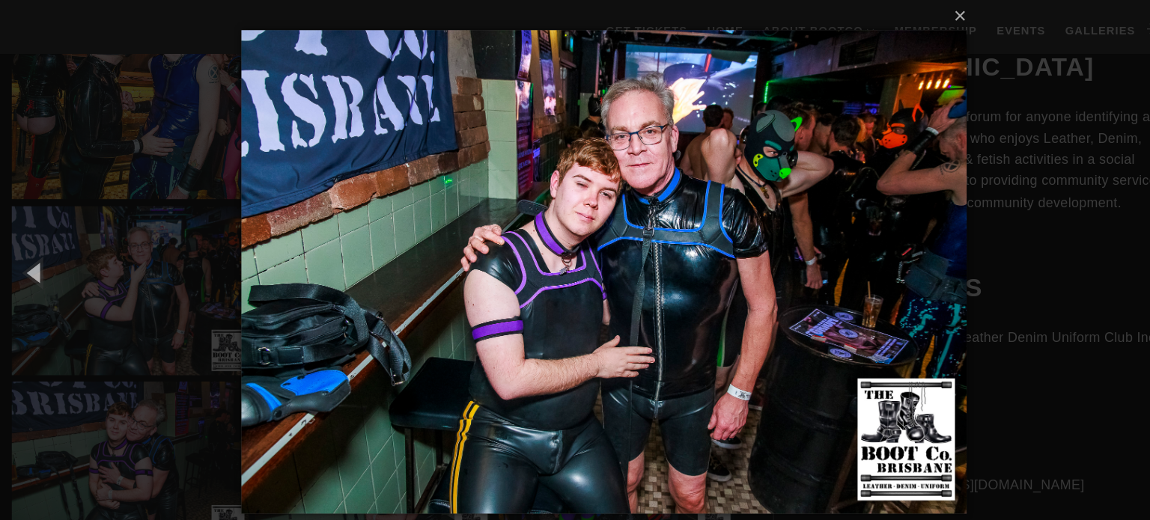
click at [879, 278] on img at bounding box center [575, 260] width 691 height 520
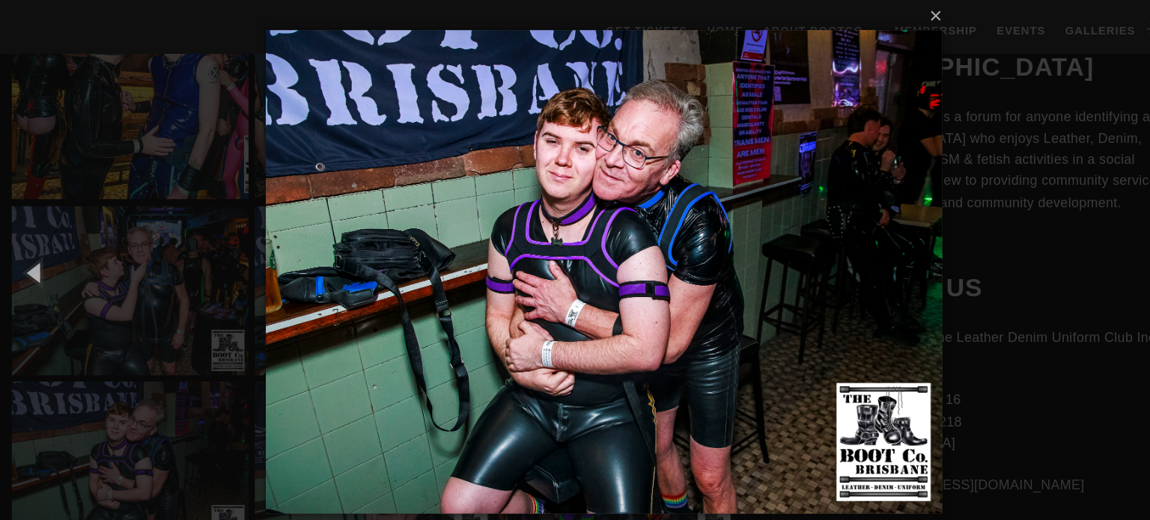
click at [879, 278] on img at bounding box center [575, 260] width 644 height 520
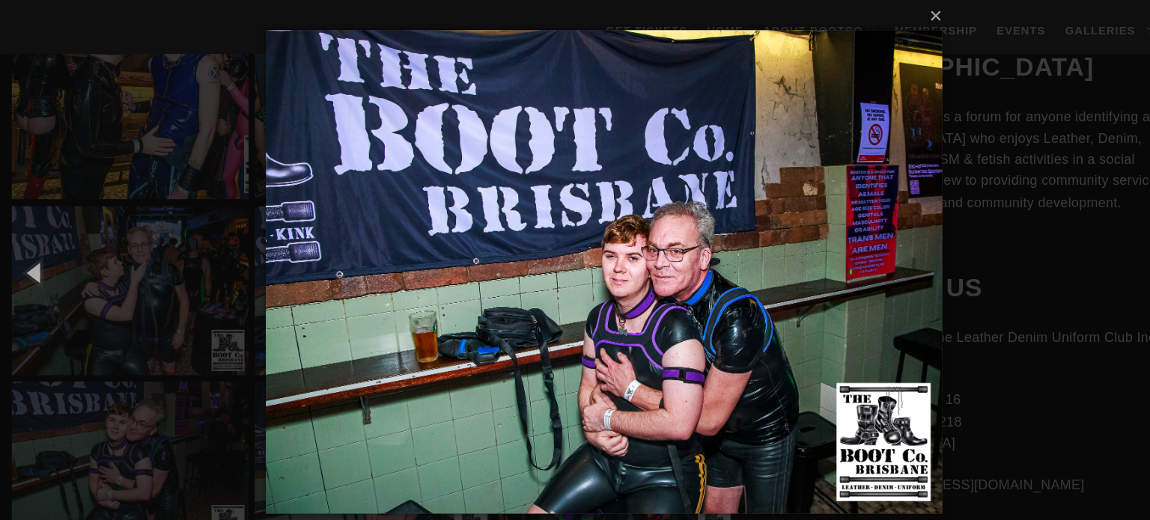
click at [958, 270] on div "× 62 of 155 Loading..." at bounding box center [575, 260] width 1150 height 520
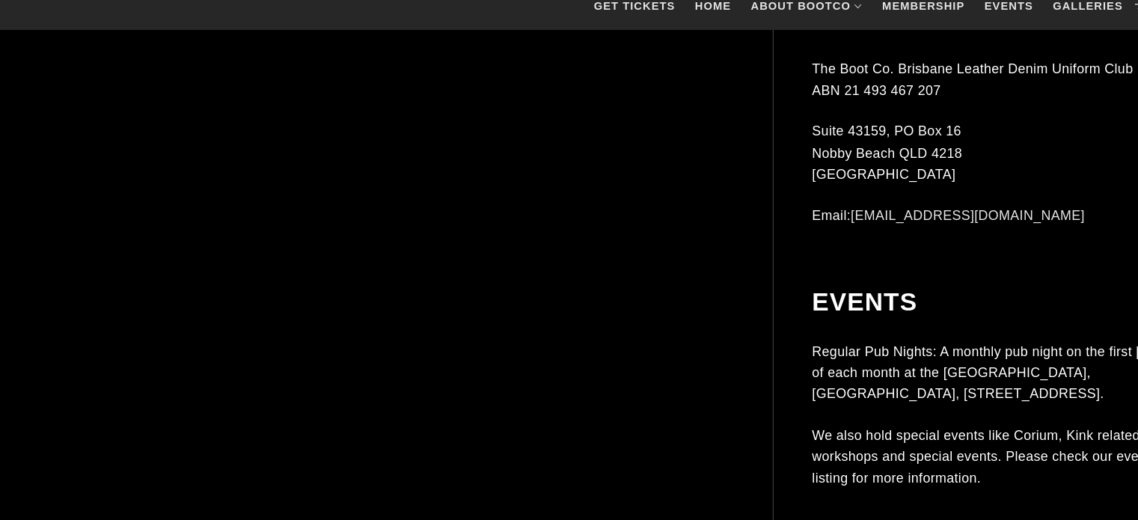
scroll to position [9700, 0]
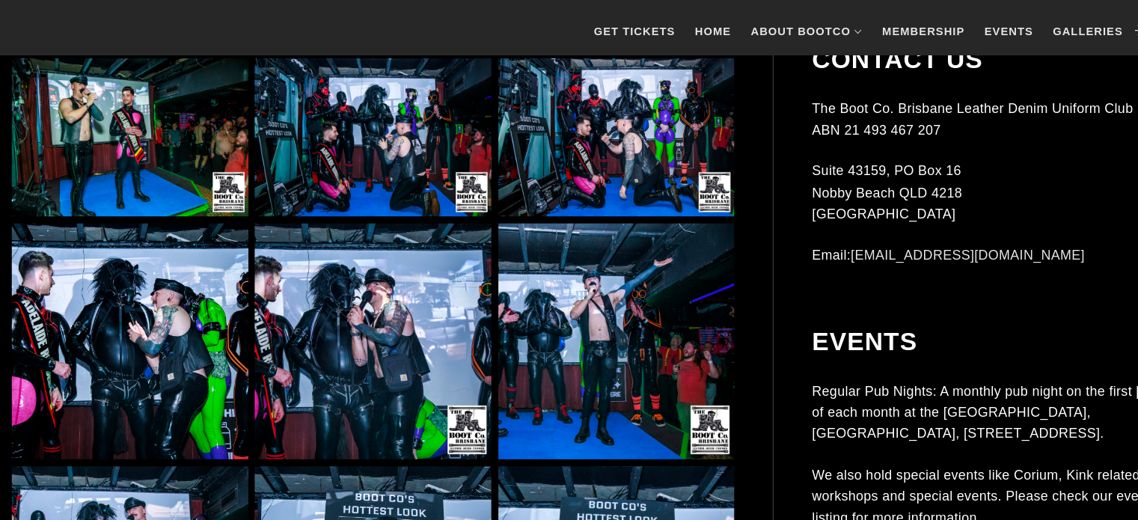
click at [406, 159] on img at bounding box center [354, 130] width 225 height 150
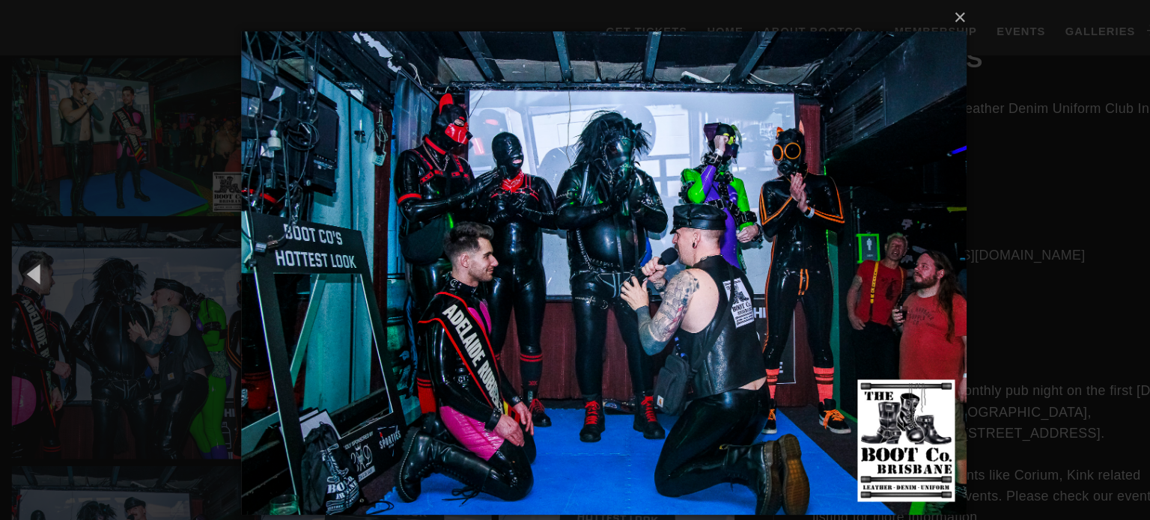
click at [965, 264] on div "× 122 of 155 Loading..." at bounding box center [575, 260] width 1150 height 520
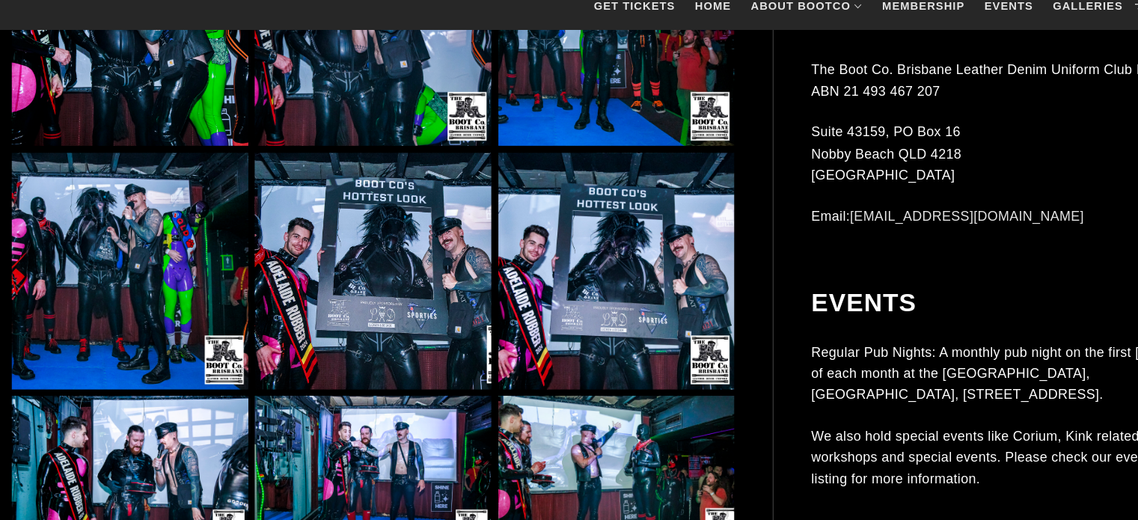
scroll to position [9996, 0]
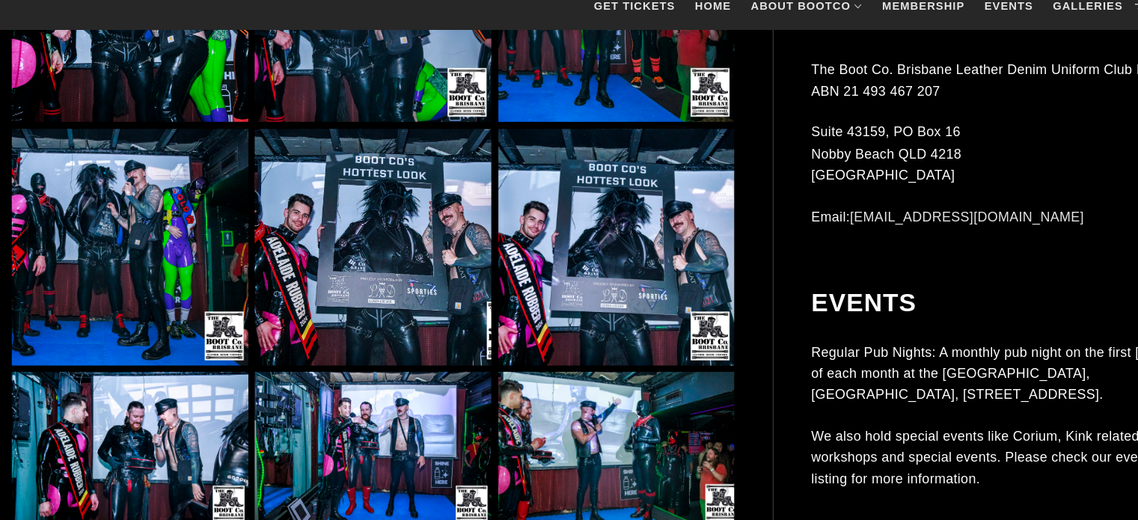
click at [373, 260] on img at bounding box center [354, 259] width 225 height 225
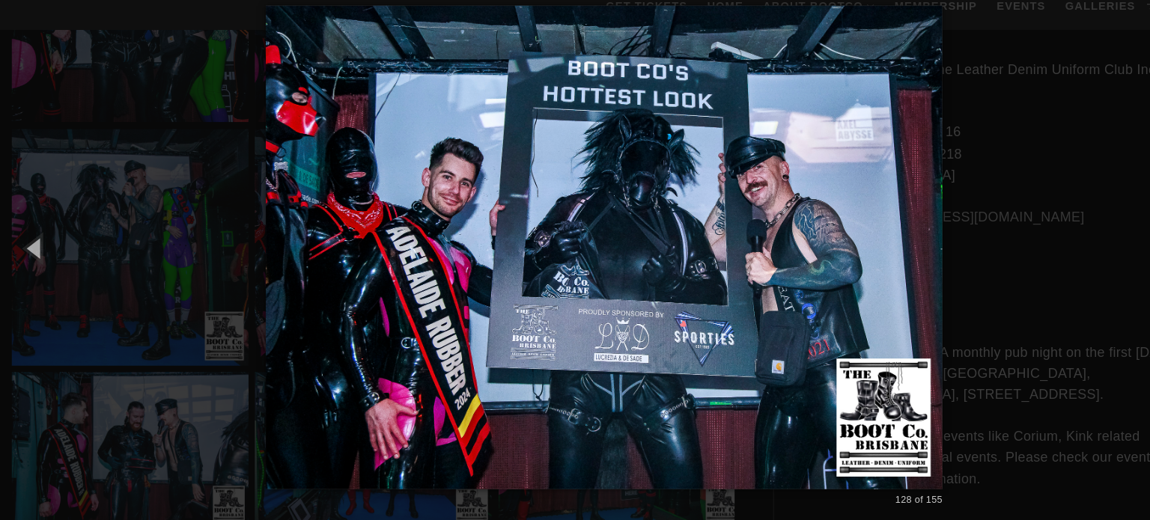
click at [1001, 277] on div "× 128 of 155 Loading..." at bounding box center [575, 260] width 1150 height 520
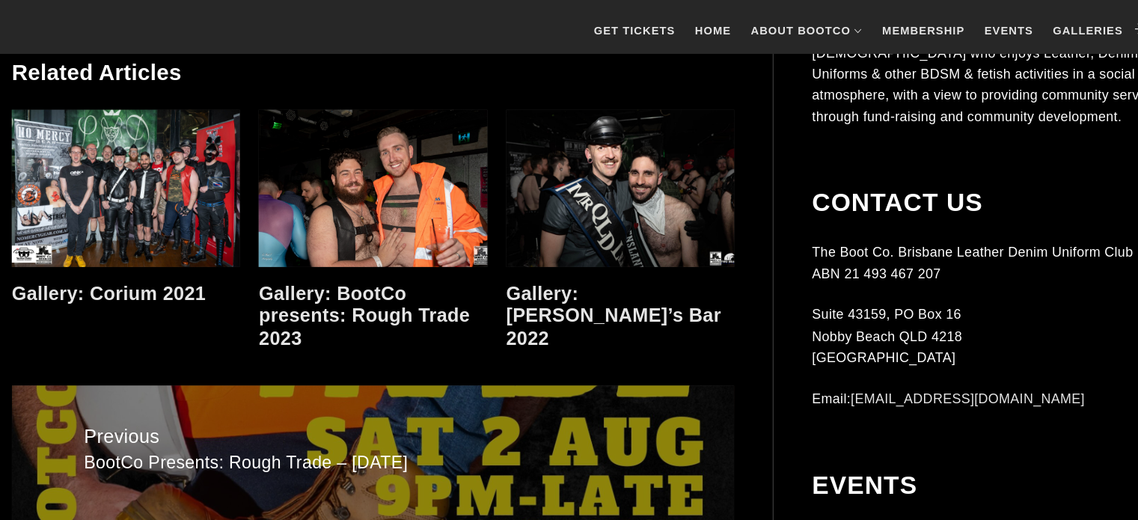
scroll to position [12157, 0]
click at [129, 205] on link at bounding box center [119, 181] width 217 height 150
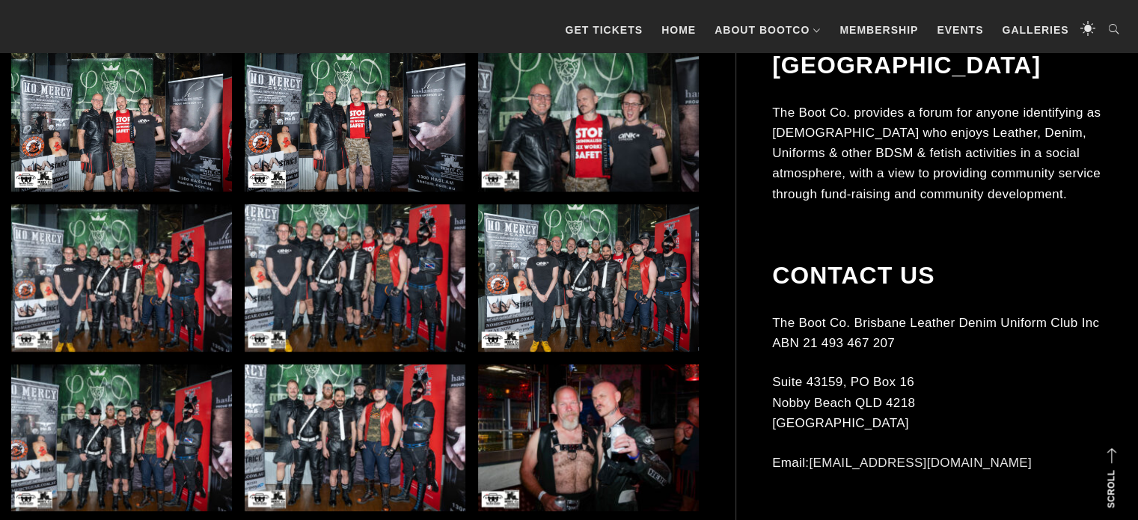
scroll to position [925, 0]
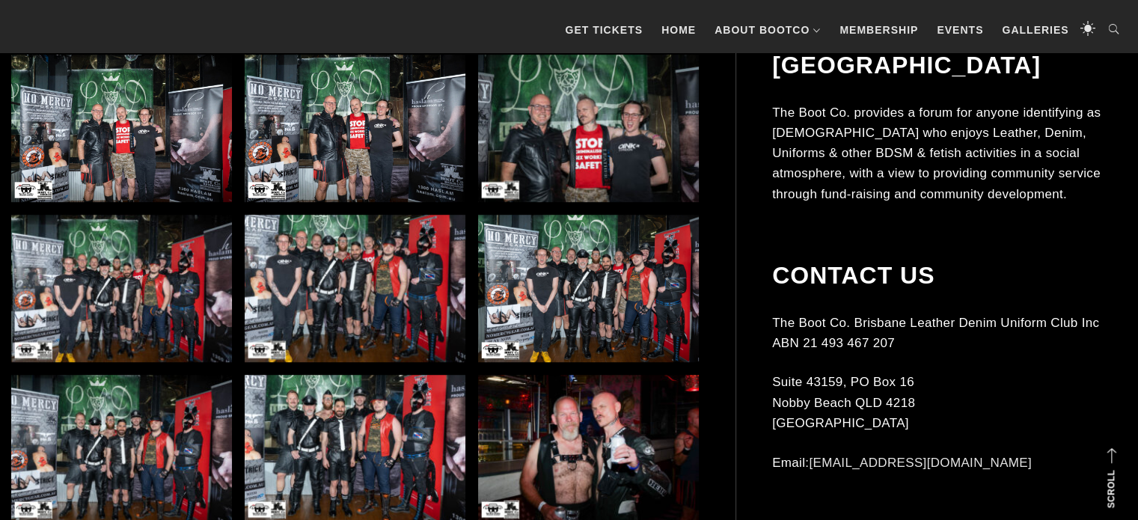
click at [143, 158] on img at bounding box center [121, 128] width 221 height 147
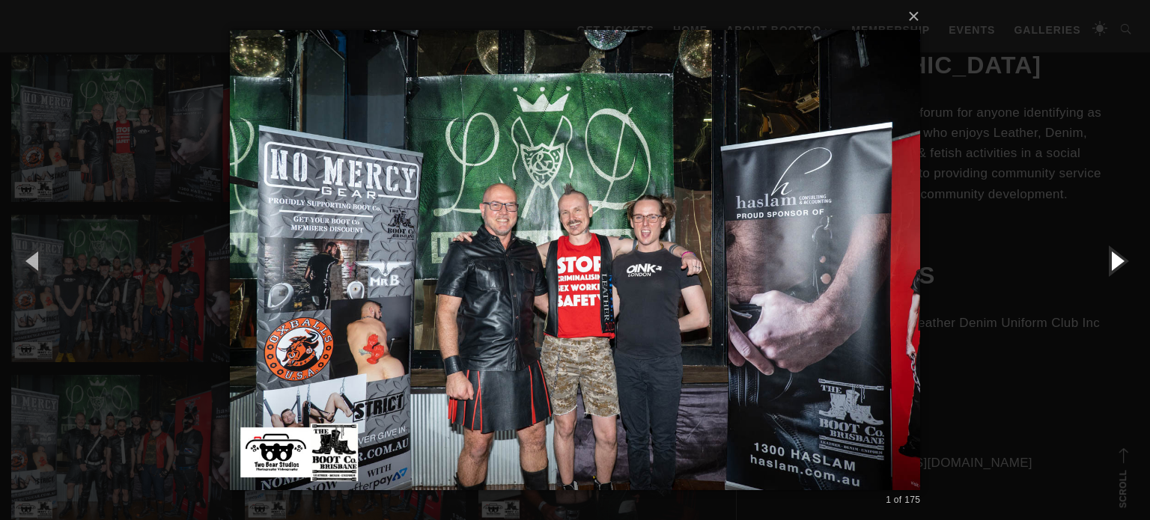
click at [1111, 260] on button "button" at bounding box center [1115, 260] width 67 height 82
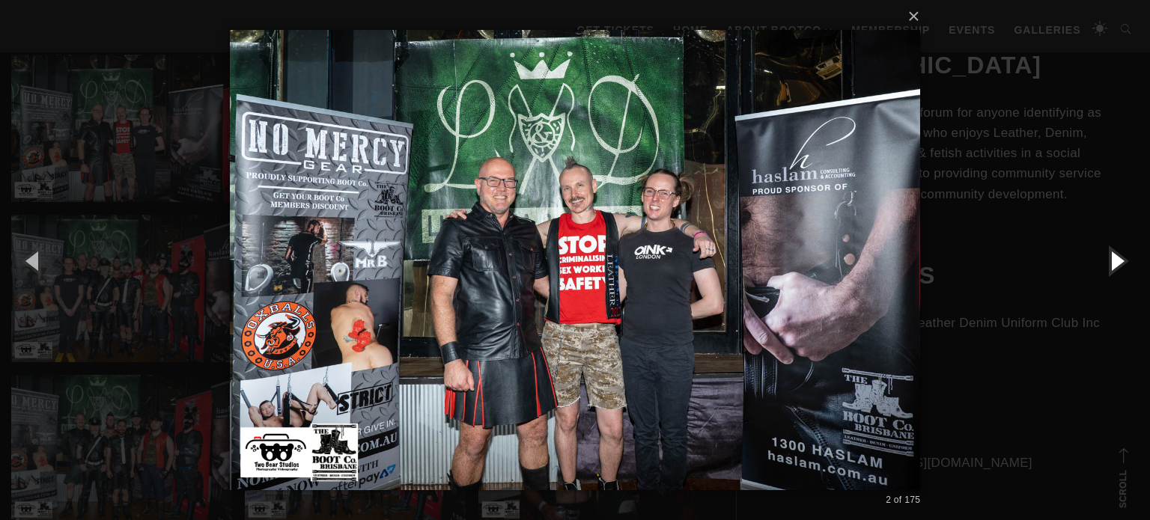
click at [1111, 260] on button "button" at bounding box center [1115, 260] width 67 height 82
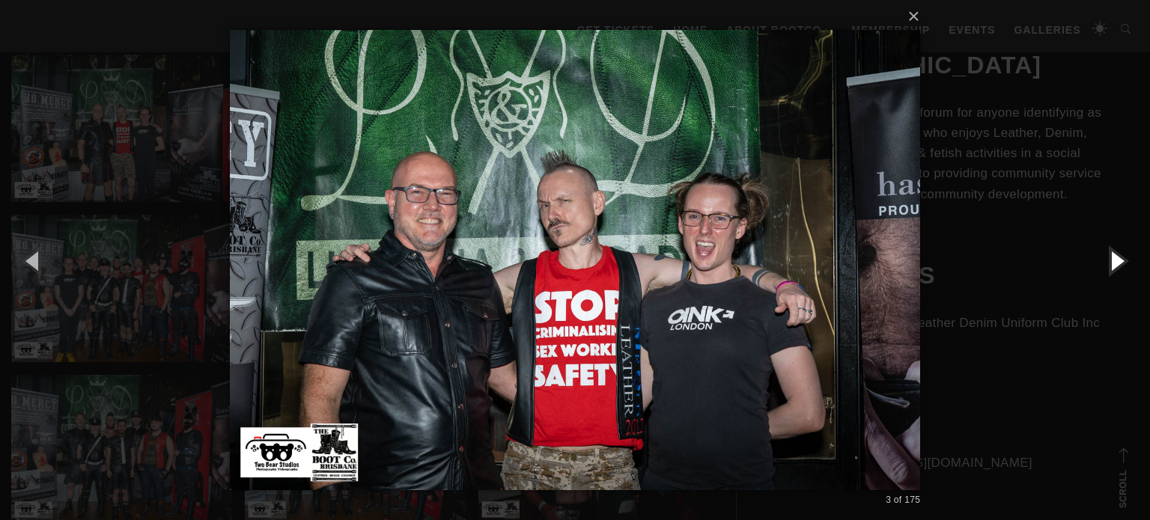
click at [1111, 260] on button "button" at bounding box center [1115, 260] width 67 height 82
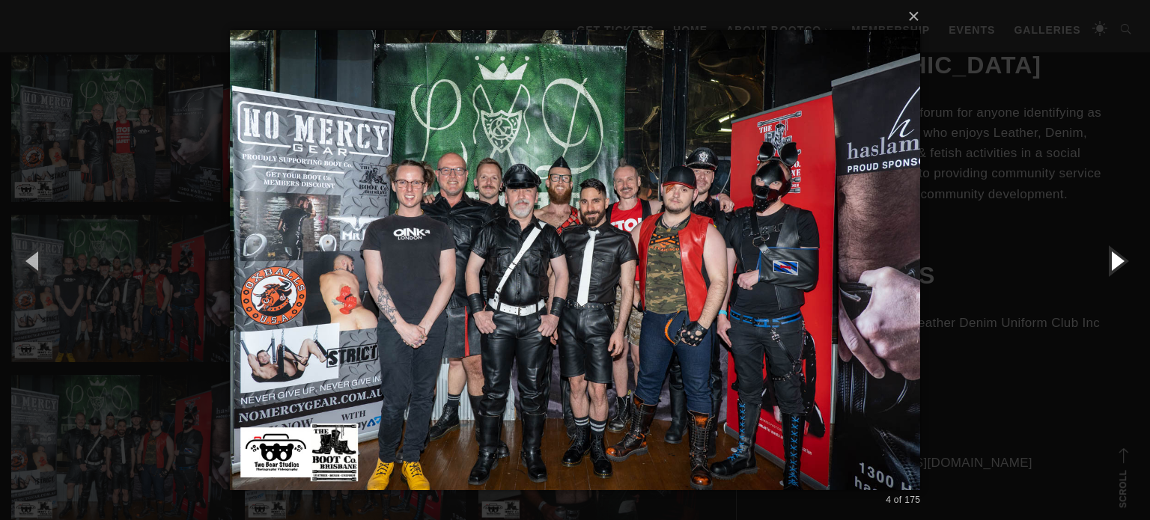
click at [1111, 260] on button "button" at bounding box center [1115, 260] width 67 height 82
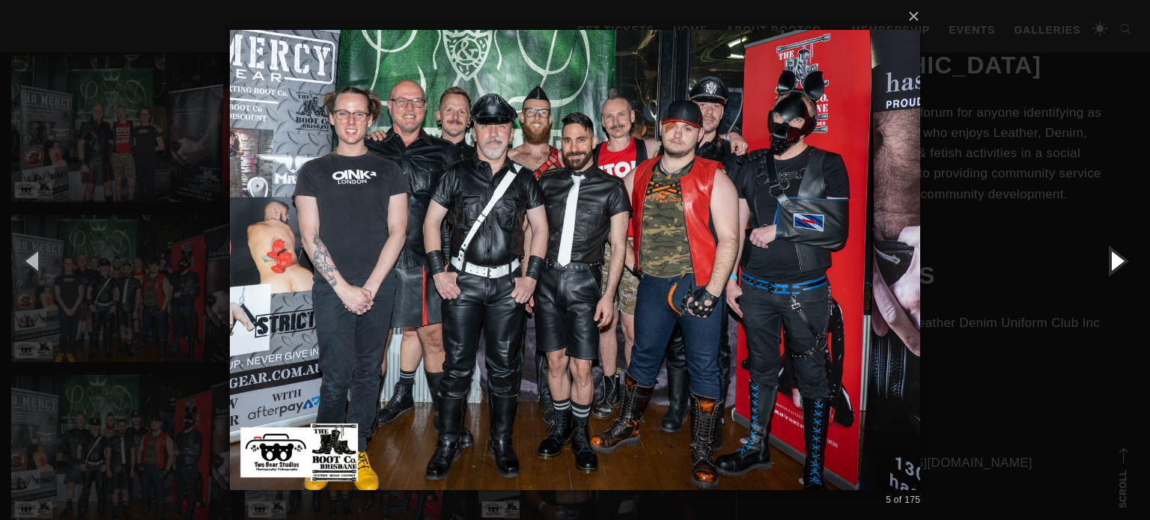
click at [1111, 260] on button "button" at bounding box center [1115, 260] width 67 height 82
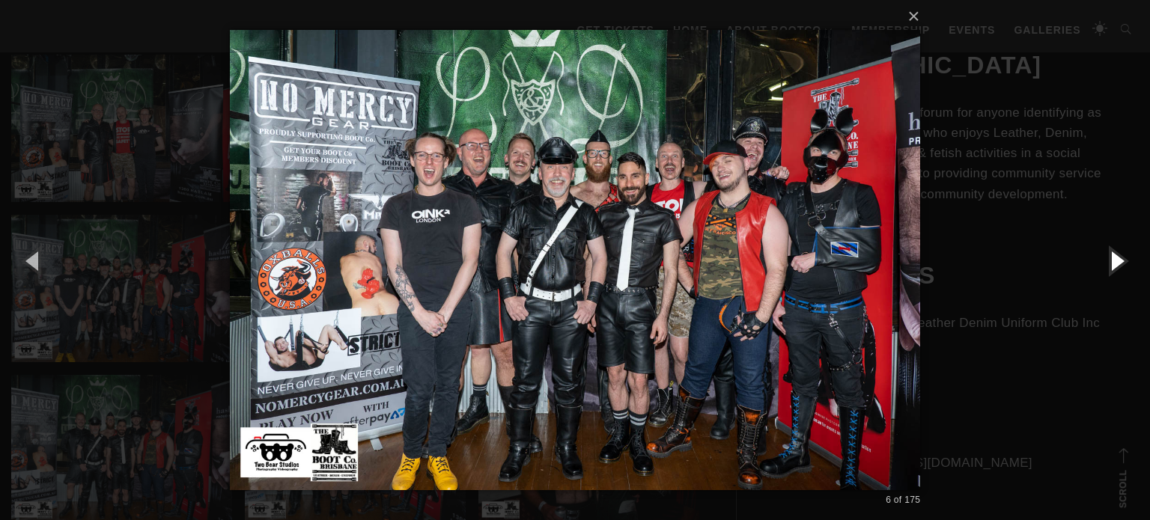
click at [1111, 260] on button "button" at bounding box center [1115, 260] width 67 height 82
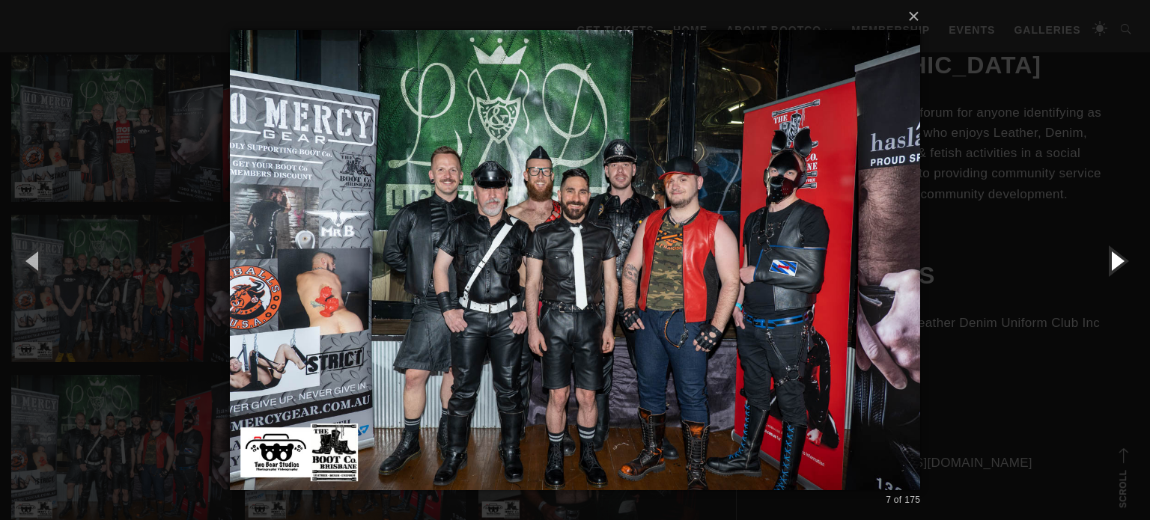
click at [1111, 260] on button "button" at bounding box center [1115, 260] width 67 height 82
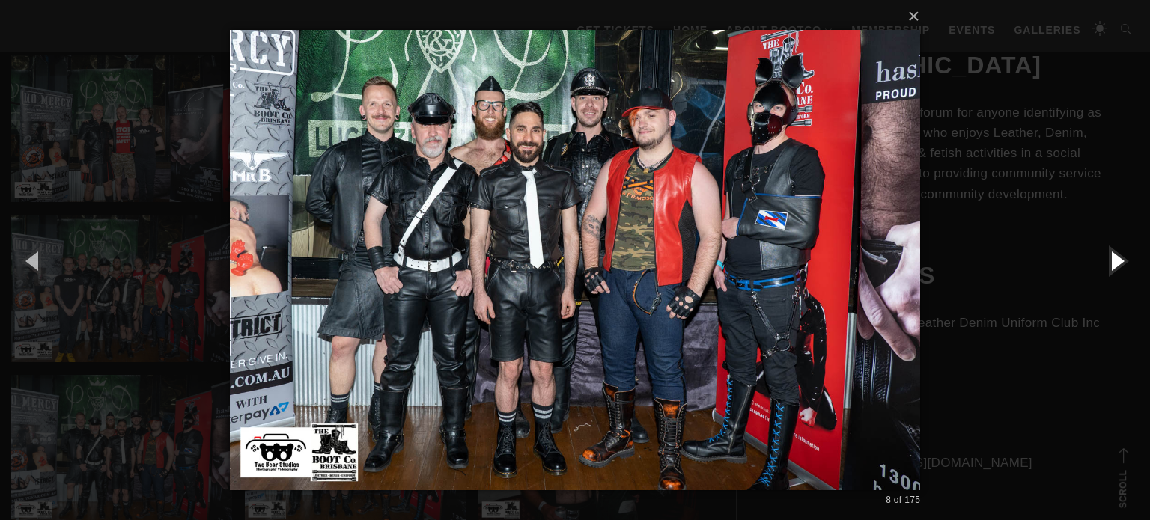
click at [1111, 260] on button "button" at bounding box center [1115, 260] width 67 height 82
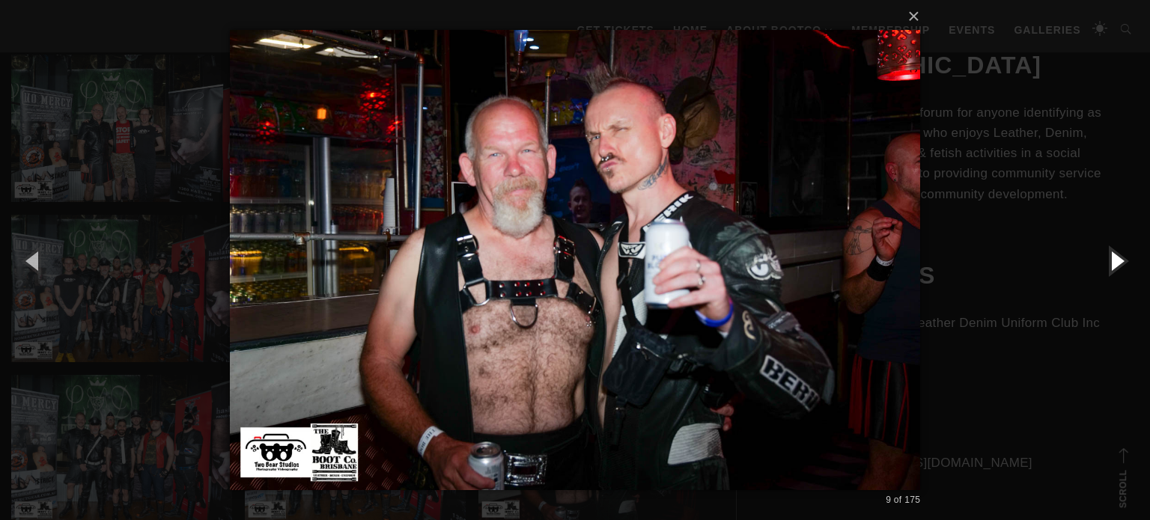
click at [1111, 260] on button "button" at bounding box center [1115, 260] width 67 height 82
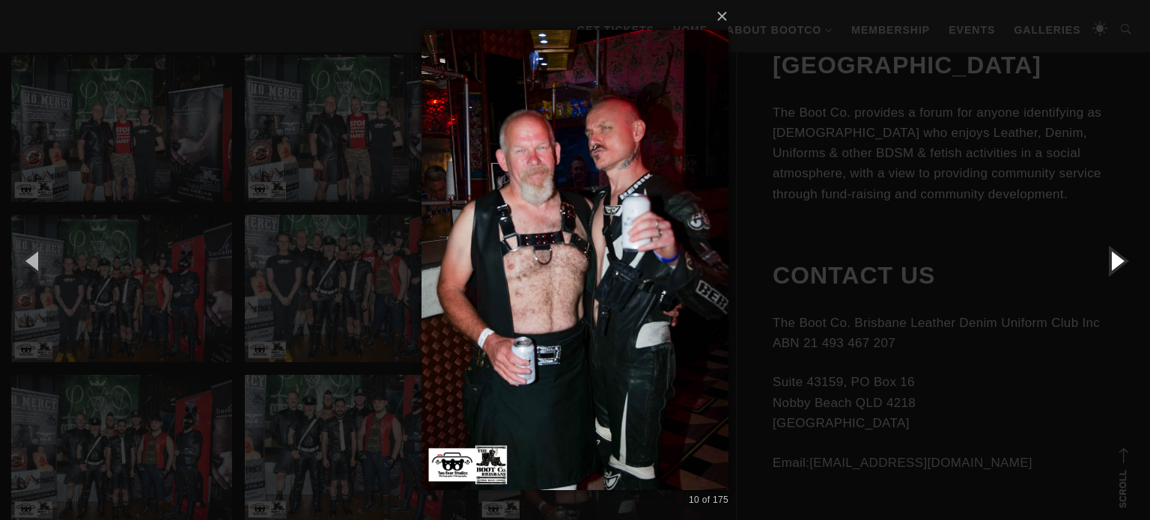
click at [1111, 260] on button "button" at bounding box center [1115, 260] width 67 height 82
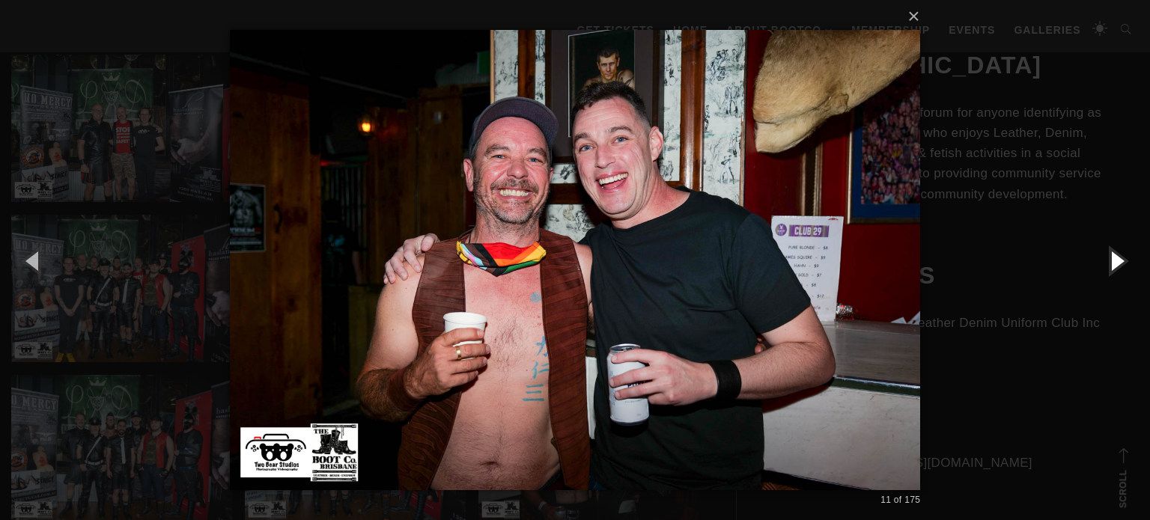
click at [1111, 260] on button "button" at bounding box center [1115, 260] width 67 height 82
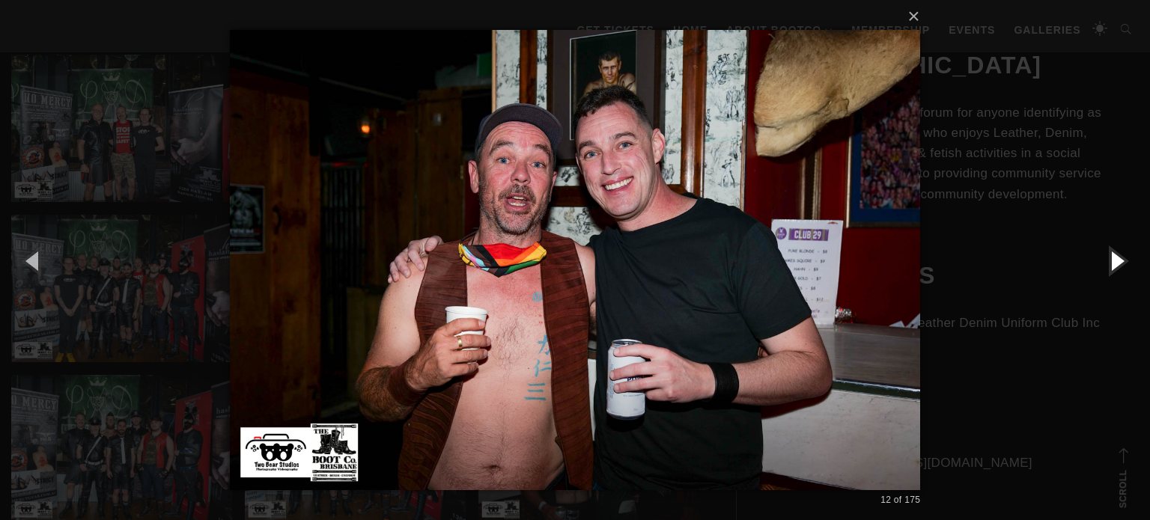
click at [1111, 260] on button "button" at bounding box center [1115, 260] width 67 height 82
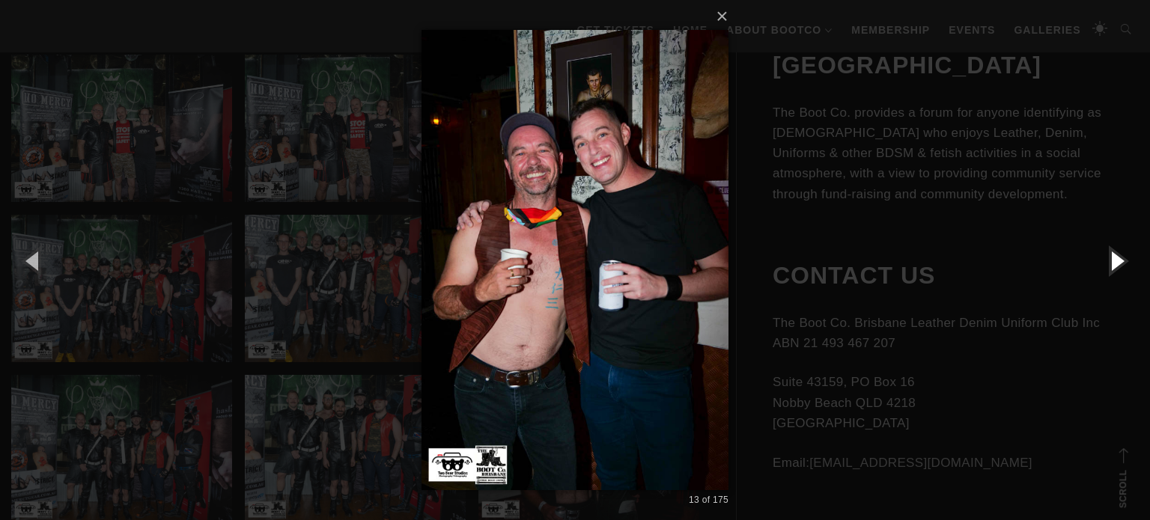
click at [1111, 260] on button "button" at bounding box center [1115, 260] width 67 height 82
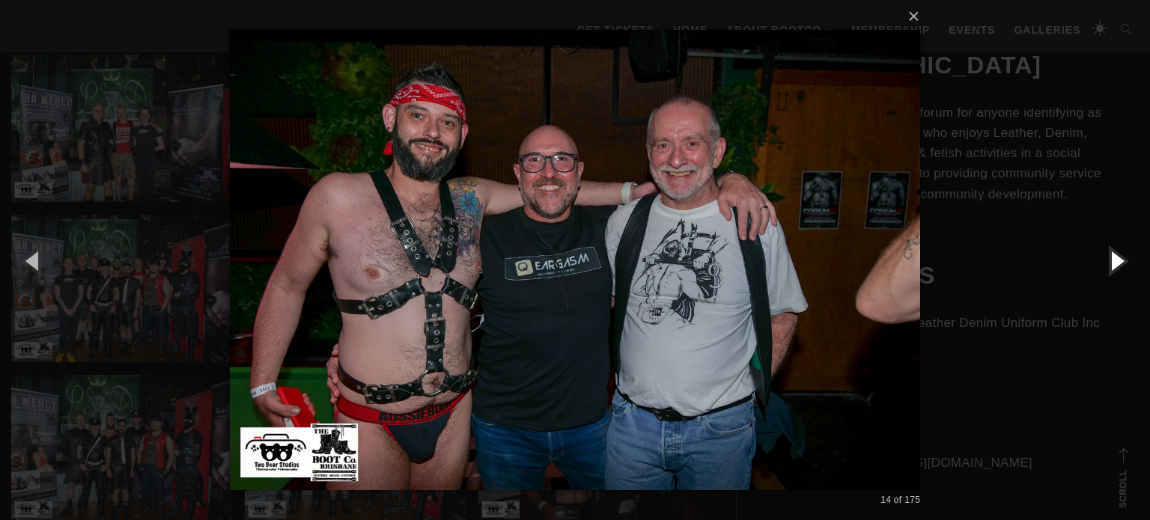
click at [1111, 260] on button "button" at bounding box center [1115, 260] width 67 height 82
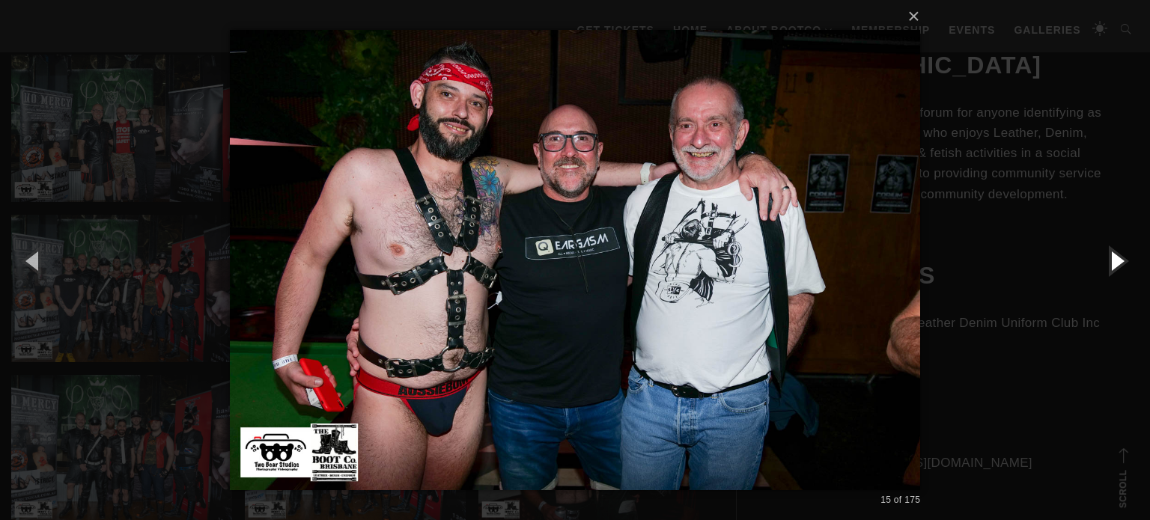
click at [1111, 260] on button "button" at bounding box center [1115, 260] width 67 height 82
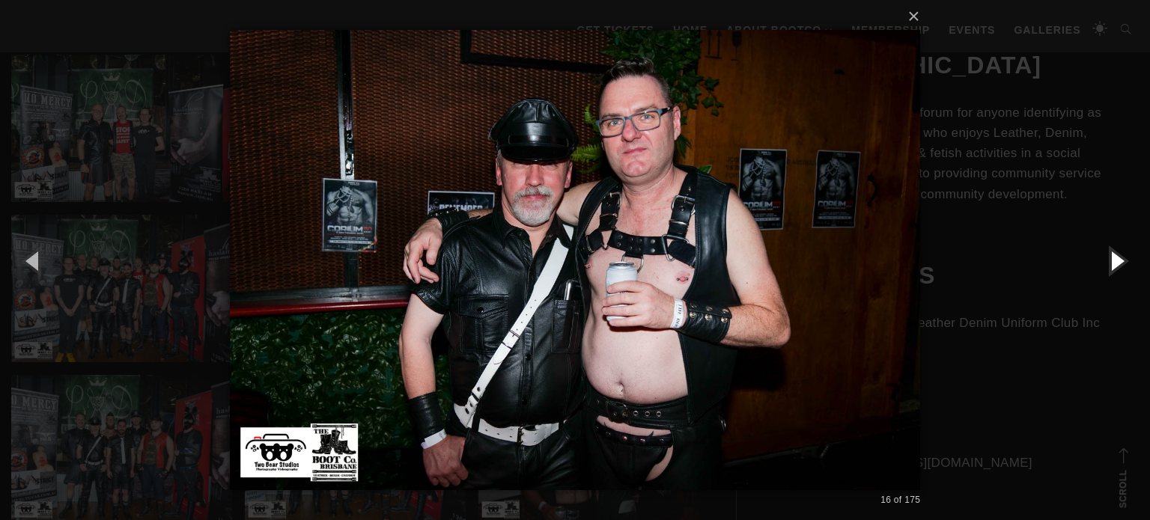
click at [1111, 260] on button "button" at bounding box center [1115, 260] width 67 height 82
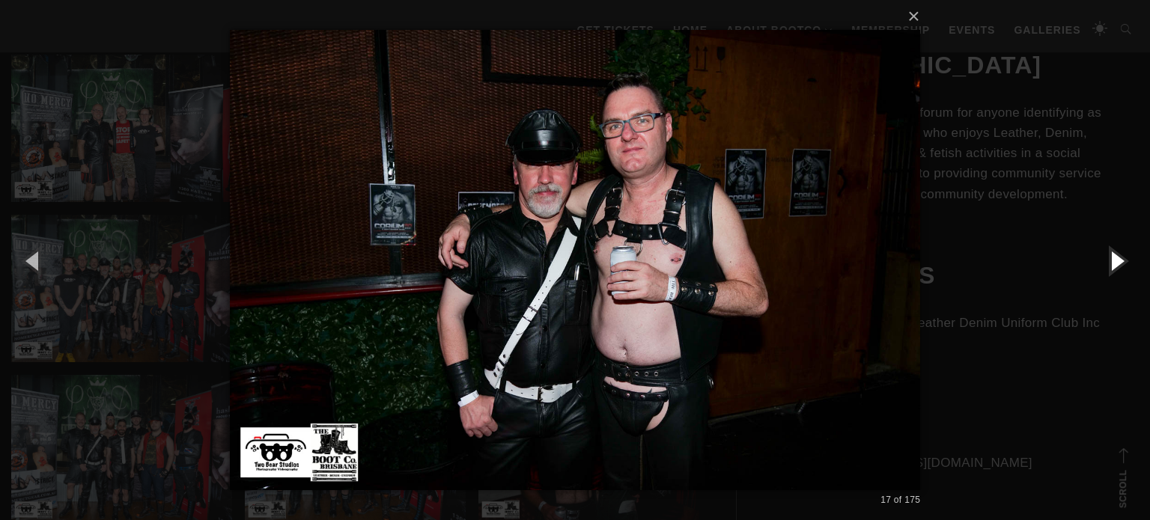
click at [1111, 260] on button "button" at bounding box center [1115, 260] width 67 height 82
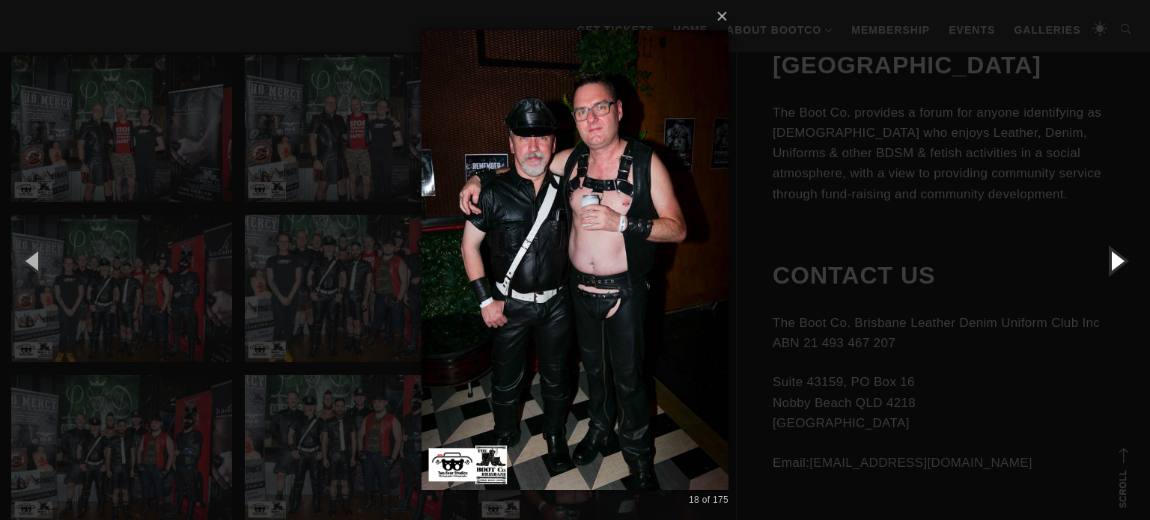
click at [1111, 260] on button "button" at bounding box center [1115, 260] width 67 height 82
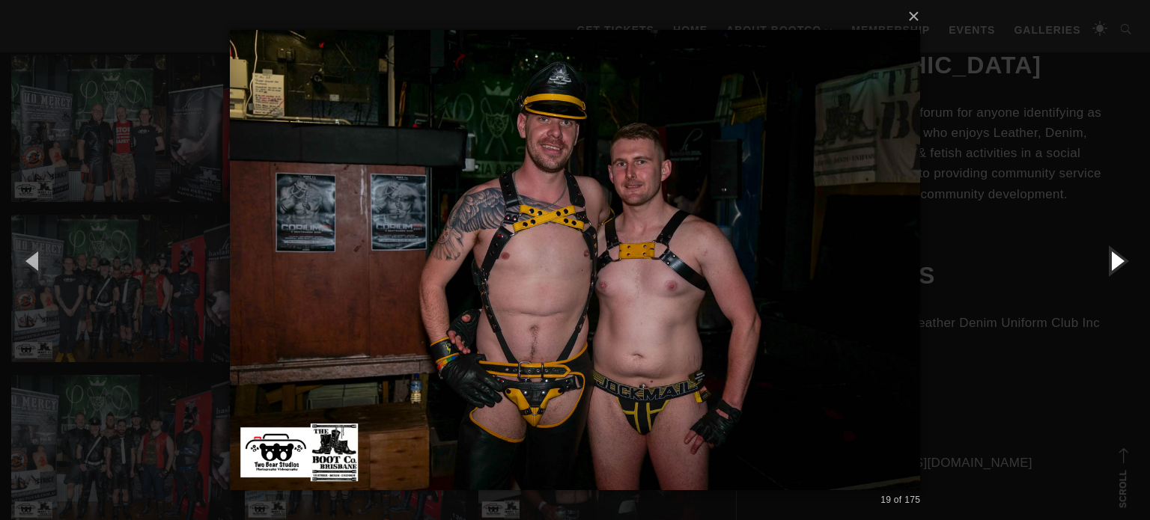
click at [1111, 260] on button "button" at bounding box center [1115, 260] width 67 height 82
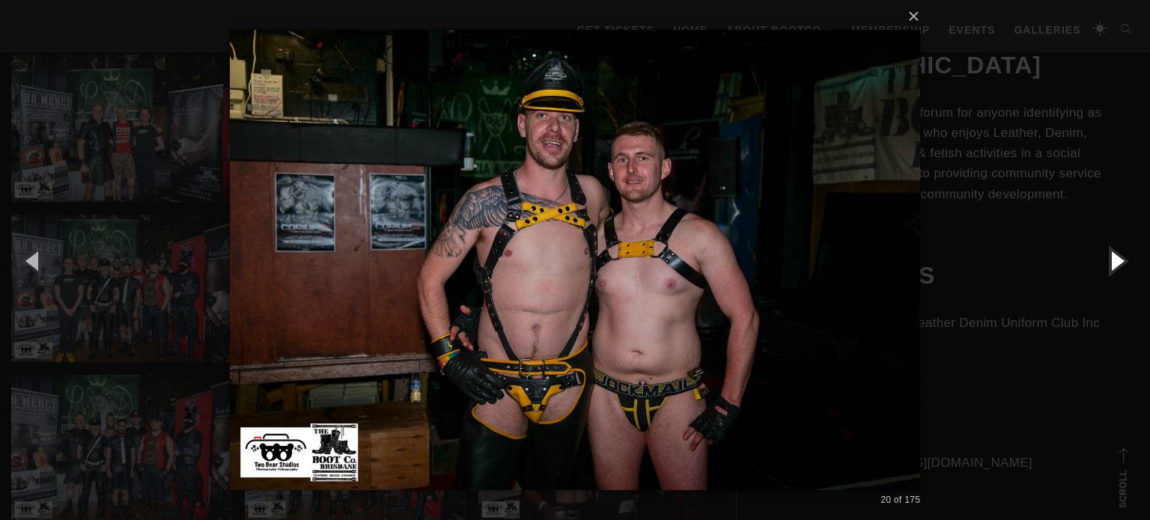
click at [1111, 260] on button "button" at bounding box center [1115, 260] width 67 height 82
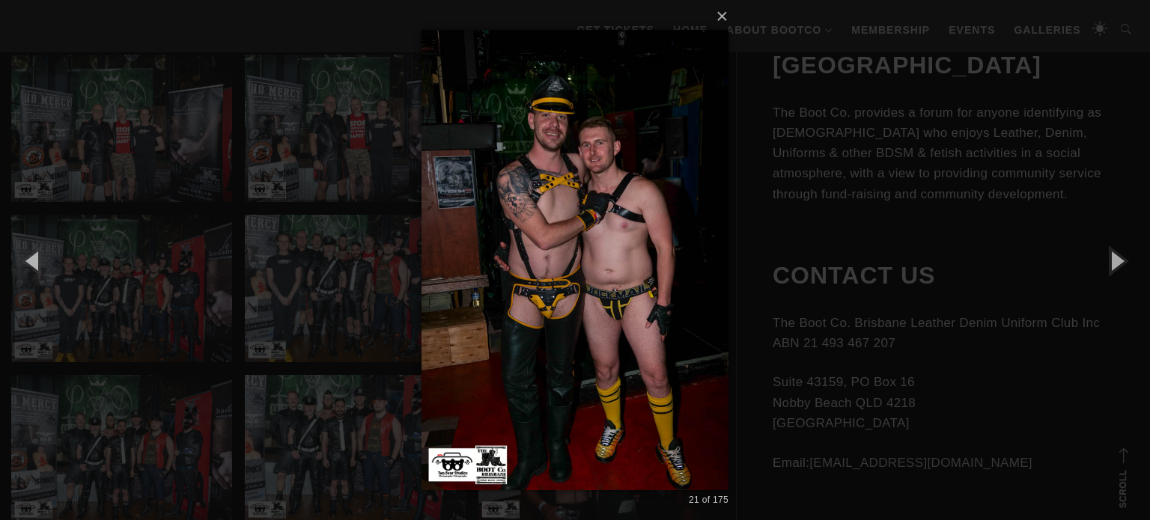
click at [923, 251] on div "× 21 of 175 Loading..." at bounding box center [575, 260] width 1150 height 520
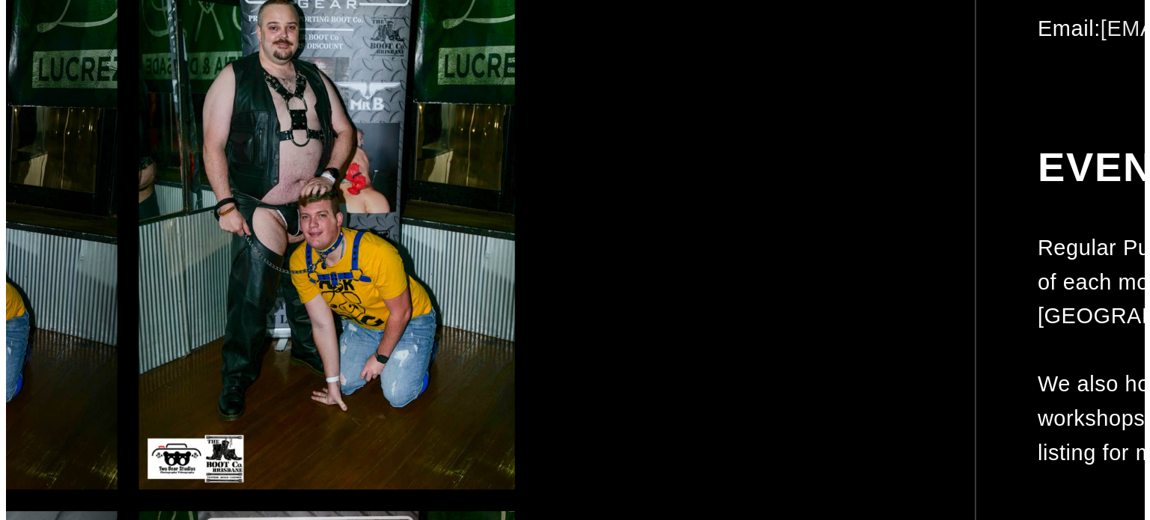
scroll to position [2663, 0]
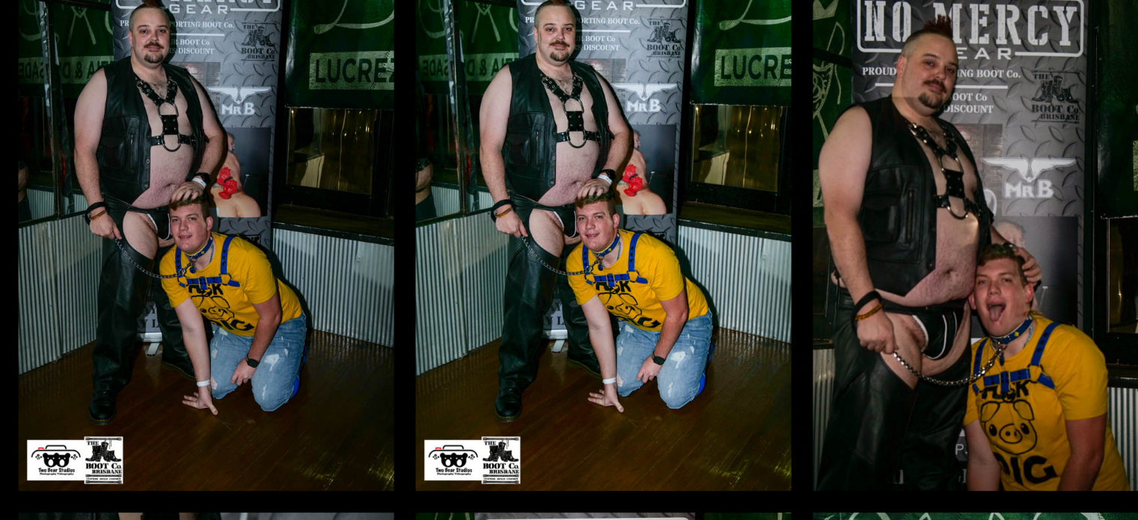
click at [127, 364] on img at bounding box center [121, 337] width 221 height 331
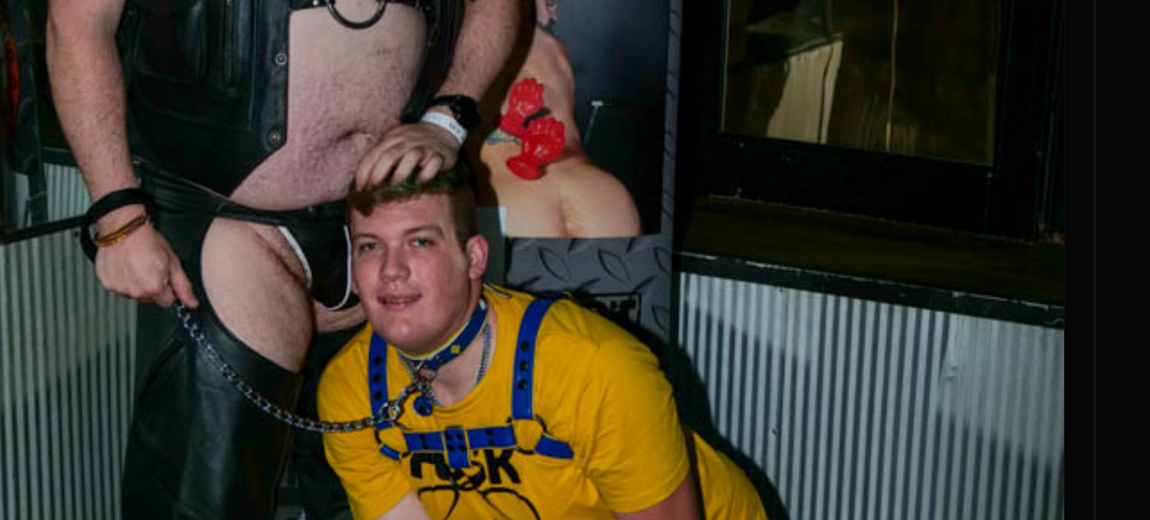
scroll to position [2662, 0]
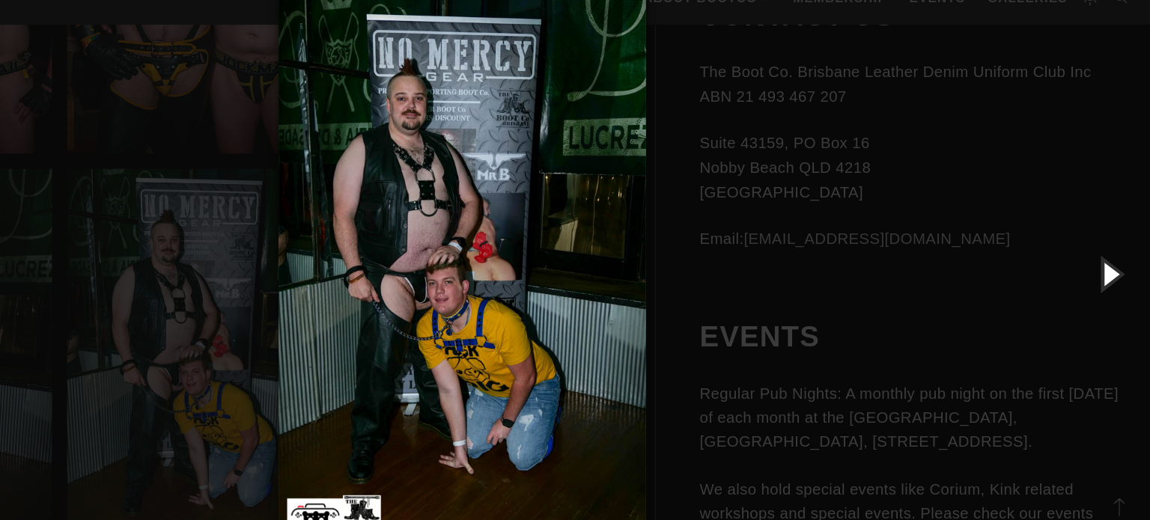
click at [1114, 254] on button "button" at bounding box center [1115, 260] width 67 height 82
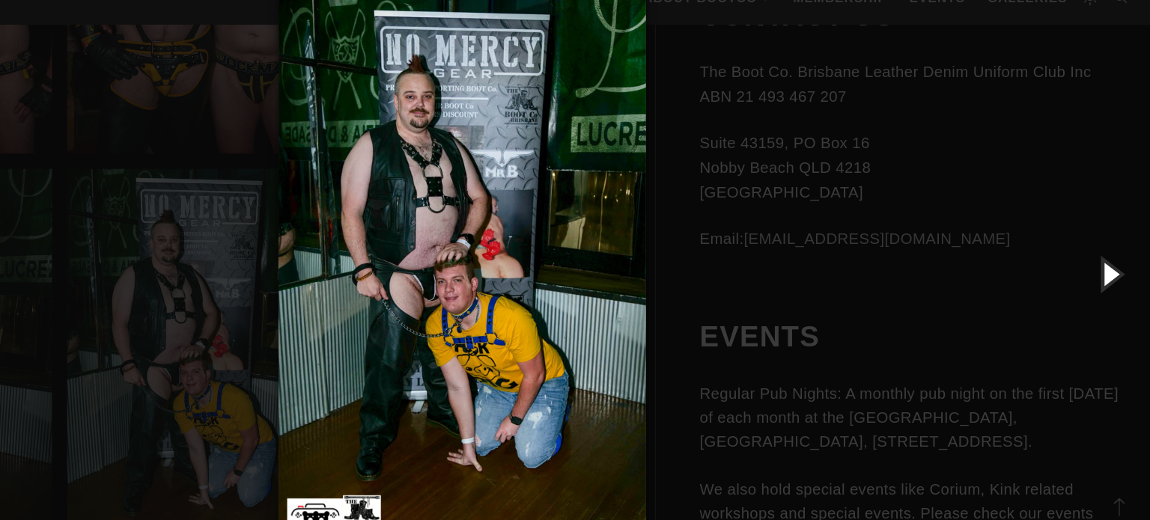
click at [1114, 254] on button "button" at bounding box center [1115, 260] width 67 height 82
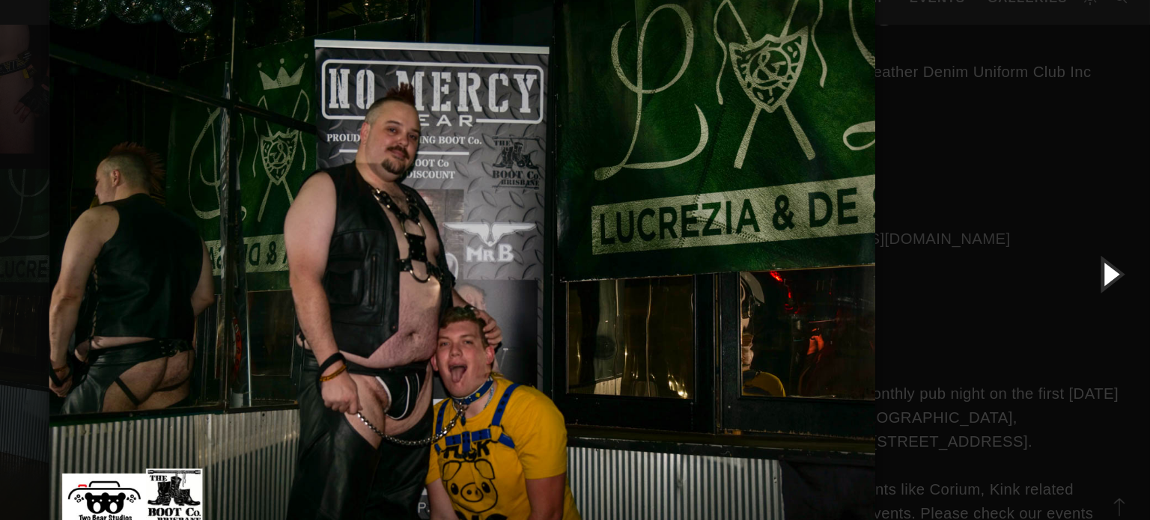
click at [1100, 257] on button "button" at bounding box center [1115, 260] width 67 height 82
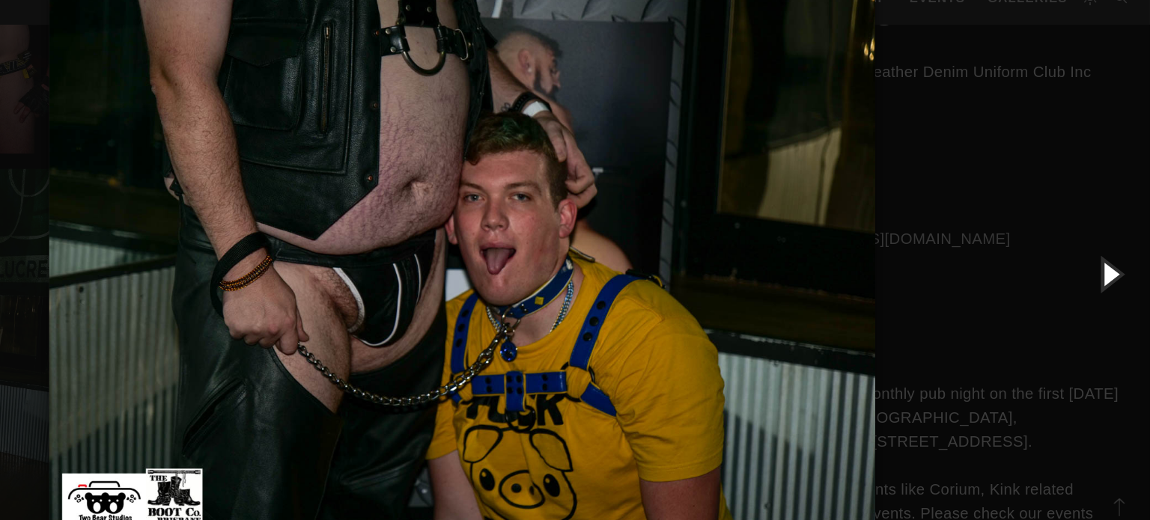
click at [1108, 258] on button "button" at bounding box center [1115, 260] width 67 height 82
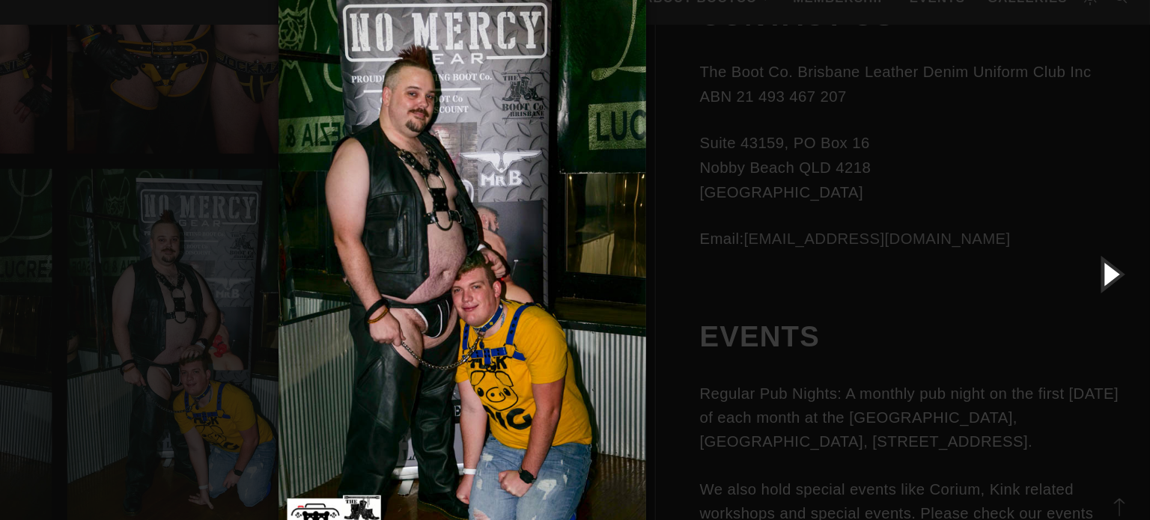
click at [1108, 258] on button "button" at bounding box center [1115, 260] width 67 height 82
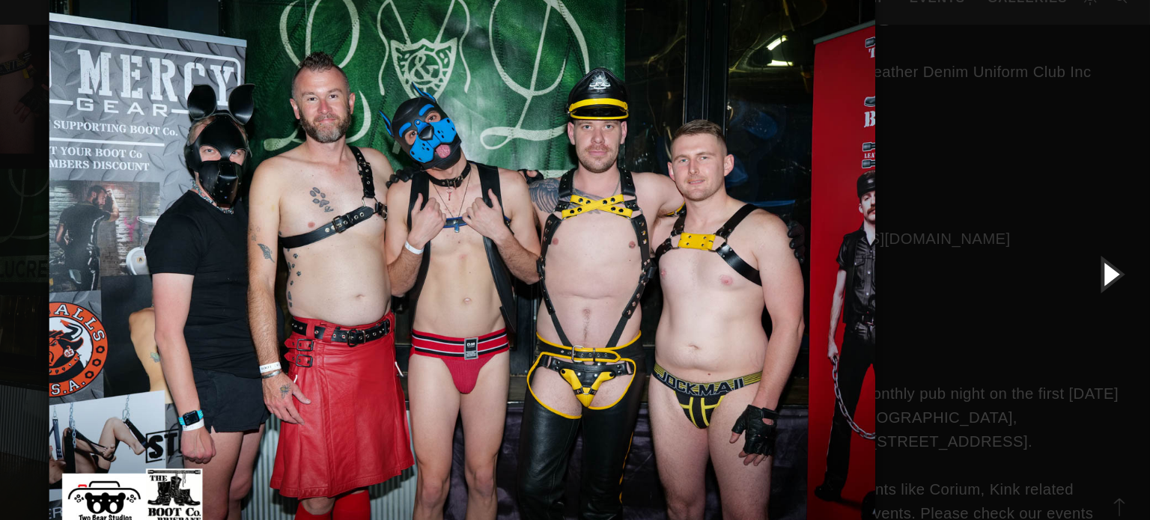
click at [1108, 258] on button "button" at bounding box center [1115, 260] width 67 height 82
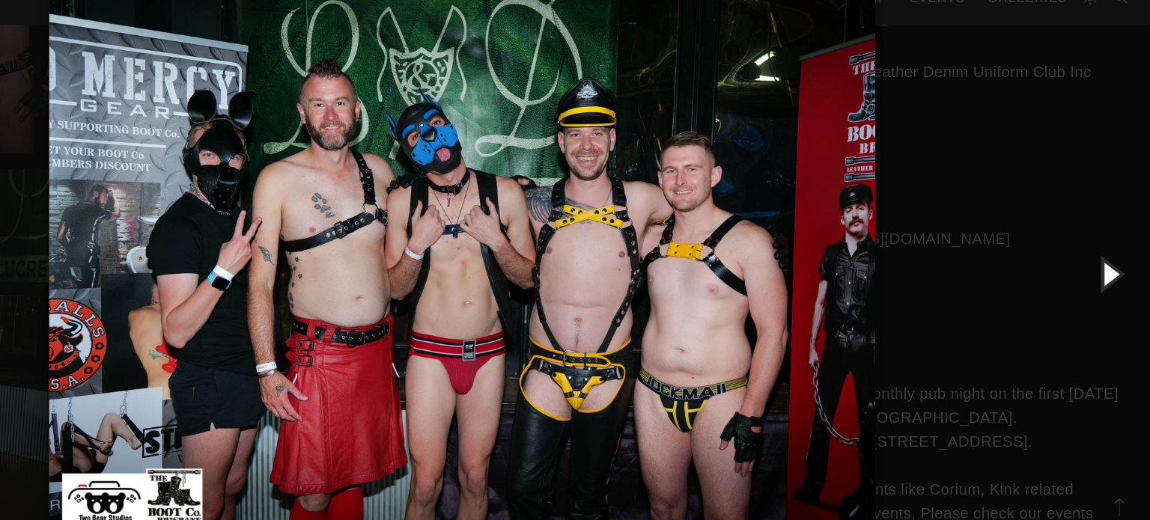
click at [1108, 258] on button "button" at bounding box center [1115, 260] width 67 height 82
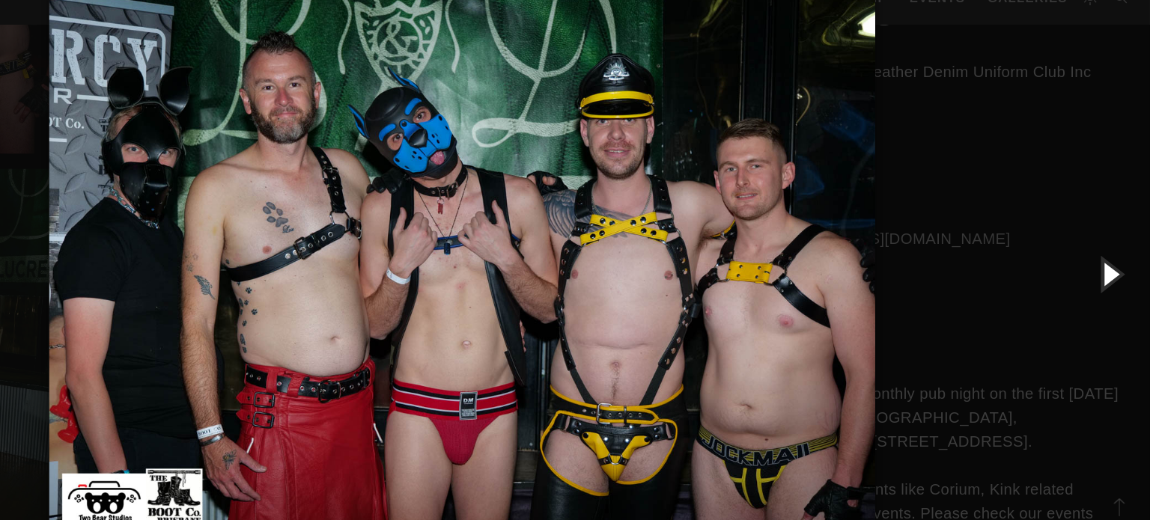
click at [1108, 258] on button "button" at bounding box center [1115, 260] width 67 height 82
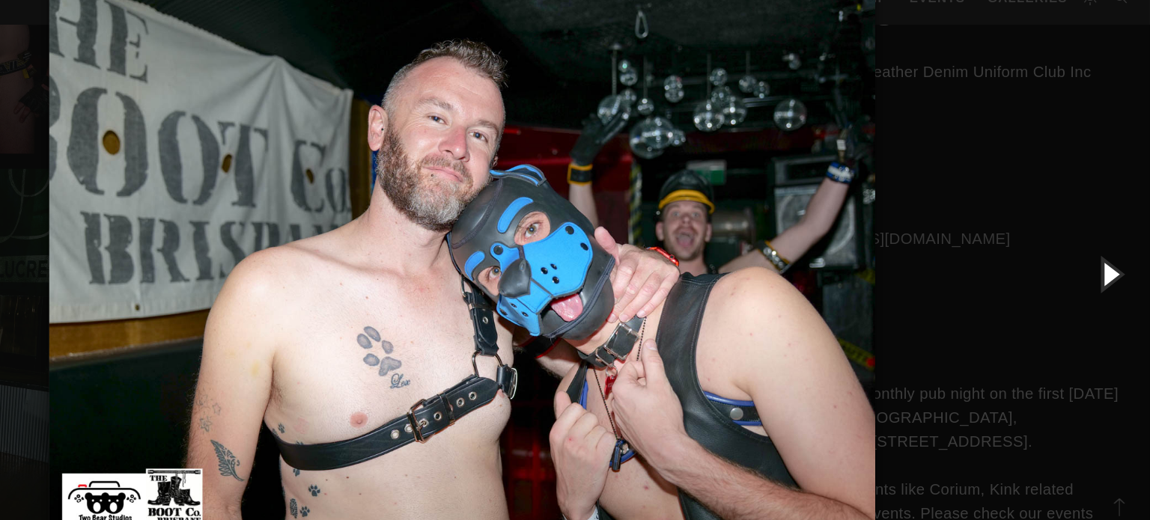
click at [1108, 258] on button "button" at bounding box center [1115, 260] width 67 height 82
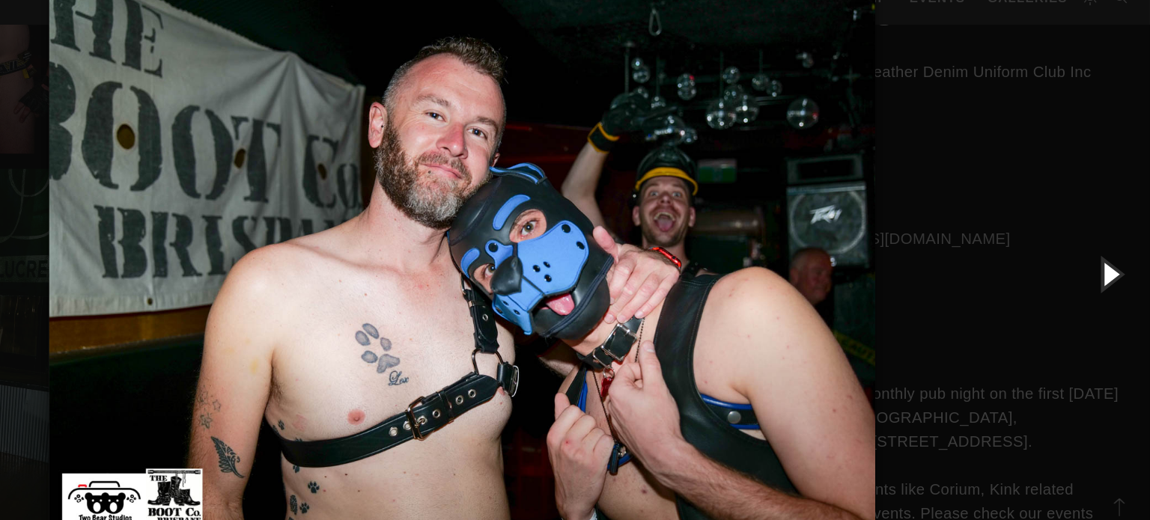
click at [1108, 258] on button "button" at bounding box center [1115, 260] width 67 height 82
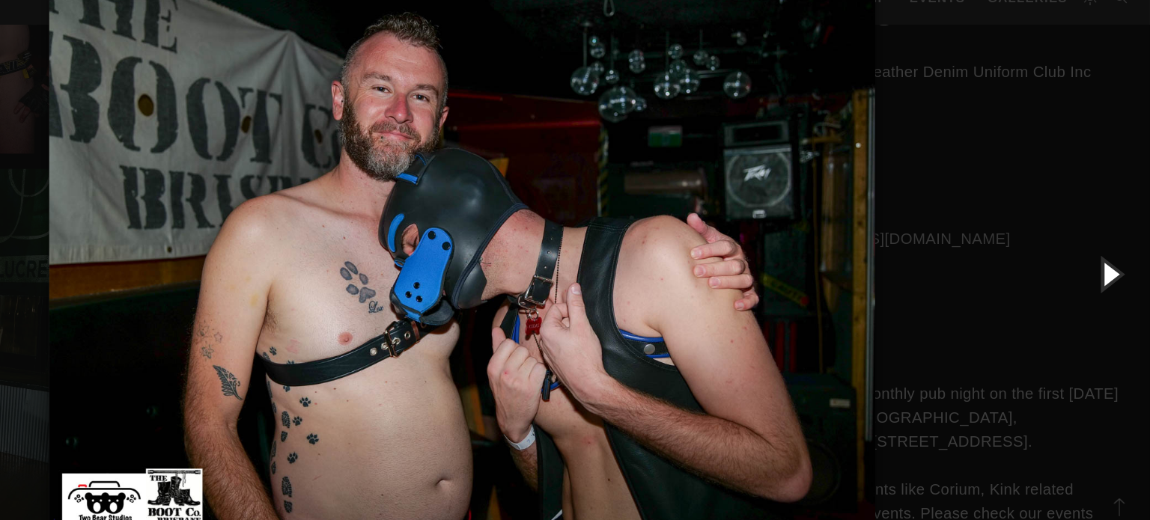
click at [1108, 258] on button "button" at bounding box center [1115, 260] width 67 height 82
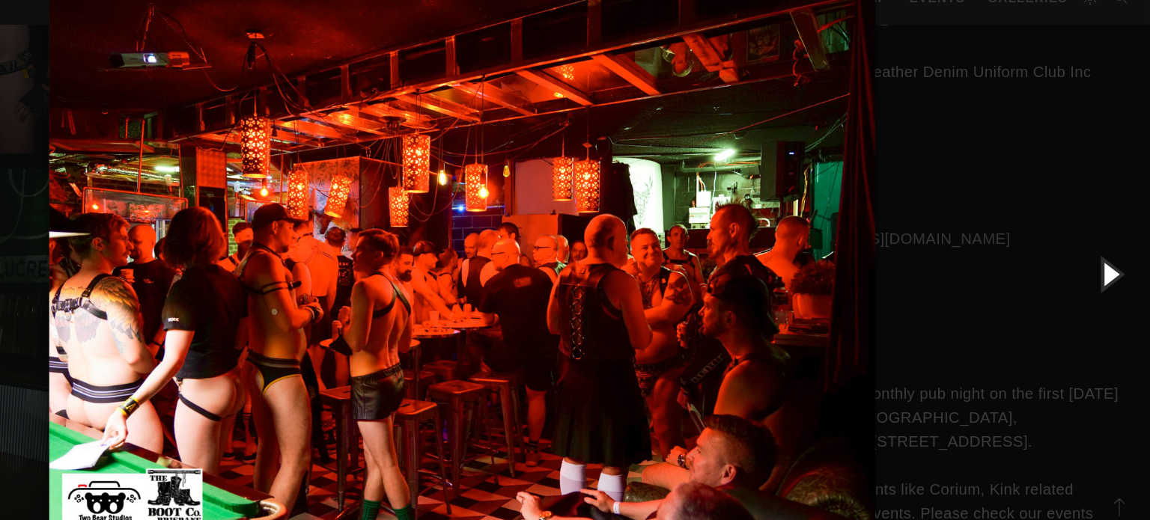
click at [1108, 258] on button "button" at bounding box center [1115, 260] width 67 height 82
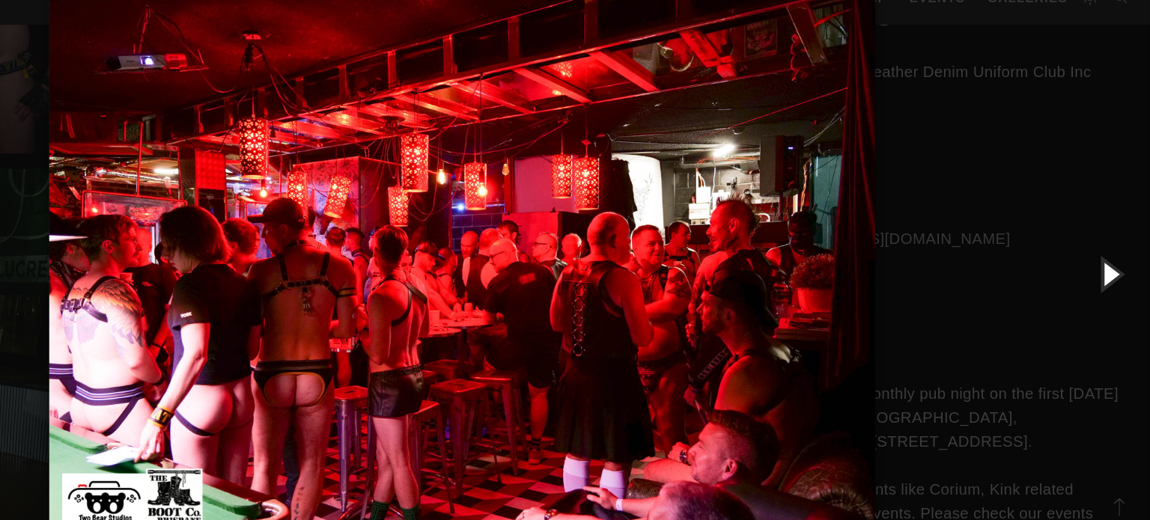
click at [1108, 258] on button "button" at bounding box center [1115, 260] width 67 height 82
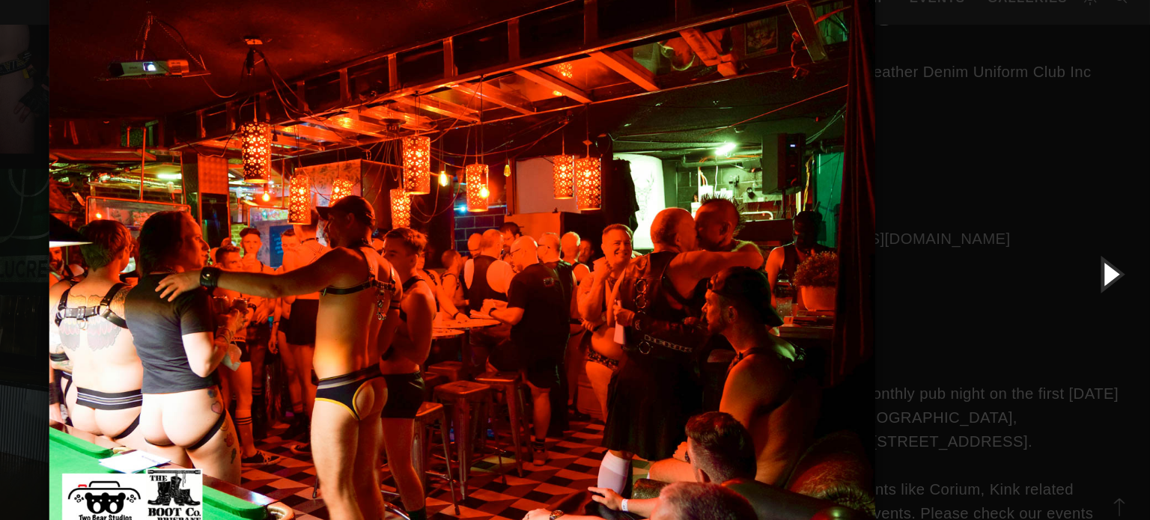
click at [1108, 258] on button "button" at bounding box center [1115, 260] width 67 height 82
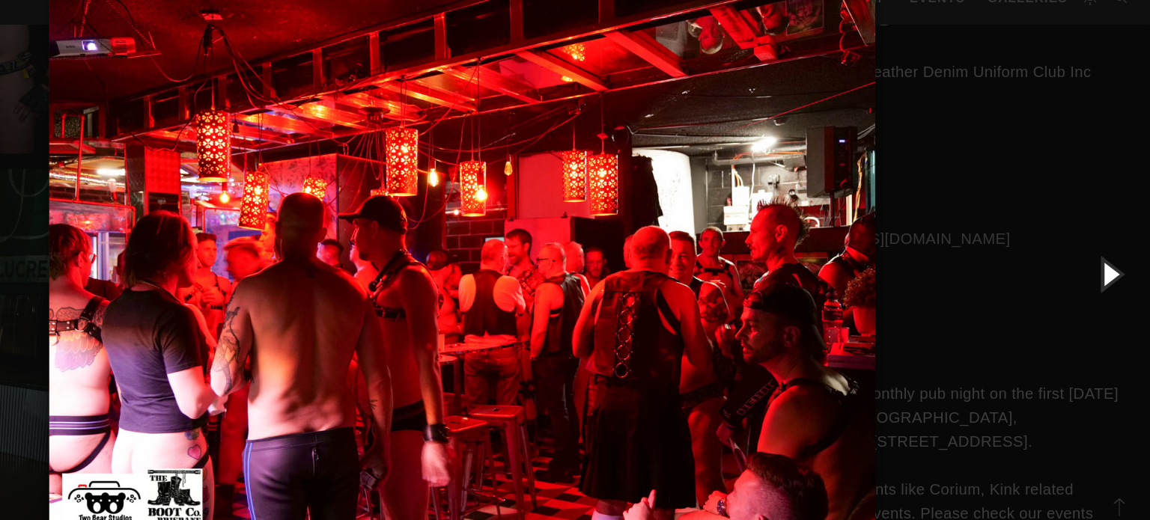
click at [1108, 258] on button "button" at bounding box center [1115, 260] width 67 height 82
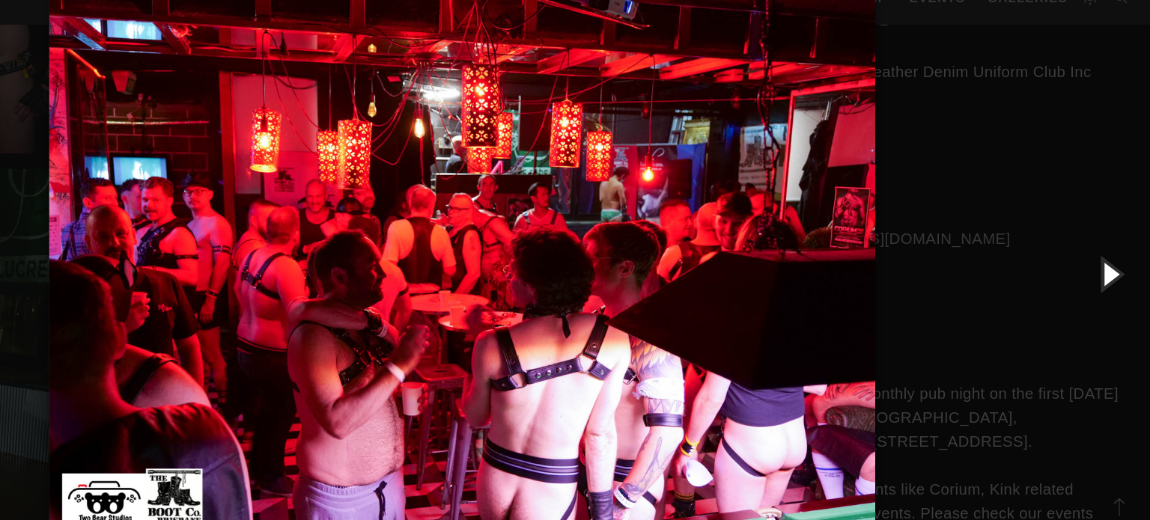
click at [1108, 258] on button "button" at bounding box center [1115, 260] width 67 height 82
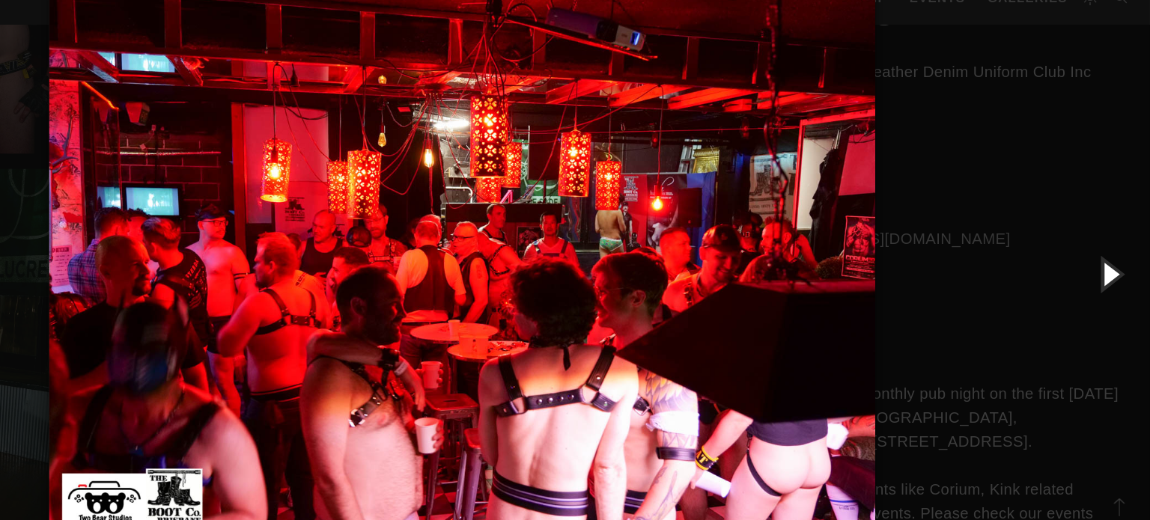
click at [1108, 258] on button "button" at bounding box center [1115, 260] width 67 height 82
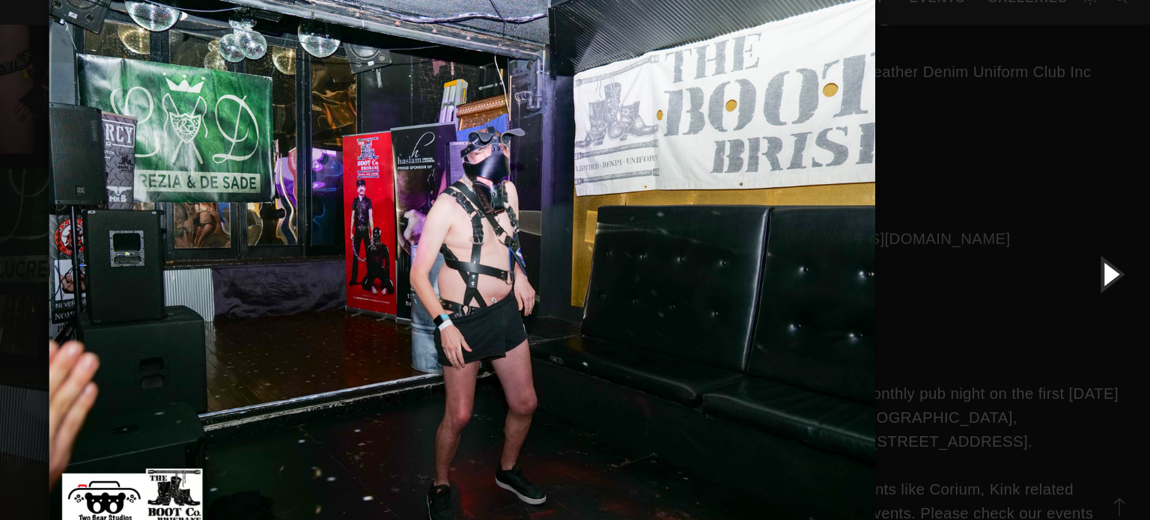
click at [1108, 258] on button "button" at bounding box center [1115, 260] width 67 height 82
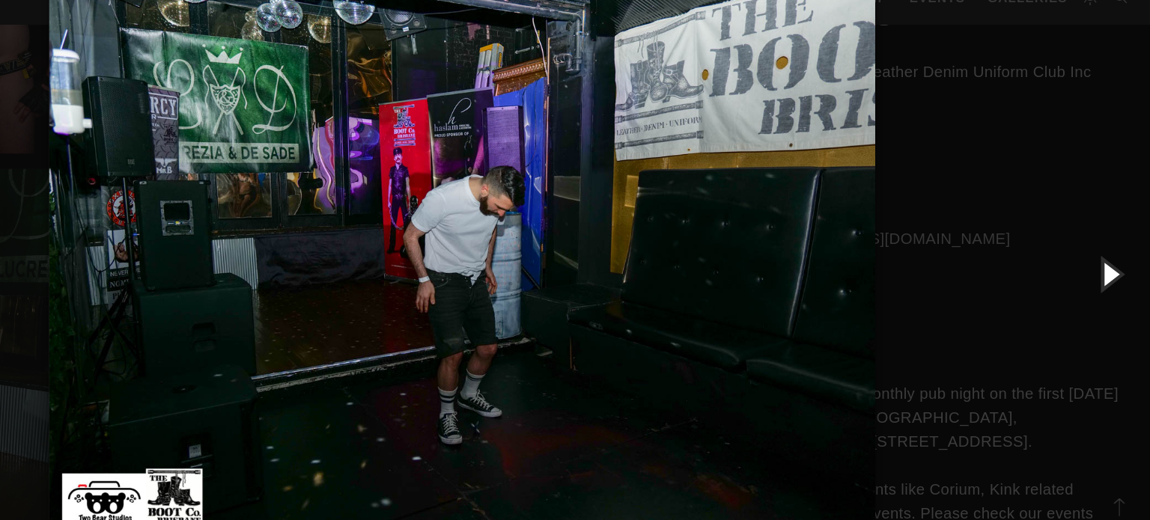
click at [1108, 258] on button "button" at bounding box center [1115, 260] width 67 height 82
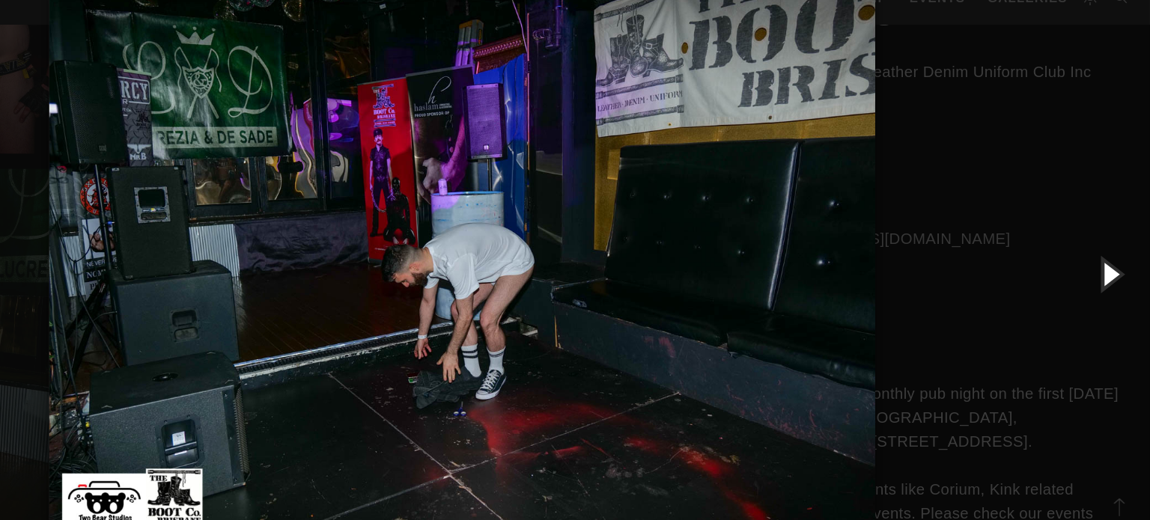
click at [1108, 258] on button "button" at bounding box center [1115, 260] width 67 height 82
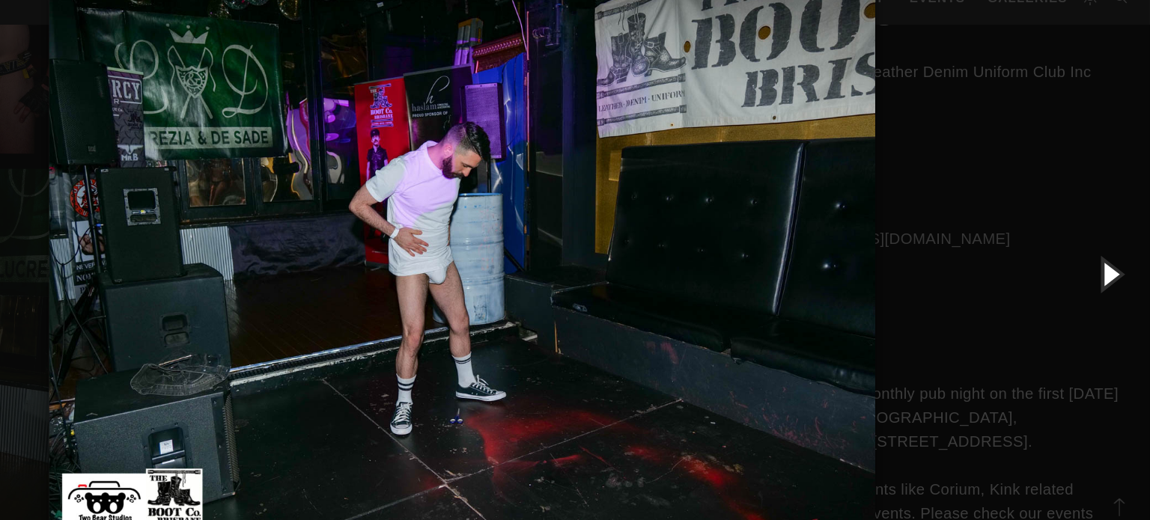
click at [1108, 258] on button "button" at bounding box center [1115, 260] width 67 height 82
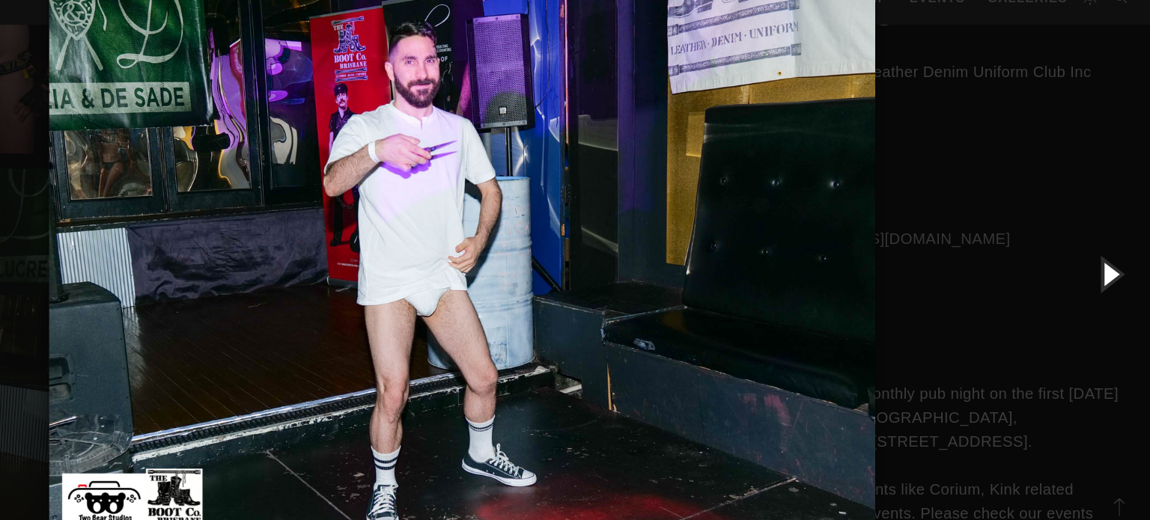
click at [1108, 258] on button "button" at bounding box center [1115, 260] width 67 height 82
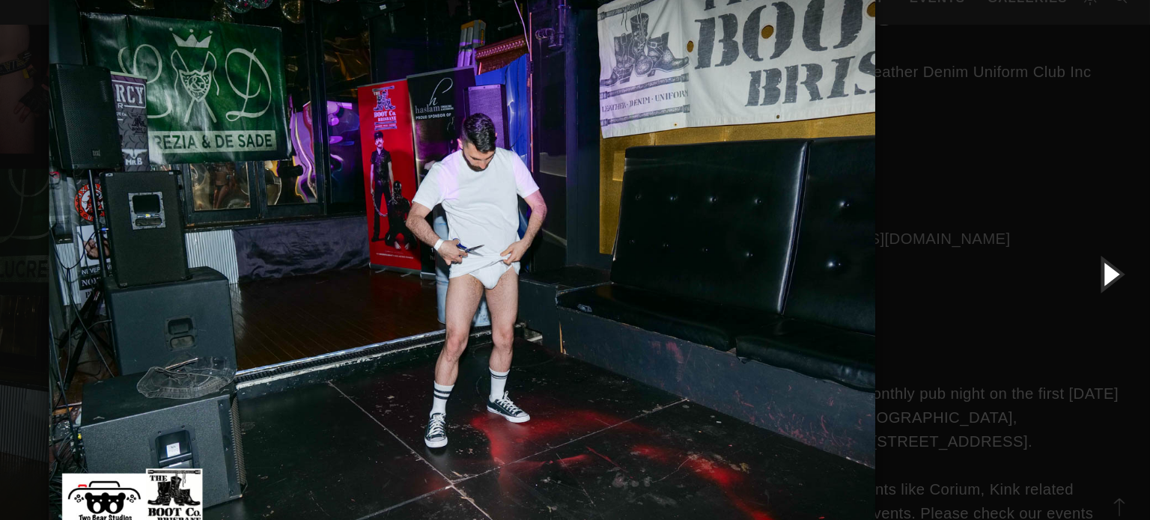
click at [1108, 258] on button "button" at bounding box center [1115, 260] width 67 height 82
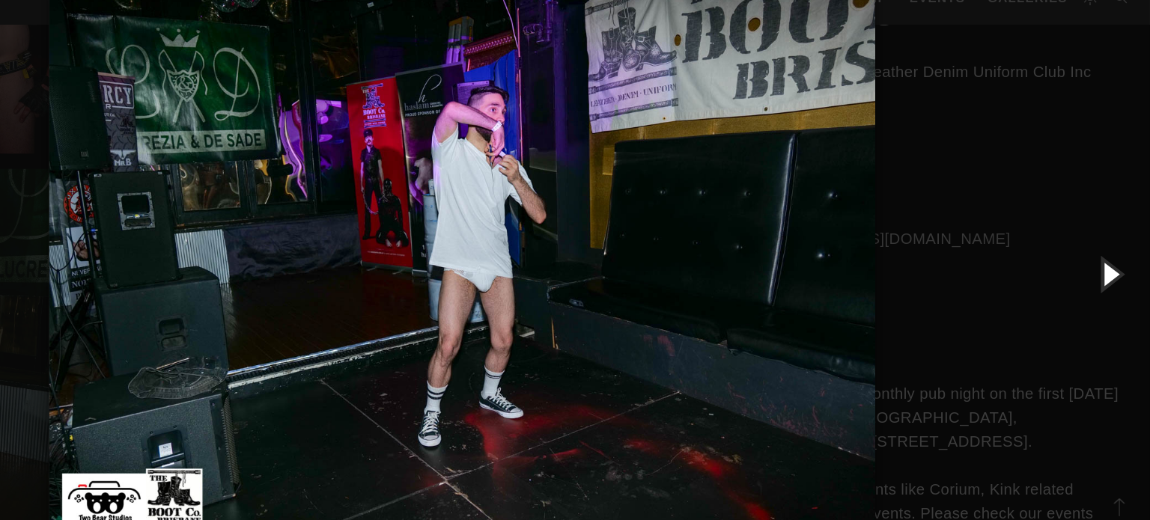
click at [1108, 258] on button "button" at bounding box center [1115, 260] width 67 height 82
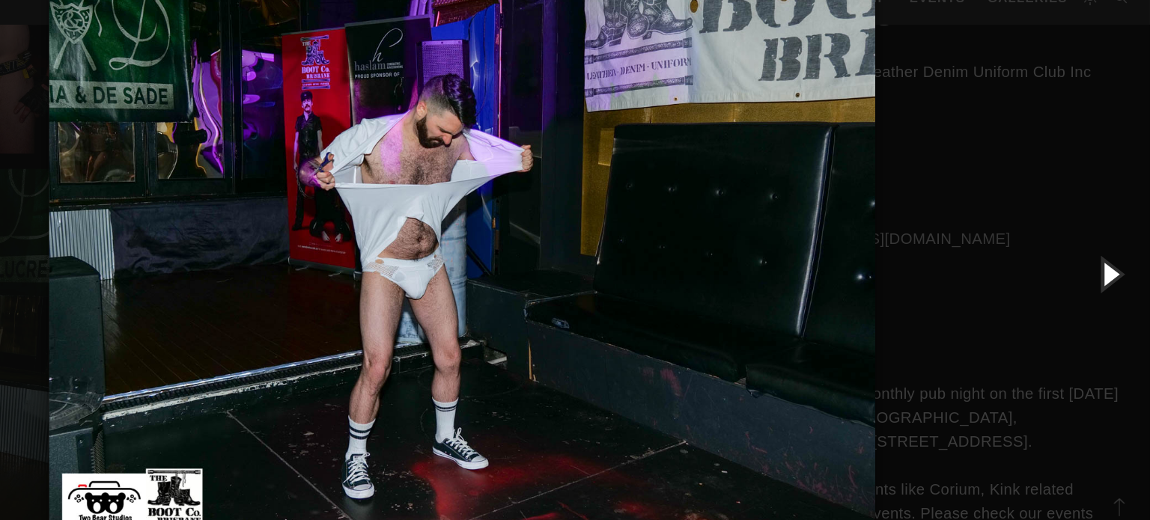
click at [1108, 258] on button "button" at bounding box center [1115, 260] width 67 height 82
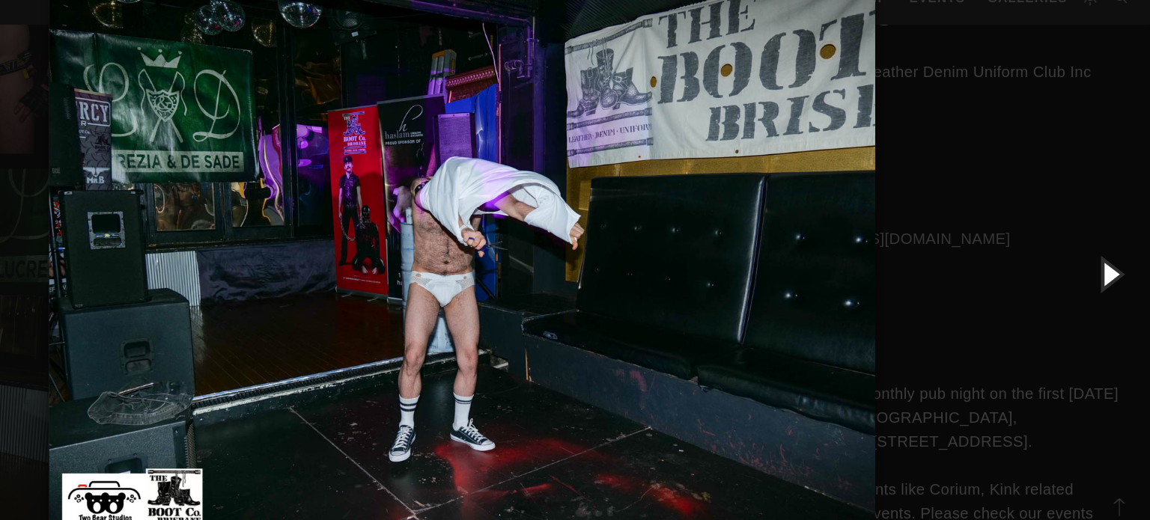
click at [1108, 258] on button "button" at bounding box center [1115, 260] width 67 height 82
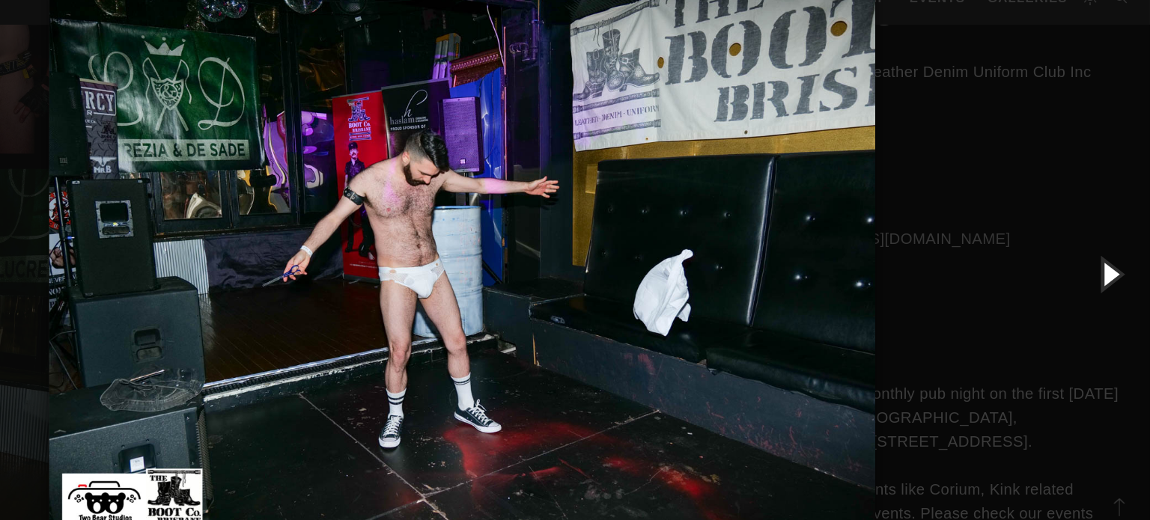
click at [1108, 258] on button "button" at bounding box center [1115, 260] width 67 height 82
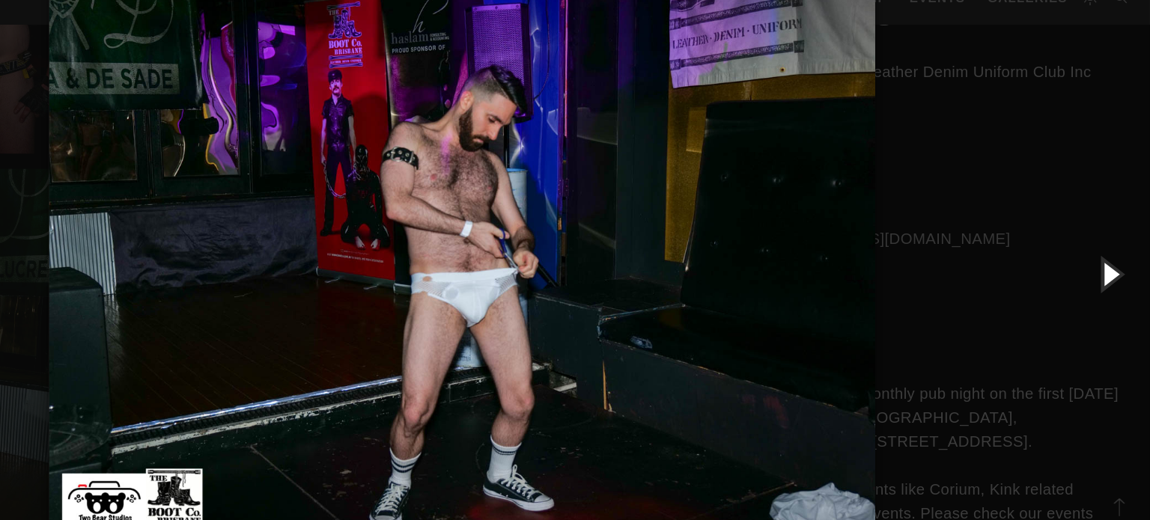
click at [1108, 258] on button "button" at bounding box center [1115, 260] width 67 height 82
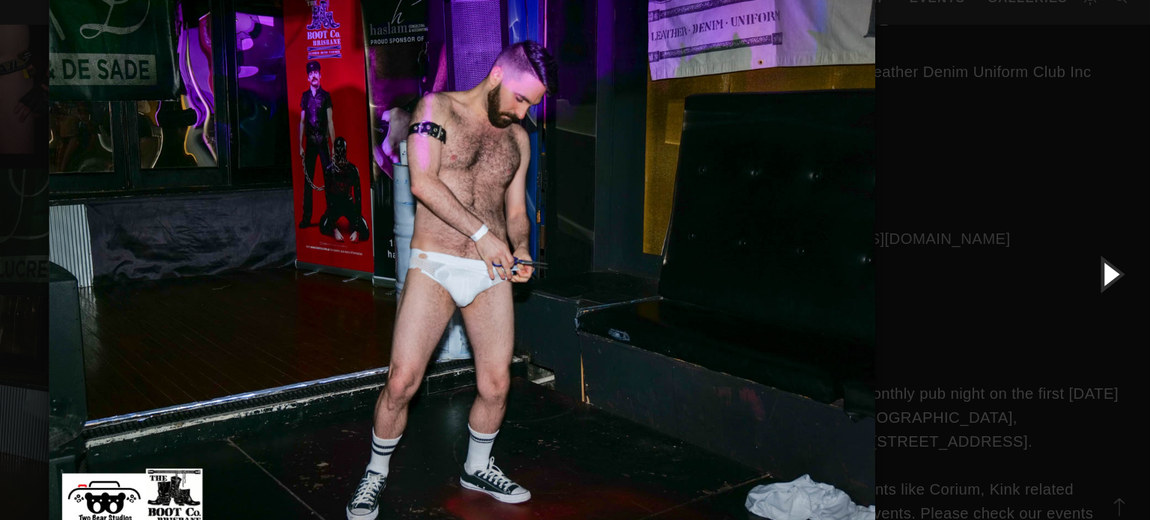
click at [1108, 258] on button "button" at bounding box center [1115, 260] width 67 height 82
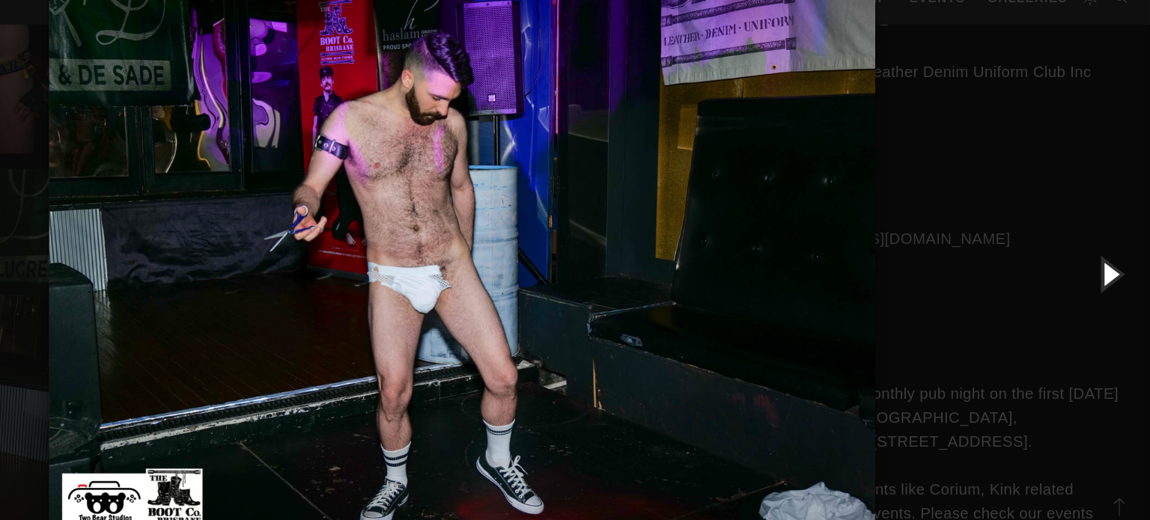
click at [1108, 258] on button "button" at bounding box center [1115, 260] width 67 height 82
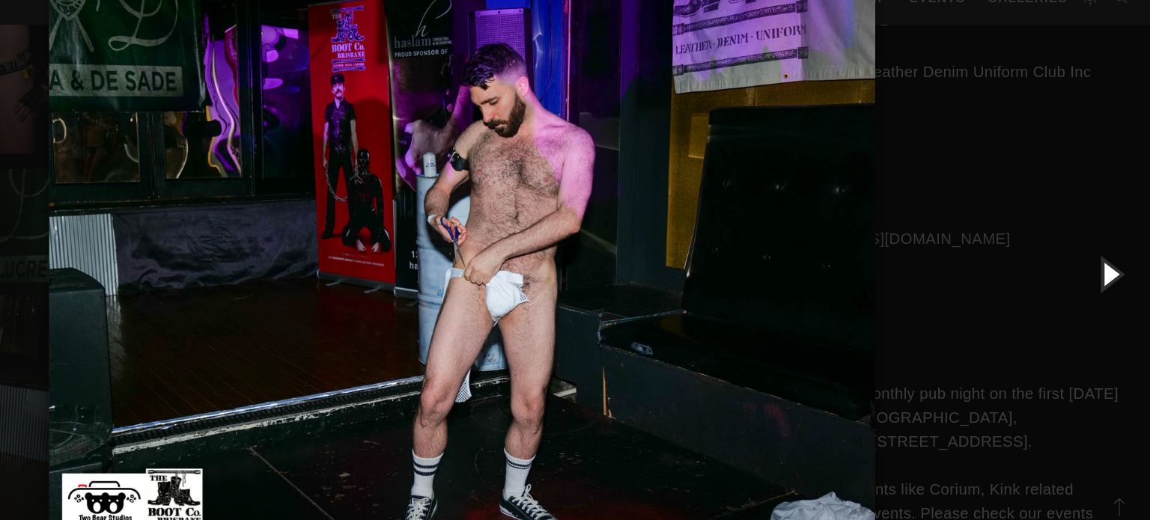
click at [1108, 258] on button "button" at bounding box center [1115, 260] width 67 height 82
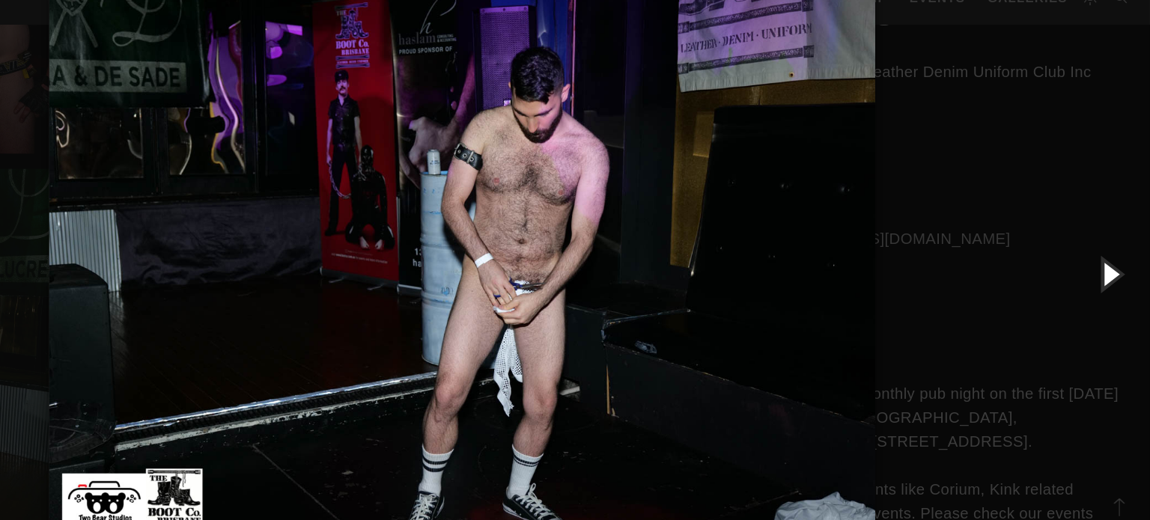
click at [1108, 258] on button "button" at bounding box center [1115, 260] width 67 height 82
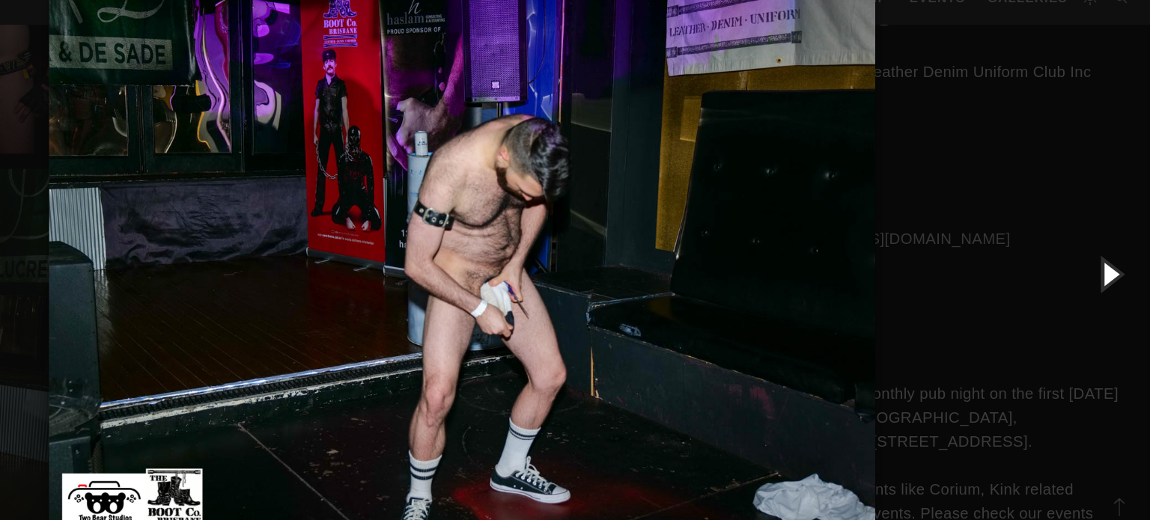
click at [1108, 258] on button "button" at bounding box center [1115, 260] width 67 height 82
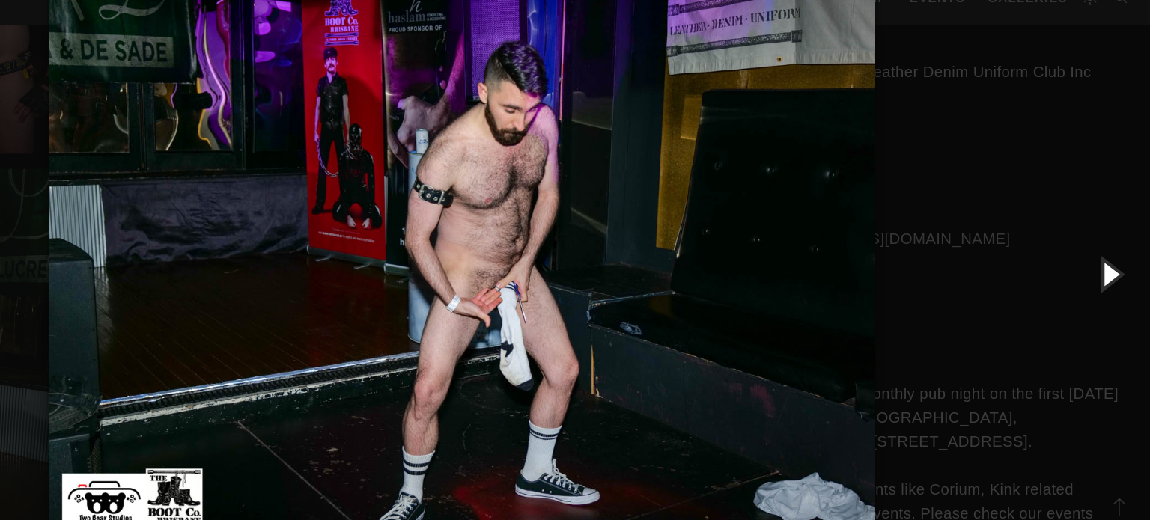
click at [1108, 258] on button "button" at bounding box center [1115, 260] width 67 height 82
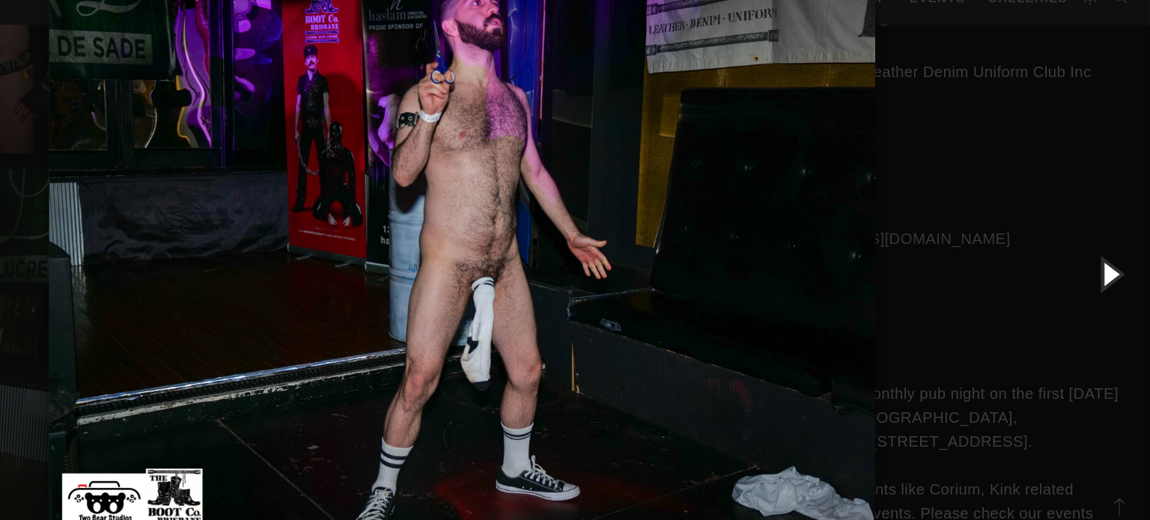
click at [1108, 258] on button "button" at bounding box center [1115, 260] width 67 height 82
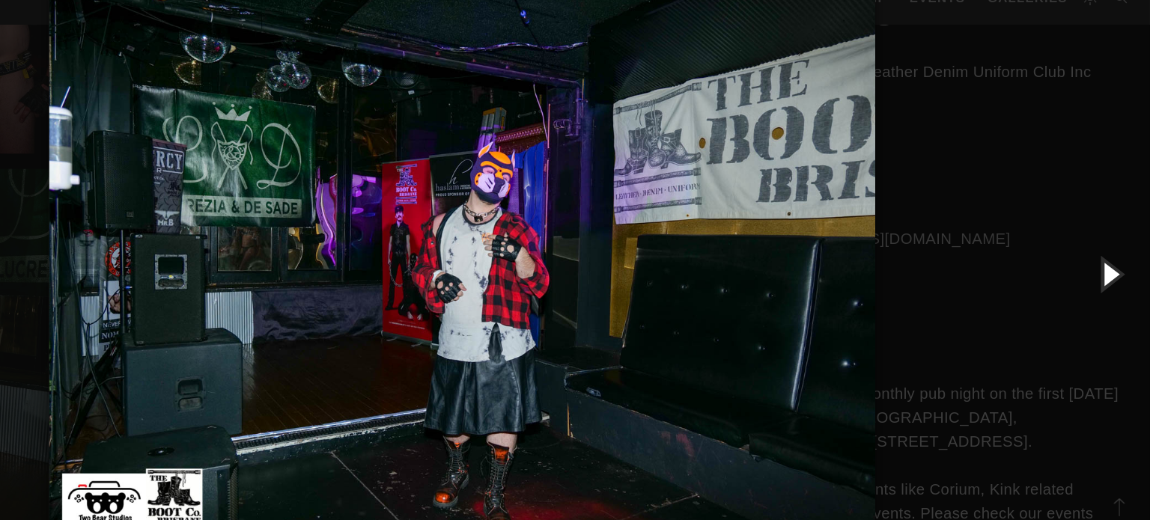
click at [1108, 258] on button "button" at bounding box center [1115, 260] width 67 height 82
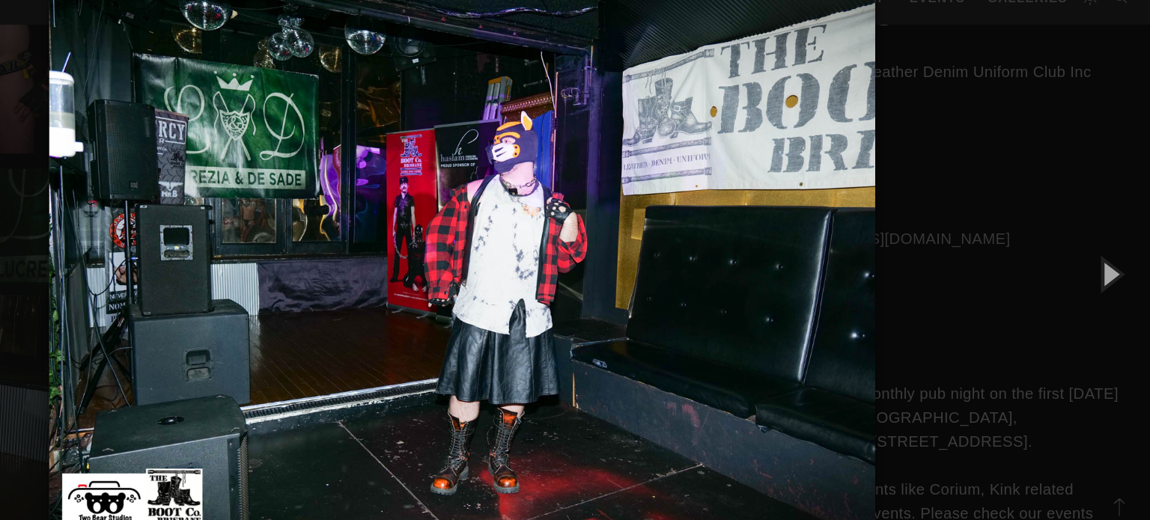
click at [1066, 241] on div "× 58 of 175 Loading..." at bounding box center [575, 260] width 1150 height 520
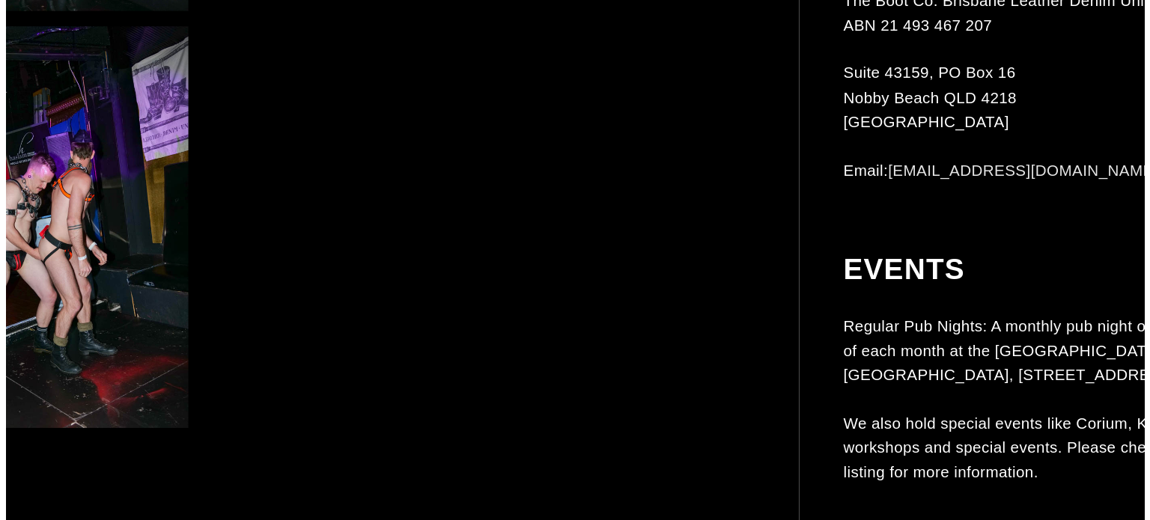
scroll to position [6682, 0]
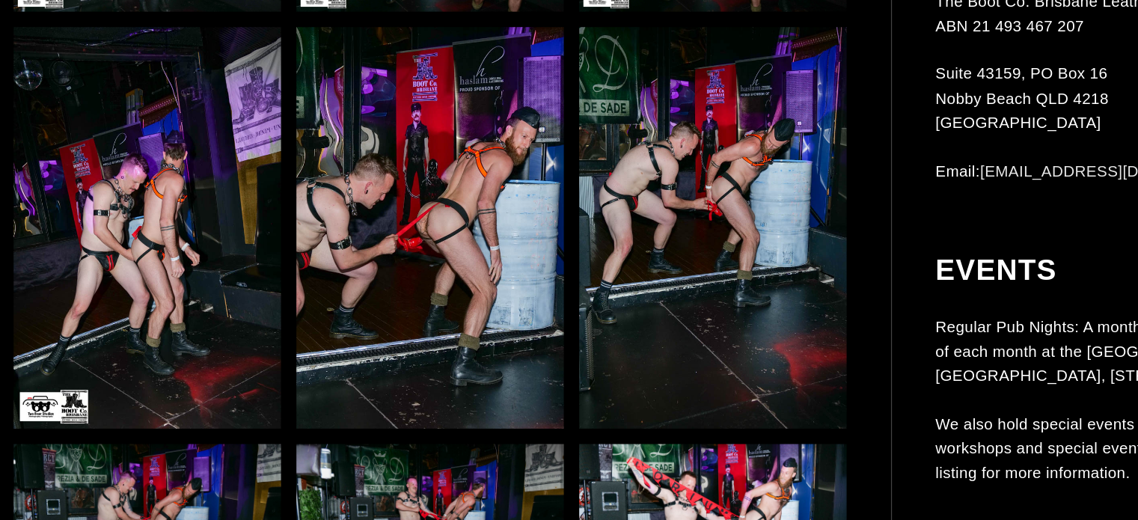
click at [120, 320] on img at bounding box center [121, 277] width 221 height 331
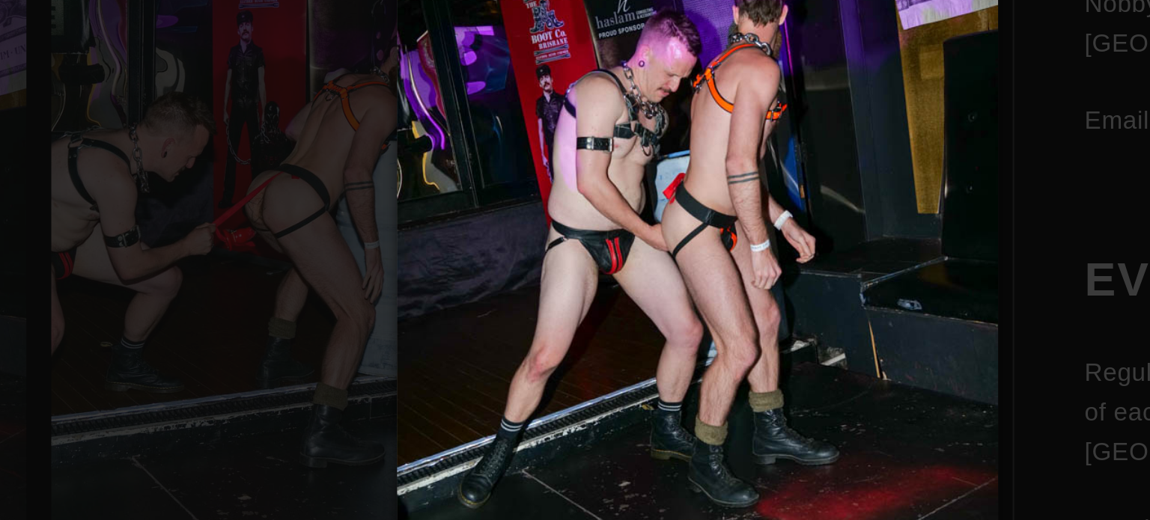
click at [698, 289] on img at bounding box center [574, 260] width 307 height 520
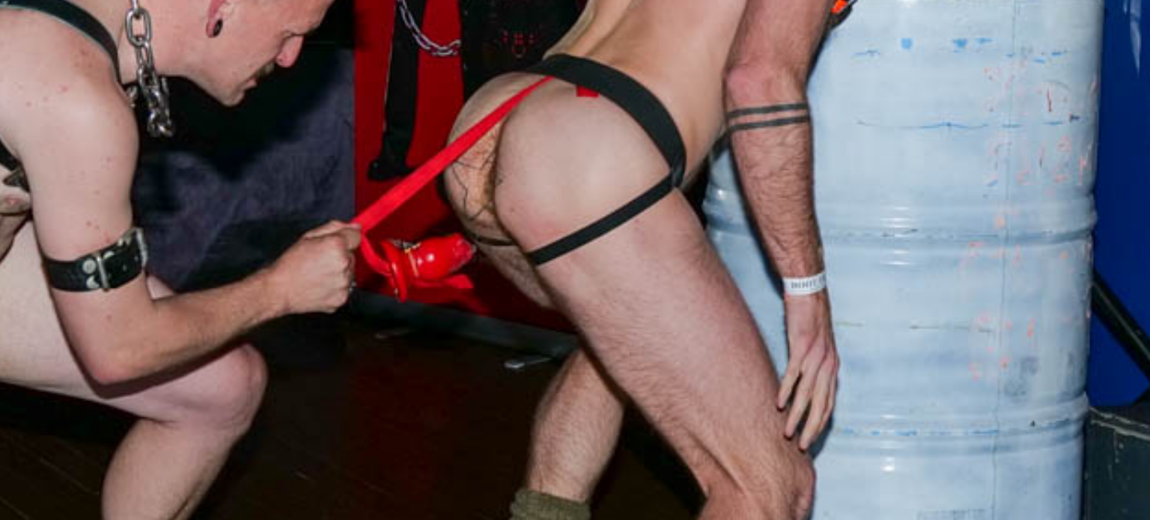
click at [680, 266] on img at bounding box center [575, 260] width 691 height 520
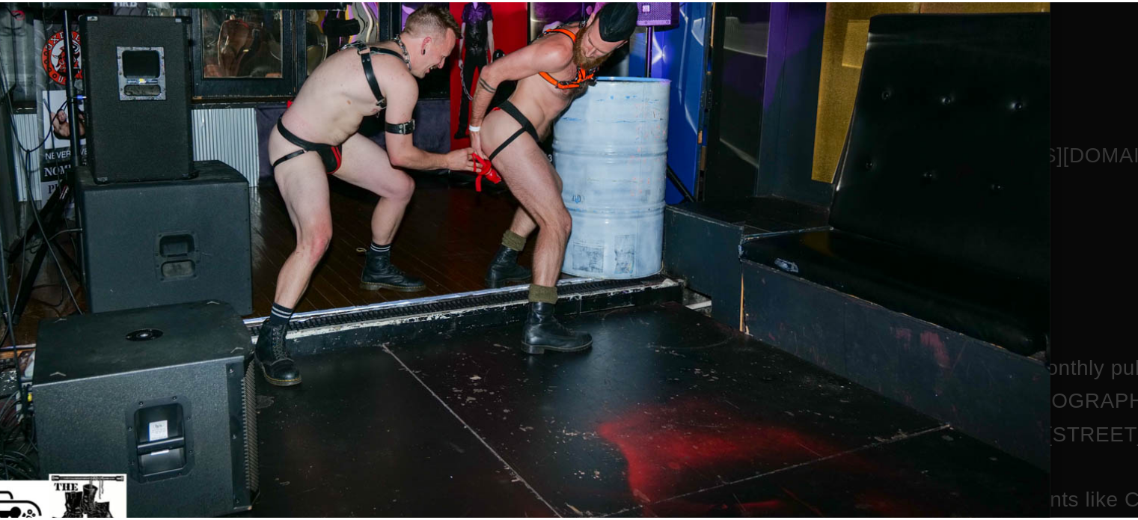
scroll to position [6680, 0]
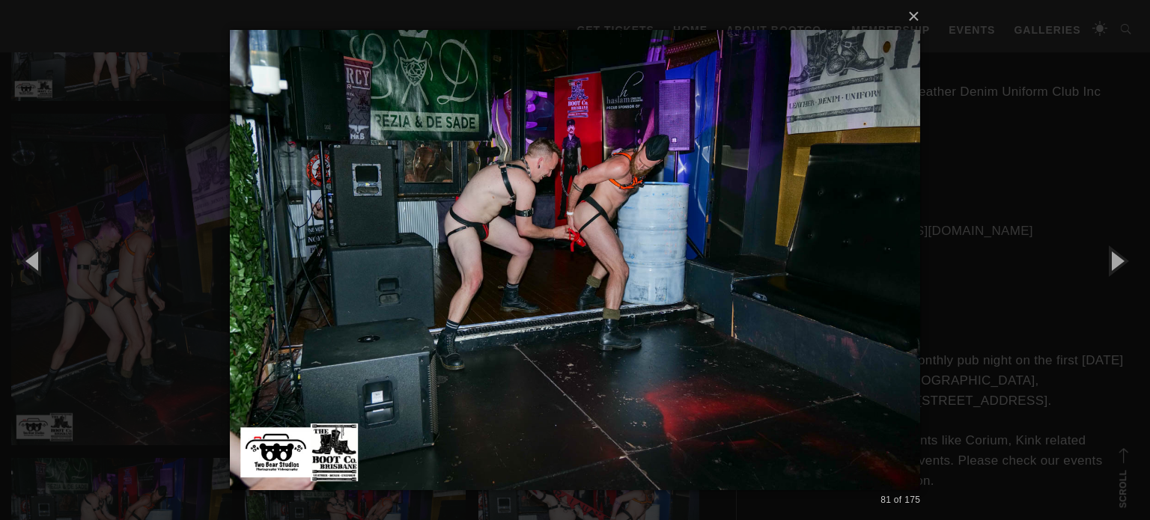
click at [935, 225] on div "× 81 of 175 Loading..." at bounding box center [575, 260] width 1150 height 520
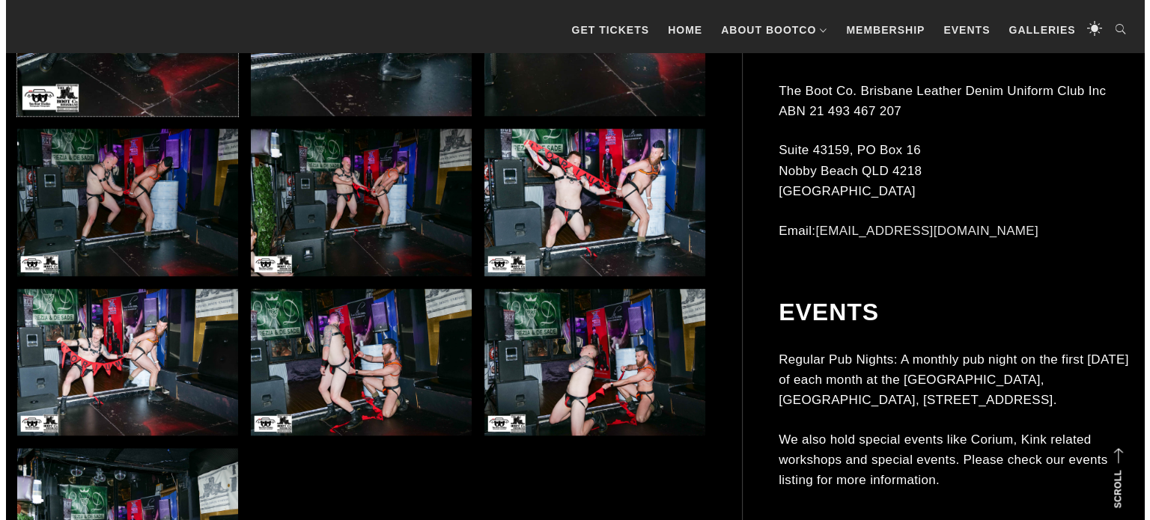
scroll to position [7009, 0]
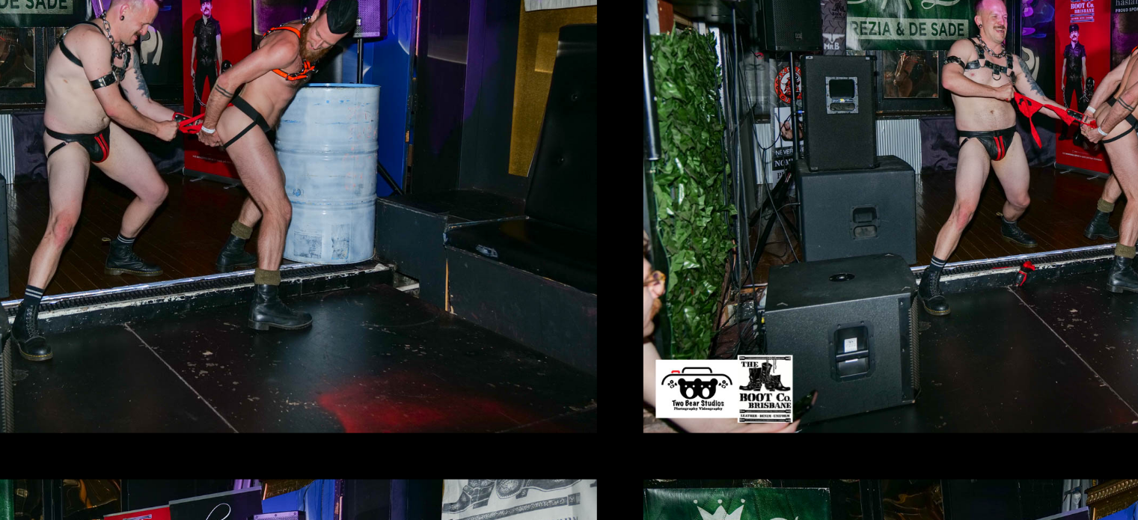
click at [114, 213] on img at bounding box center [121, 202] width 221 height 147
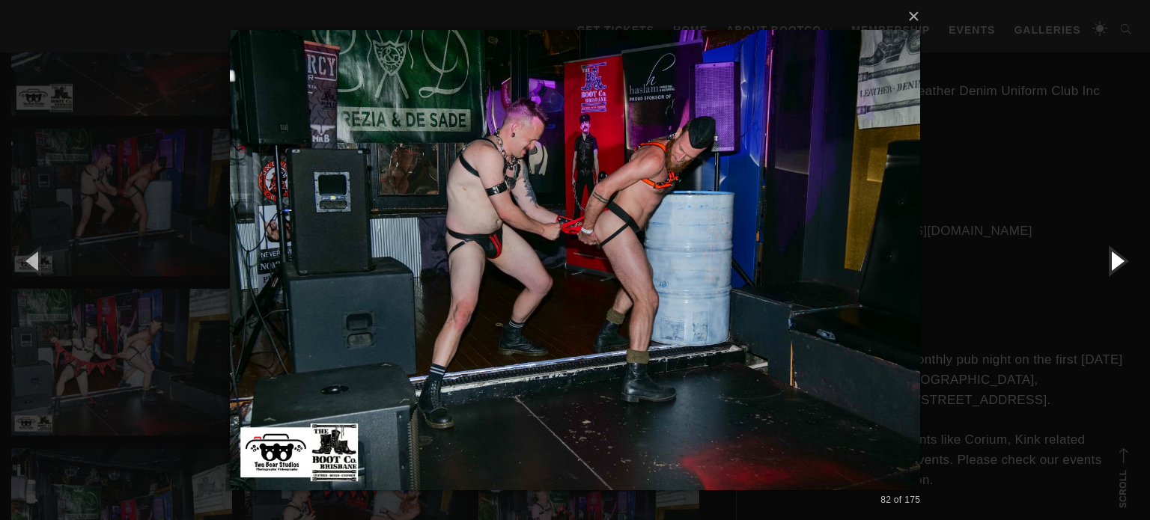
click at [1117, 260] on button "button" at bounding box center [1115, 260] width 67 height 82
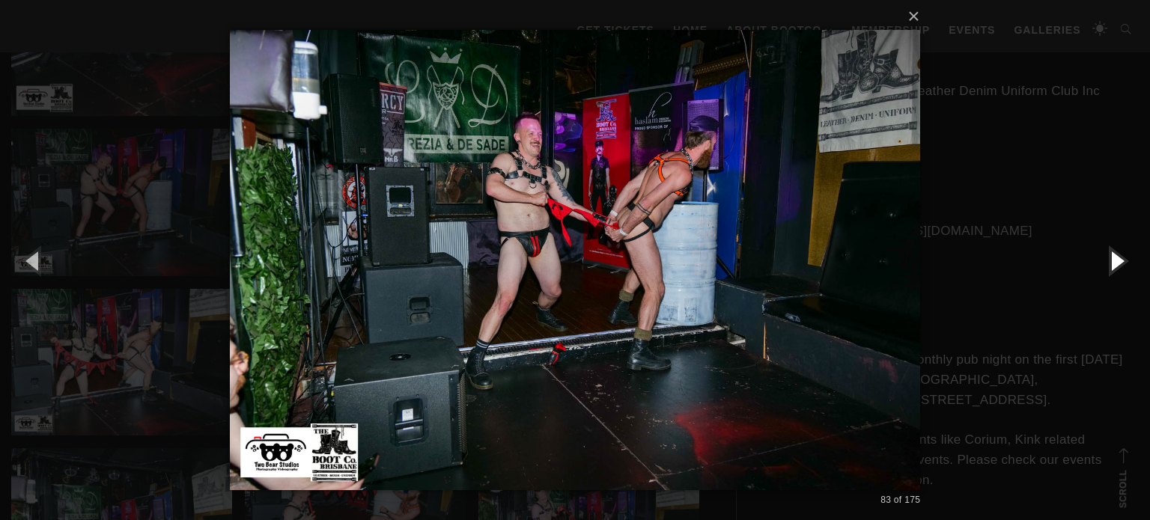
click at [1117, 260] on button "button" at bounding box center [1115, 260] width 67 height 82
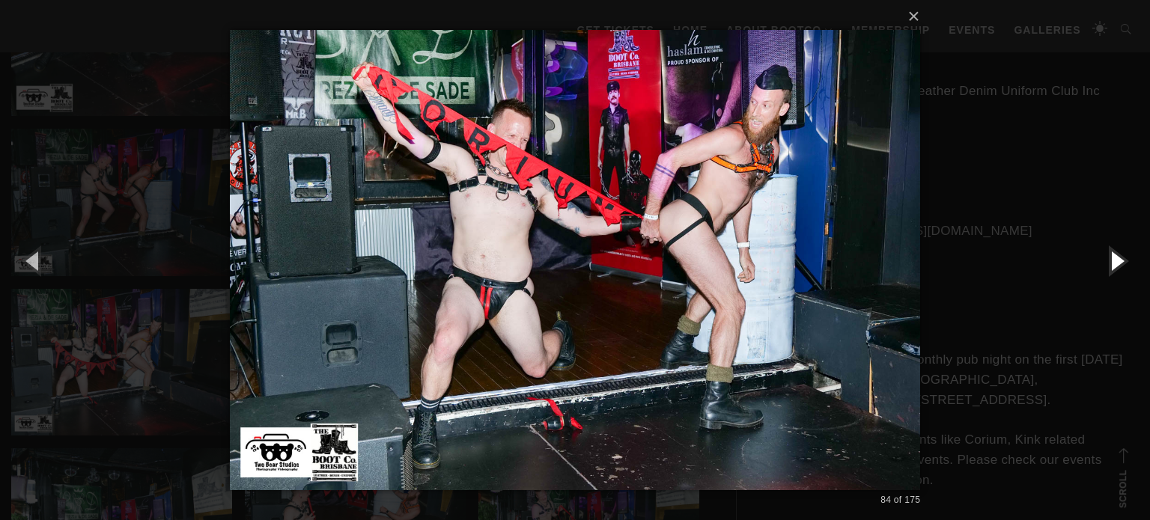
click at [1117, 260] on button "button" at bounding box center [1115, 260] width 67 height 82
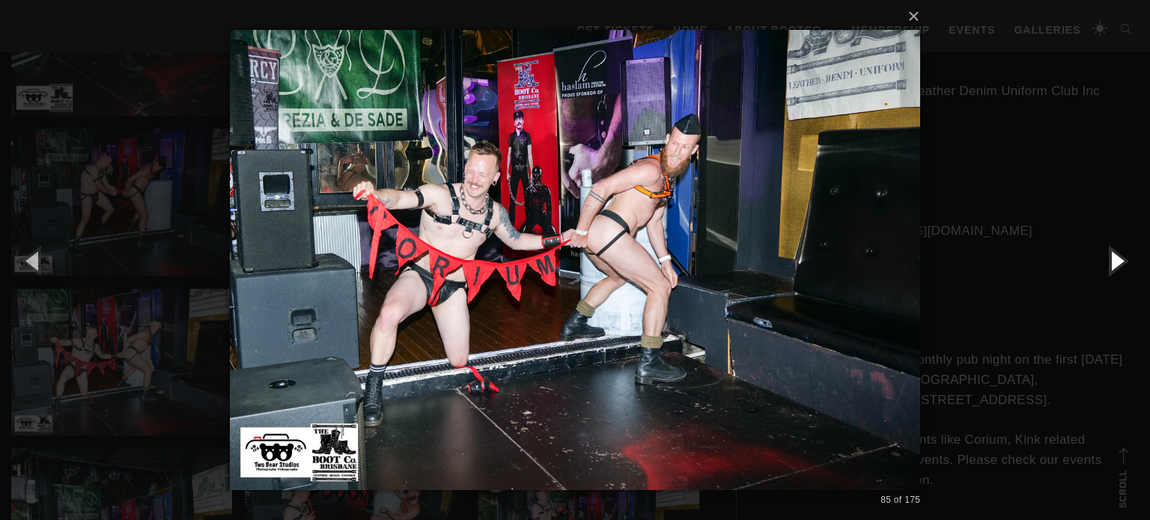
click at [1111, 260] on button "button" at bounding box center [1115, 260] width 67 height 82
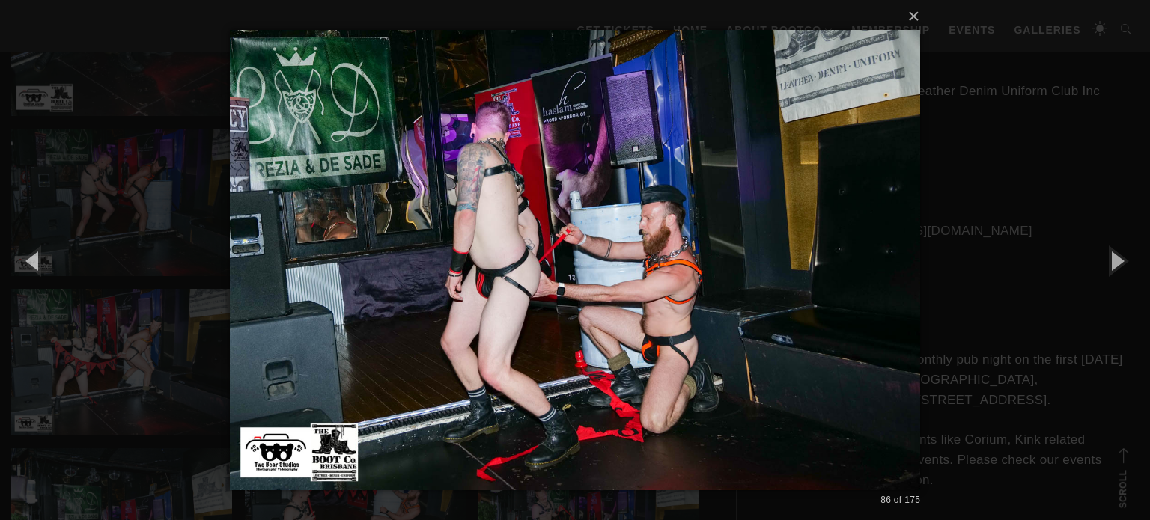
click at [973, 260] on div "× 86 of 175 Loading..." at bounding box center [575, 260] width 1150 height 520
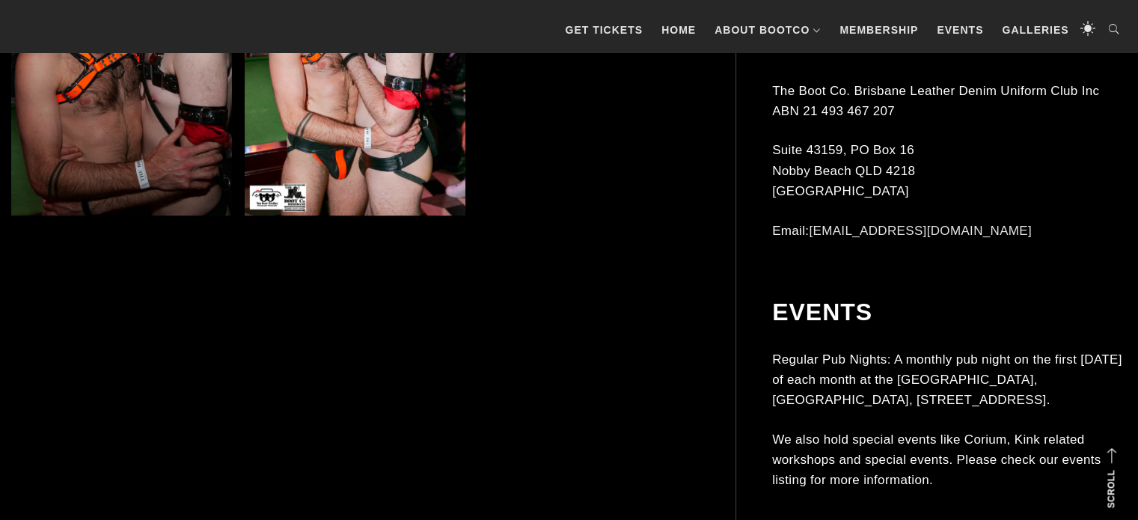
scroll to position [13032, 0]
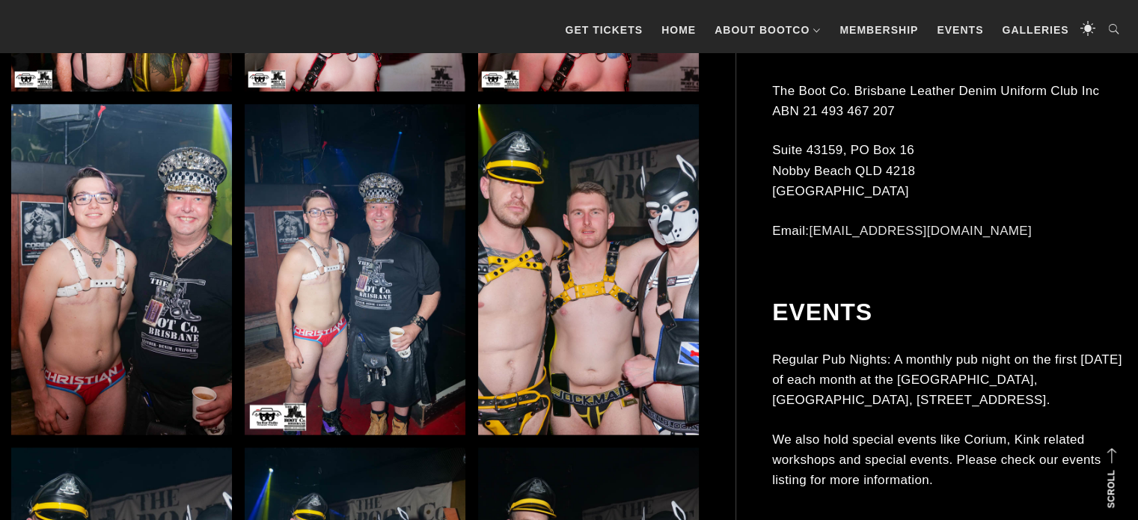
click at [77, 263] on img at bounding box center [121, 269] width 221 height 331
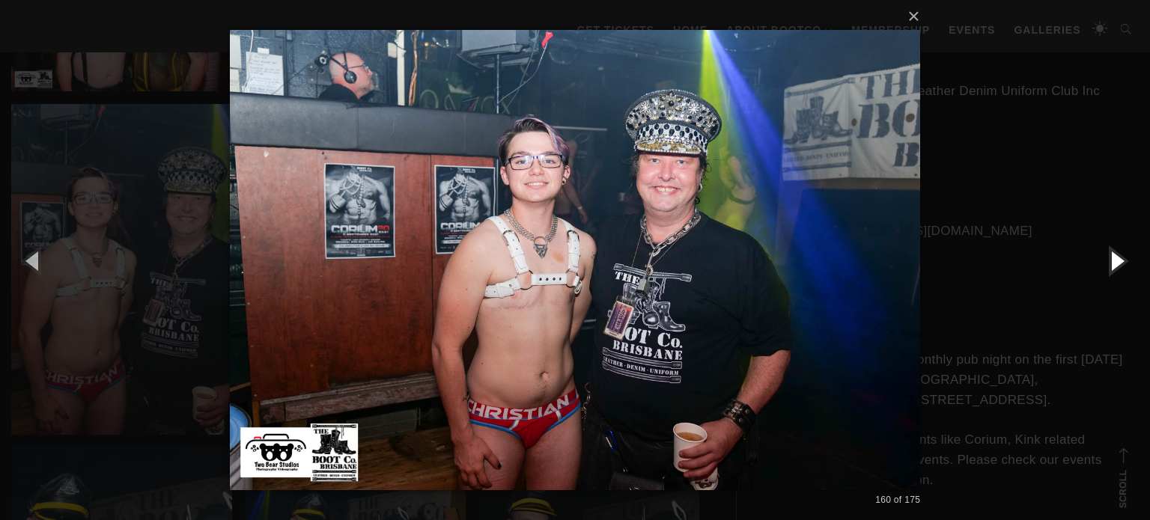
click at [1119, 263] on button "button" at bounding box center [1115, 260] width 67 height 82
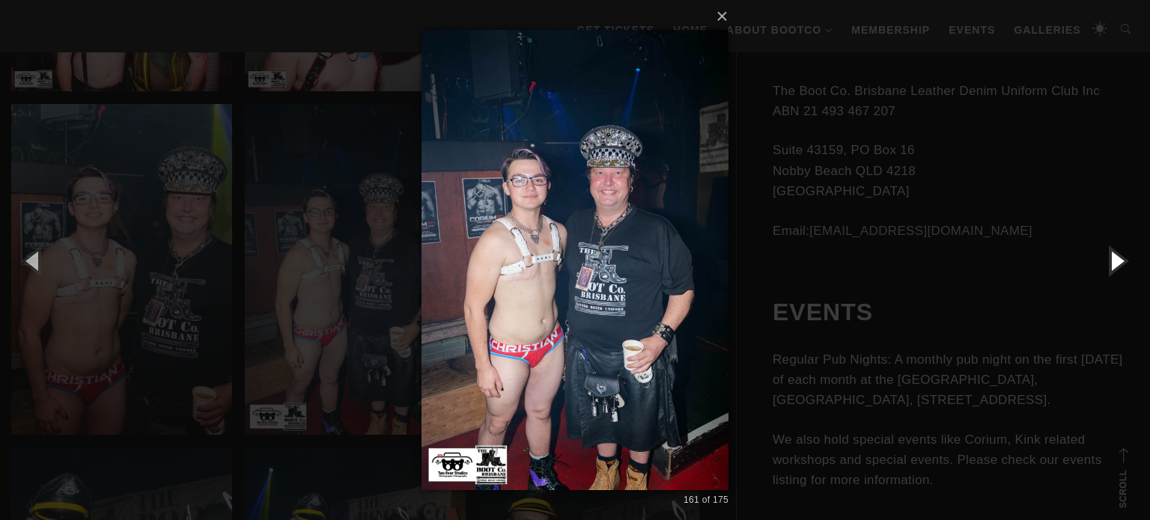
click at [1119, 263] on button "button" at bounding box center [1115, 260] width 67 height 82
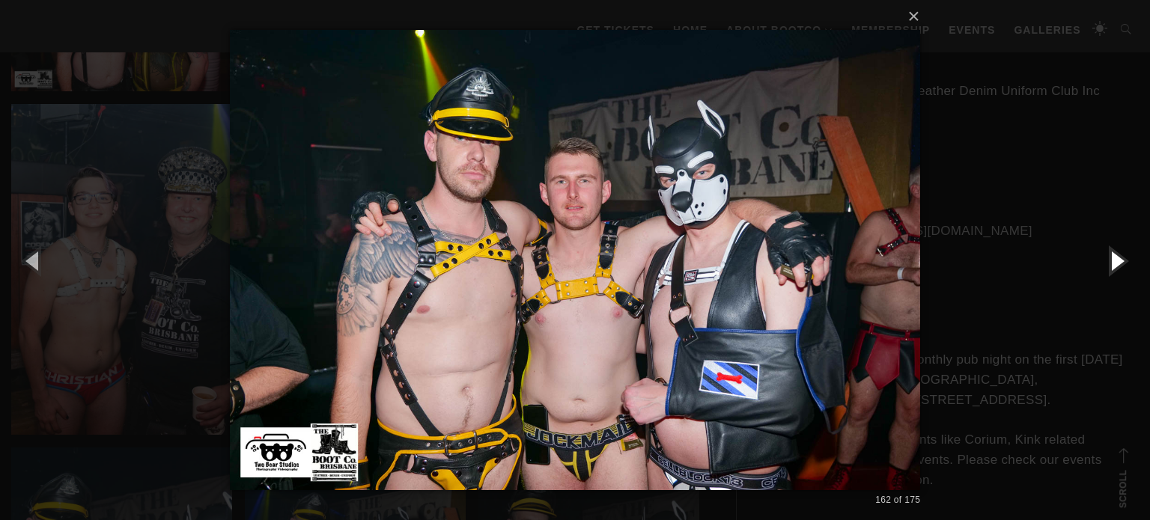
click at [1119, 263] on button "button" at bounding box center [1115, 260] width 67 height 82
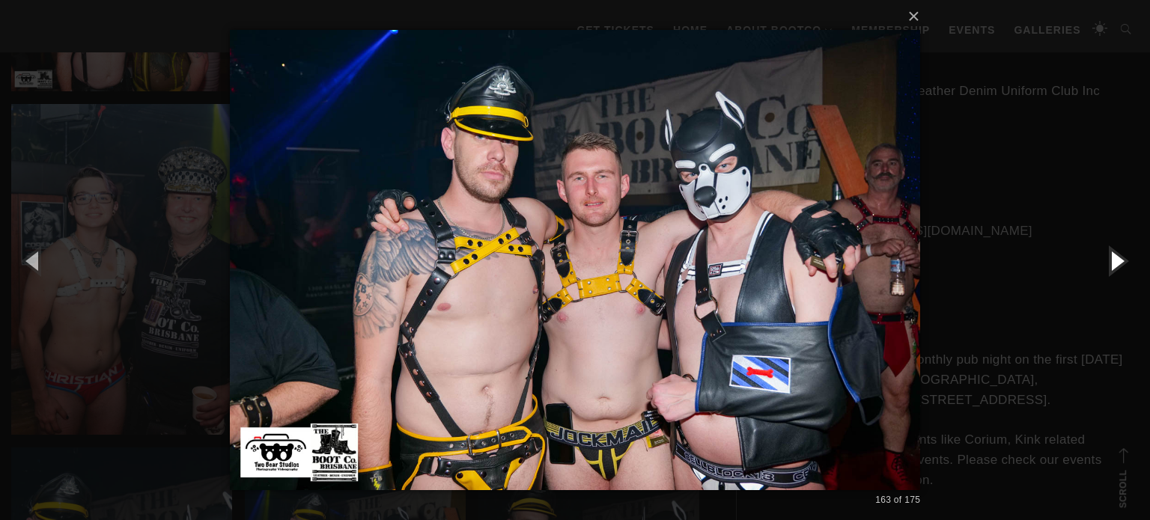
click at [1119, 263] on button "button" at bounding box center [1115, 260] width 67 height 82
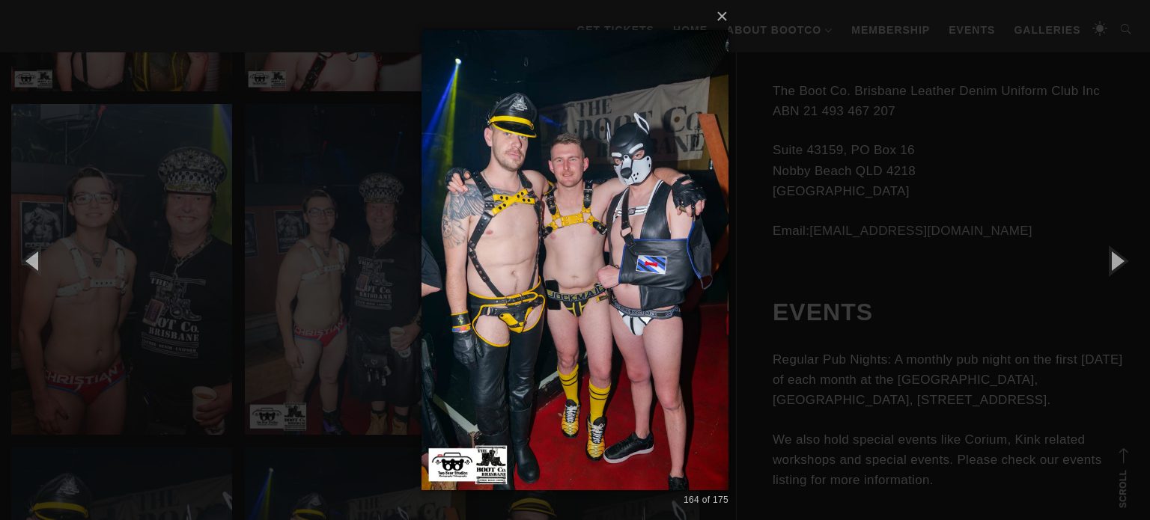
click at [1020, 248] on div "× 164 of 175 Loading..." at bounding box center [575, 260] width 1150 height 520
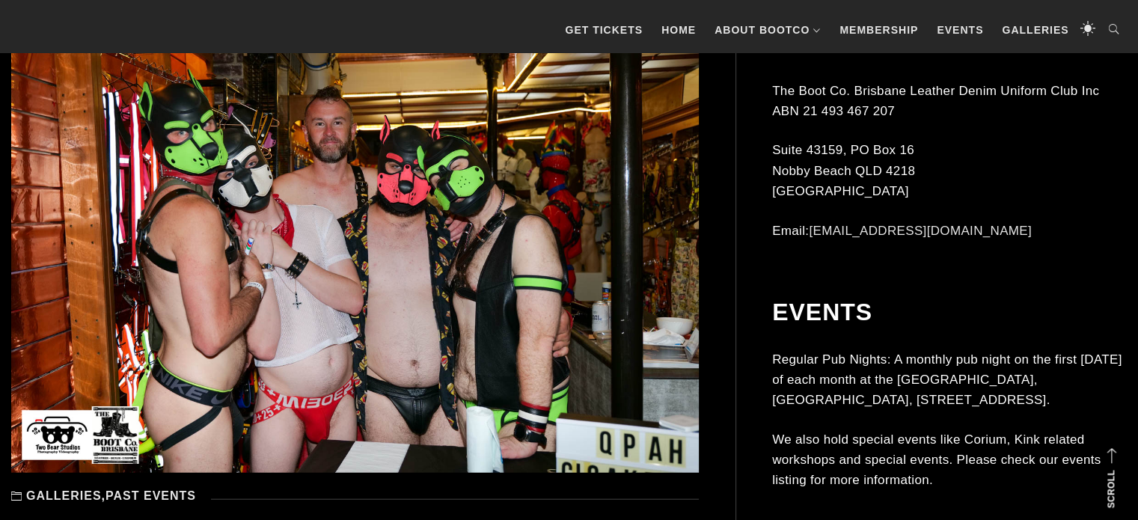
scroll to position [15218, 0]
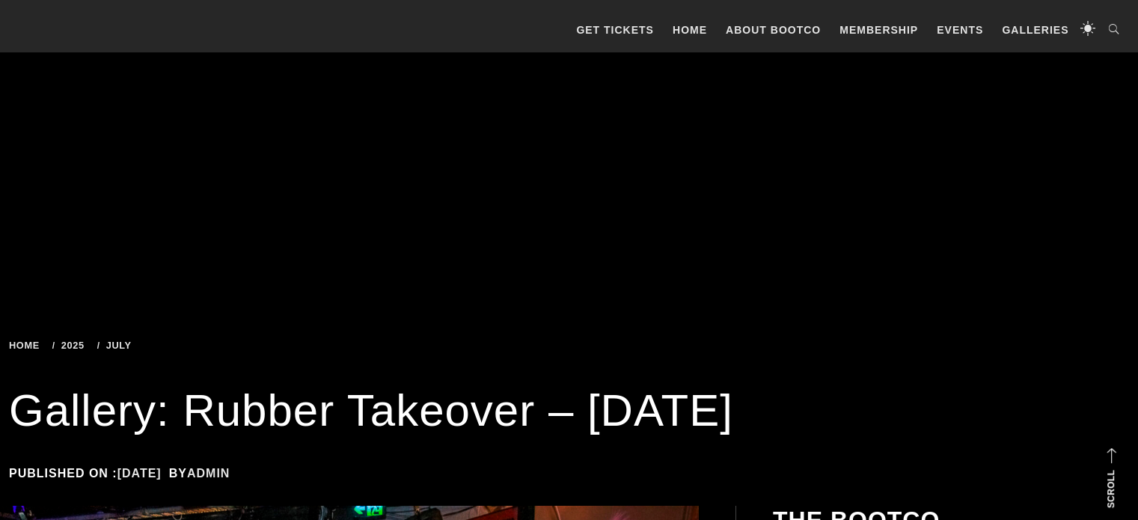
scroll to position [12093, 0]
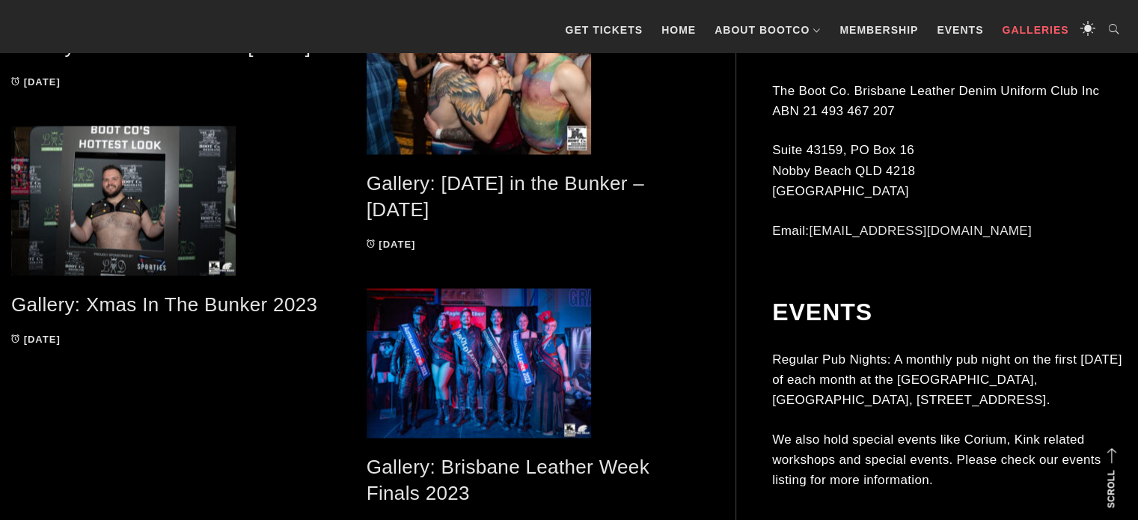
scroll to position [2973, 0]
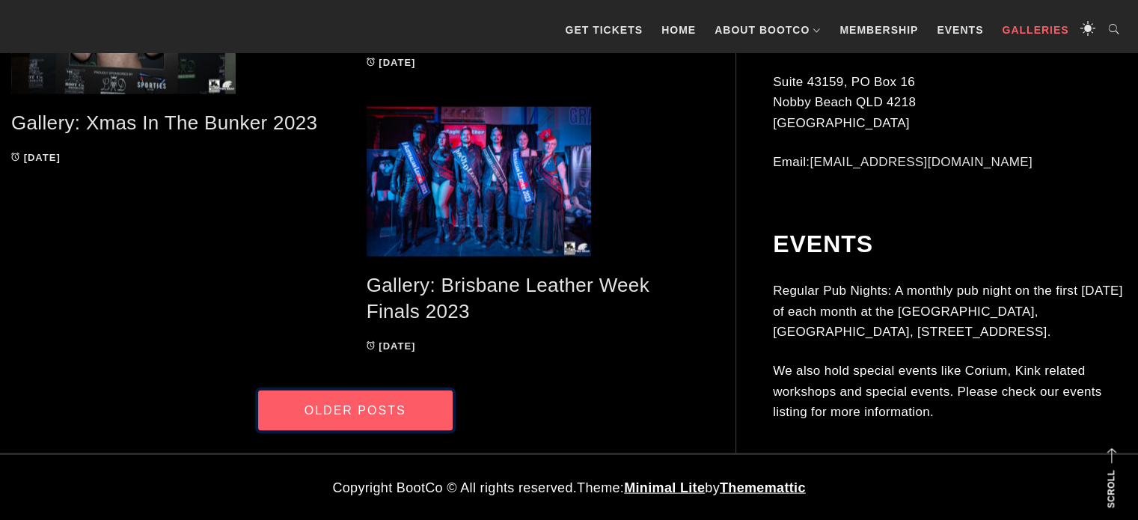
click at [371, 413] on link "Older Posts" at bounding box center [355, 411] width 195 height 40
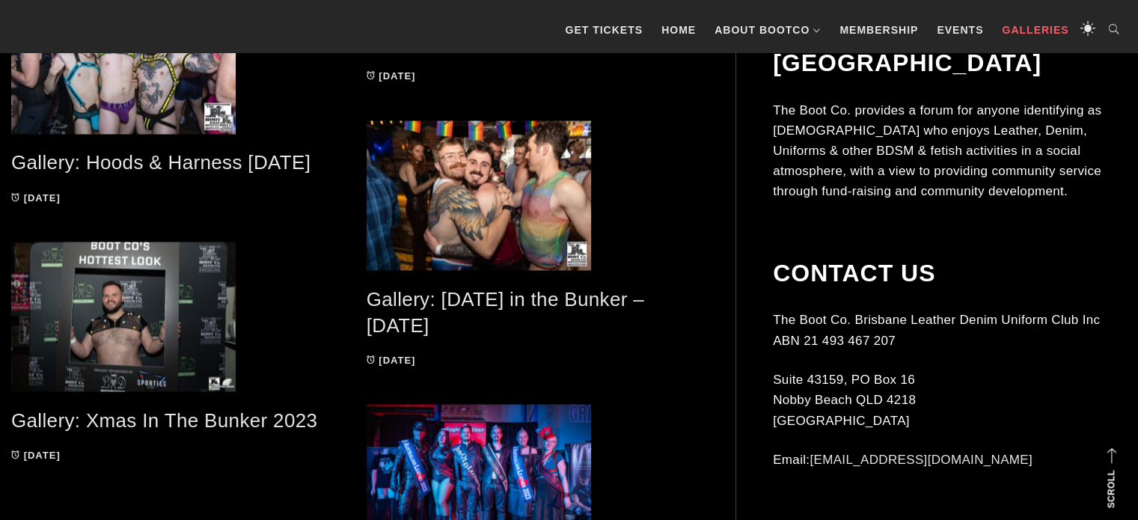
scroll to position [2952, 0]
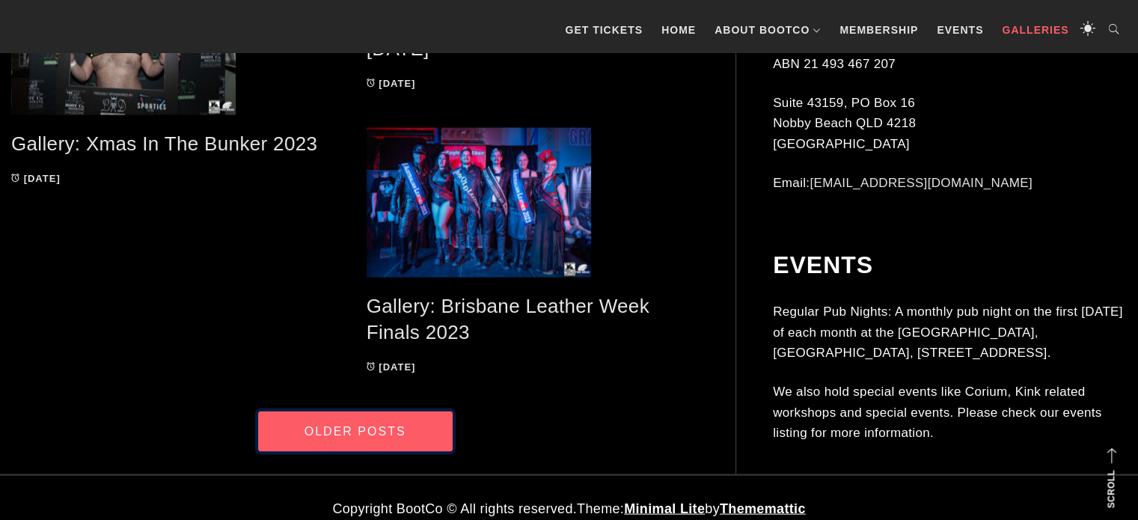
click at [357, 439] on link "Older Posts" at bounding box center [355, 432] width 195 height 40
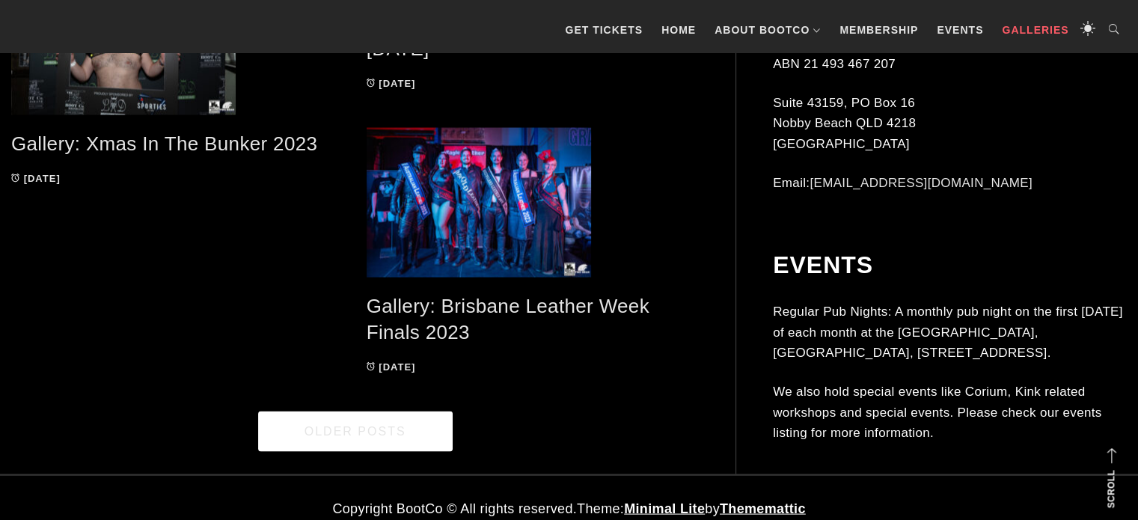
drag, startPoint x: 357, startPoint y: 439, endPoint x: 139, endPoint y: 333, distance: 242.0
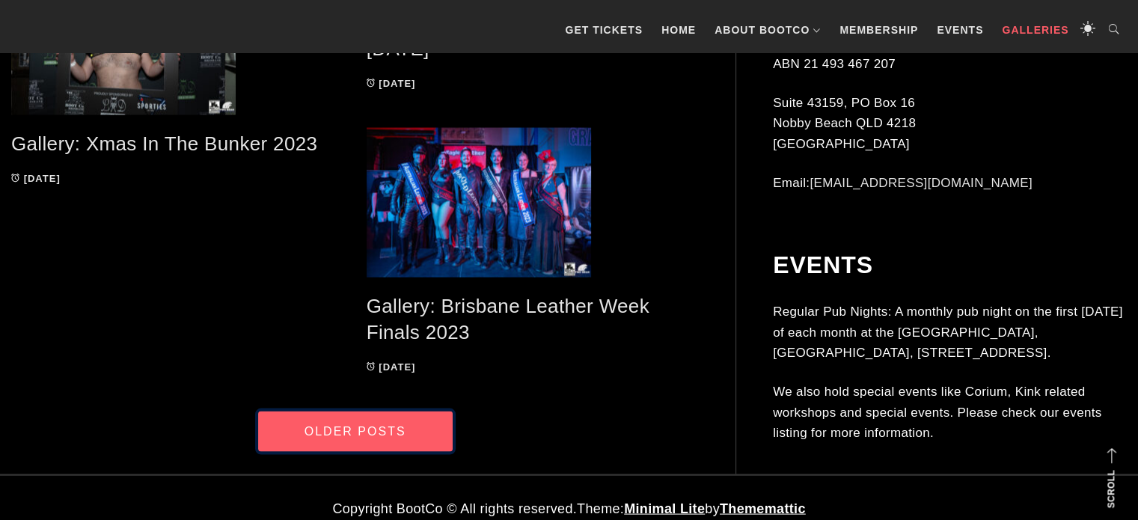
click at [354, 430] on link "Older Posts" at bounding box center [355, 432] width 195 height 40
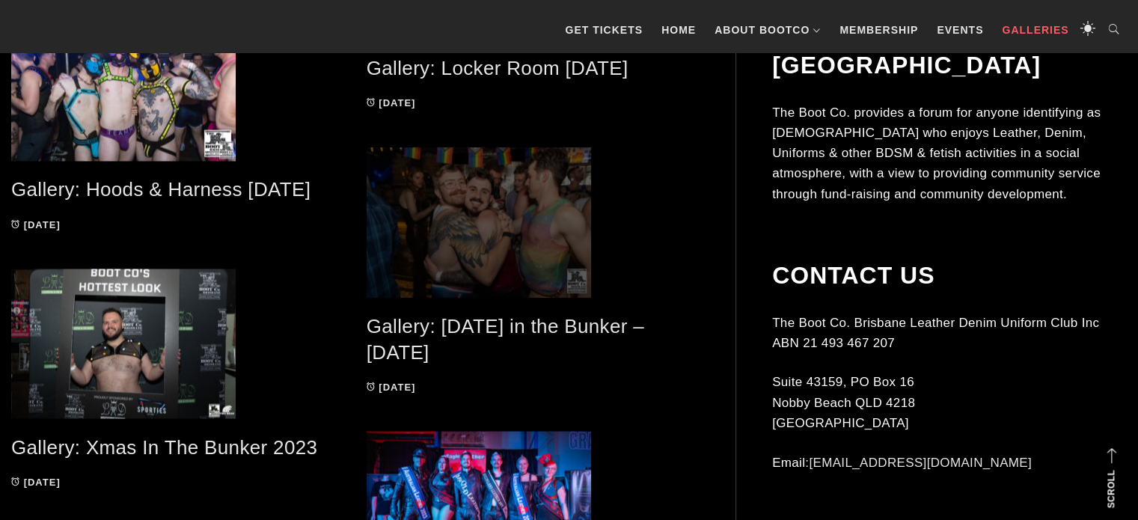
scroll to position [2646, 0]
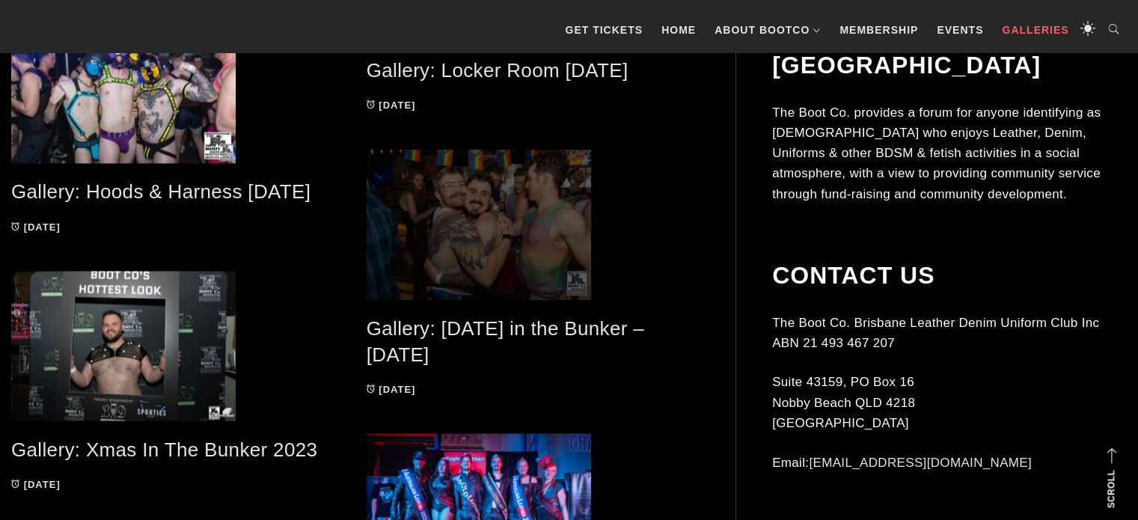
click at [501, 245] on span at bounding box center [533, 225] width 333 height 150
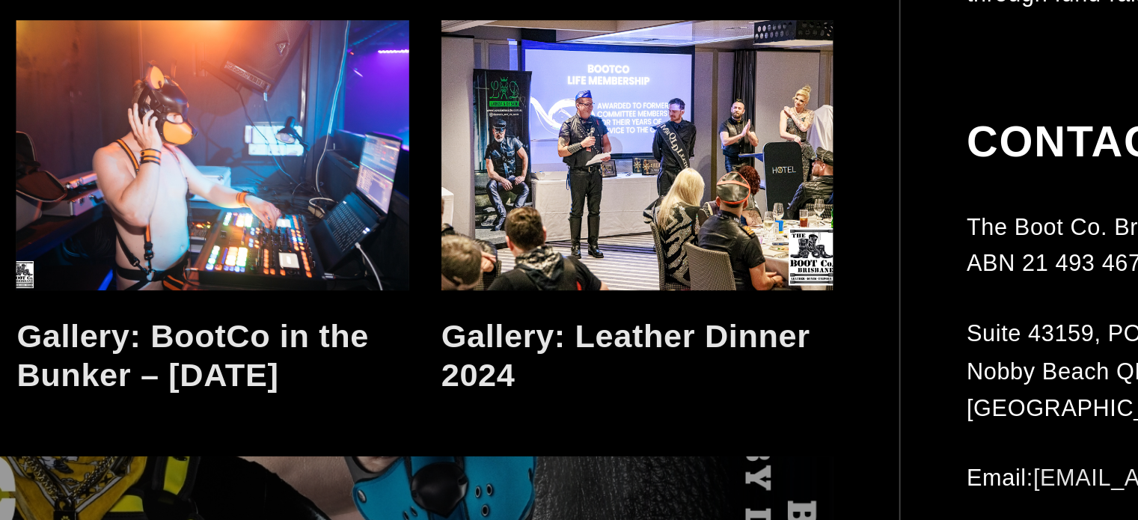
scroll to position [4959, 0]
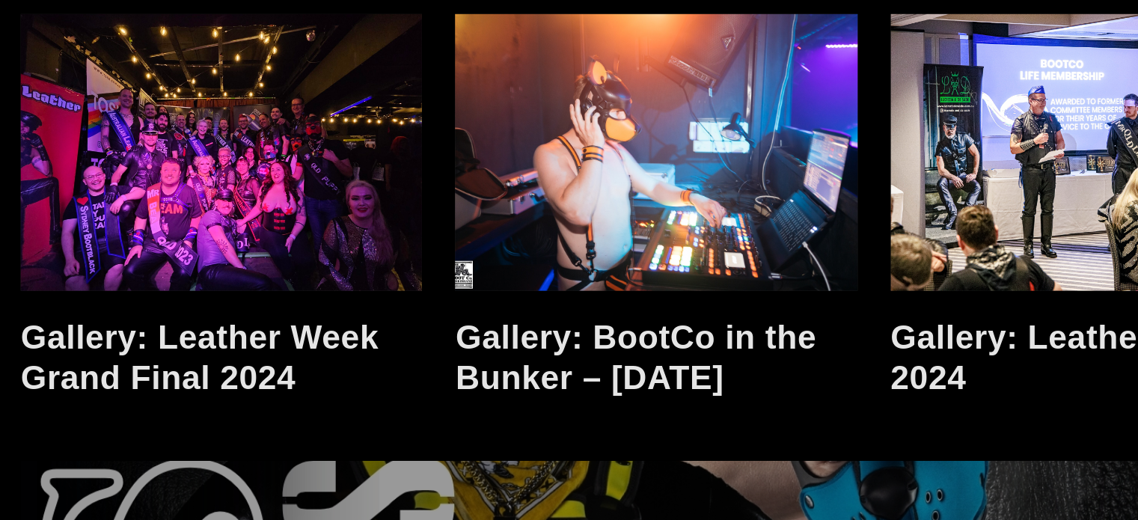
click at [375, 226] on link at bounding box center [354, 211] width 217 height 150
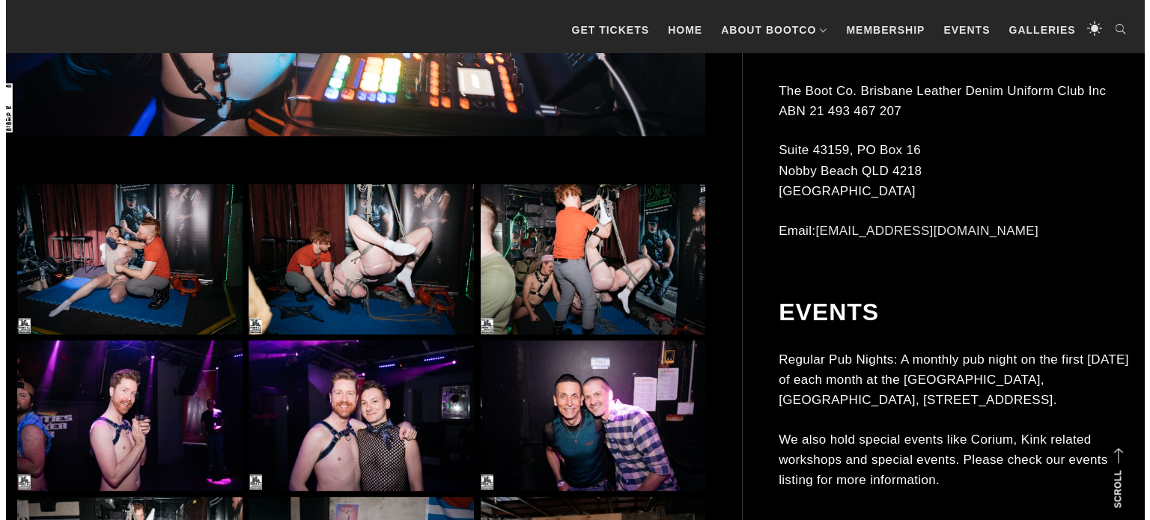
scroll to position [796, 0]
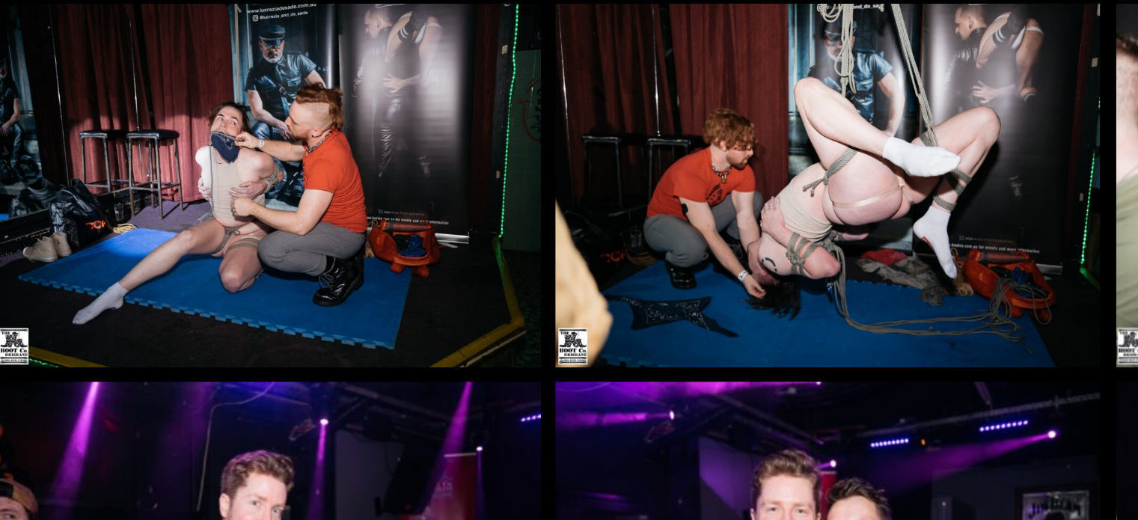
click at [123, 275] on img at bounding box center [123, 259] width 225 height 150
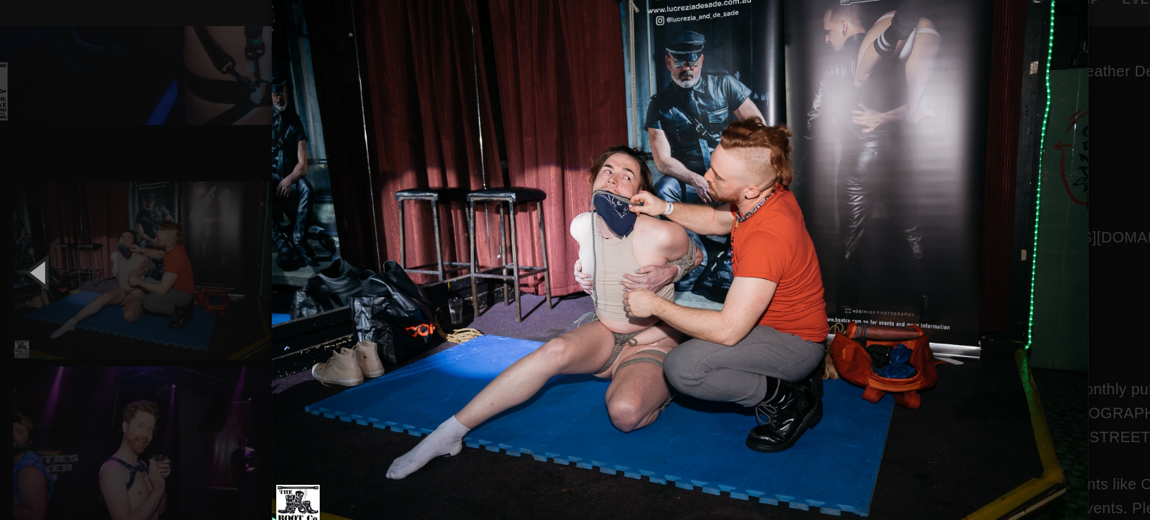
click at [165, 208] on div "× 1 of 40 Loading..." at bounding box center [575, 260] width 1150 height 520
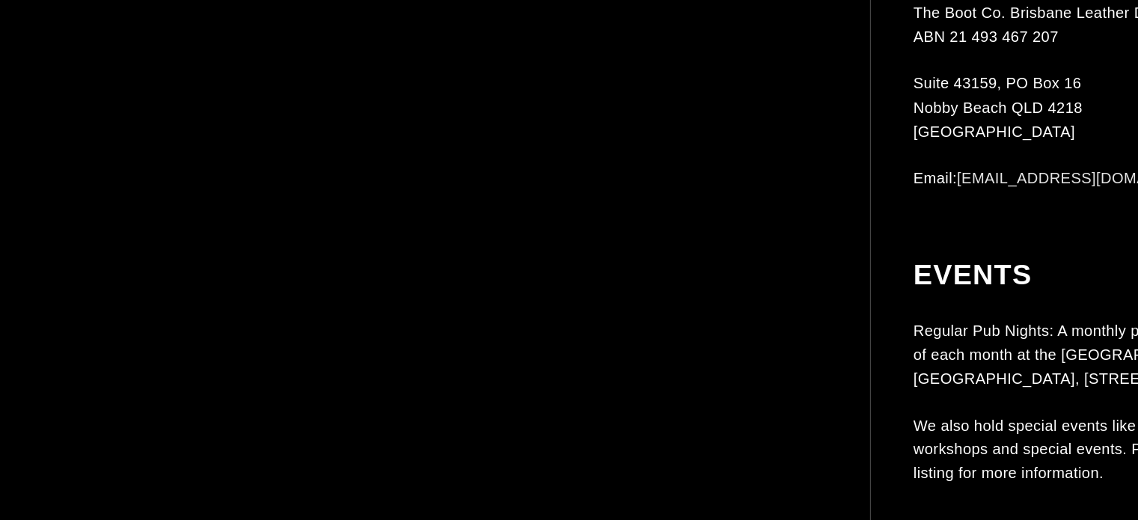
scroll to position [1345, 0]
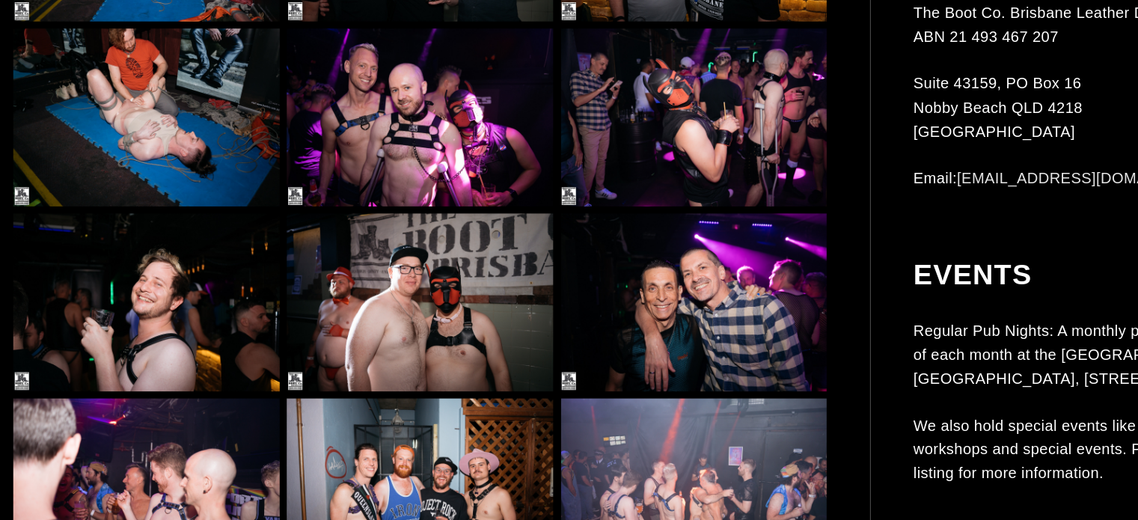
click at [408, 193] on img at bounding box center [354, 179] width 225 height 150
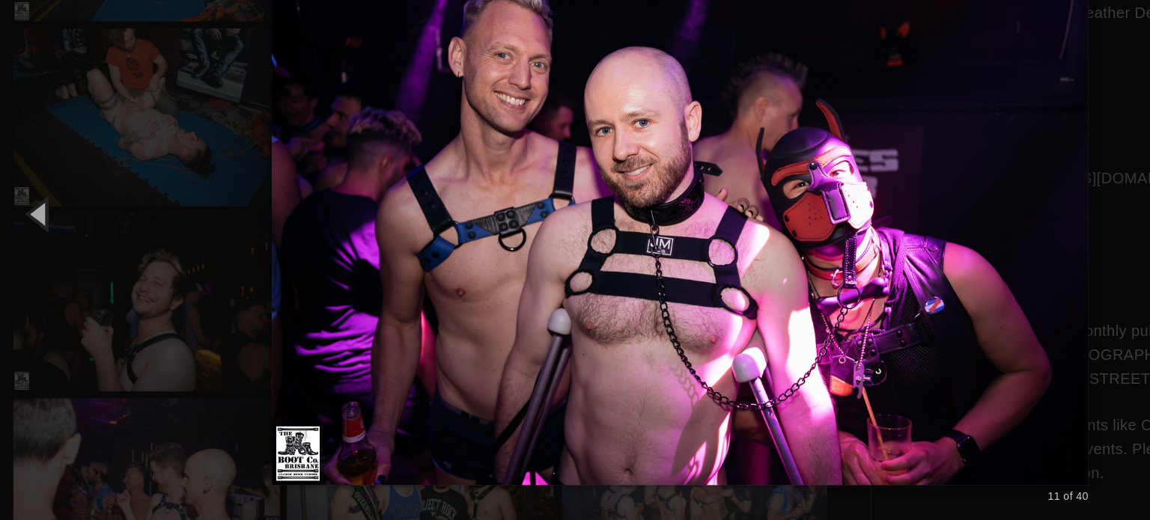
click at [852, 275] on img at bounding box center [575, 260] width 691 height 520
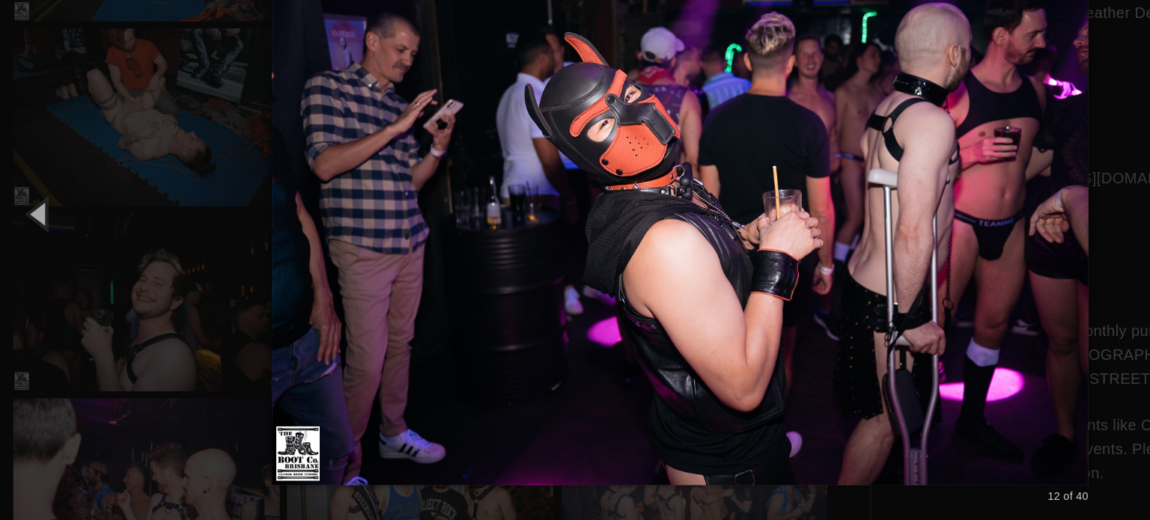
click at [181, 303] on div "× 12 of 40 Loading..." at bounding box center [575, 260] width 1150 height 520
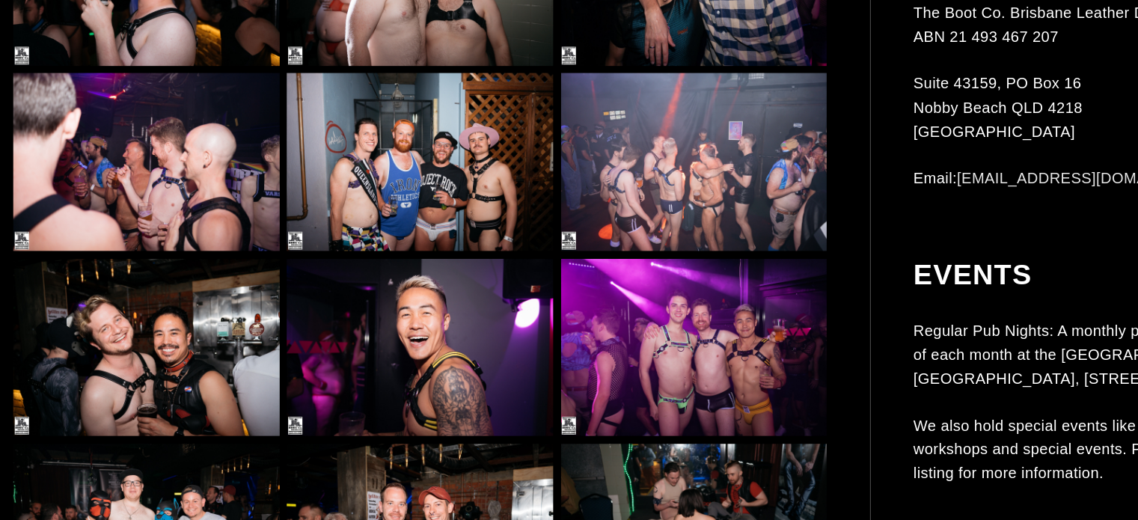
scroll to position [1620, 0]
click at [608, 211] on img at bounding box center [586, 216] width 225 height 150
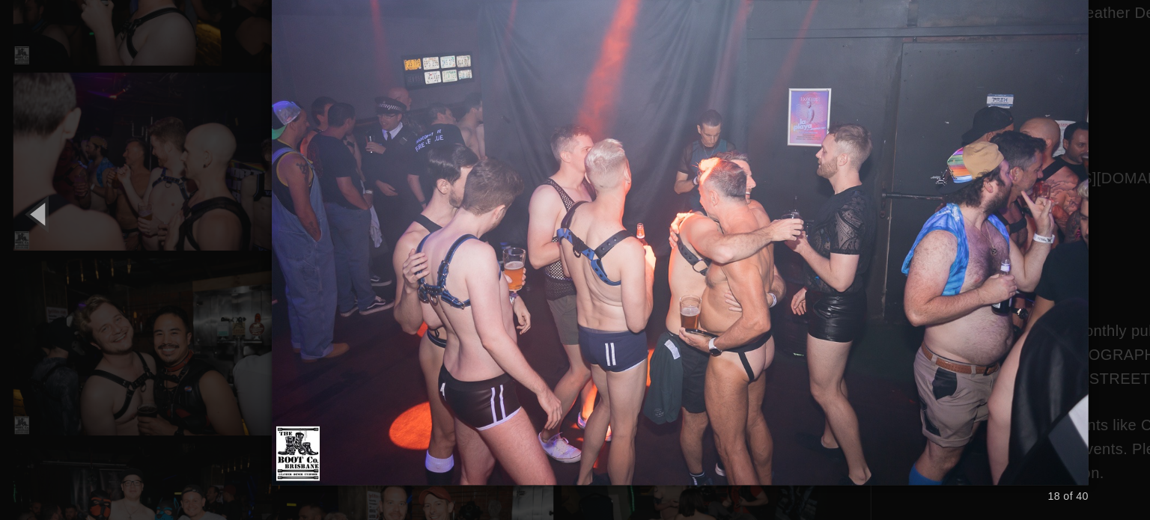
click at [101, 185] on div "× 18 of 40 Loading..." at bounding box center [575, 260] width 1150 height 520
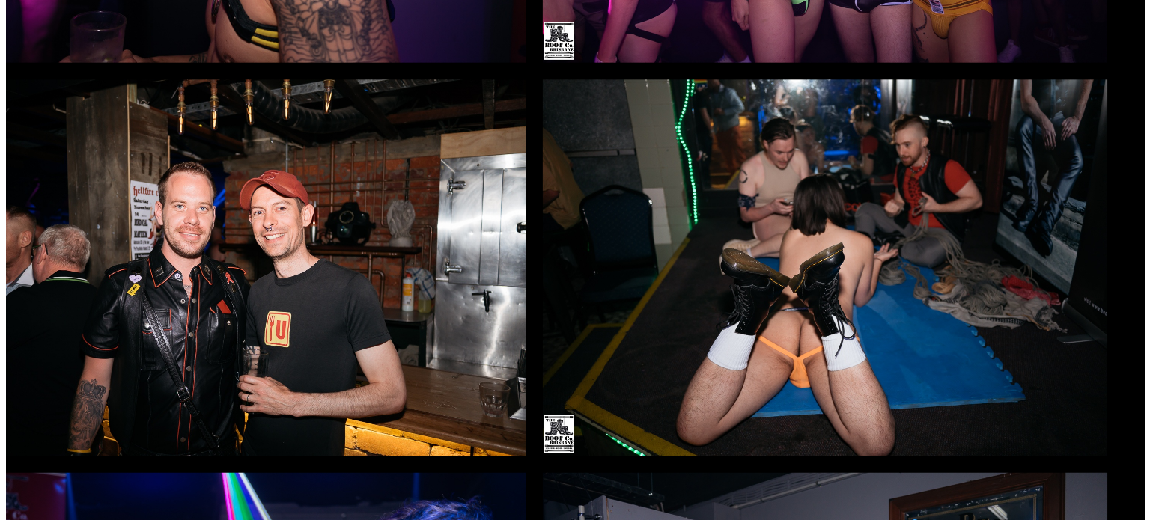
scroll to position [1860, 0]
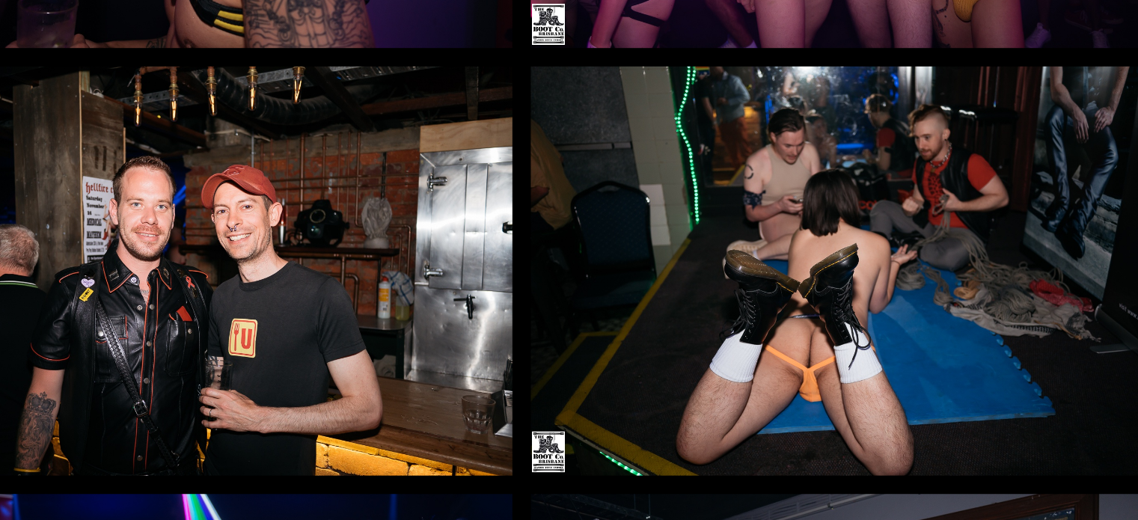
click at [530, 277] on img at bounding box center [586, 290] width 225 height 150
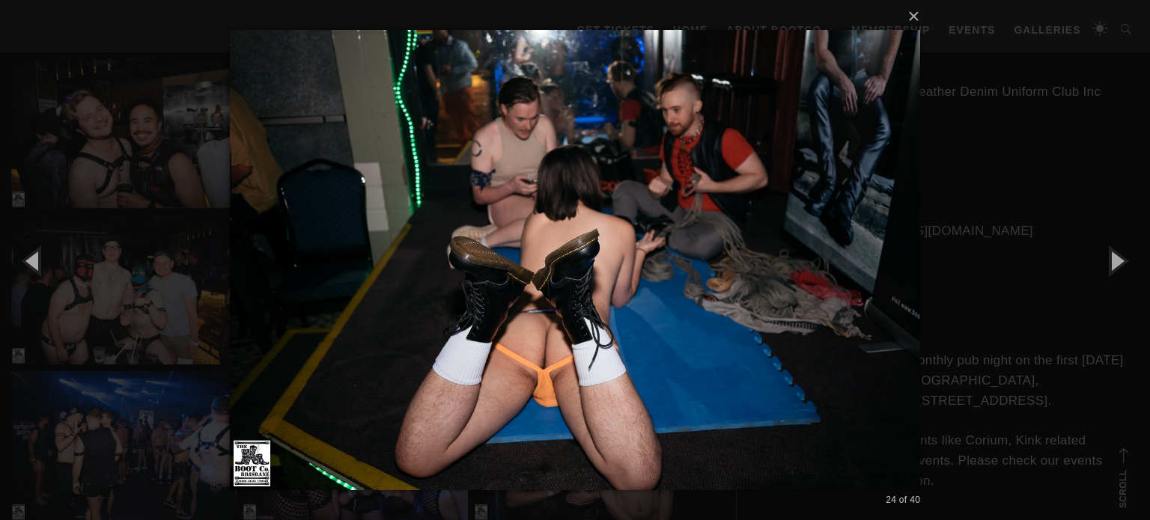
click at [99, 293] on div "× 24 of 40 Loading..." at bounding box center [575, 260] width 1150 height 520
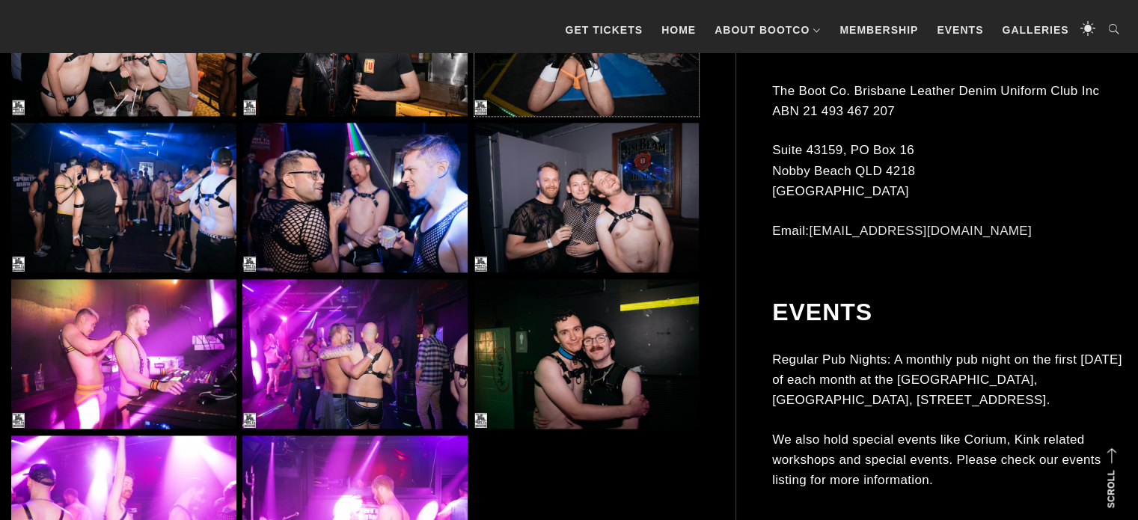
scroll to position [2109, 0]
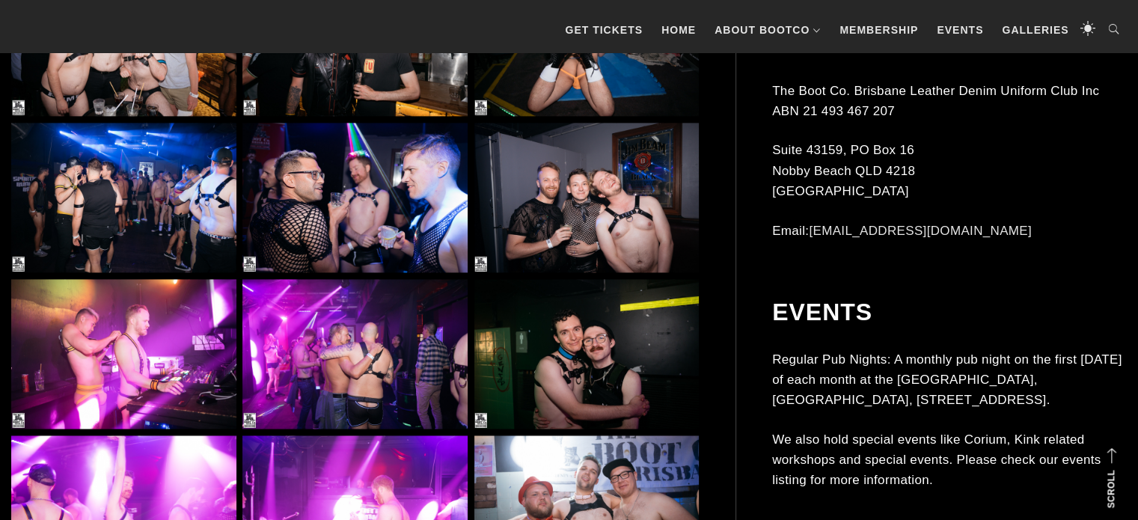
click at [126, 337] on img at bounding box center [123, 354] width 225 height 150
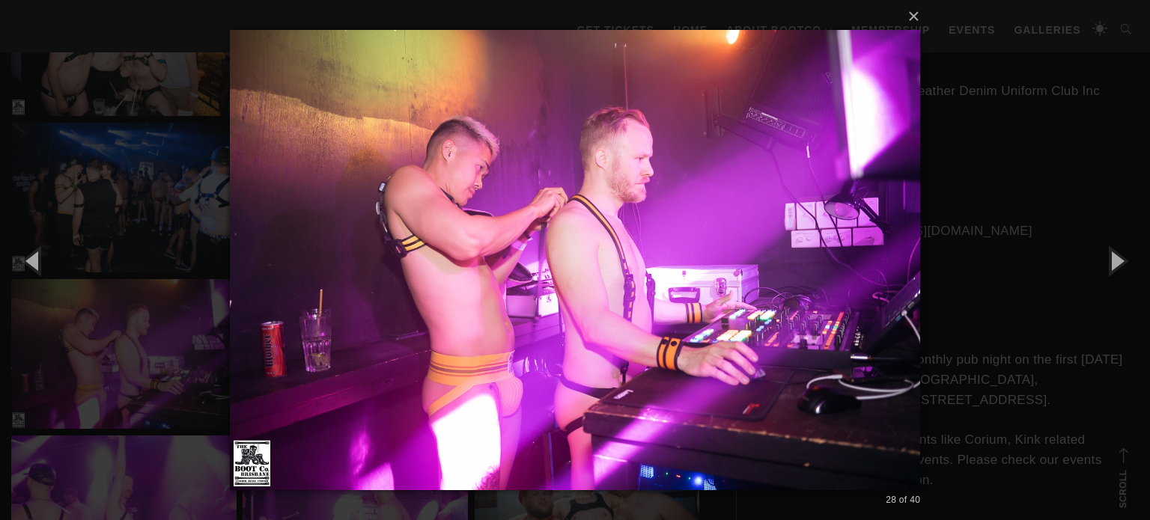
click at [935, 317] on div "× 28 of 40 Loading..." at bounding box center [575, 260] width 1150 height 520
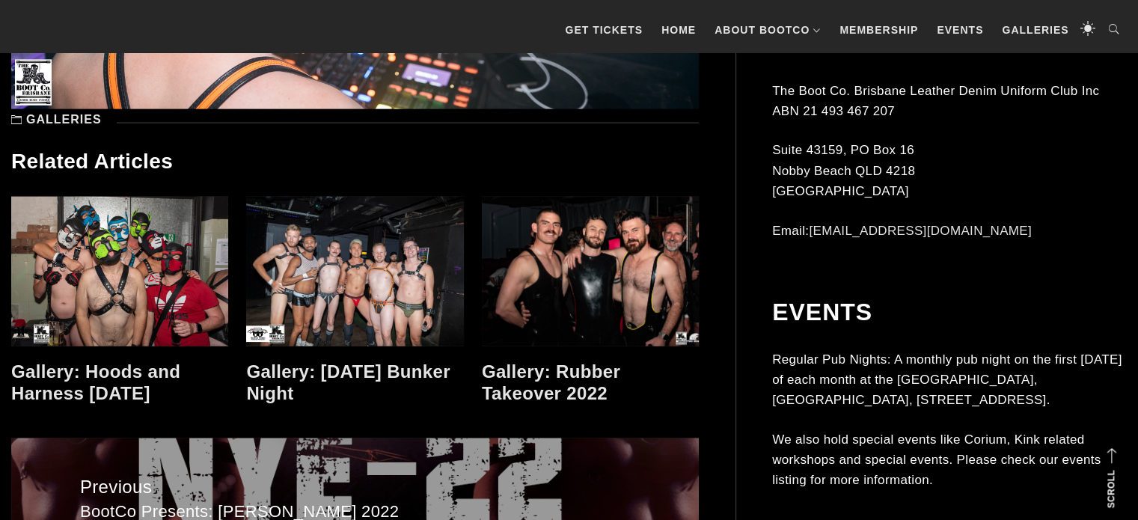
scroll to position [3365, 0]
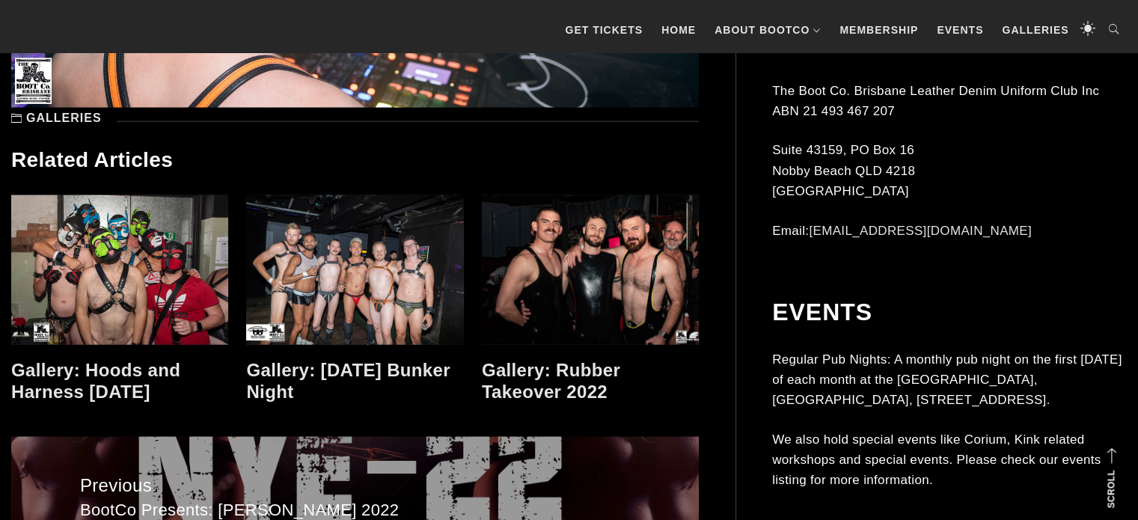
click at [129, 230] on link at bounding box center [119, 270] width 217 height 150
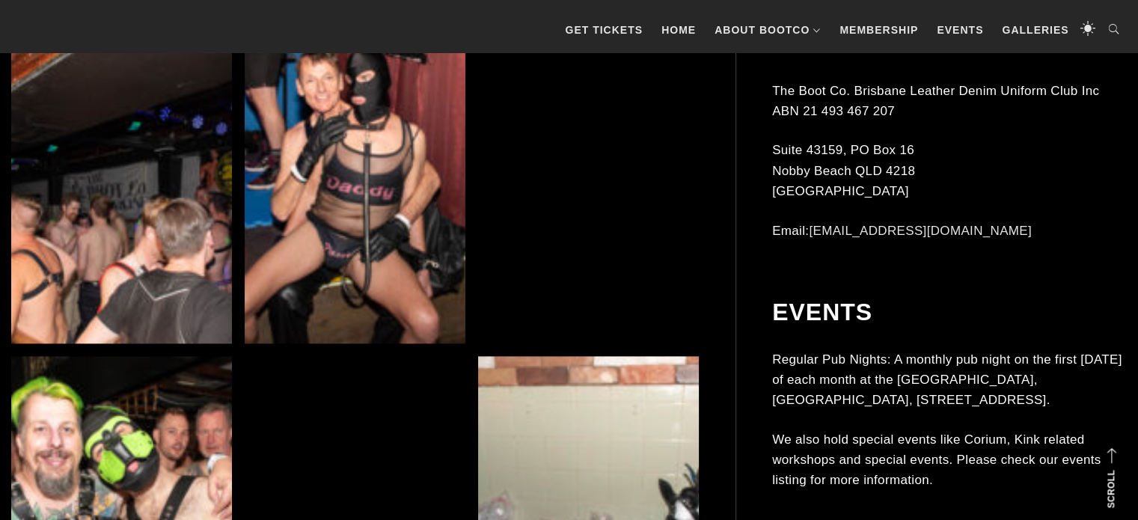
scroll to position [1655, 0]
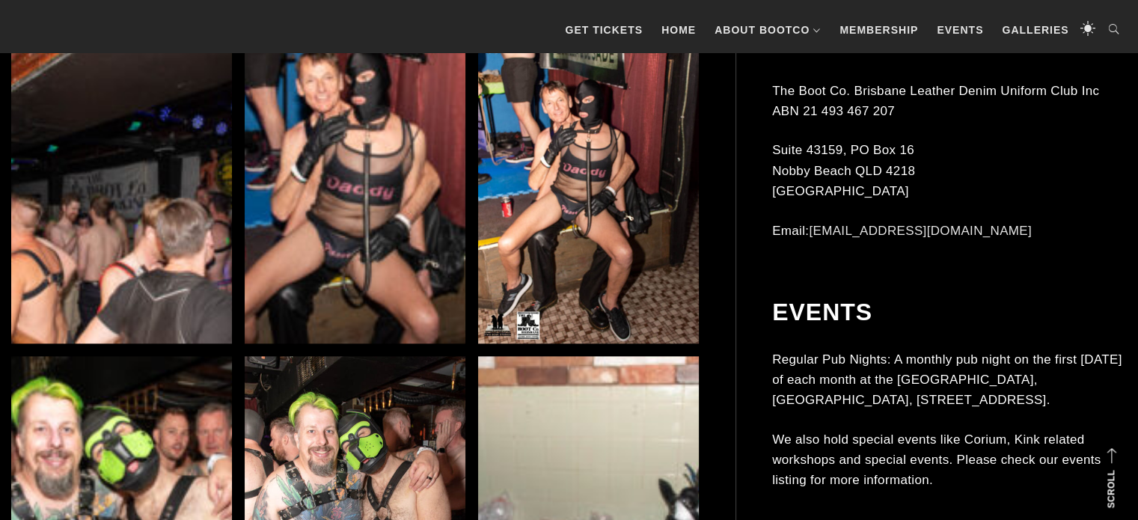
click at [324, 233] on img at bounding box center [355, 177] width 221 height 331
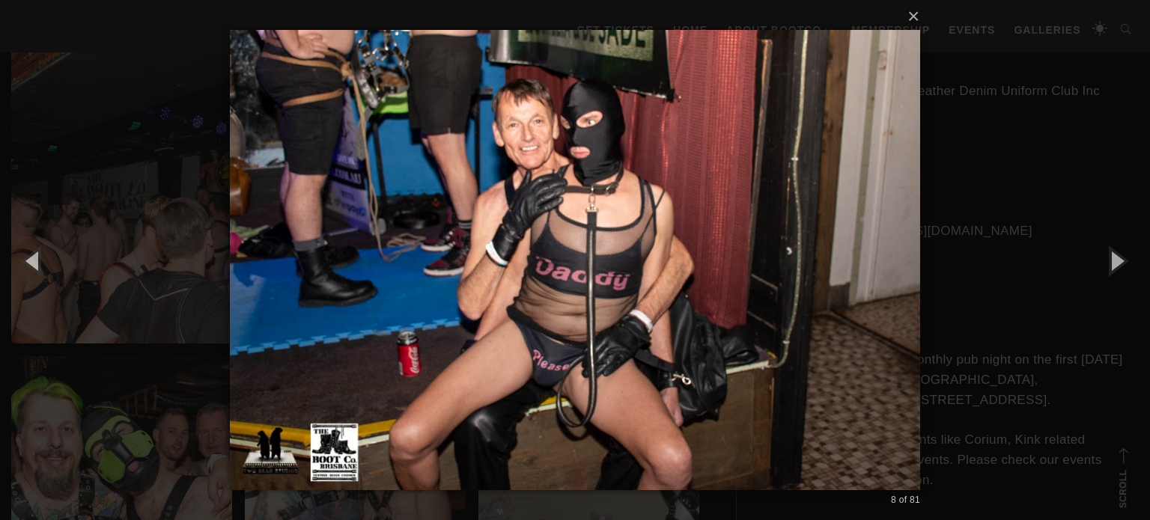
click at [907, 290] on img at bounding box center [575, 260] width 690 height 520
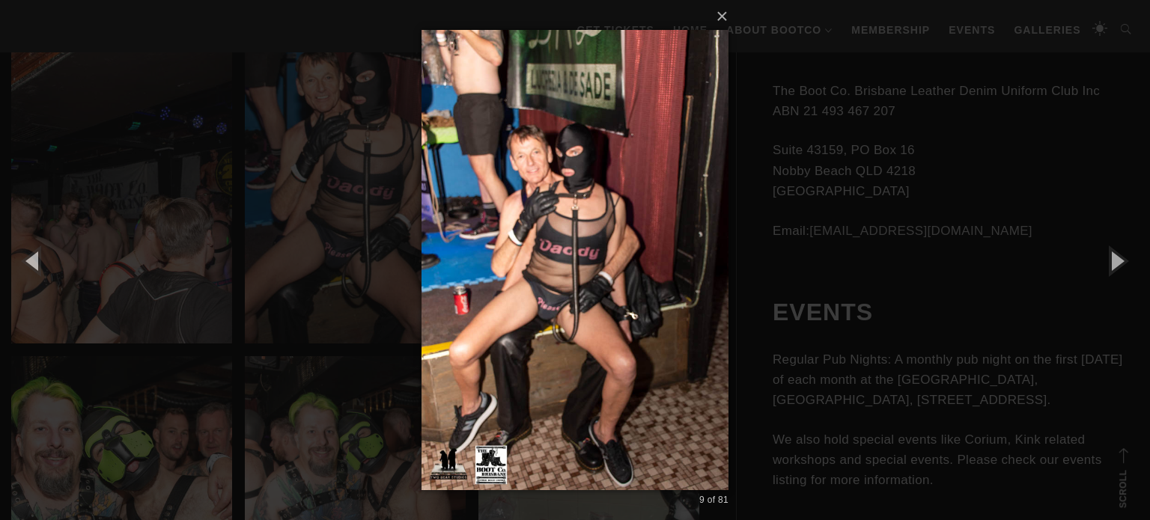
click at [881, 278] on div "× 9 of 81 Loading..." at bounding box center [575, 260] width 1150 height 520
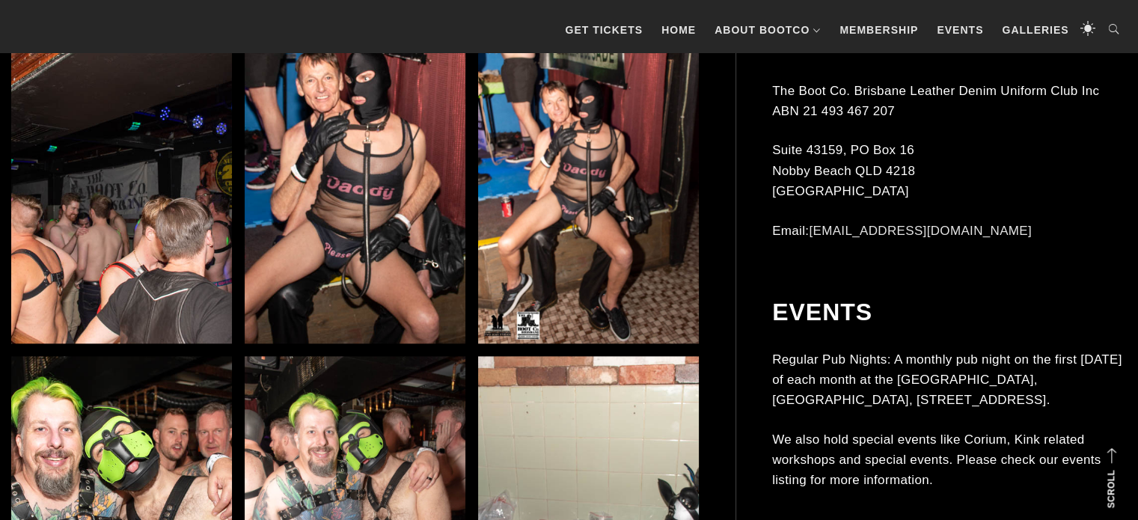
click at [132, 293] on img at bounding box center [121, 177] width 221 height 331
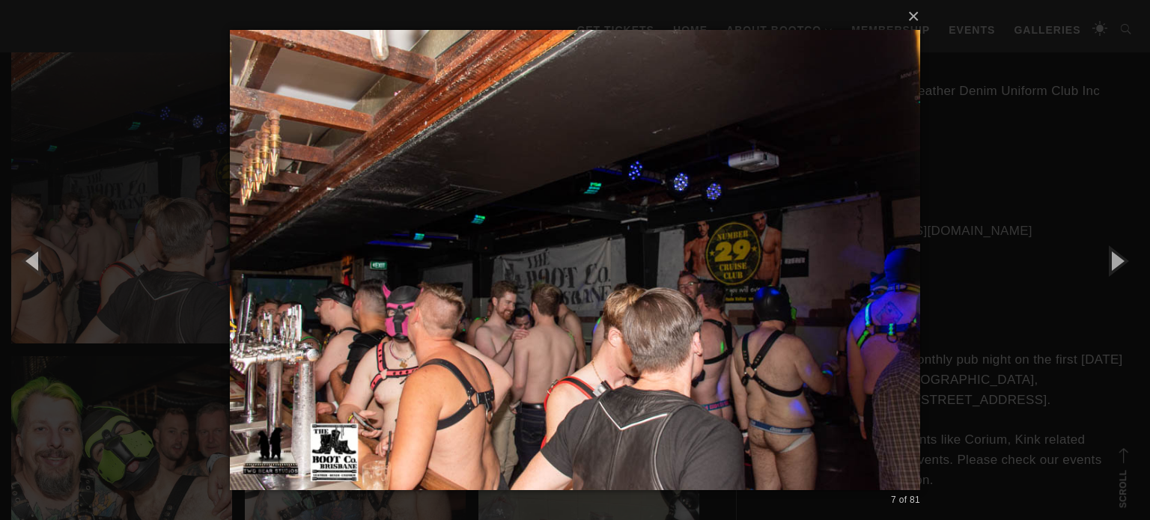
click at [62, 305] on div "× 7 of 81 Loading..." at bounding box center [575, 260] width 1150 height 520
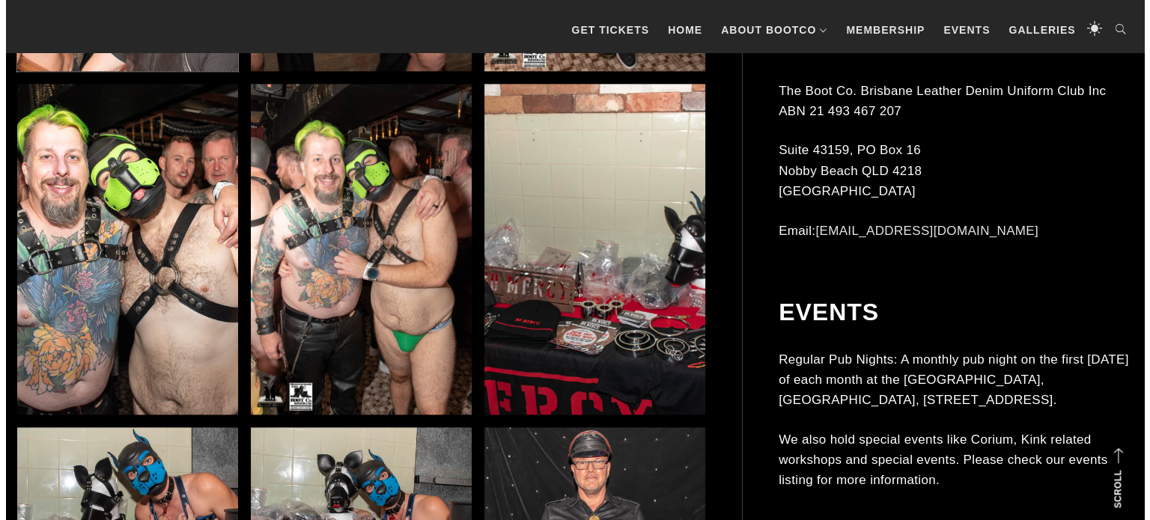
scroll to position [2083, 0]
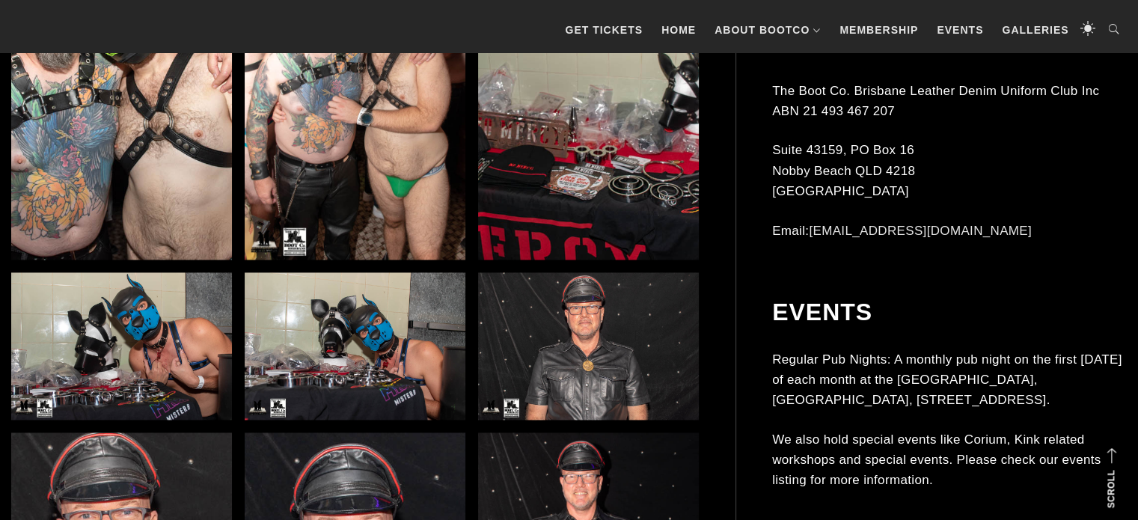
click at [581, 160] on img at bounding box center [588, 94] width 221 height 331
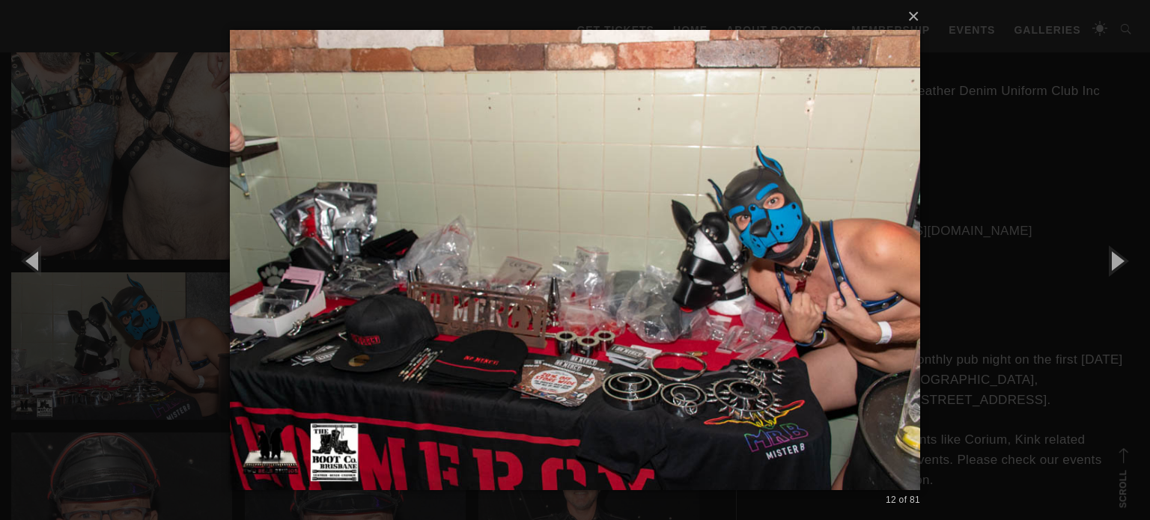
click at [140, 315] on div "× 12 of 81 Loading..." at bounding box center [575, 260] width 1150 height 520
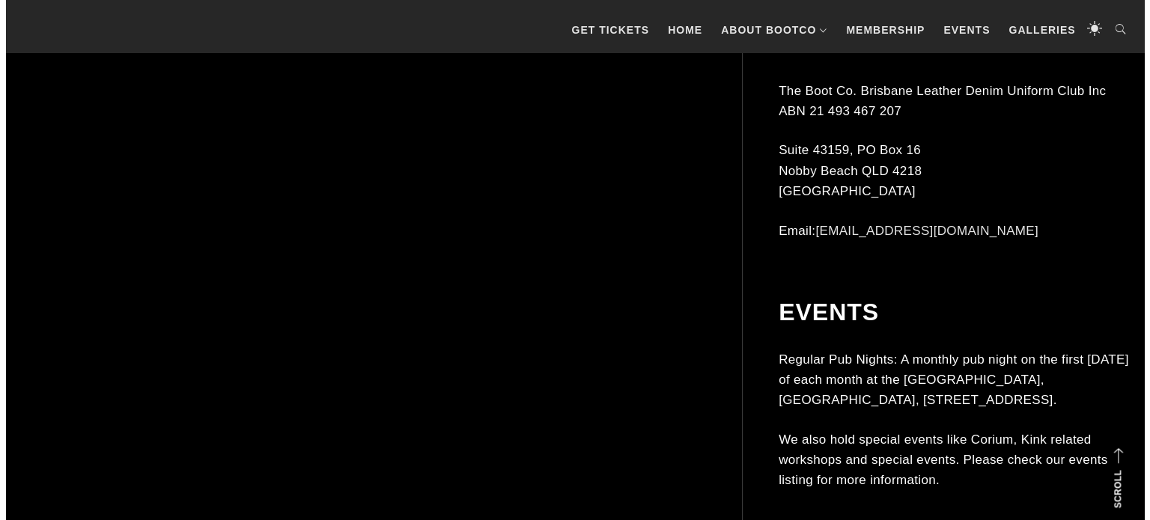
scroll to position [4719, 0]
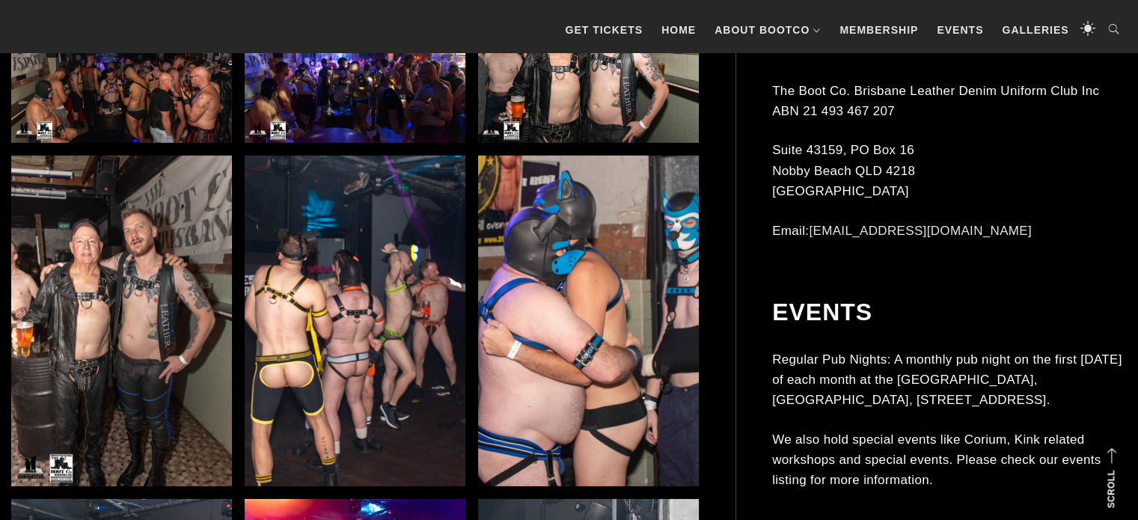
click at [138, 112] on img at bounding box center [121, 69] width 221 height 147
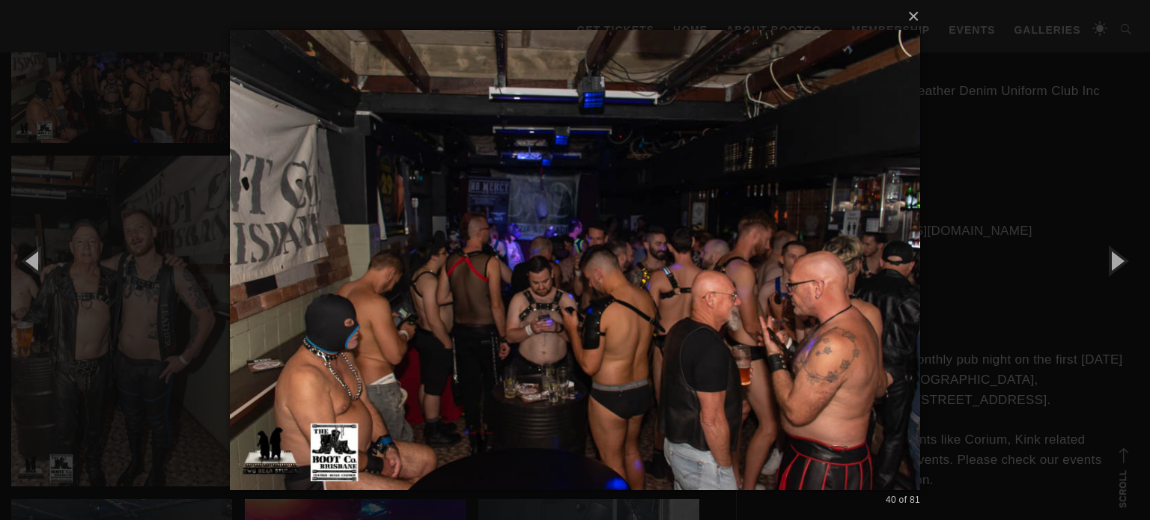
click at [882, 269] on img at bounding box center [575, 260] width 690 height 520
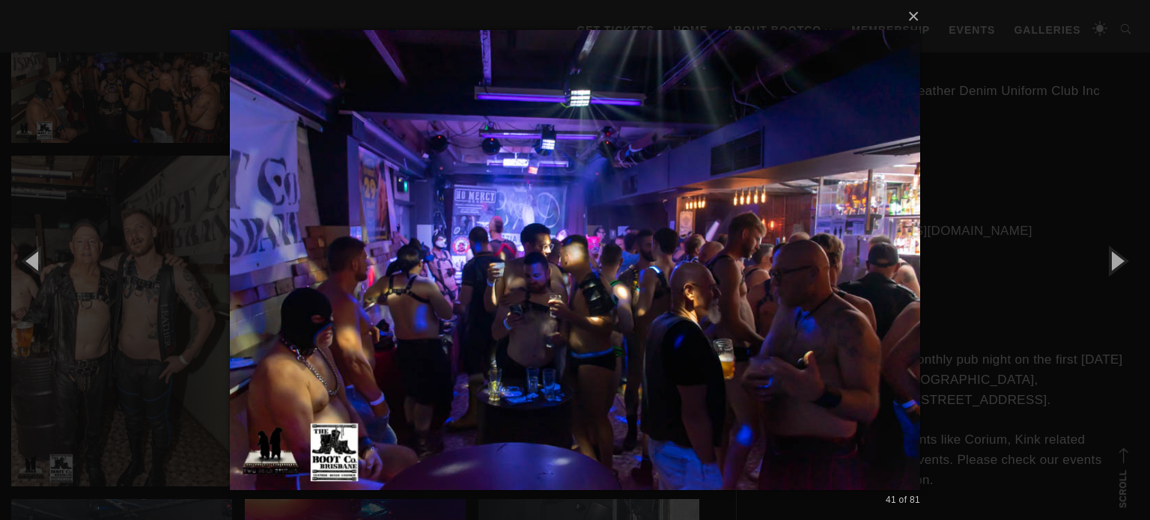
click at [882, 269] on img at bounding box center [575, 260] width 690 height 520
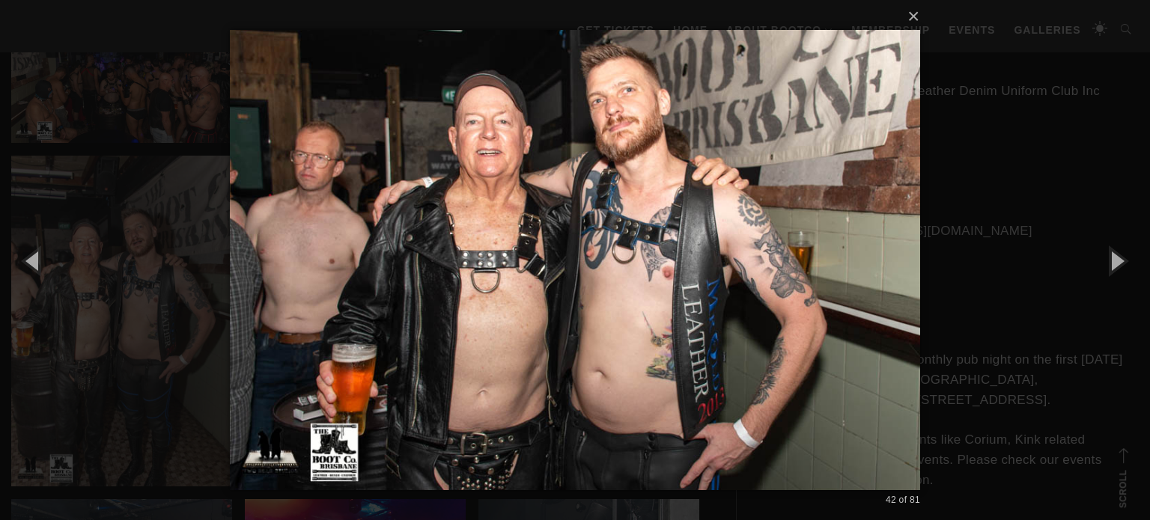
click at [882, 269] on img at bounding box center [575, 260] width 690 height 520
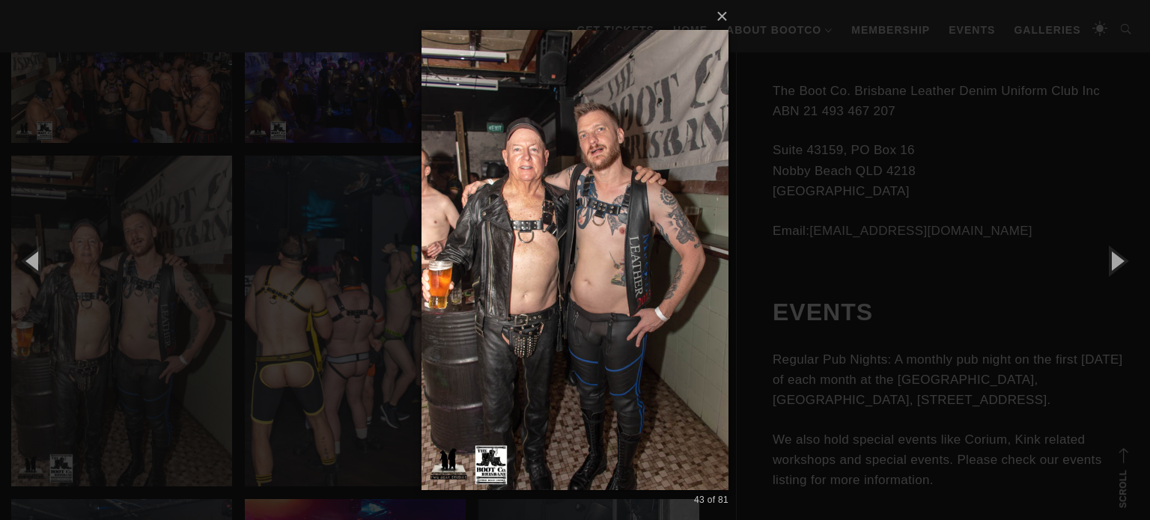
click at [882, 269] on div "× 43 of 81 Loading..." at bounding box center [575, 260] width 1150 height 520
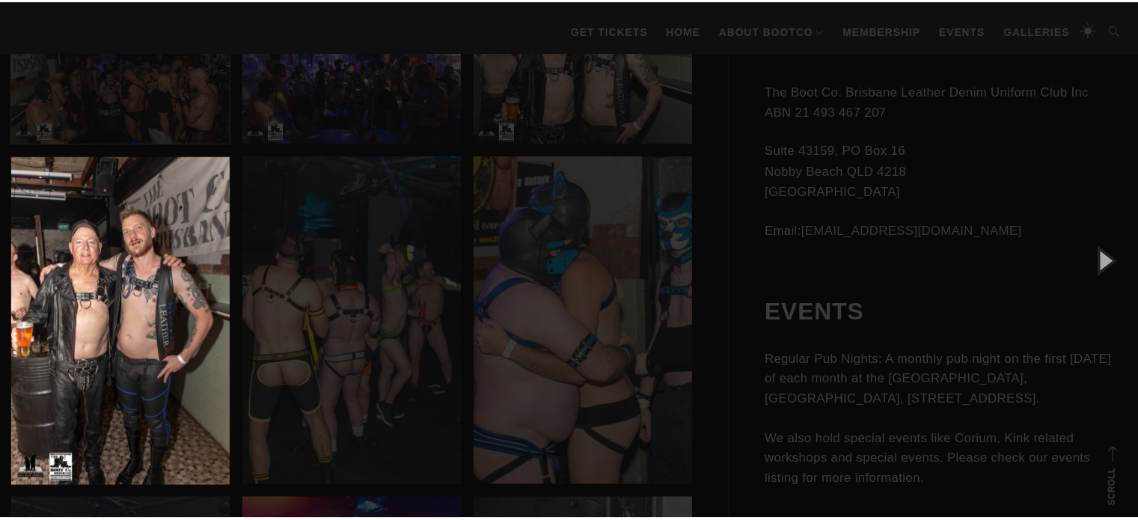
scroll to position [4715, 0]
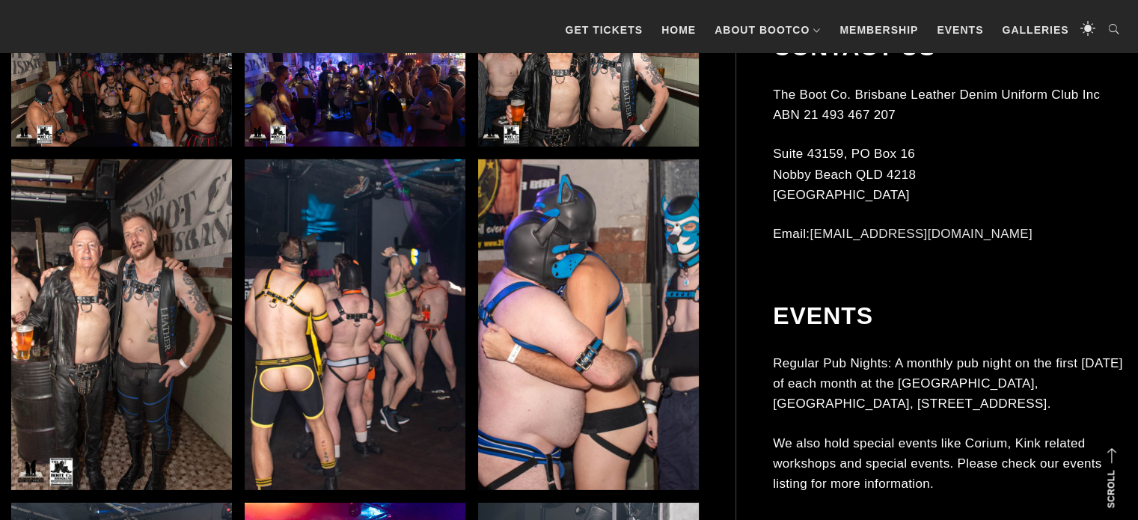
click at [580, 281] on img at bounding box center [588, 324] width 221 height 331
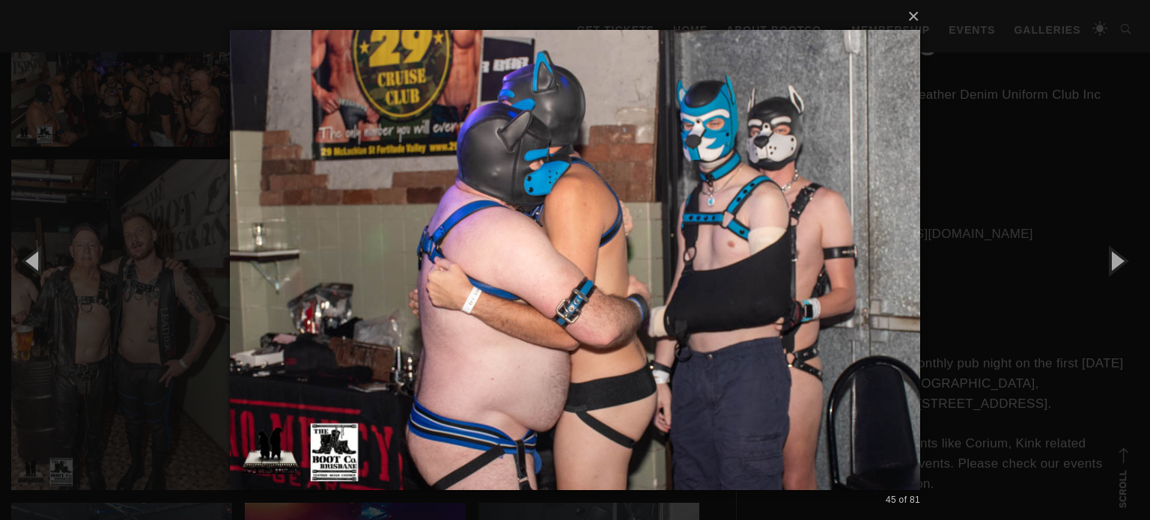
click at [992, 349] on div "× 45 of 81 Loading..." at bounding box center [575, 260] width 1150 height 520
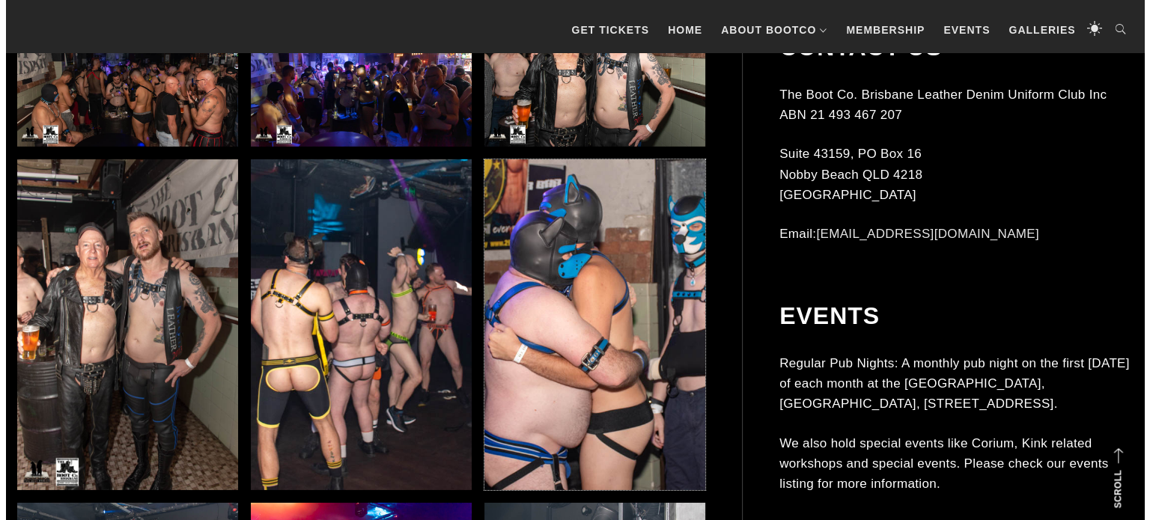
scroll to position [4960, 0]
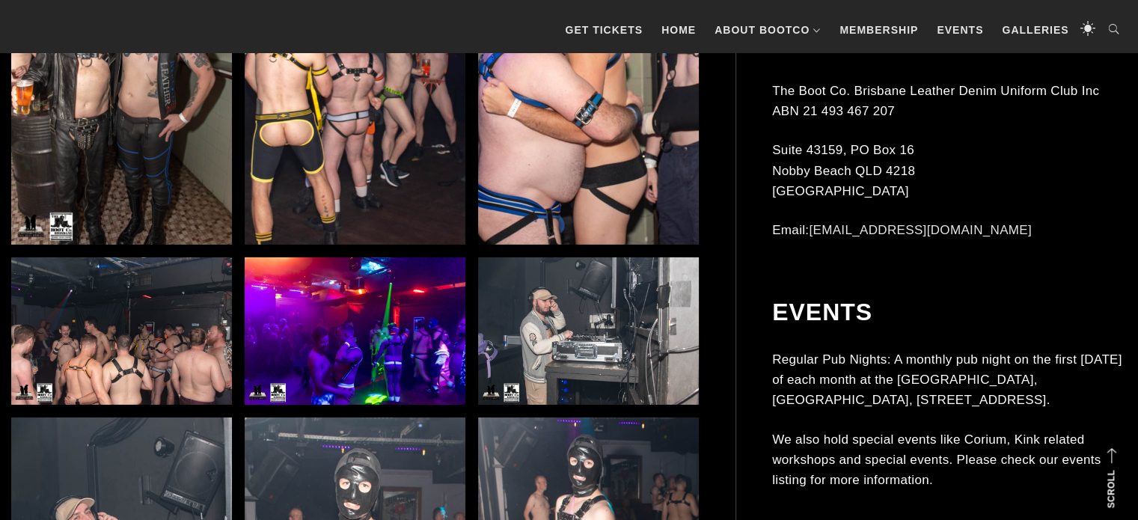
click at [395, 154] on img at bounding box center [355, 79] width 221 height 331
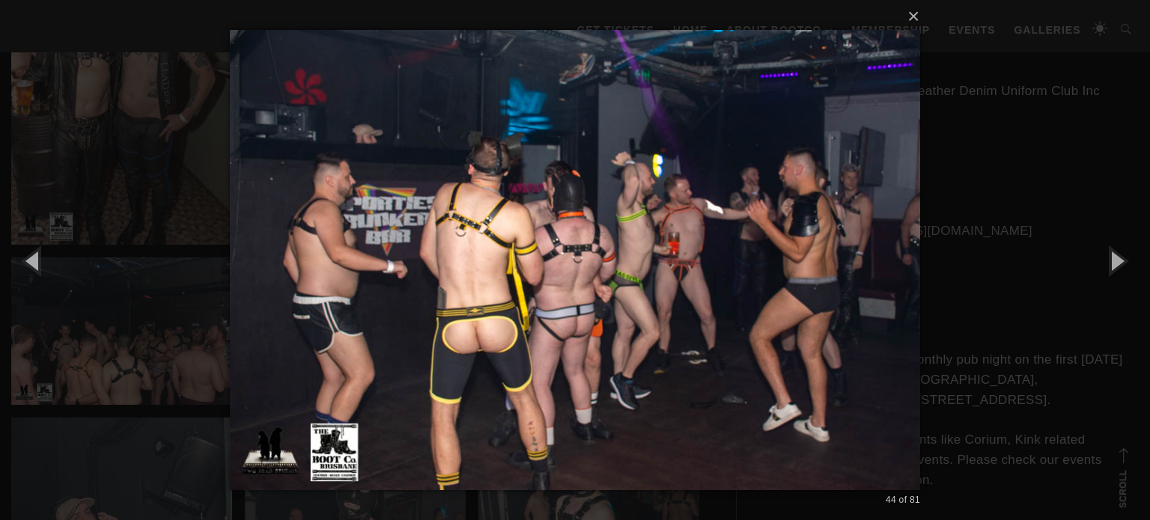
click at [962, 259] on div "× 44 of 81 Loading..." at bounding box center [575, 260] width 1150 height 520
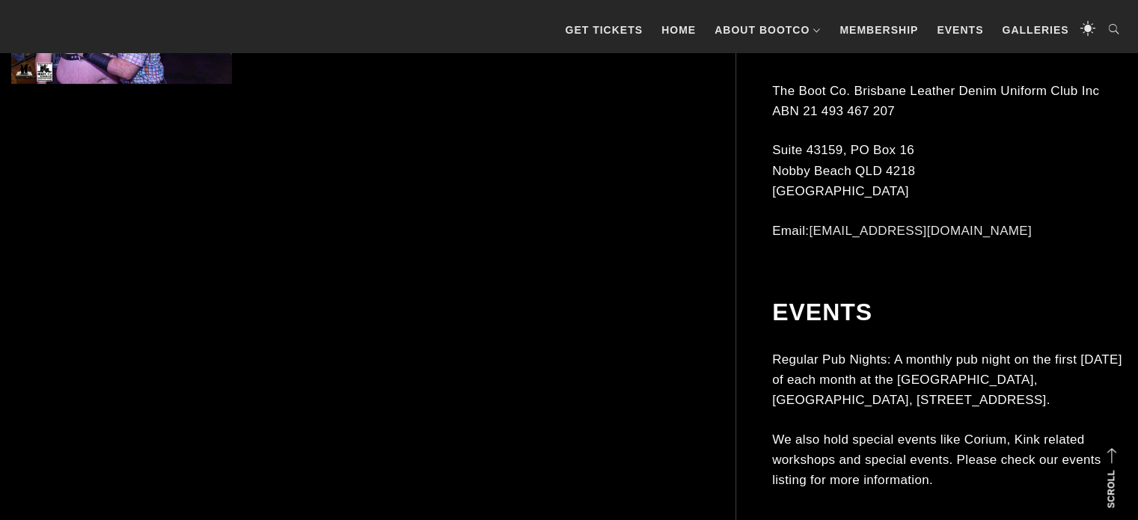
scroll to position [6473, 0]
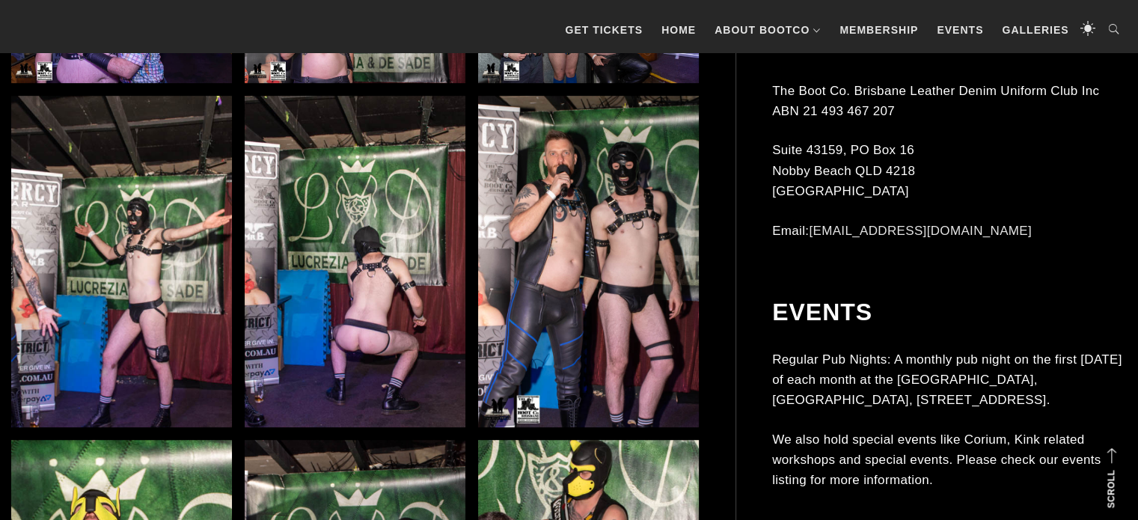
click at [61, 281] on img at bounding box center [121, 261] width 221 height 331
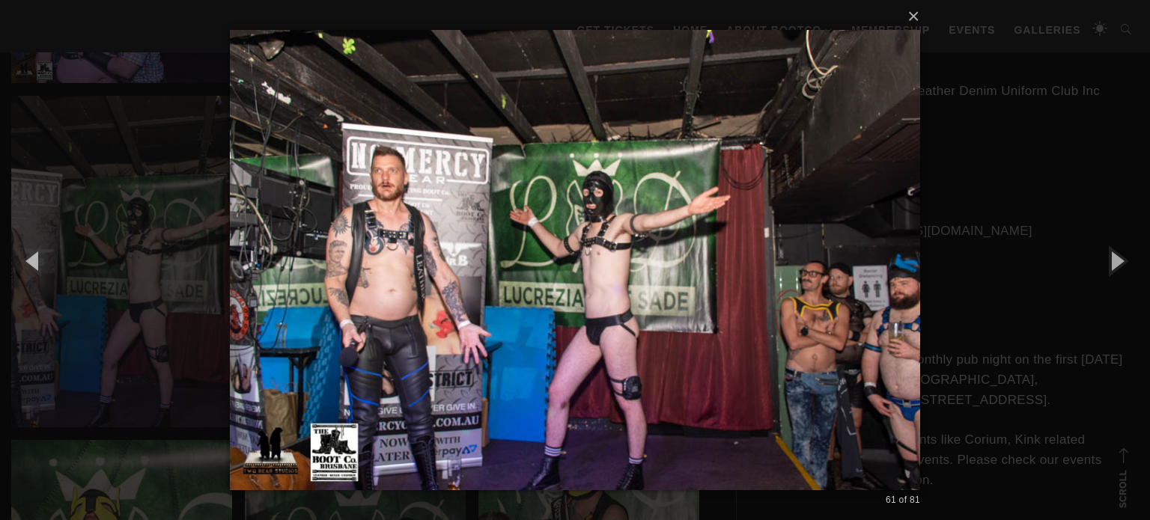
click at [868, 277] on img at bounding box center [575, 260] width 690 height 520
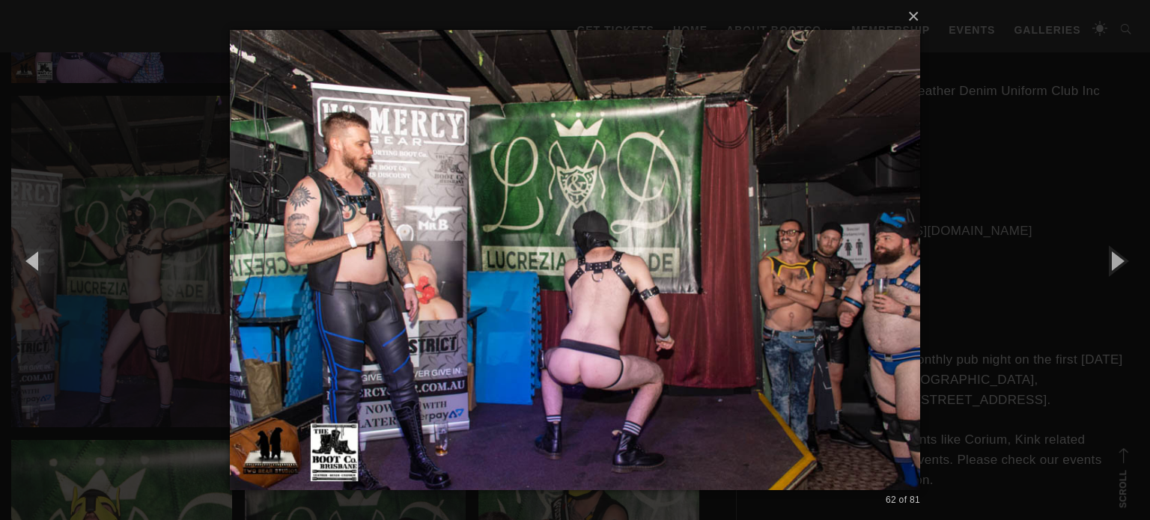
click at [972, 269] on div "× 62 of 81 Loading..." at bounding box center [575, 260] width 1150 height 520
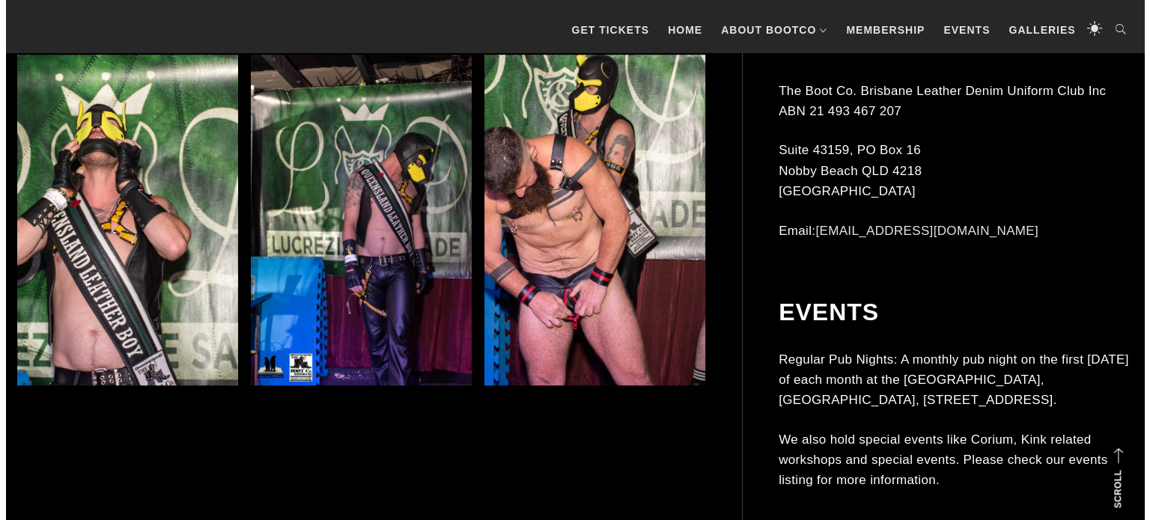
scroll to position [7031, 0]
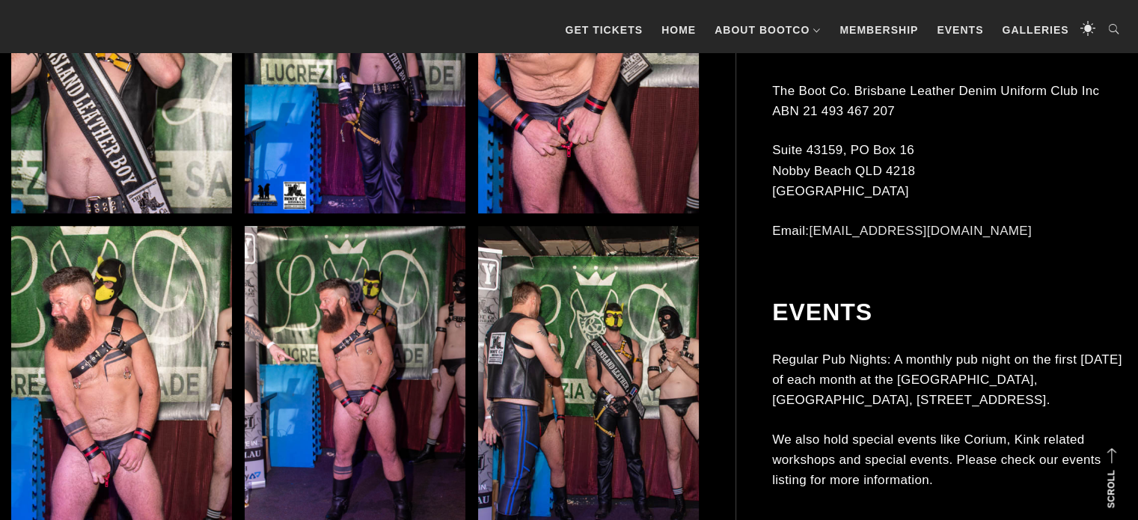
click at [512, 144] on img at bounding box center [588, 48] width 221 height 331
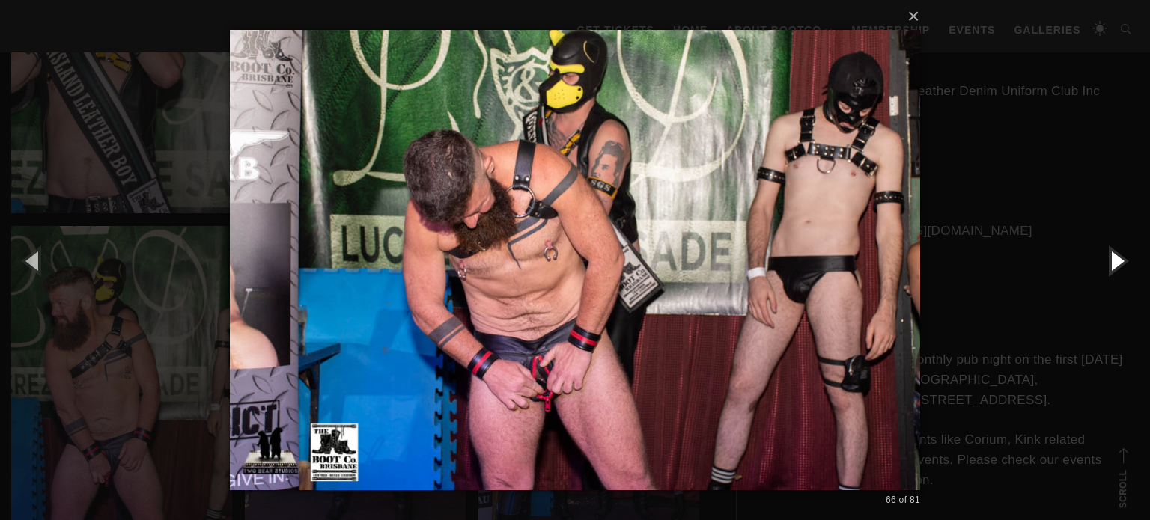
click at [1108, 275] on button "button" at bounding box center [1115, 260] width 67 height 82
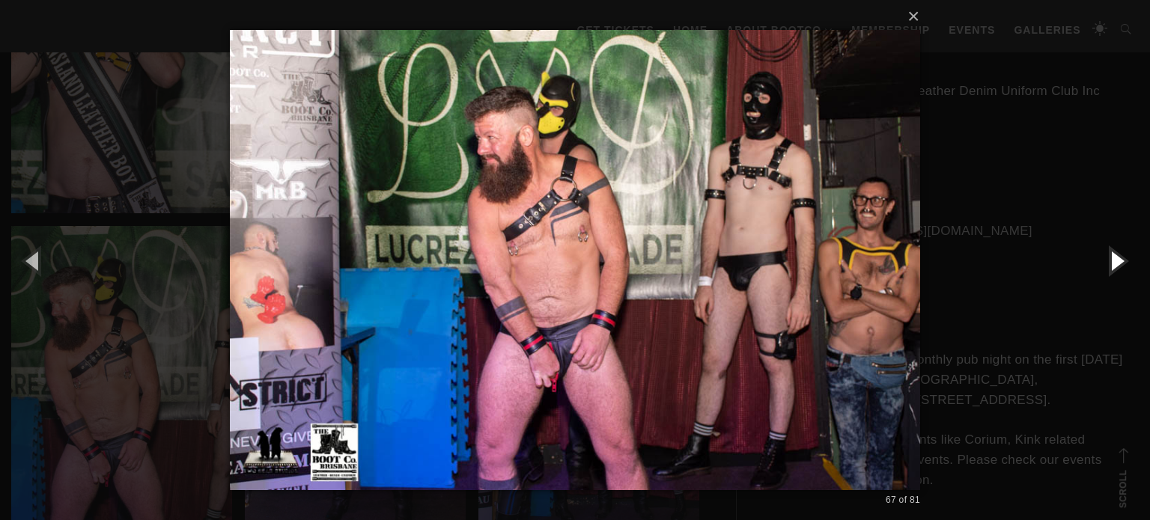
click at [1108, 275] on button "button" at bounding box center [1115, 260] width 67 height 82
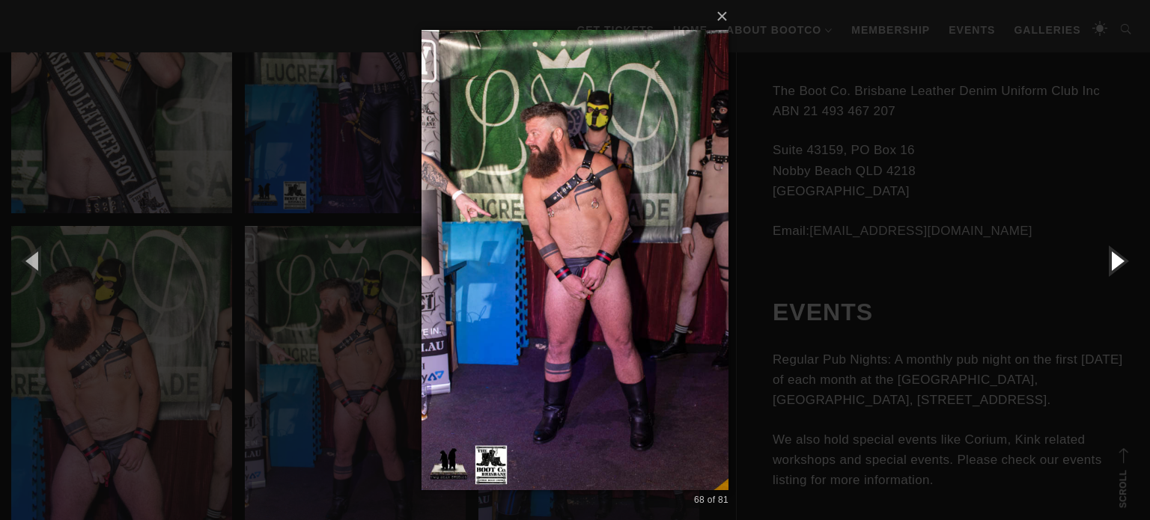
click at [1108, 275] on button "button" at bounding box center [1115, 260] width 67 height 82
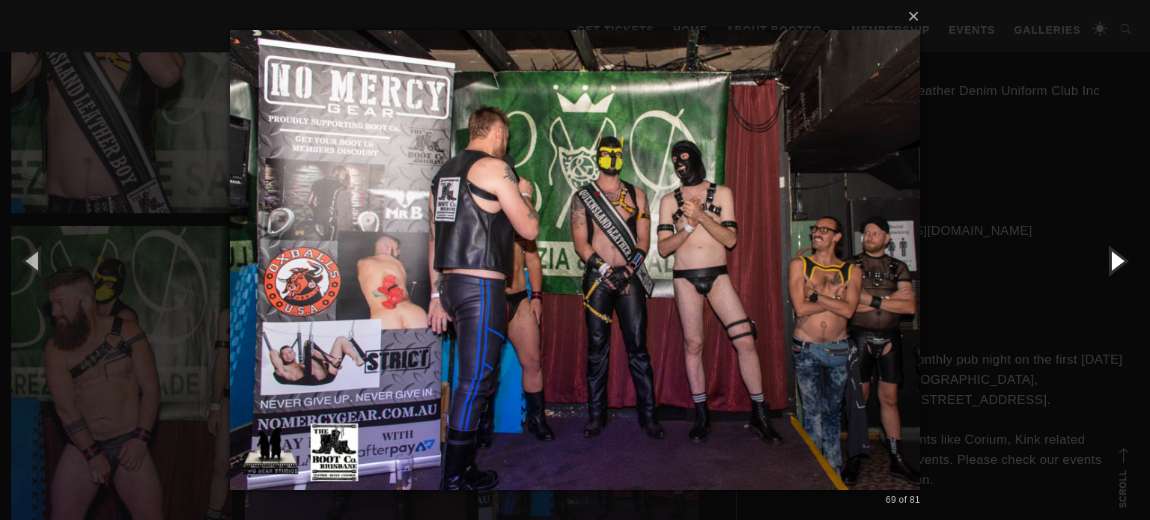
click at [1108, 275] on button "button" at bounding box center [1115, 260] width 67 height 82
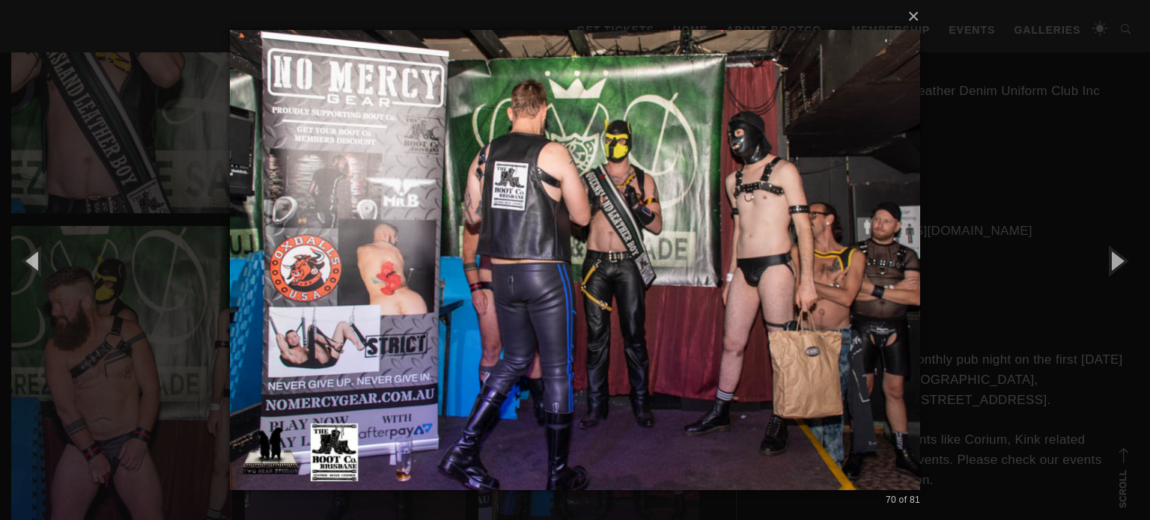
click at [1033, 265] on div "× 70 of 81 Loading..." at bounding box center [575, 260] width 1150 height 520
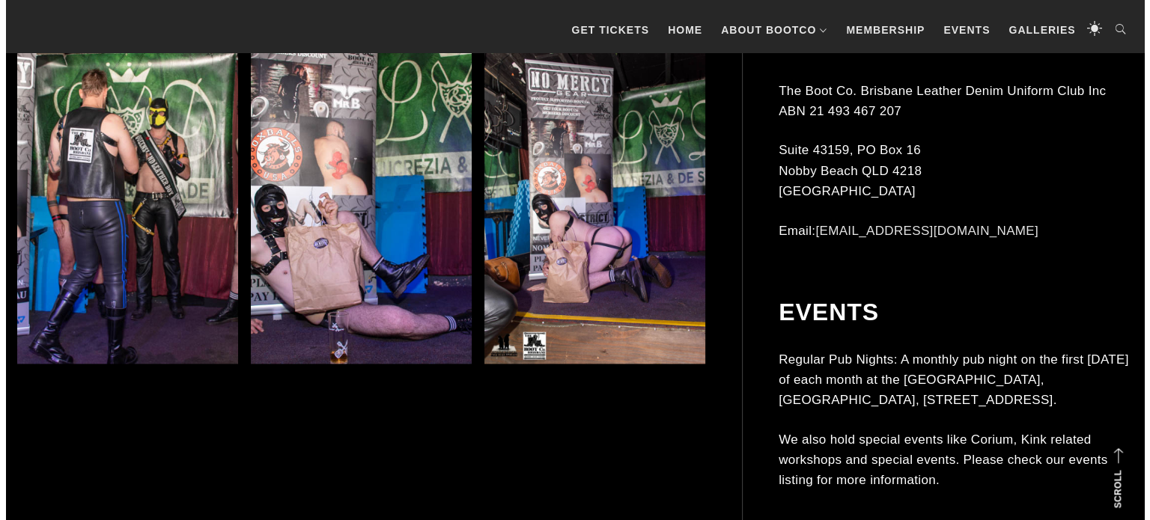
scroll to position [7764, 0]
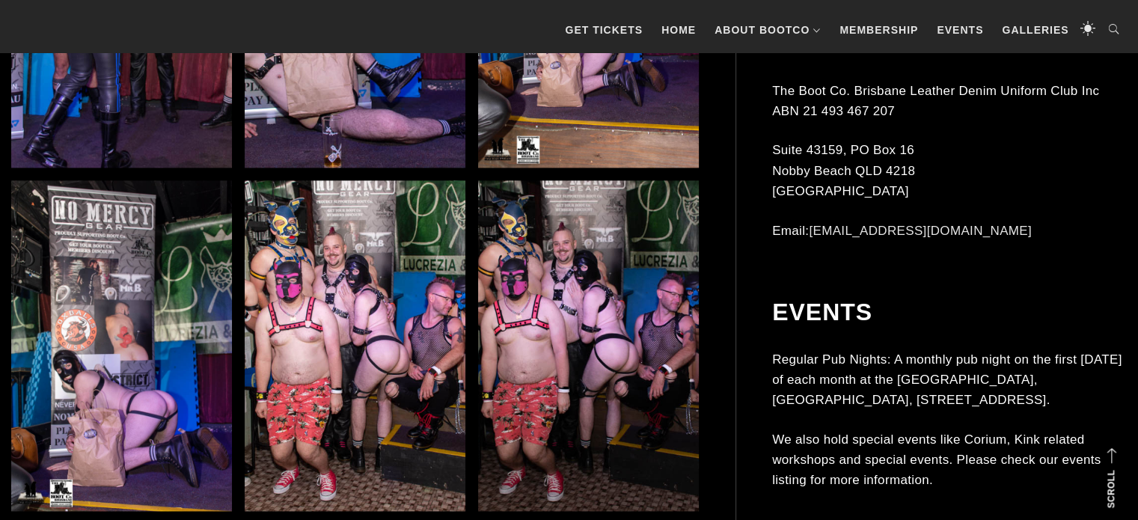
click at [375, 110] on img at bounding box center [355, 2] width 221 height 331
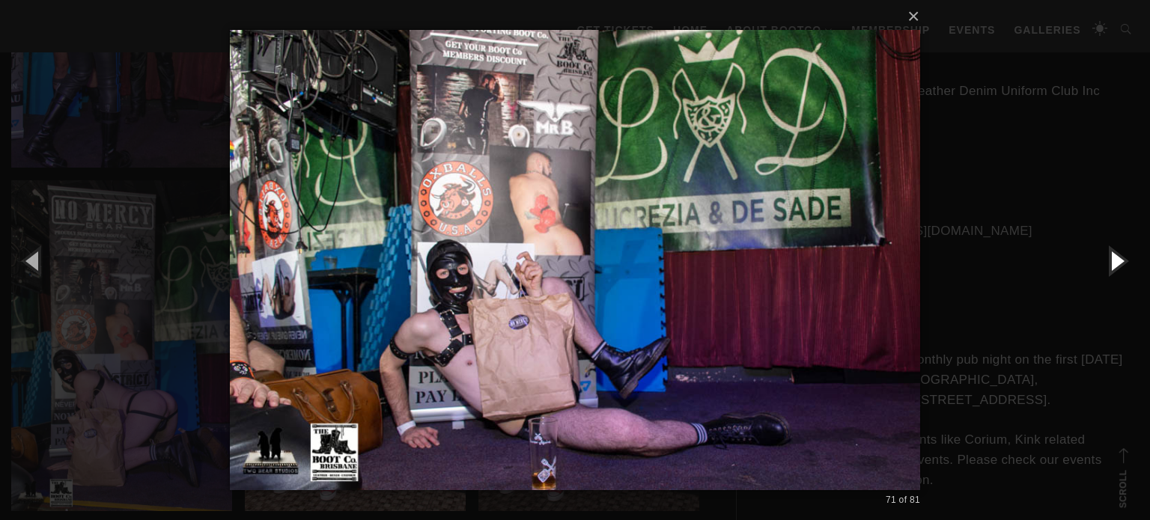
click at [1123, 278] on button "button" at bounding box center [1115, 260] width 67 height 82
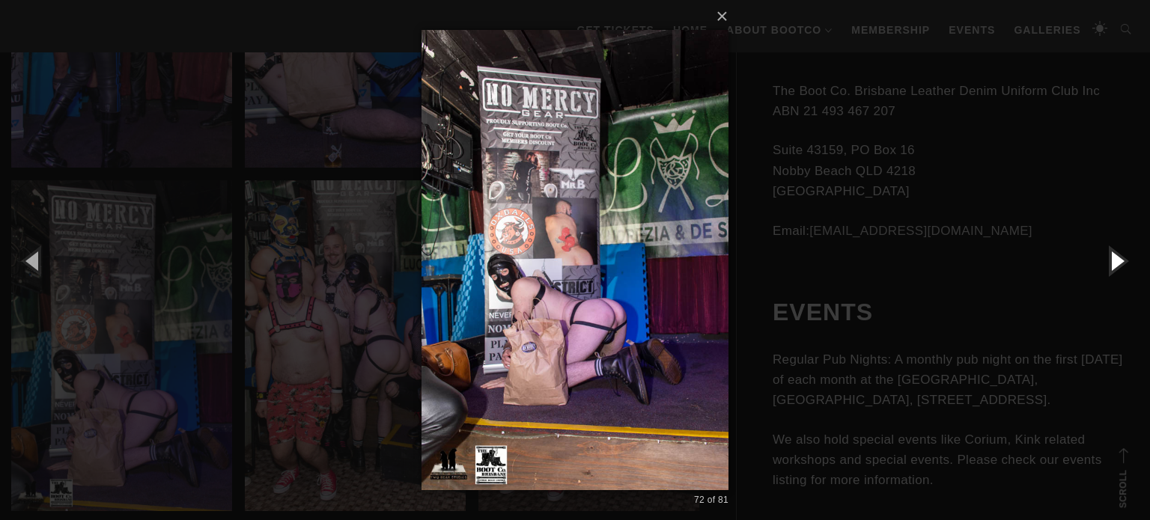
click at [1116, 263] on button "button" at bounding box center [1115, 260] width 67 height 82
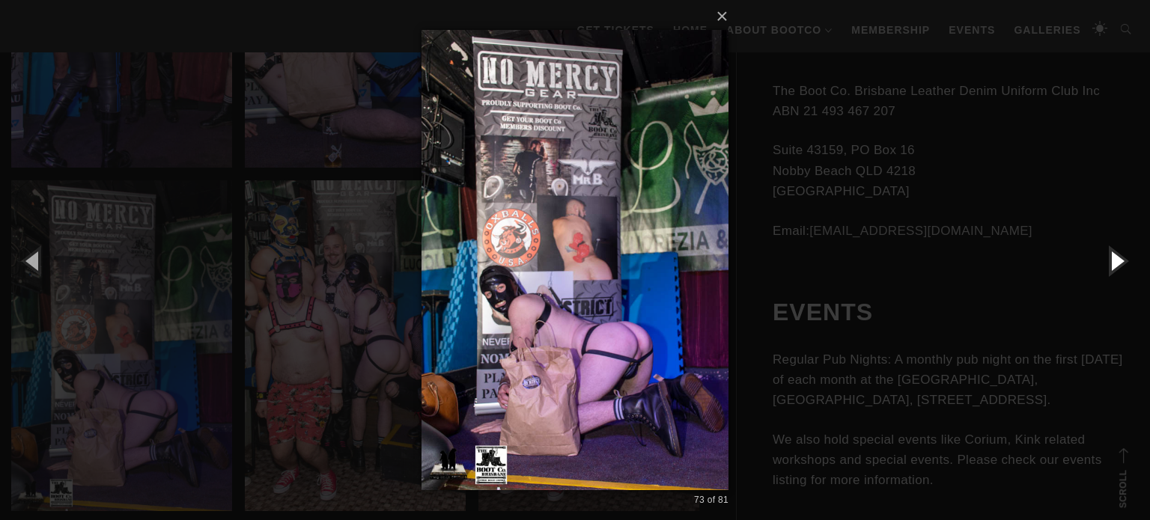
click at [1116, 263] on button "button" at bounding box center [1115, 260] width 67 height 82
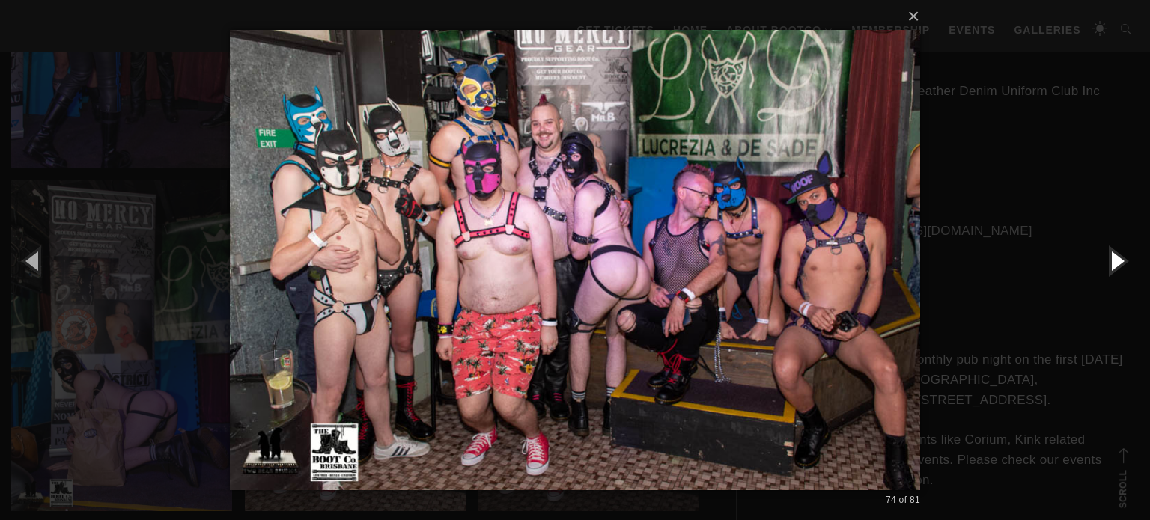
click at [1116, 263] on button "button" at bounding box center [1115, 260] width 67 height 82
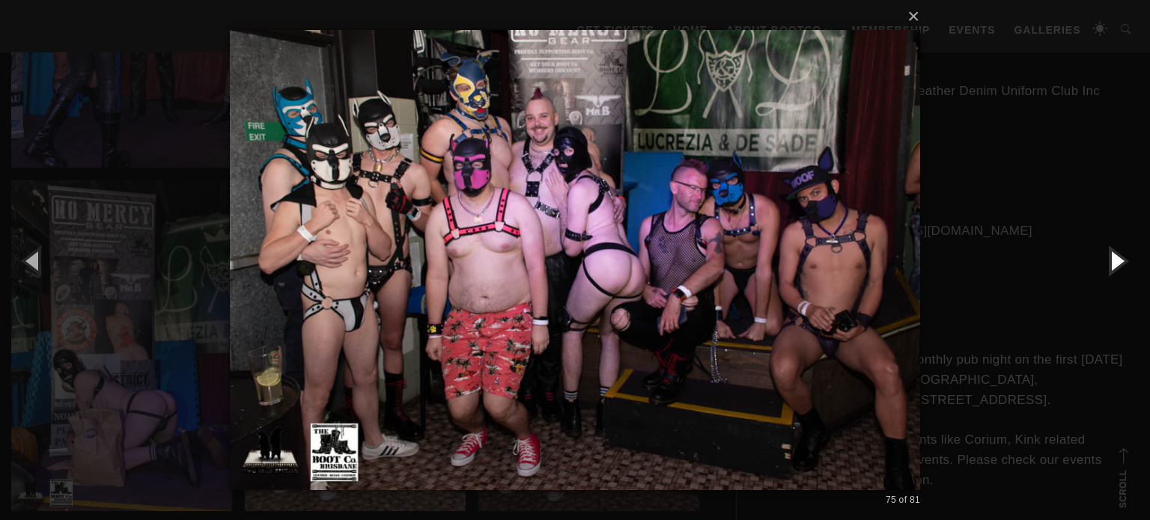
click at [1116, 263] on button "button" at bounding box center [1115, 260] width 67 height 82
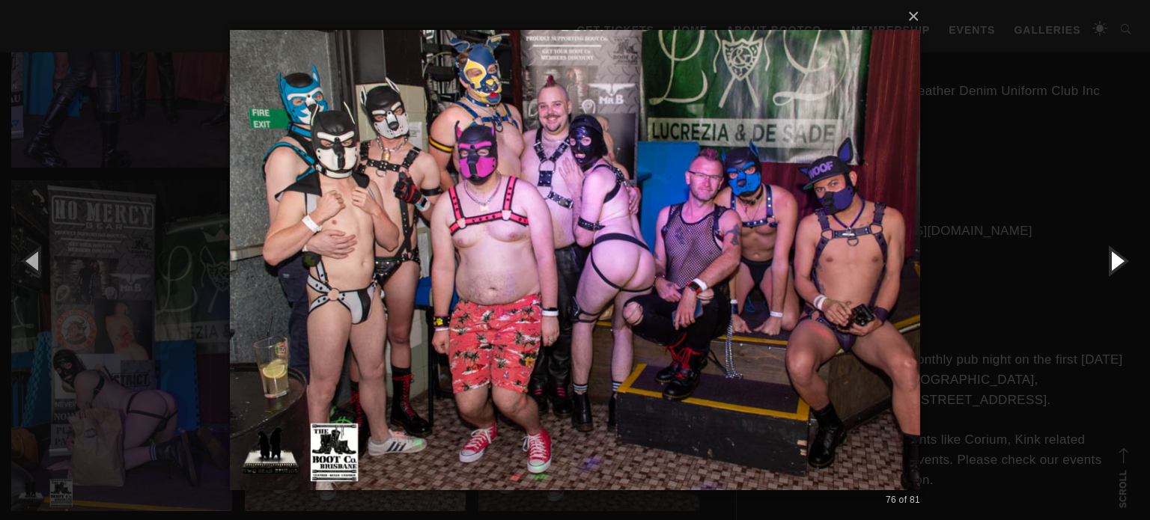
click at [1116, 263] on button "button" at bounding box center [1115, 260] width 67 height 82
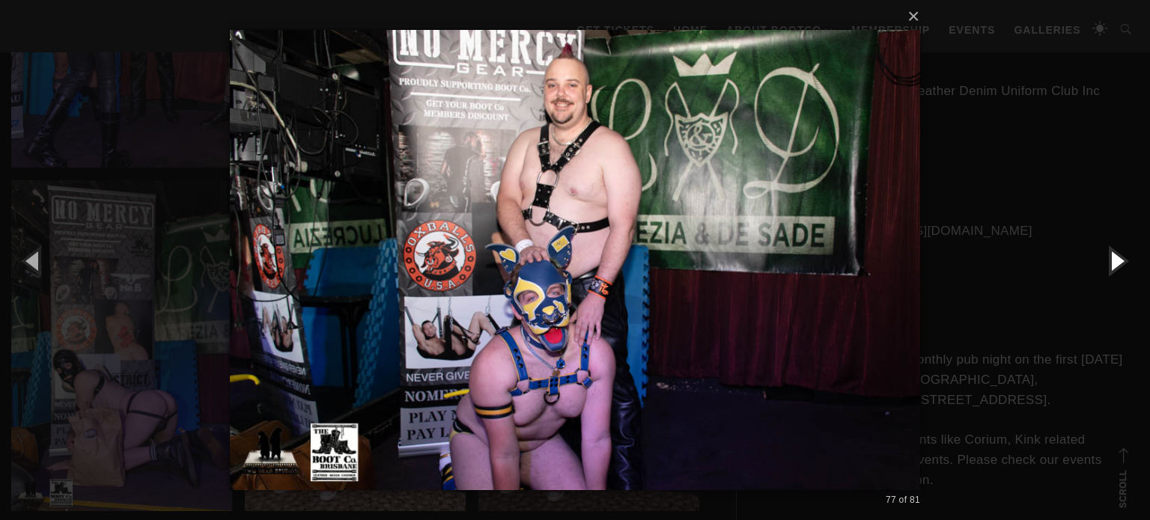
click at [1118, 262] on button "button" at bounding box center [1115, 260] width 67 height 82
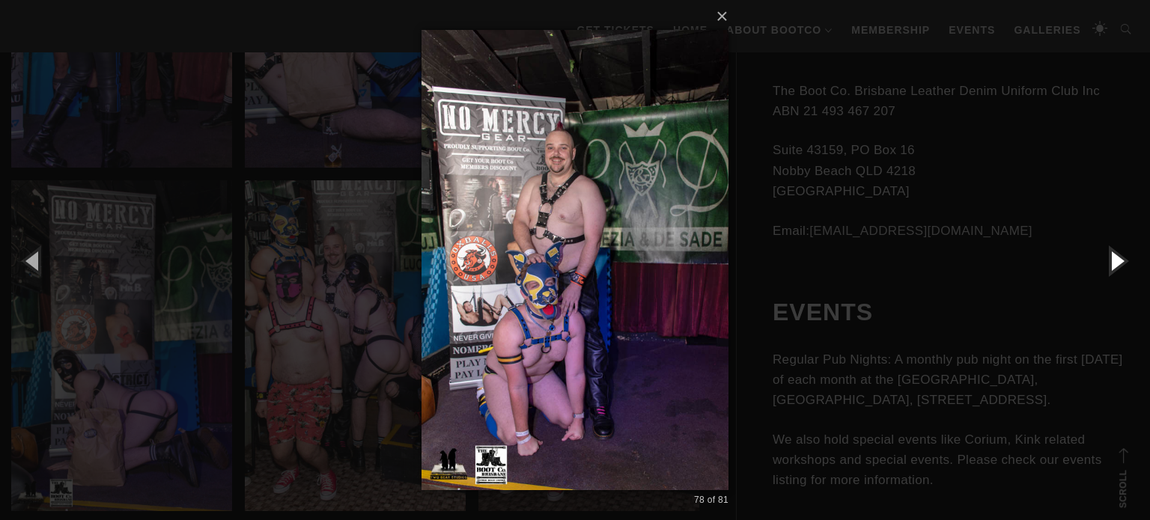
click at [1118, 262] on button "button" at bounding box center [1115, 260] width 67 height 82
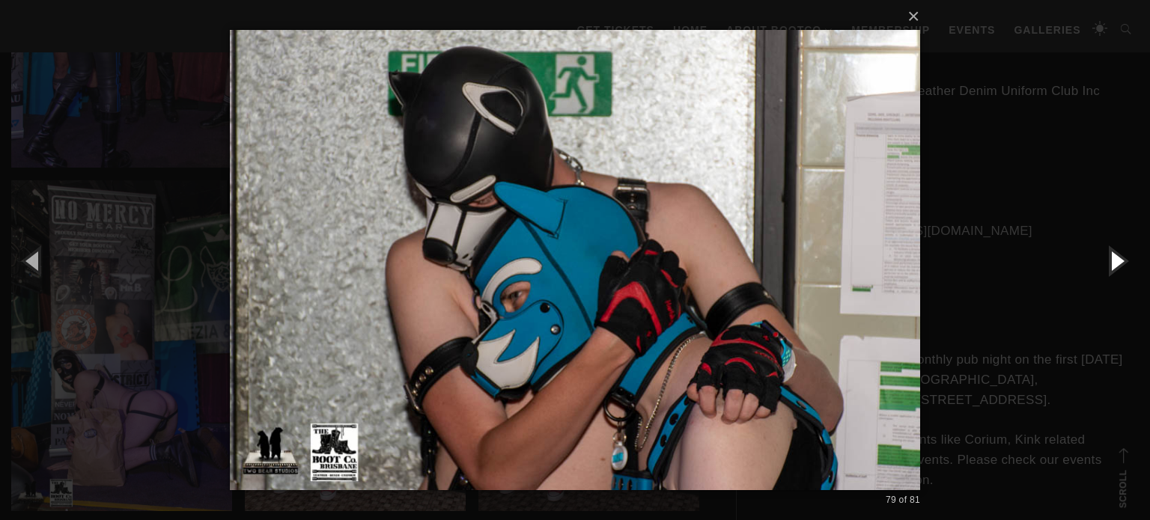
click at [1118, 262] on button "button" at bounding box center [1115, 260] width 67 height 82
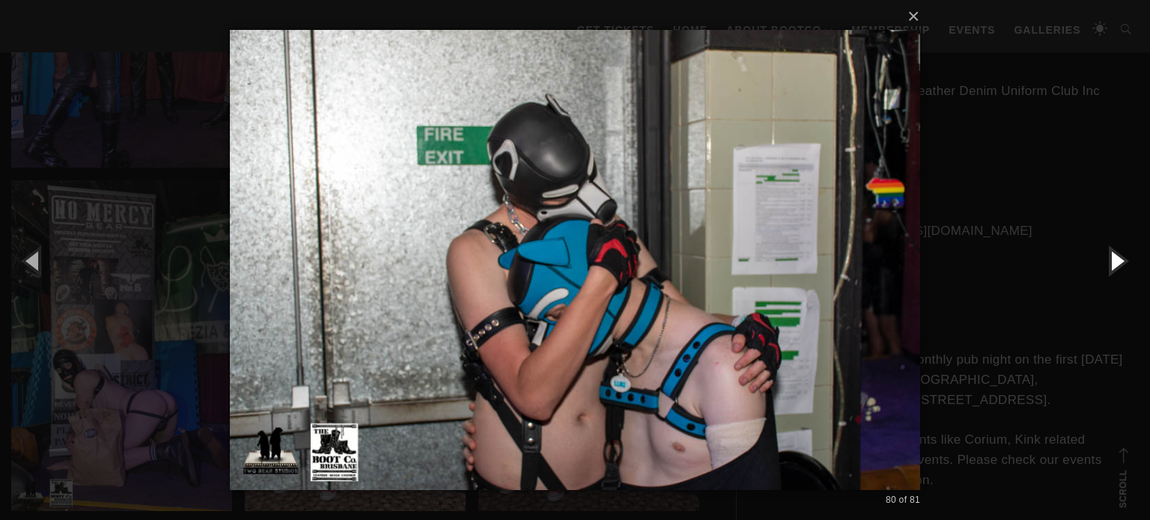
click at [1120, 260] on button "button" at bounding box center [1115, 260] width 67 height 82
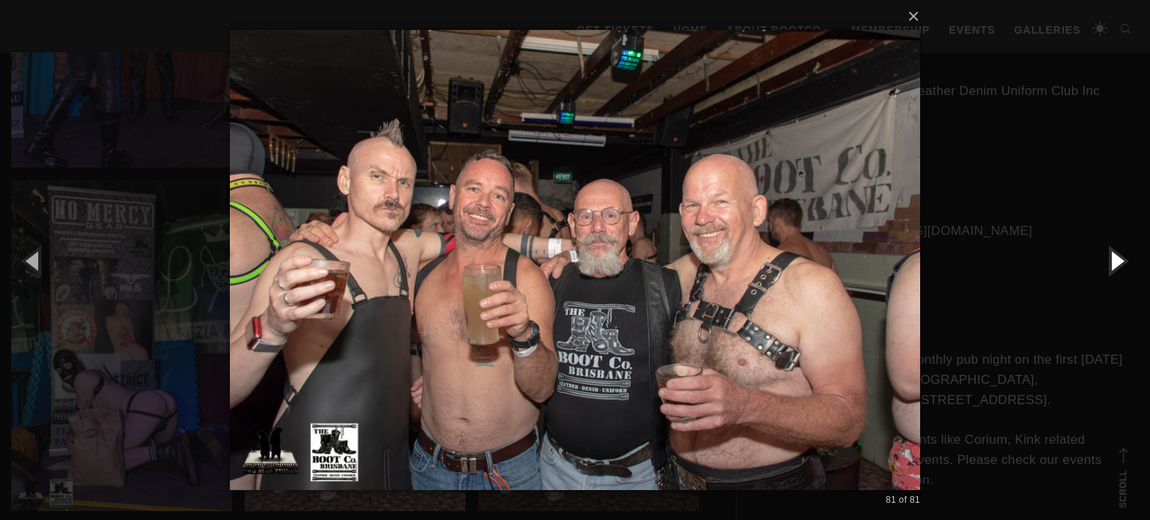
click at [1120, 260] on button "button" at bounding box center [1115, 260] width 67 height 82
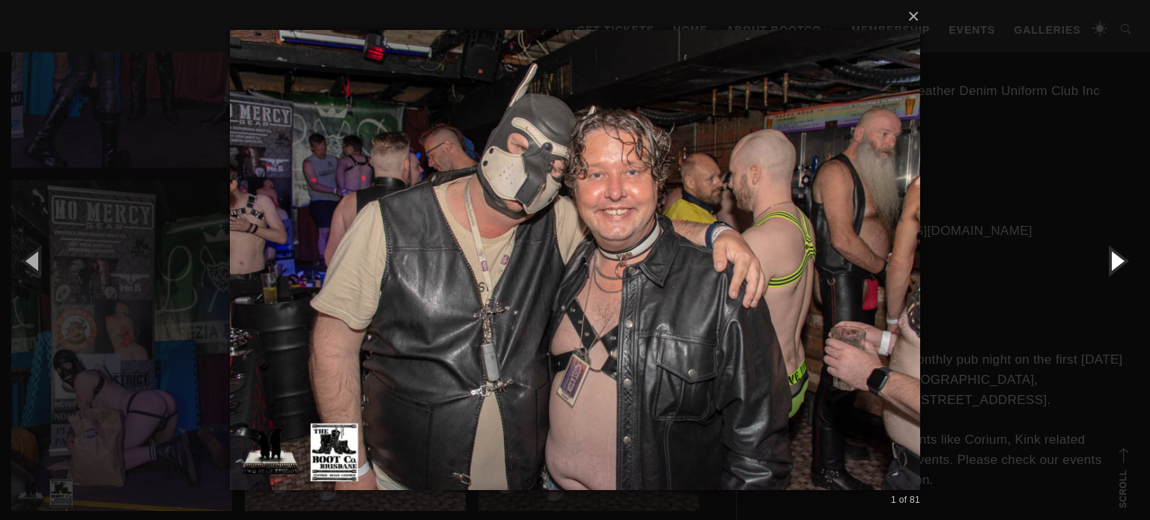
click at [1120, 260] on button "button" at bounding box center [1115, 260] width 67 height 82
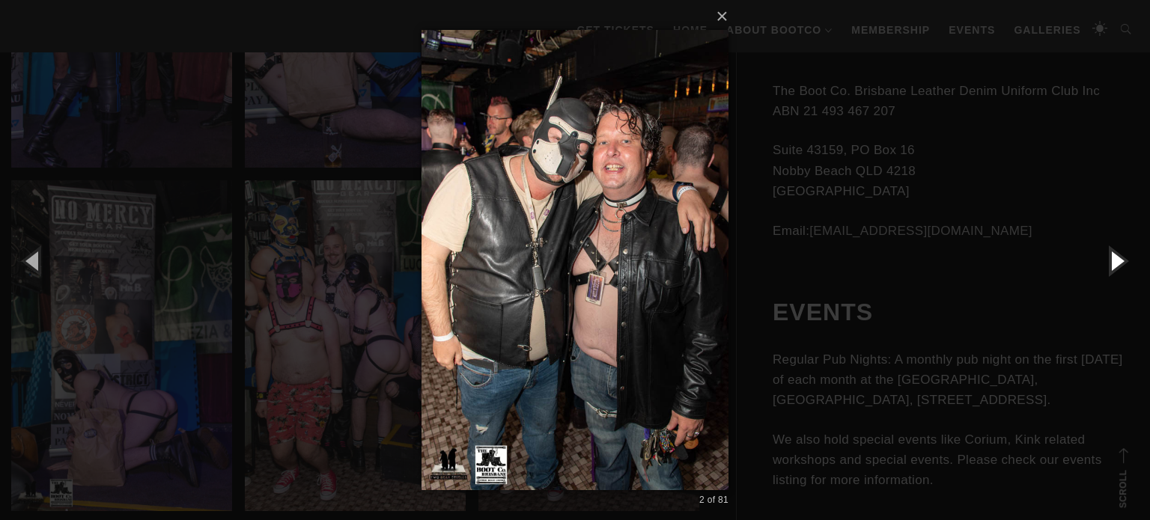
click at [1120, 260] on button "button" at bounding box center [1115, 260] width 67 height 82
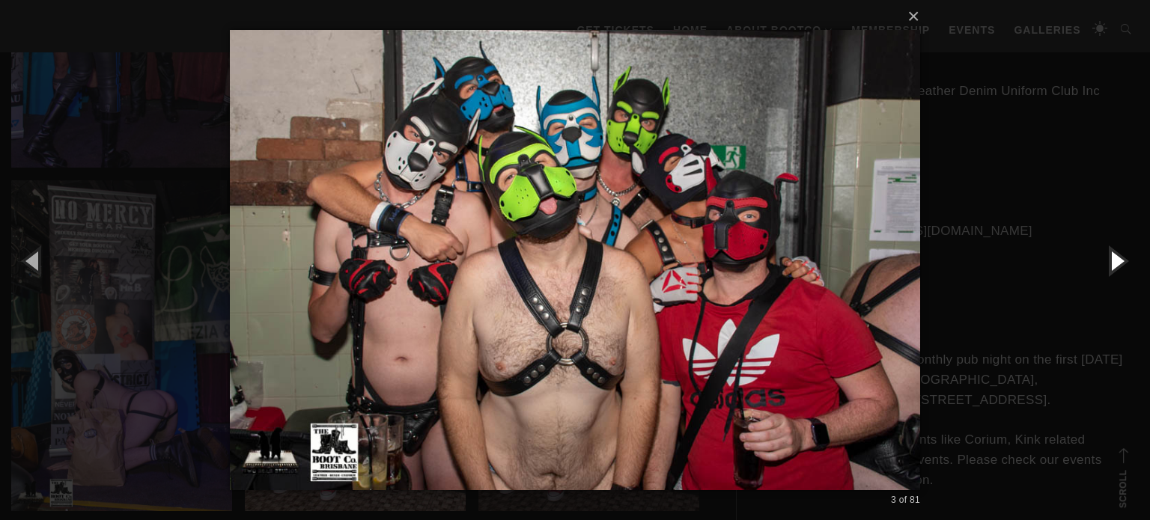
click at [1120, 260] on button "button" at bounding box center [1115, 260] width 67 height 82
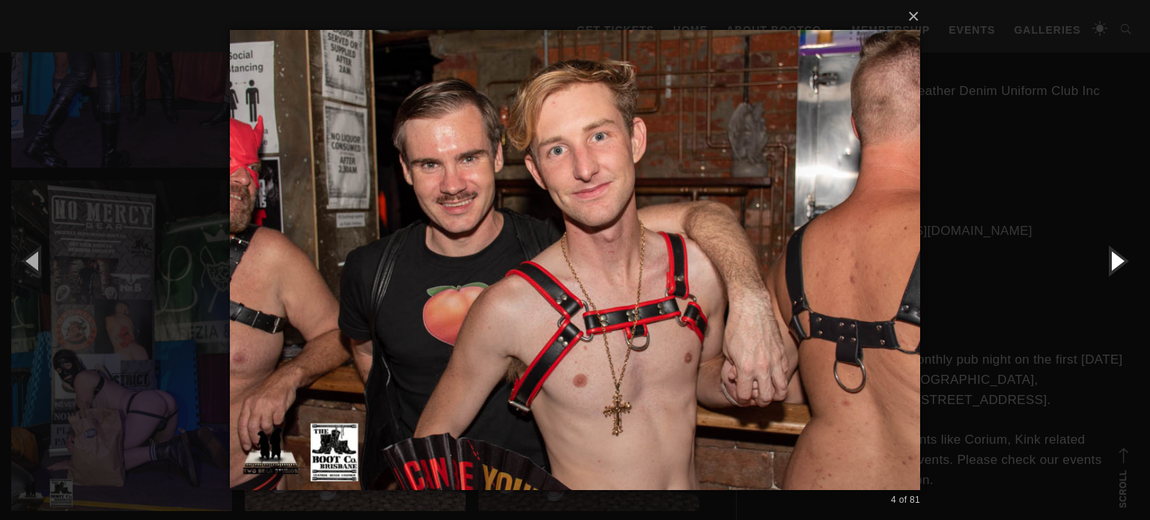
click at [1120, 260] on button "button" at bounding box center [1115, 260] width 67 height 82
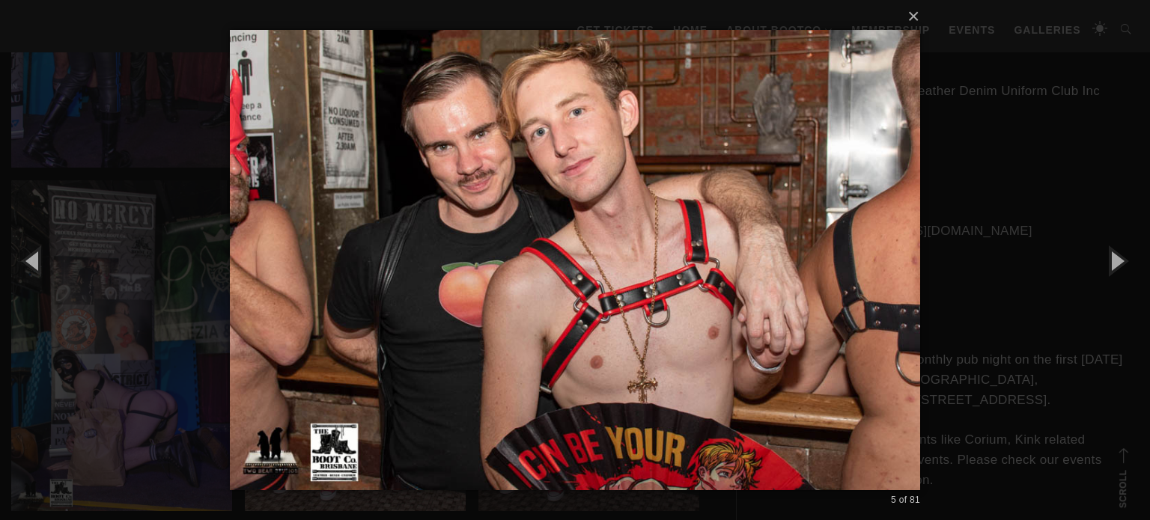
click at [1049, 254] on div "× 5 of 81 Loading..." at bounding box center [575, 260] width 1150 height 520
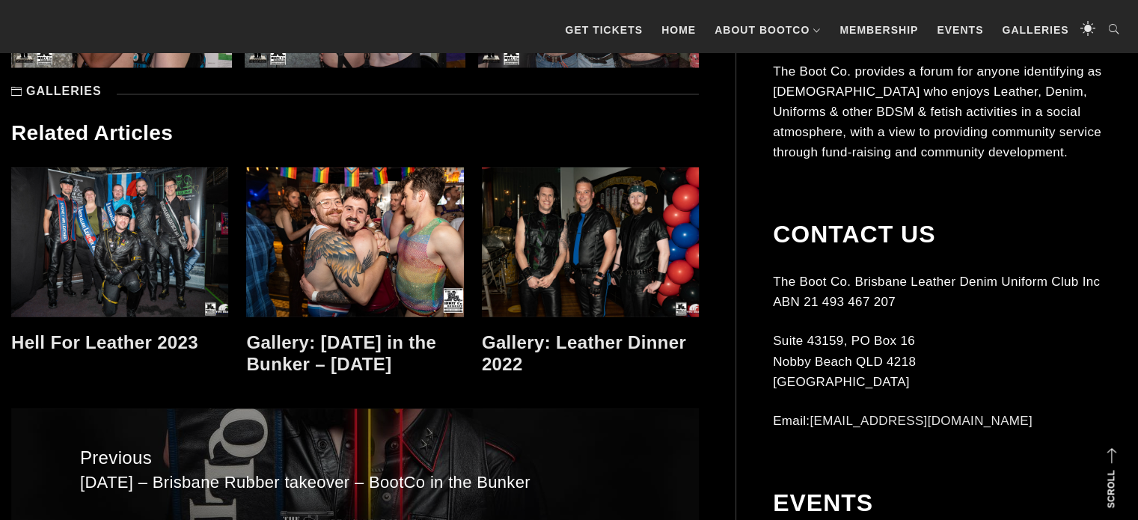
scroll to position [8710, 0]
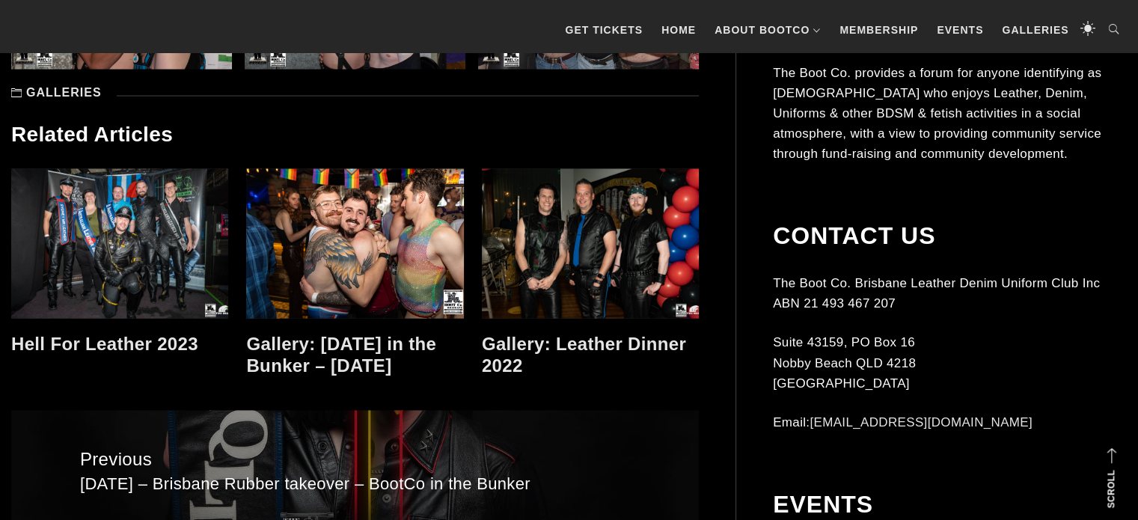
click at [341, 279] on link at bounding box center [354, 244] width 217 height 150
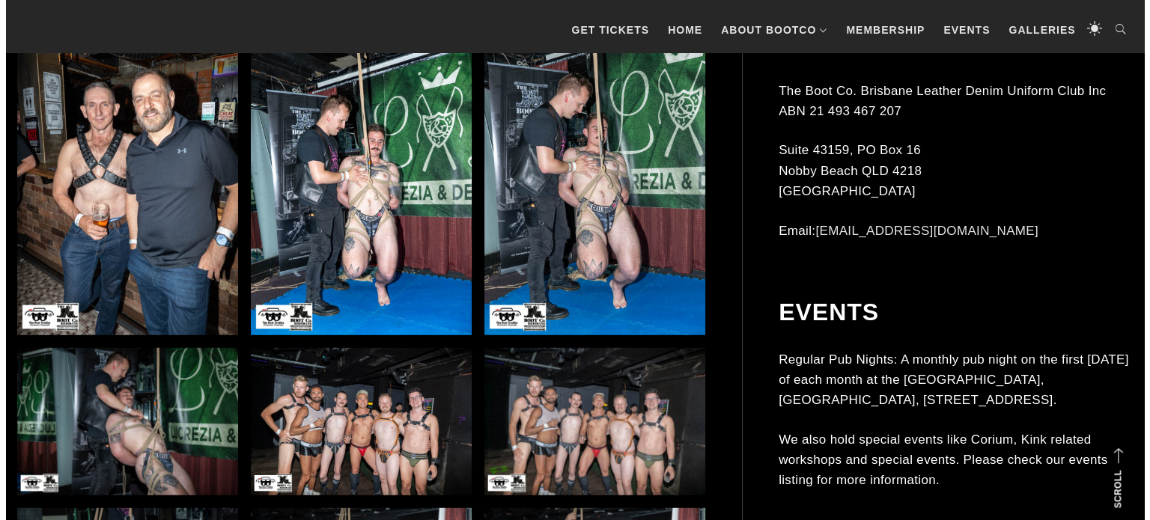
scroll to position [3974, 0]
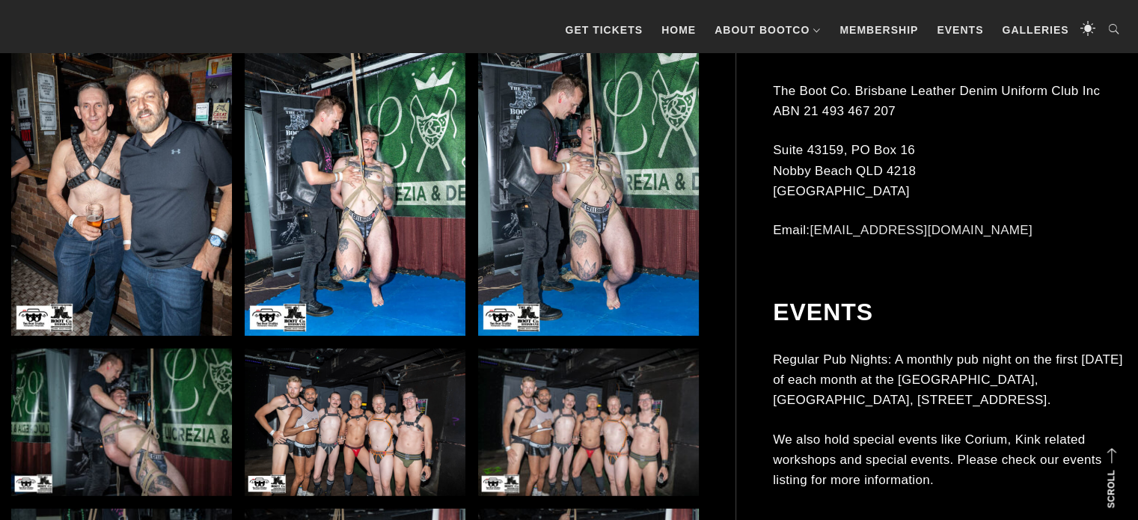
click at [427, 198] on img at bounding box center [355, 169] width 221 height 331
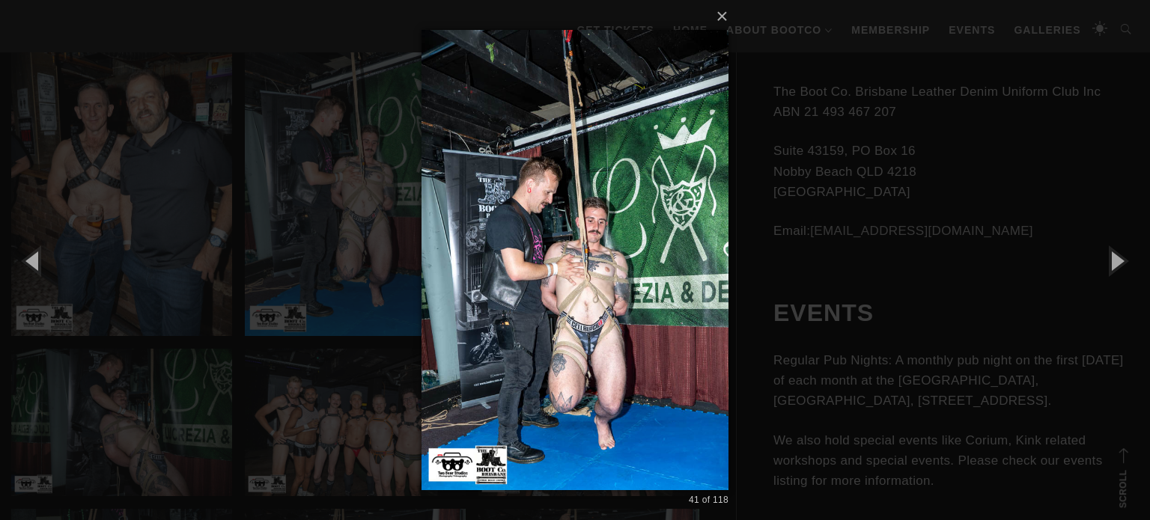
click at [967, 248] on div "× 41 of 118 Loading..." at bounding box center [575, 260] width 1150 height 520
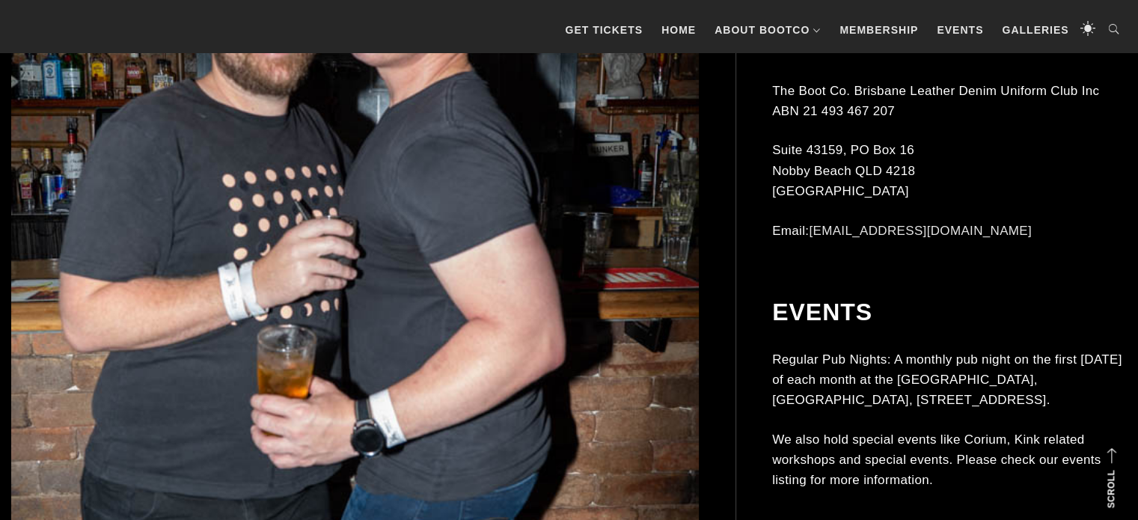
scroll to position [10657, 0]
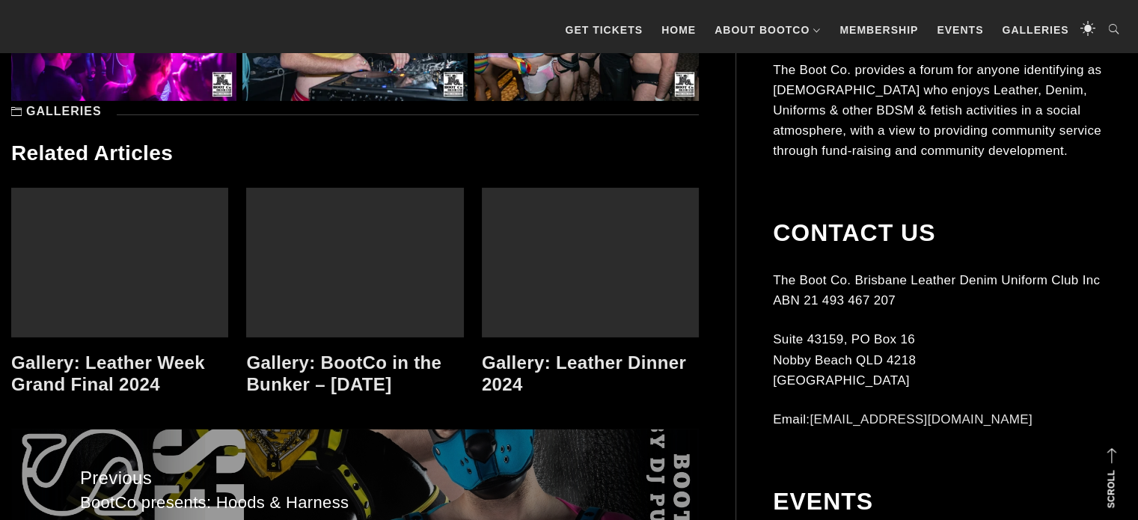
scroll to position [4909, 0]
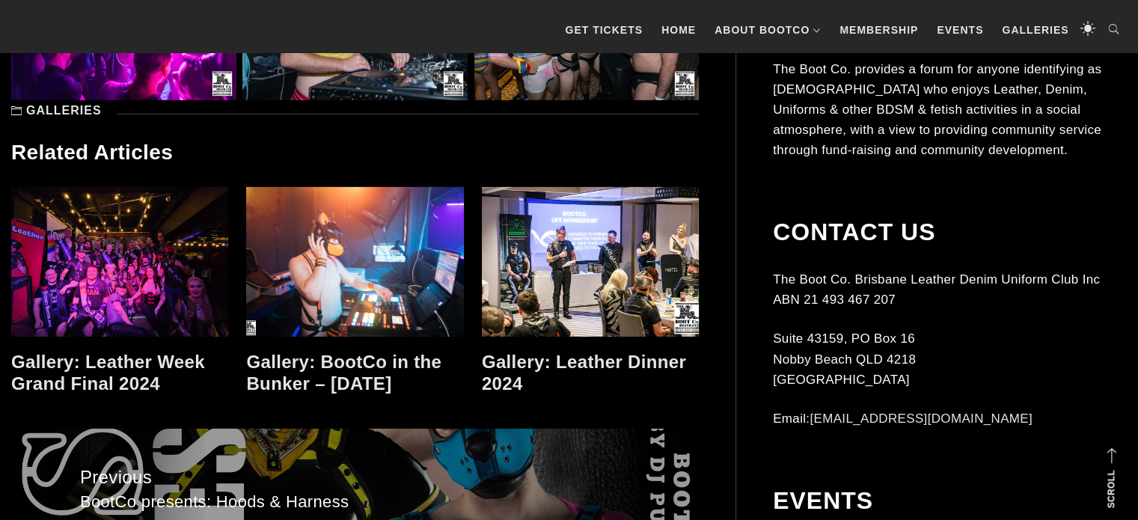
click at [362, 235] on link at bounding box center [354, 262] width 217 height 150
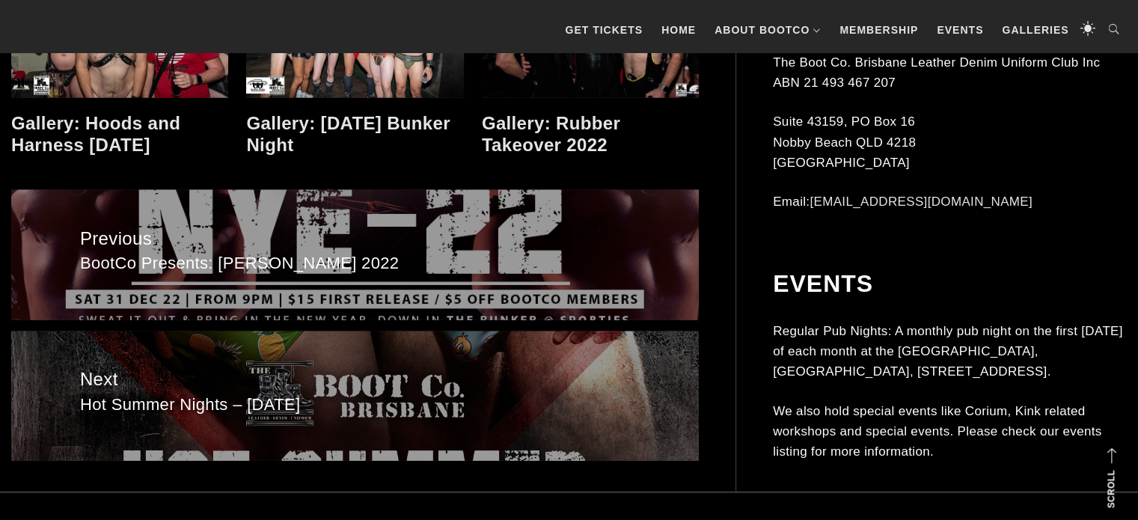
scroll to position [3498, 0]
